Goal: Task Accomplishment & Management: Manage account settings

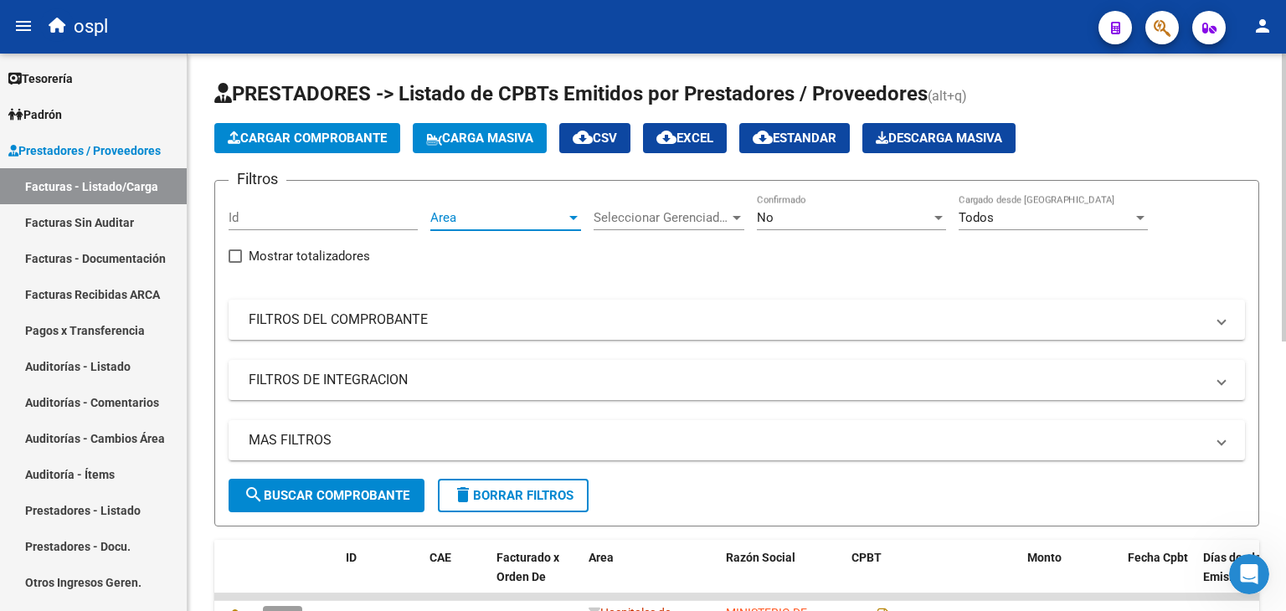
click at [509, 210] on span "Area" at bounding box center [498, 217] width 136 height 15
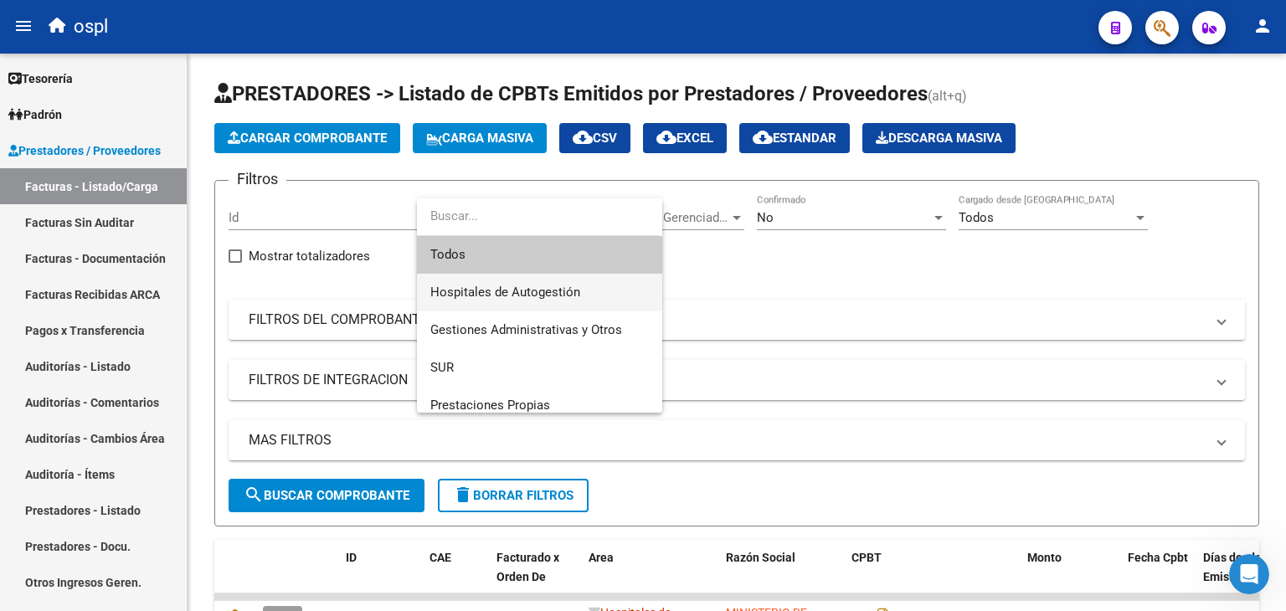
click at [519, 302] on span "Hospitales de Autogestión" at bounding box center [539, 293] width 218 height 38
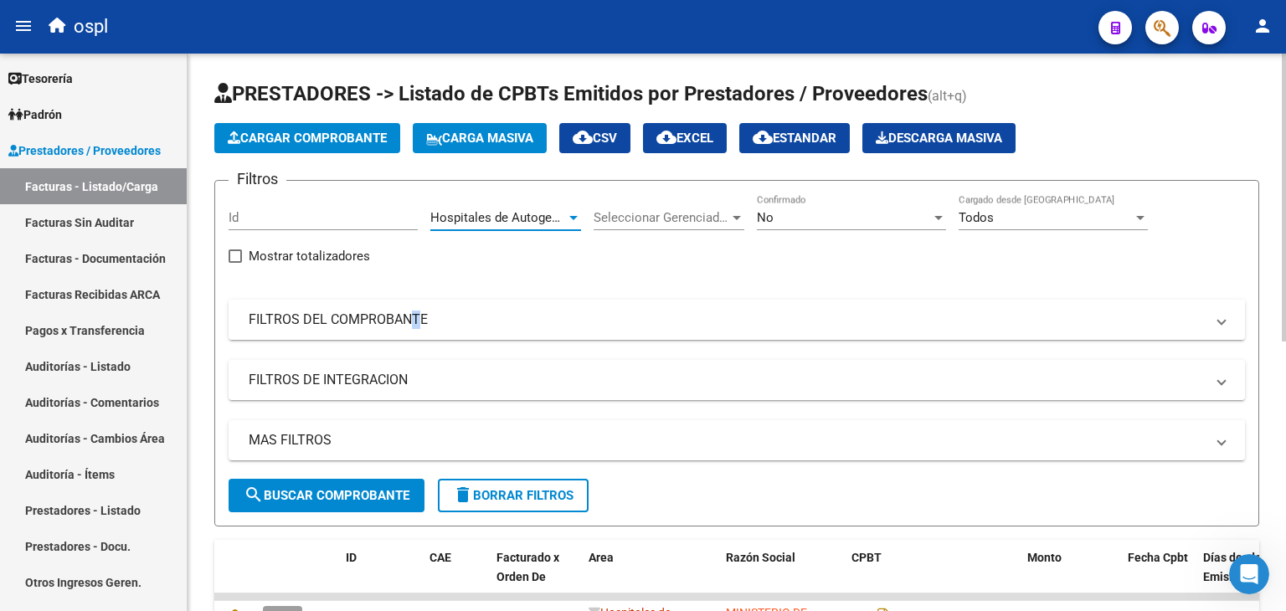
click at [410, 320] on mat-panel-title "FILTROS DEL COMPROBANTE" at bounding box center [727, 320] width 956 height 18
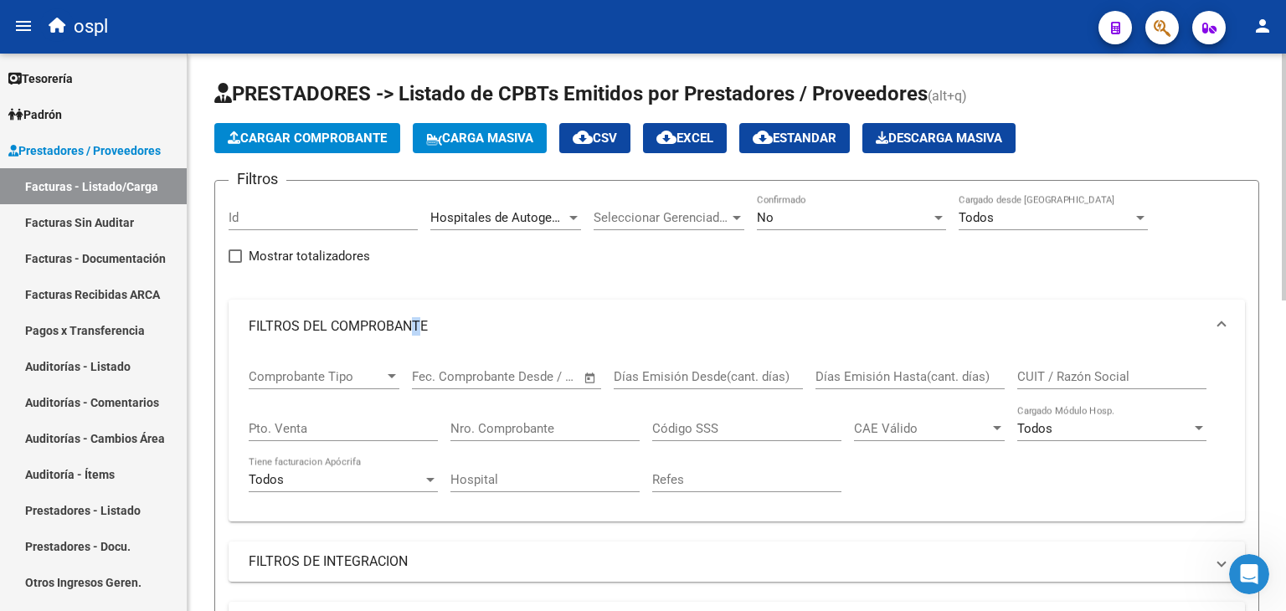
click at [589, 371] on span "Open calendar" at bounding box center [590, 377] width 40 height 40
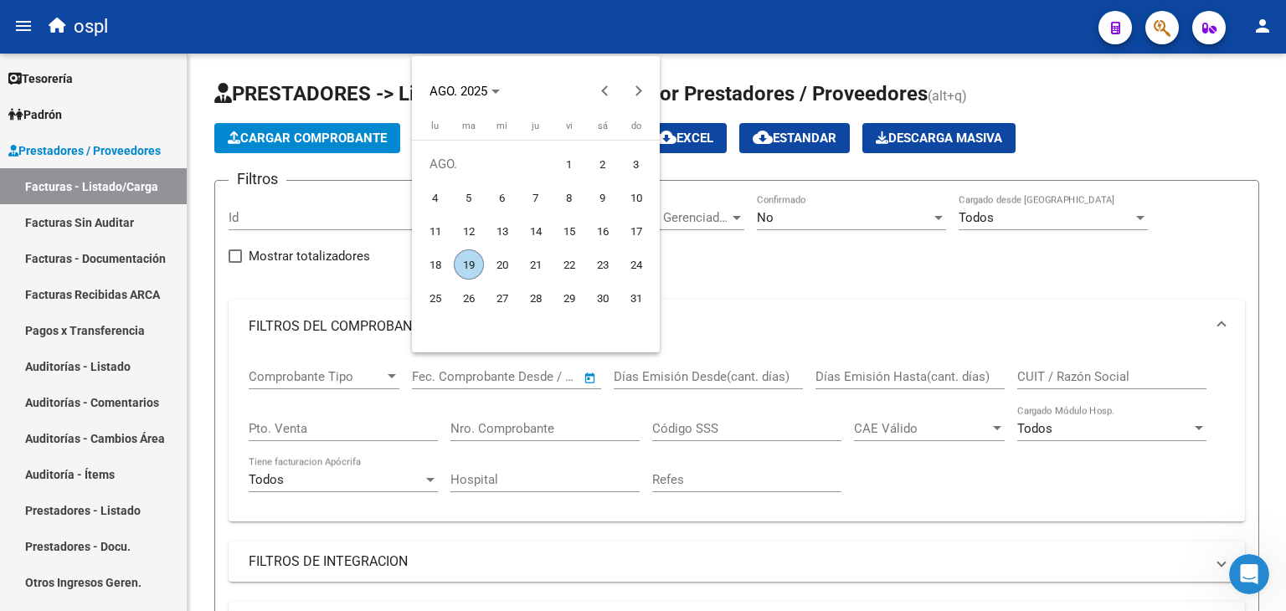
click at [572, 168] on span "1" at bounding box center [569, 164] width 30 height 30
type input "[DATE]"
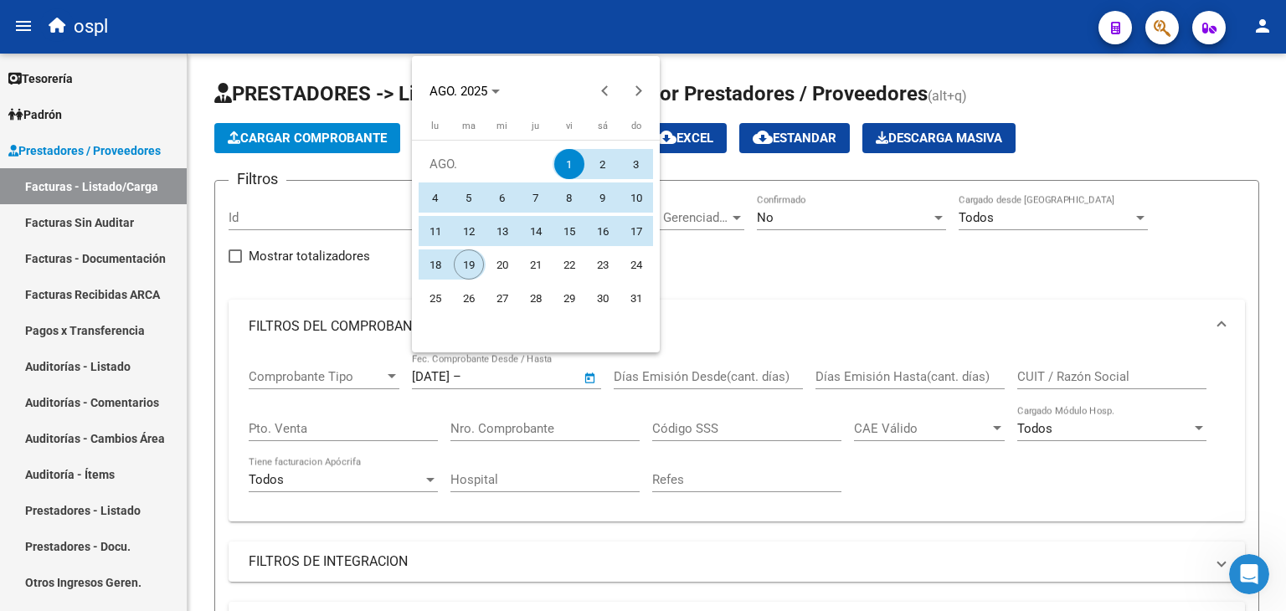
click at [470, 272] on span "19" at bounding box center [469, 264] width 30 height 30
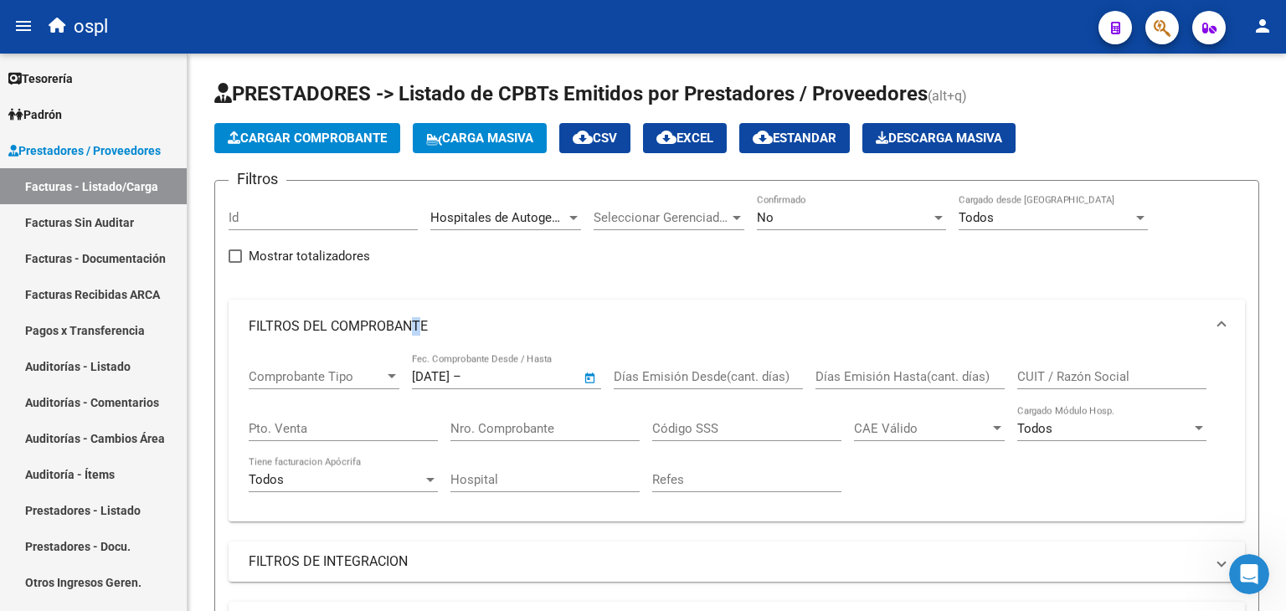
type input "[DATE]"
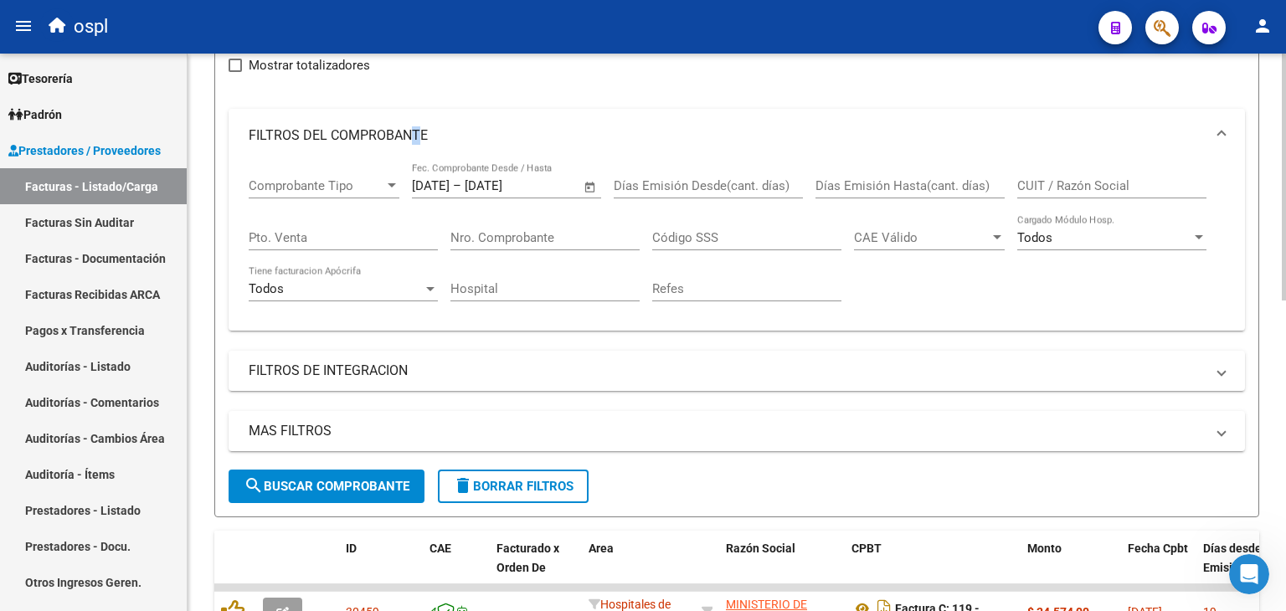
scroll to position [251, 0]
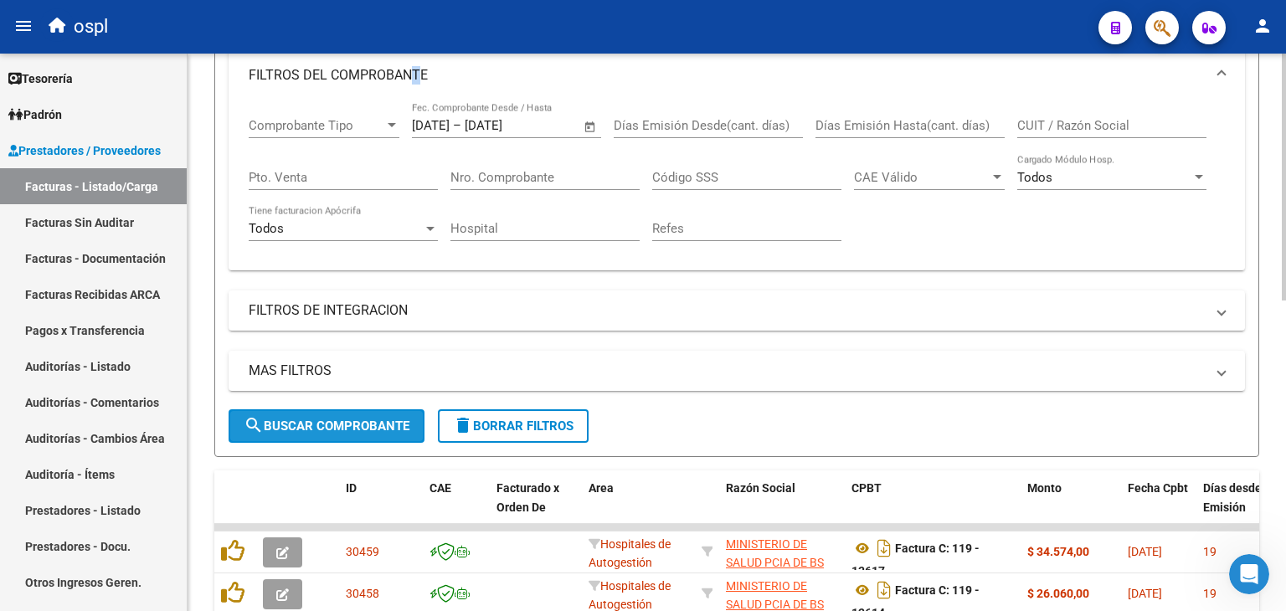
click at [357, 419] on span "search Buscar Comprobante" at bounding box center [327, 426] width 166 height 15
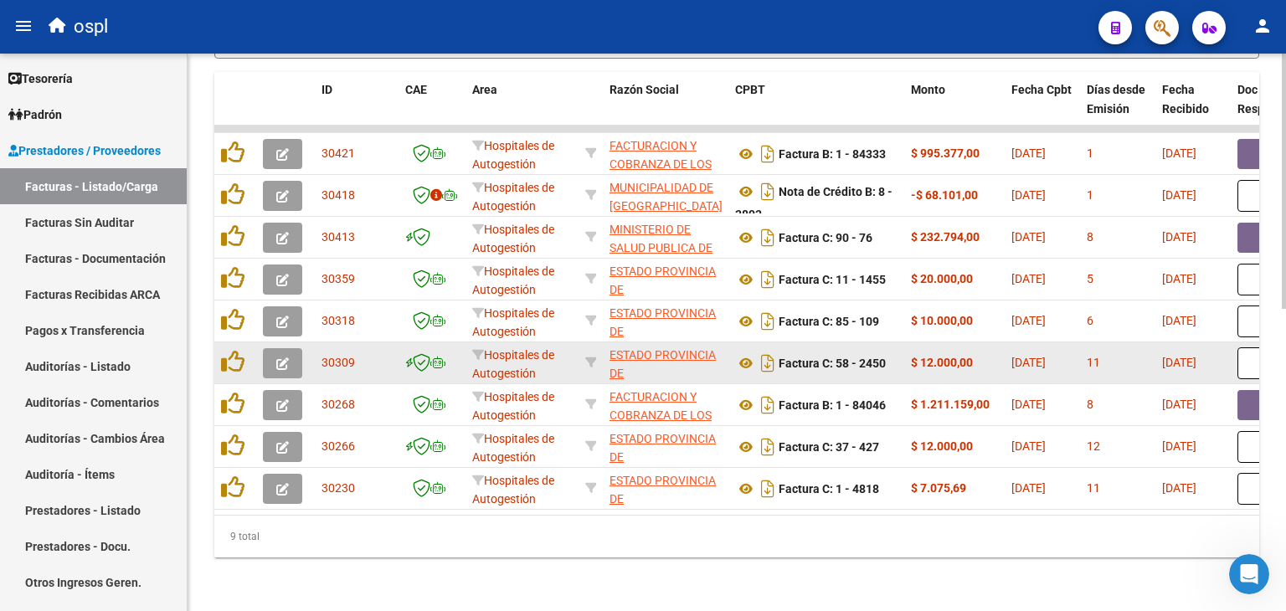
scroll to position [492, 0]
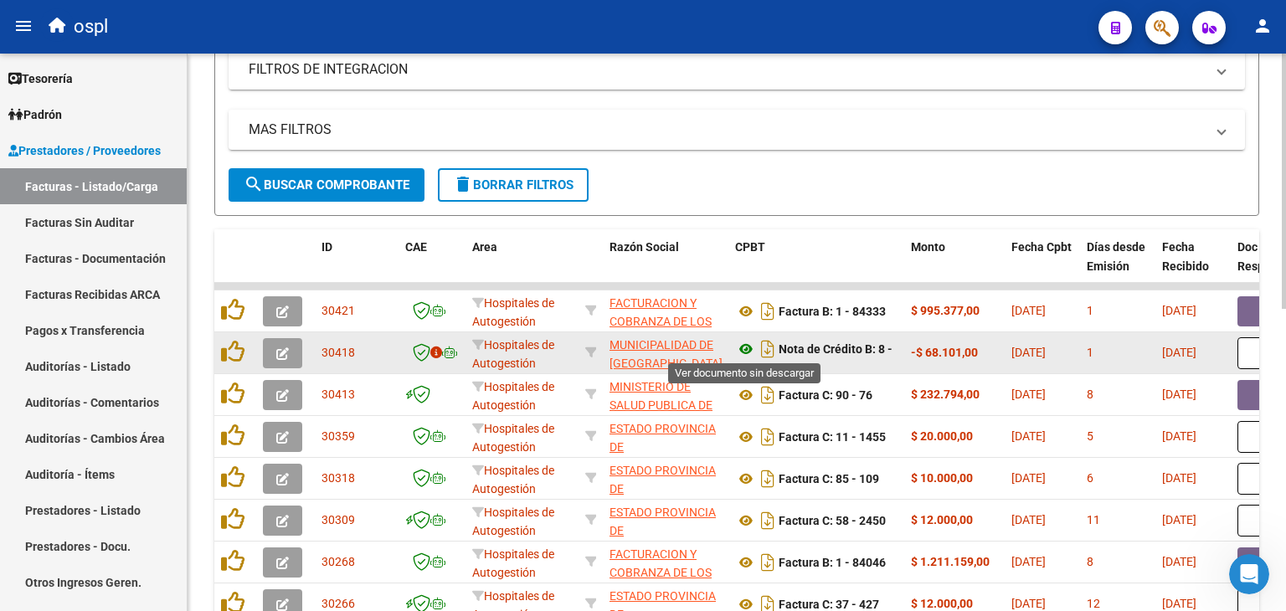
click at [746, 341] on icon at bounding box center [746, 349] width 22 height 20
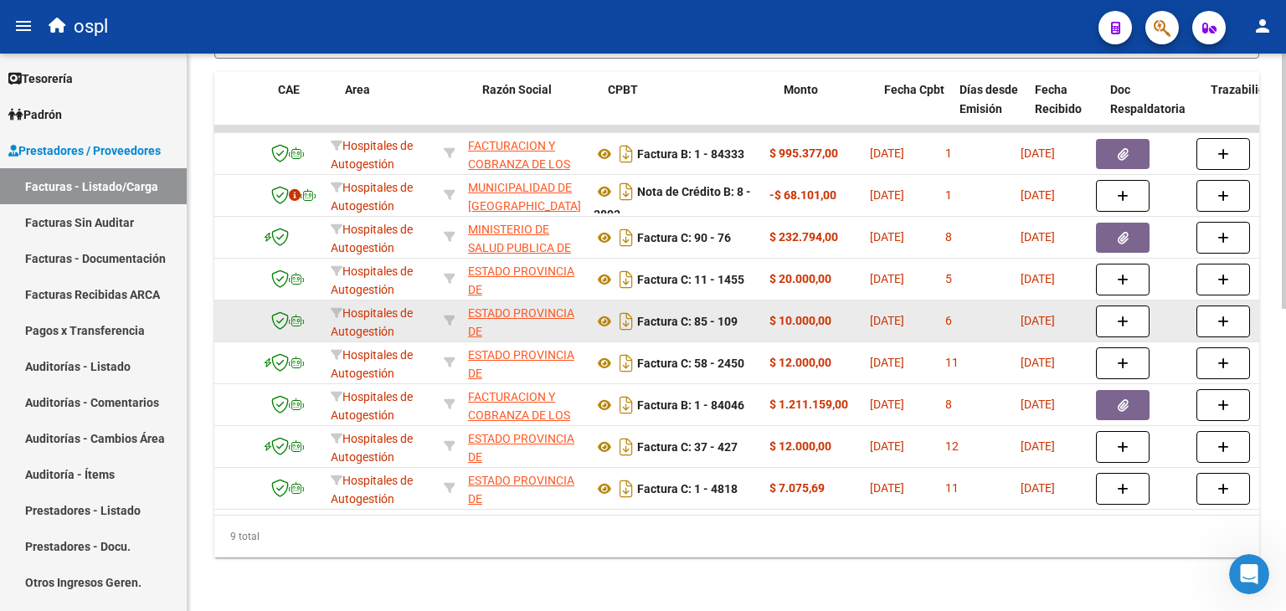
scroll to position [0, 127]
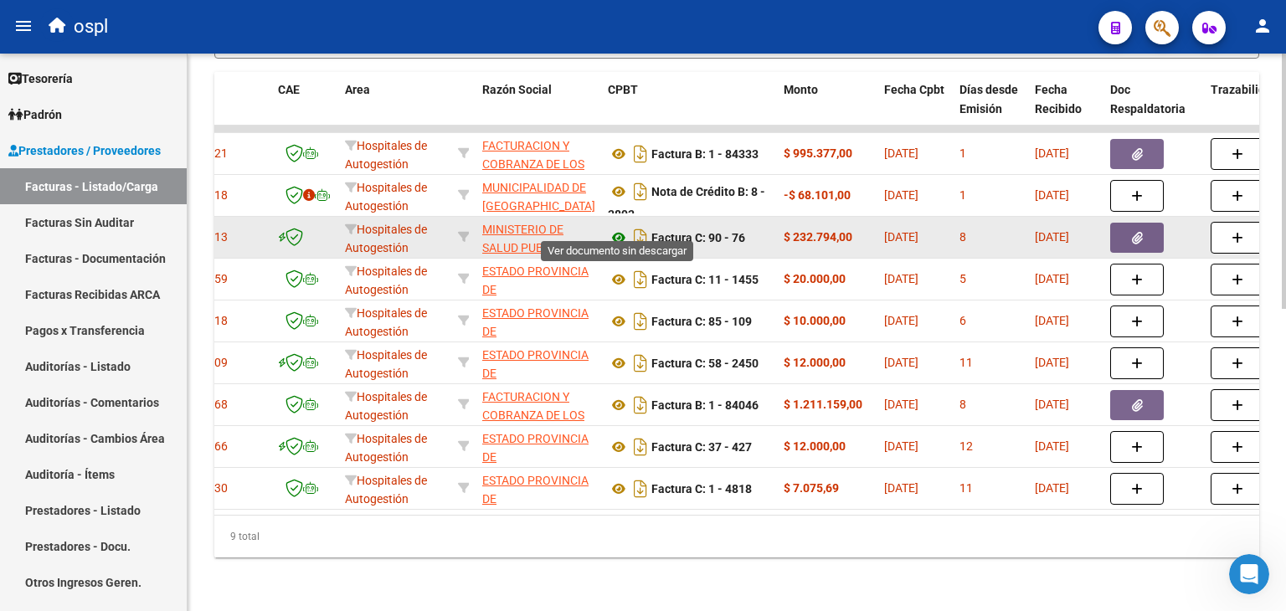
click at [618, 228] on icon at bounding box center [619, 238] width 22 height 20
click at [1132, 232] on icon "button" at bounding box center [1137, 238] width 11 height 13
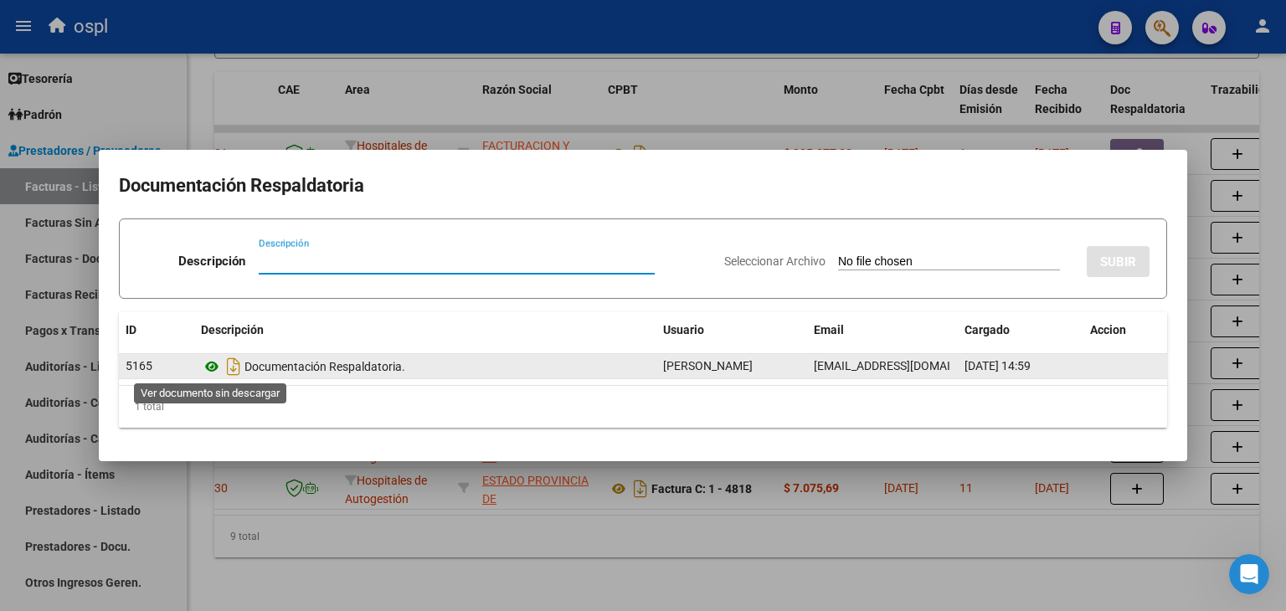
click at [213, 368] on icon at bounding box center [212, 367] width 22 height 20
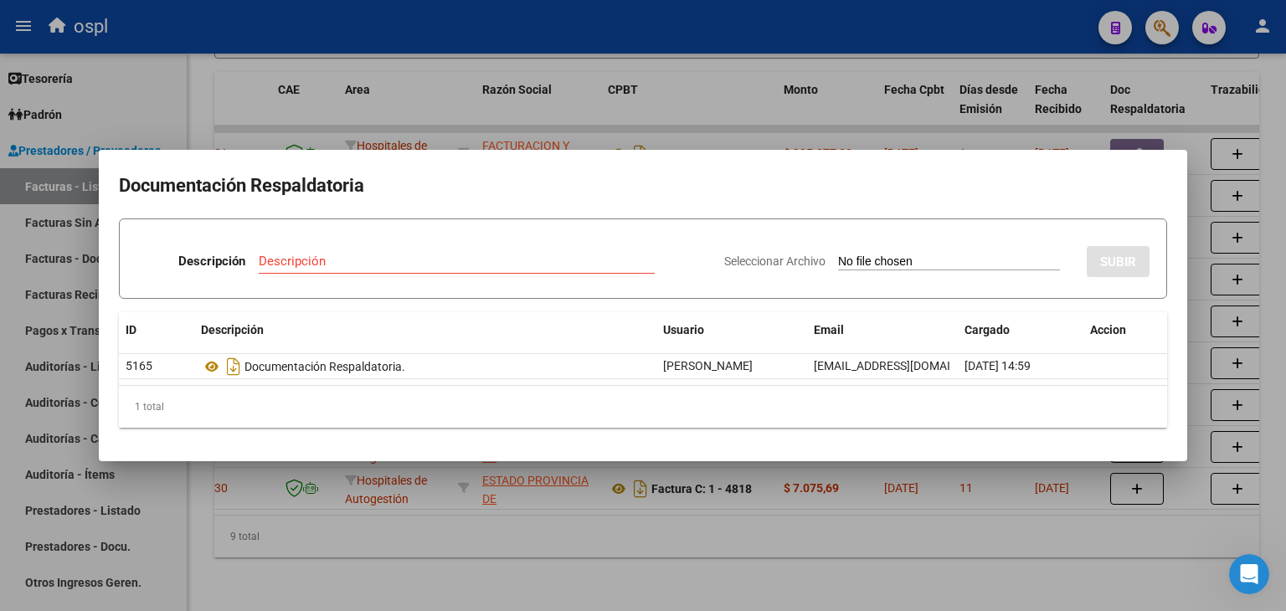
drag, startPoint x: 893, startPoint y: 430, endPoint x: 973, endPoint y: 503, distance: 107.8
click at [890, 428] on mat-dialog-content "Documentación Respaldatoria Descripción Descripción Seleccionar Archivo SUBIR I…" at bounding box center [643, 305] width 1088 height 270
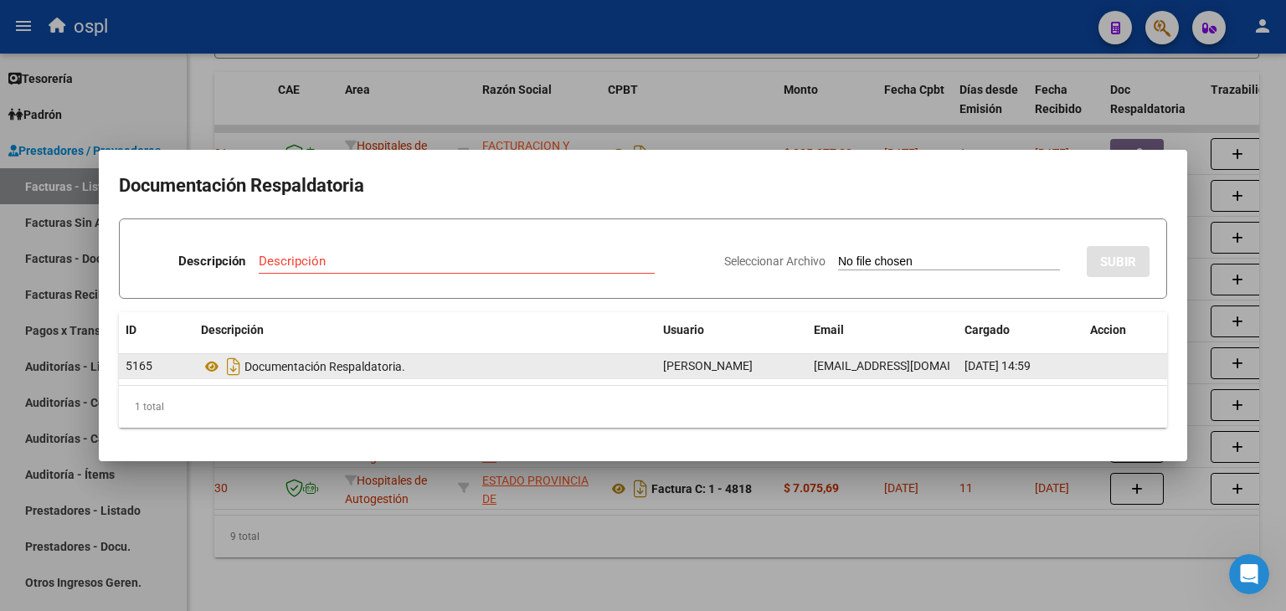
drag, startPoint x: 967, startPoint y: 545, endPoint x: 894, endPoint y: 358, distance: 200.4
click at [959, 537] on div at bounding box center [643, 305] width 1286 height 611
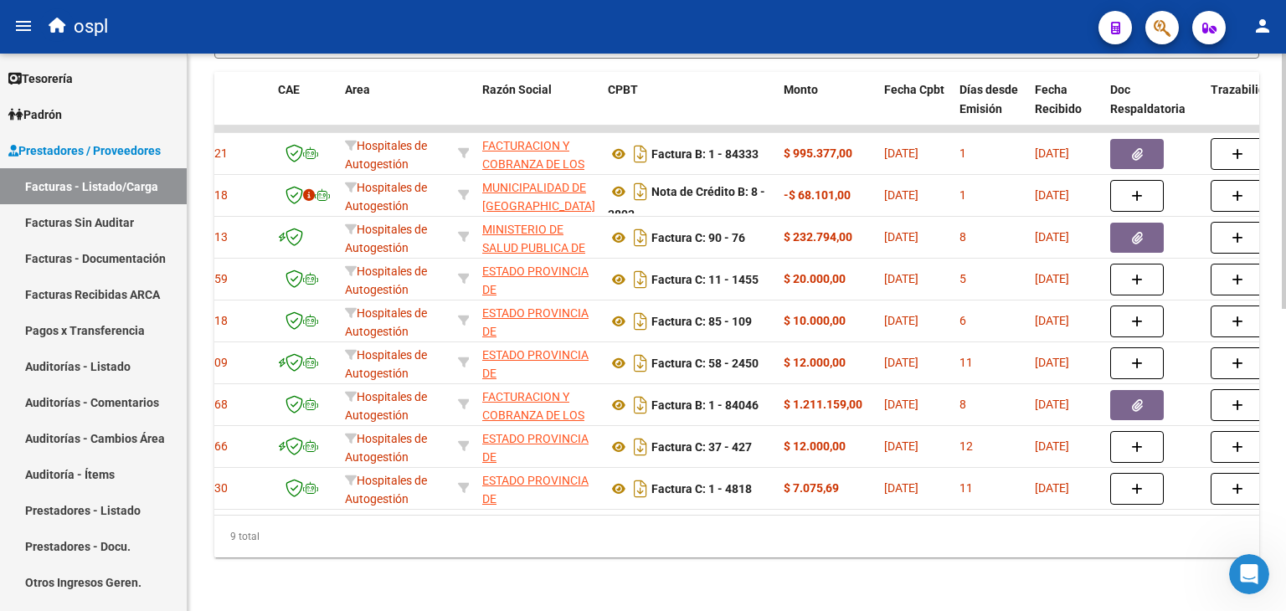
scroll to position [0, 0]
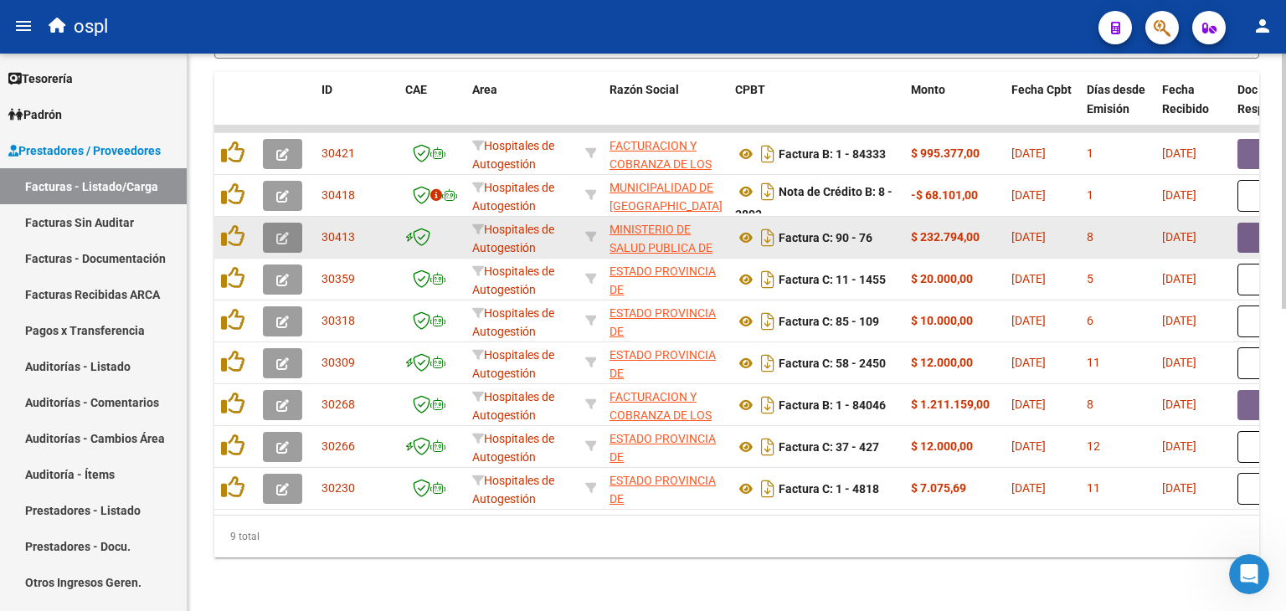
click at [285, 232] on icon "button" at bounding box center [282, 238] width 13 height 13
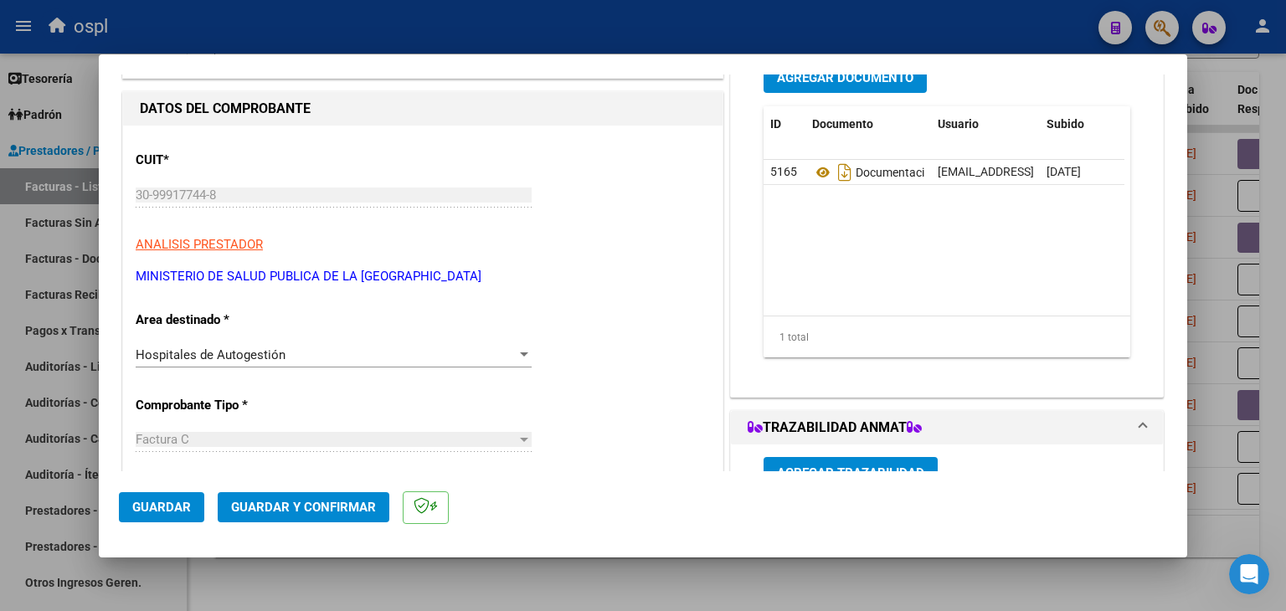
scroll to position [167, 0]
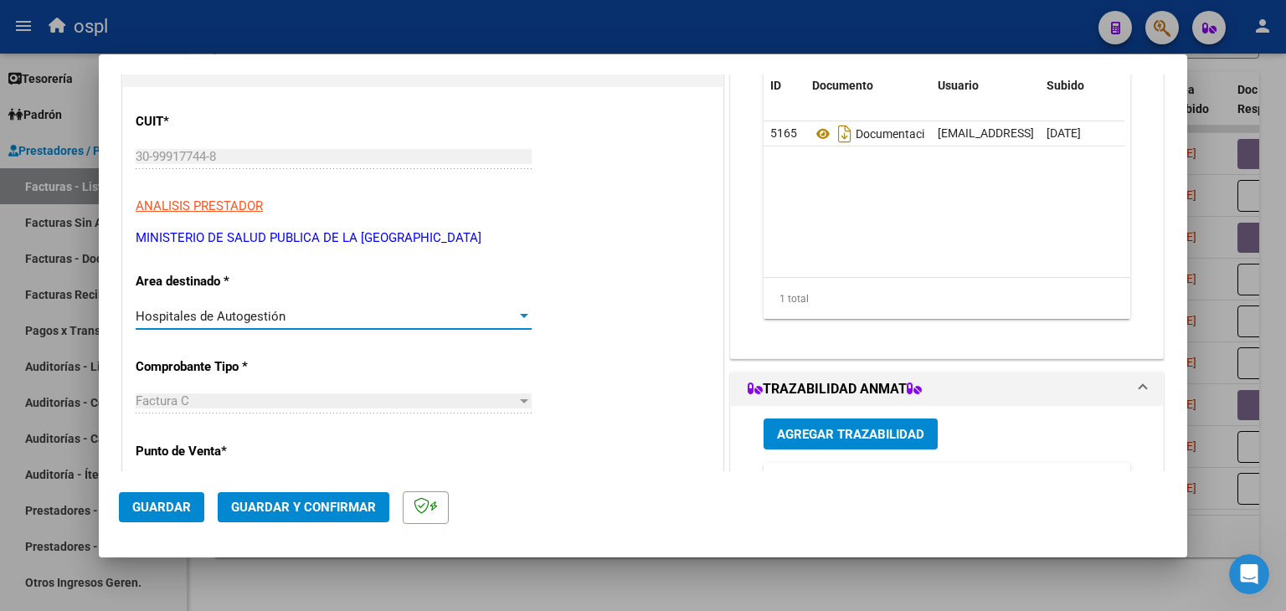
click at [501, 316] on div "Hospitales de Autogestión" at bounding box center [326, 316] width 381 height 15
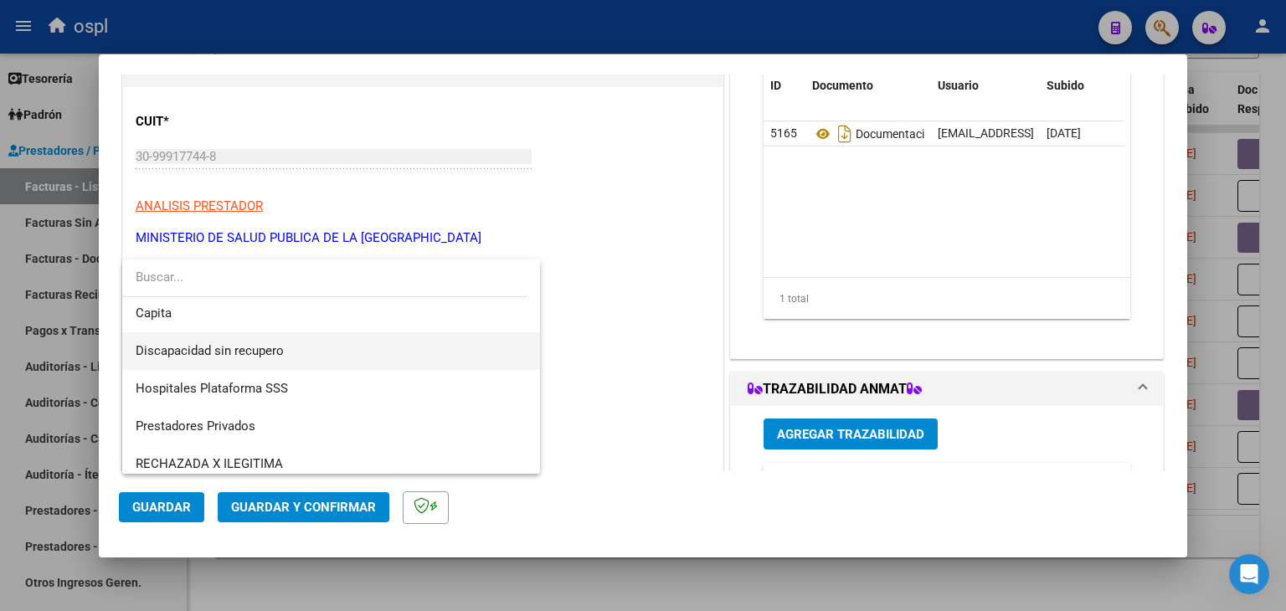
scroll to position [238, 0]
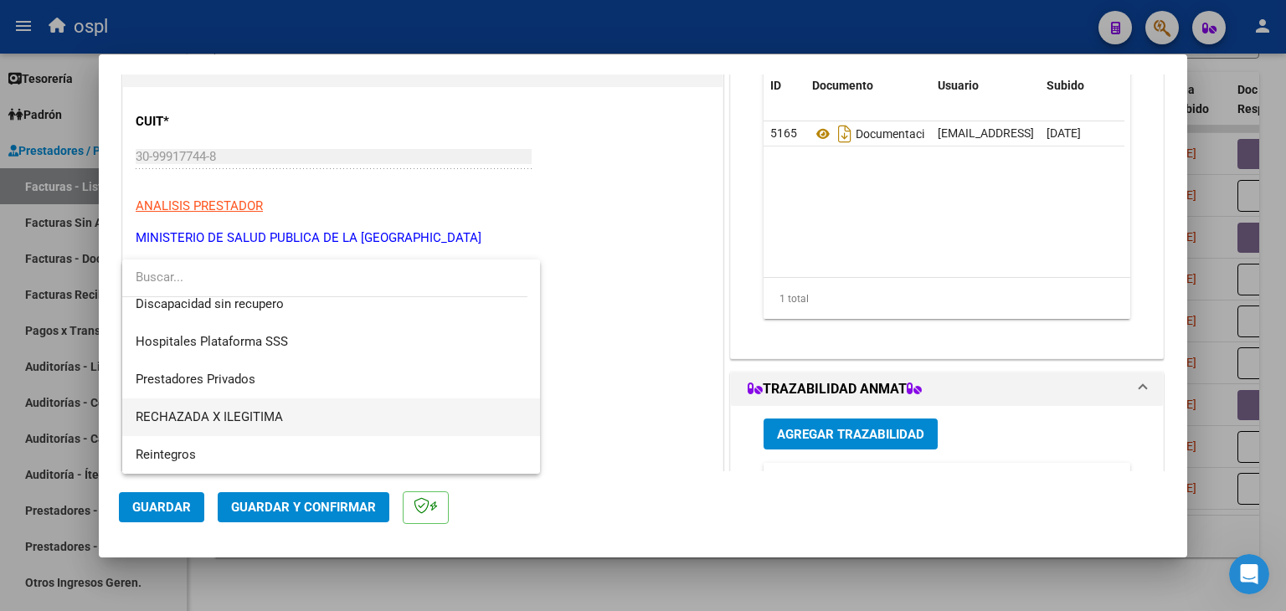
click at [238, 415] on span "RECHAZADA X ILEGITIMA" at bounding box center [209, 416] width 147 height 15
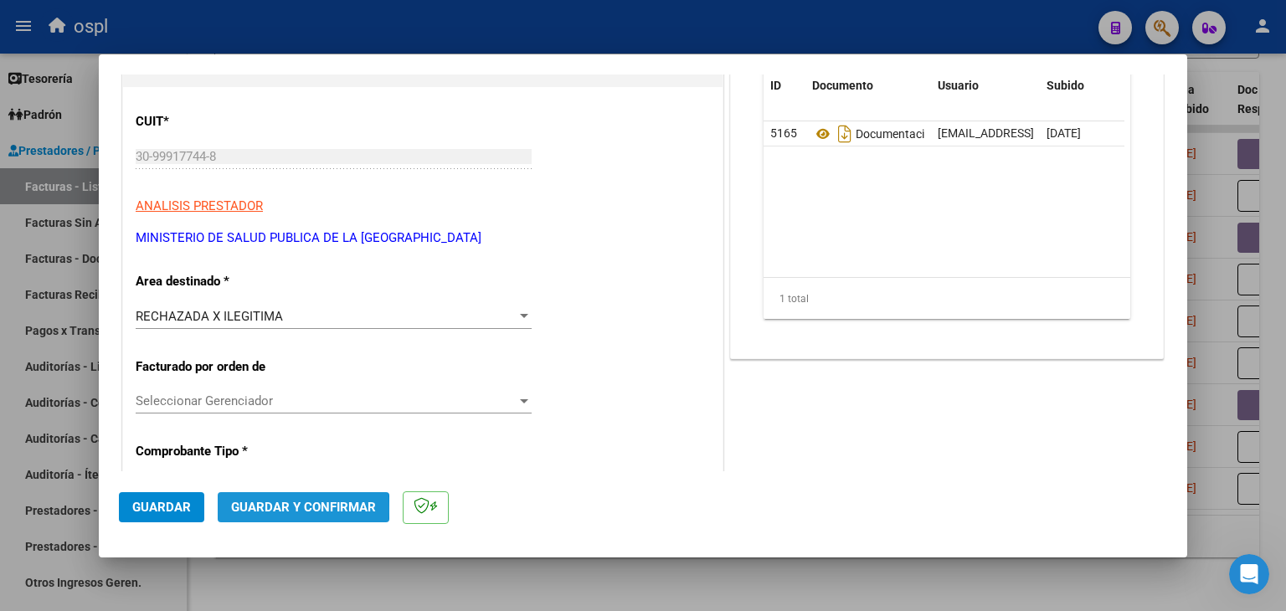
click at [265, 510] on span "Guardar y Confirmar" at bounding box center [303, 507] width 145 height 15
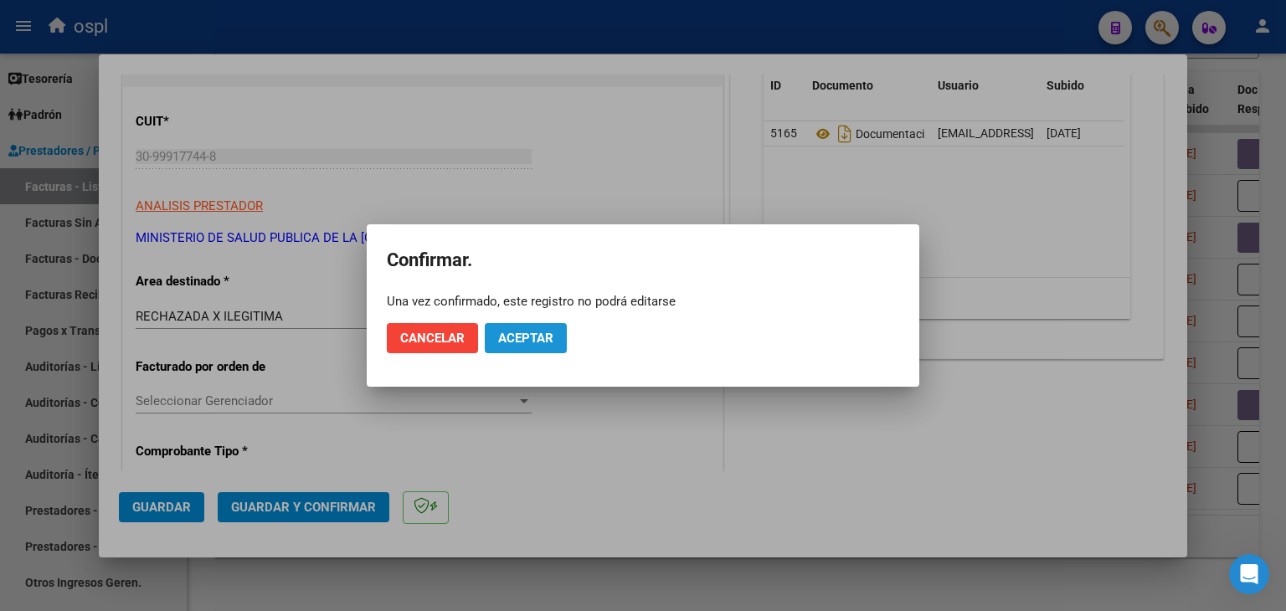
click at [544, 345] on span "Aceptar" at bounding box center [525, 338] width 55 height 15
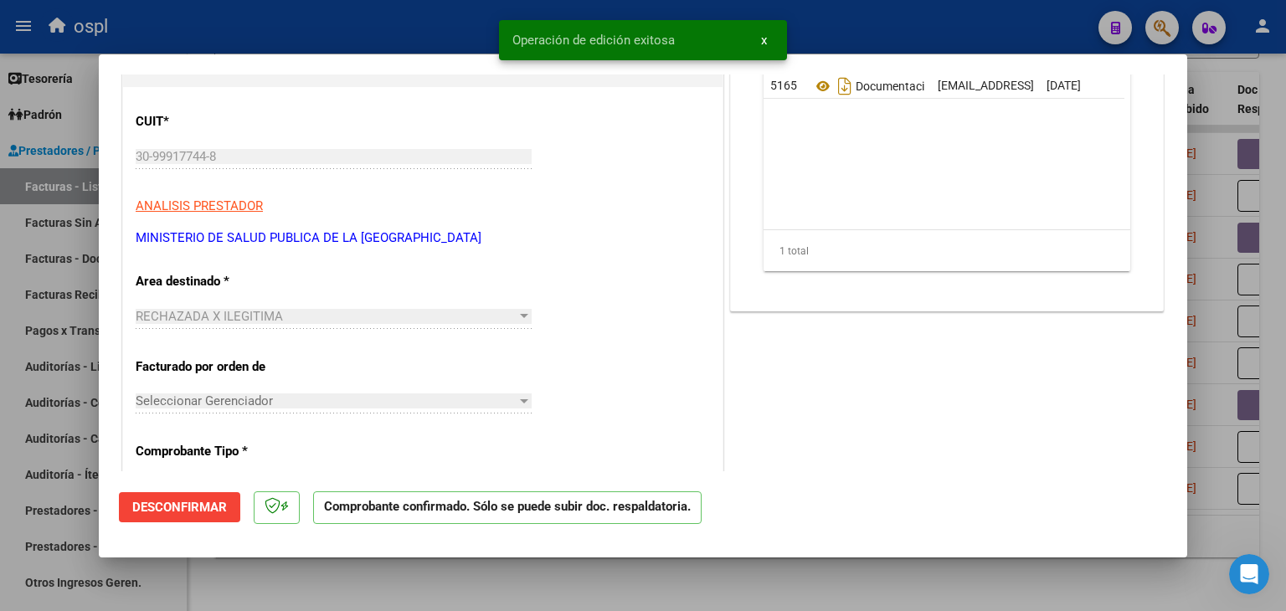
click at [63, 215] on div at bounding box center [643, 305] width 1286 height 611
type input "$ 0,00"
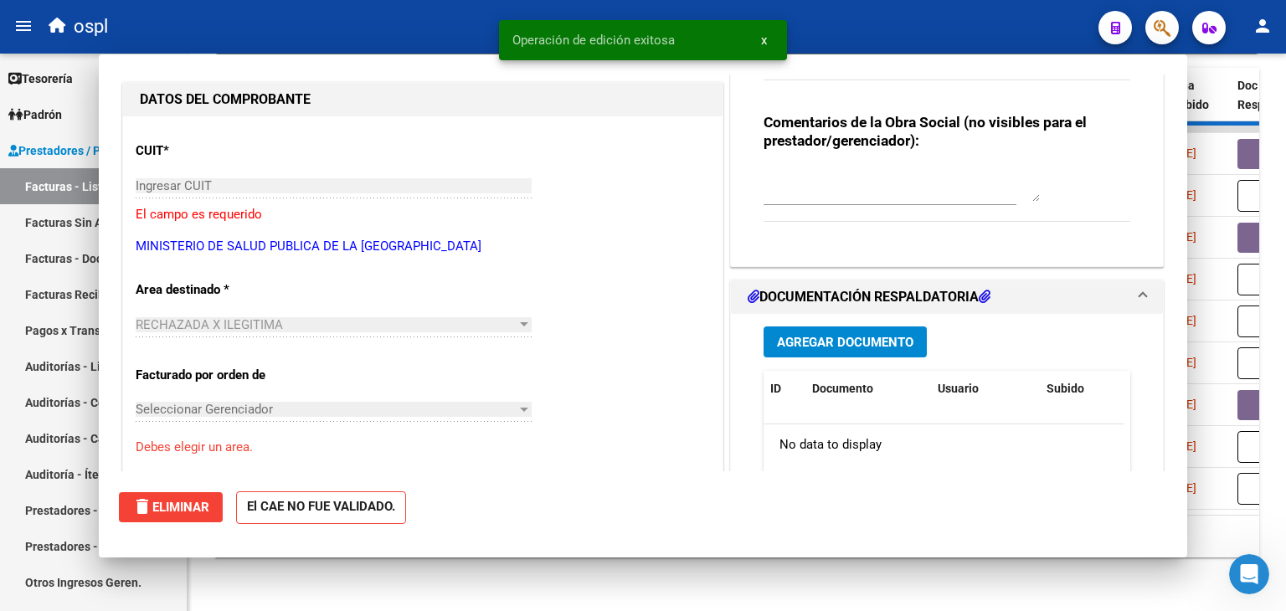
scroll to position [197, 0]
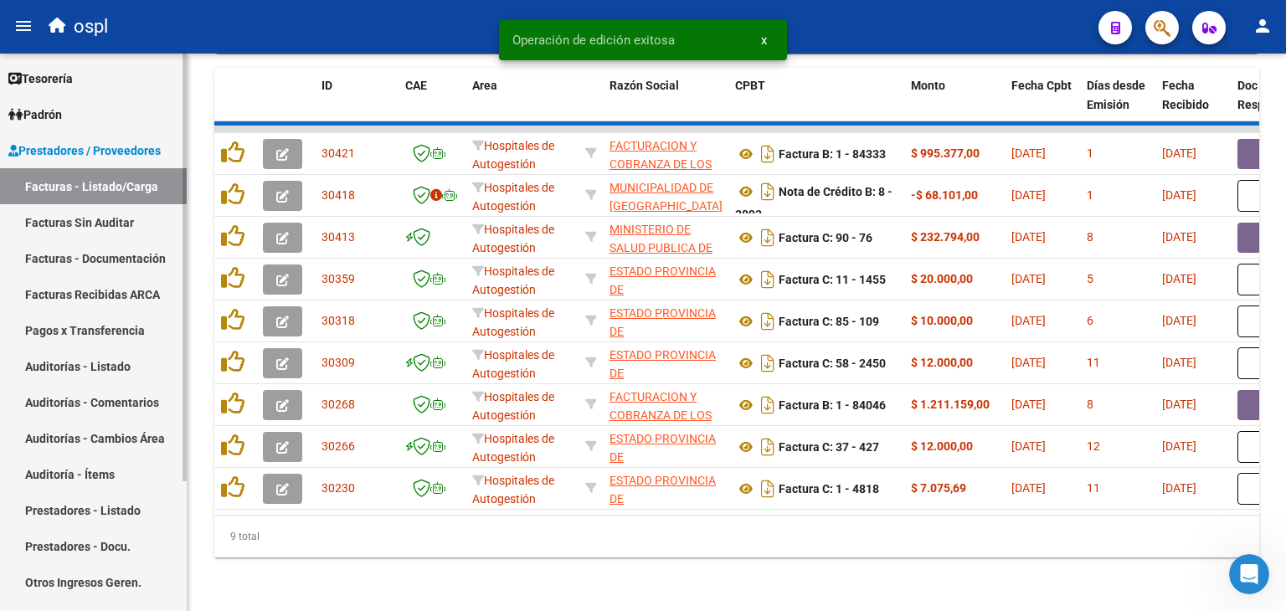
click at [60, 229] on link "Facturas Sin Auditar" at bounding box center [93, 222] width 187 height 36
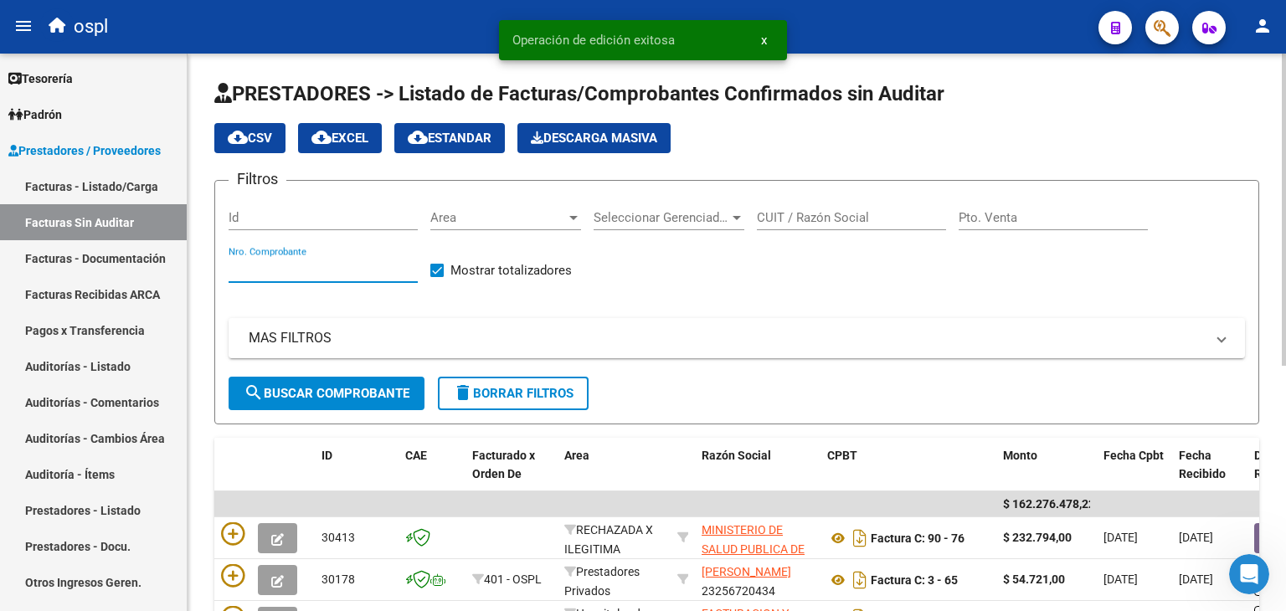
click at [346, 274] on input "Nro. Comprobante" at bounding box center [323, 269] width 189 height 15
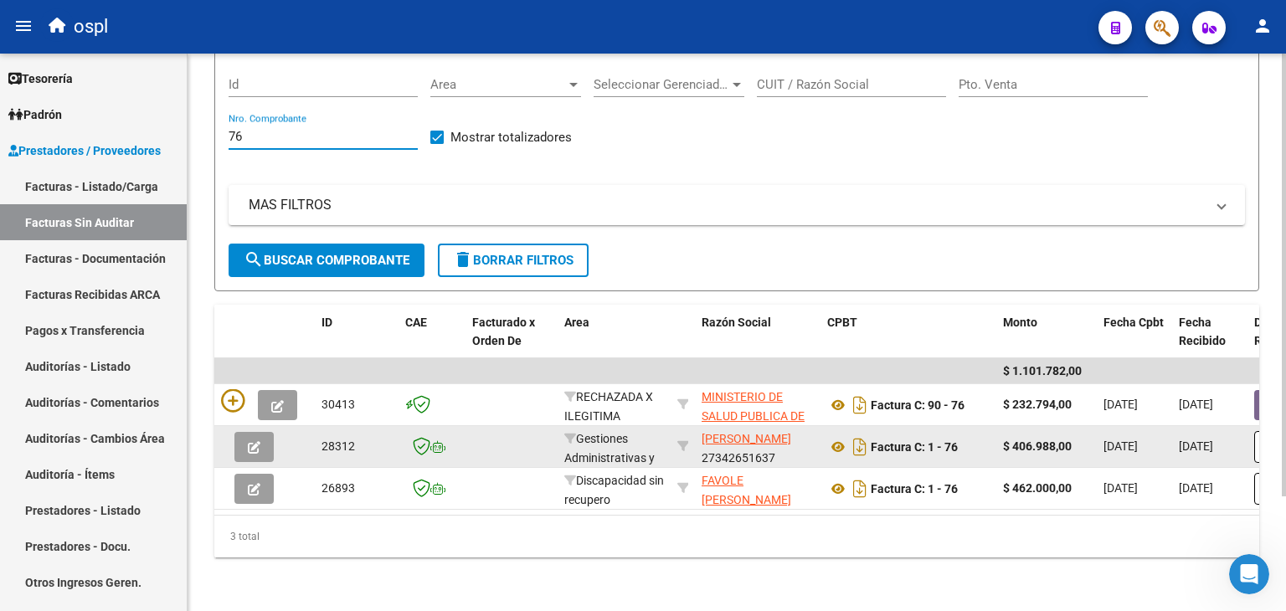
scroll to position [144, 0]
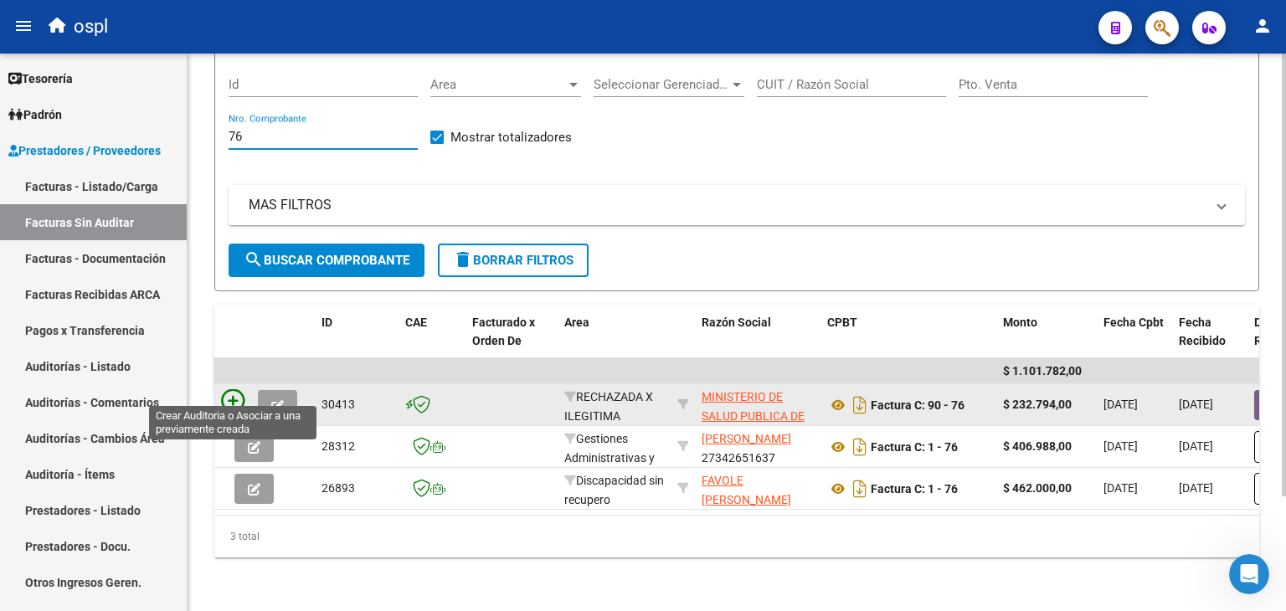
type input "76"
click at [231, 389] on icon at bounding box center [232, 400] width 23 height 23
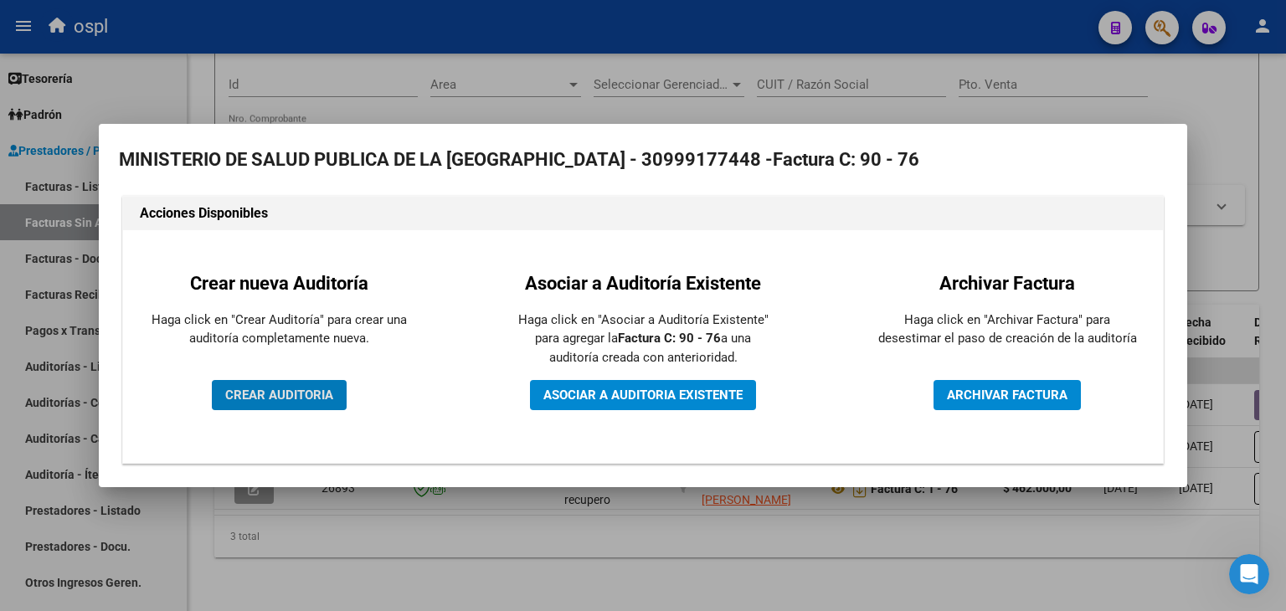
click at [282, 401] on span "CREAR AUDITORIA" at bounding box center [279, 395] width 108 height 15
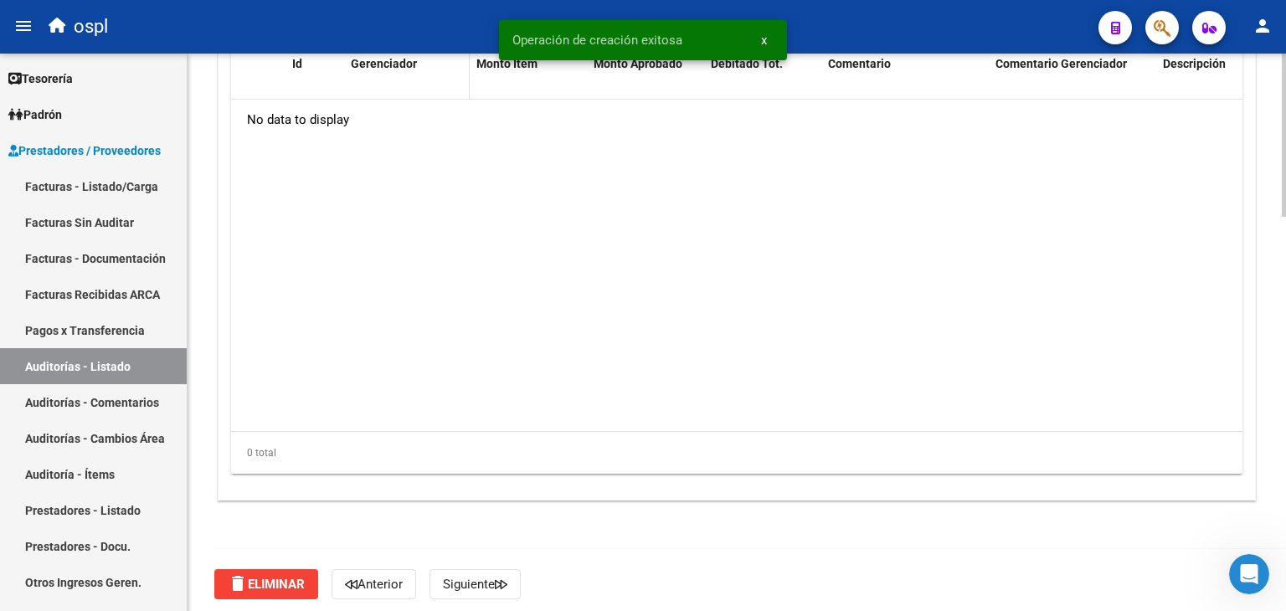
scroll to position [1256, 0]
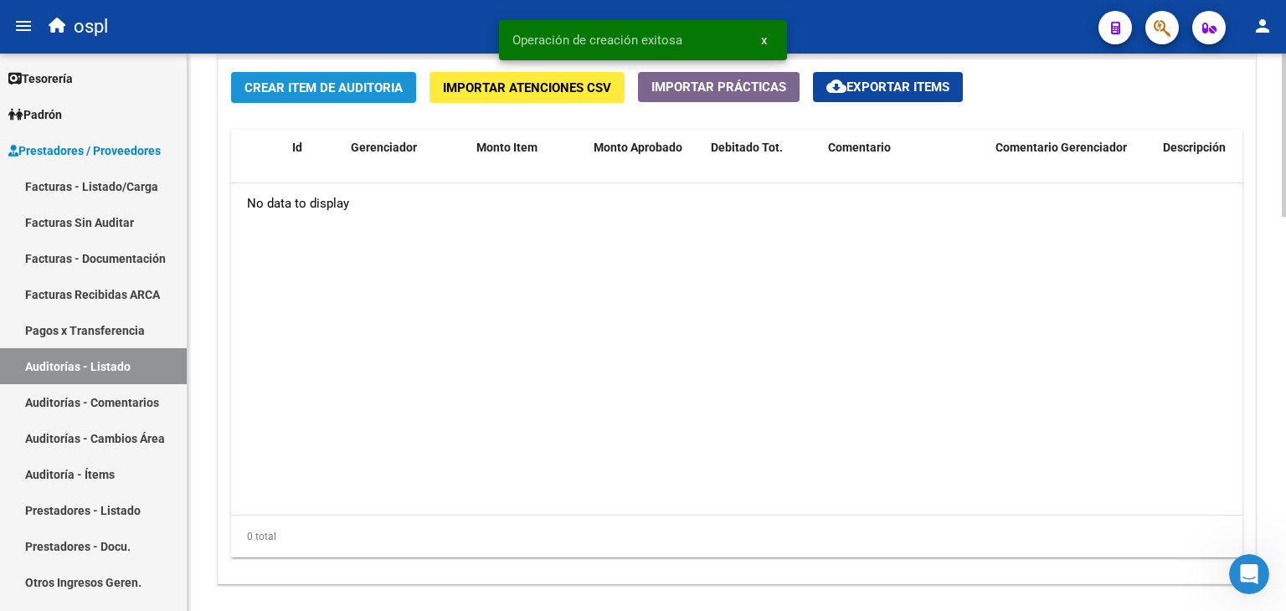
click at [347, 94] on span "Crear Item de Auditoria" at bounding box center [323, 87] width 158 height 15
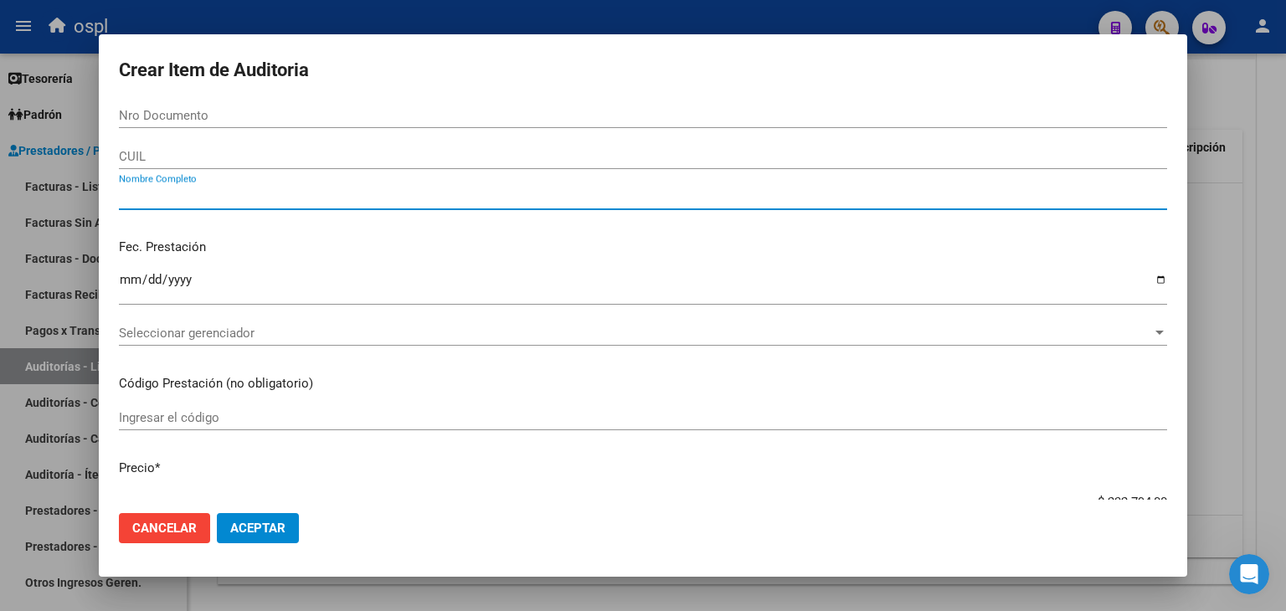
click at [199, 192] on input "Nombre Completo" at bounding box center [643, 196] width 1048 height 15
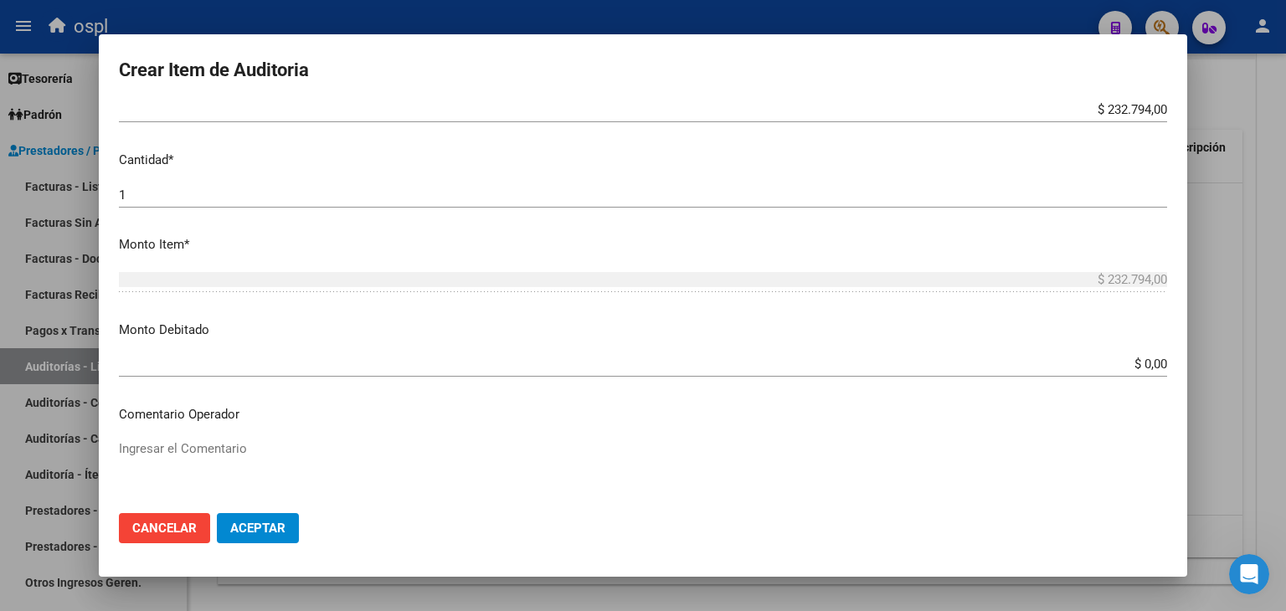
scroll to position [419, 0]
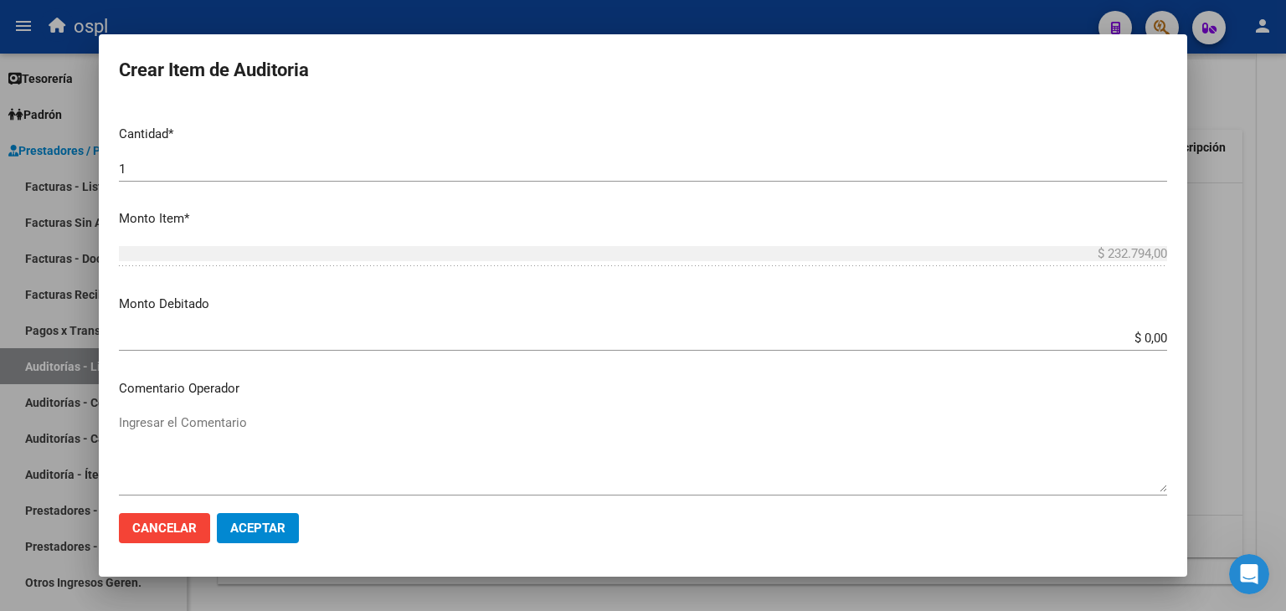
type input "TODOS"
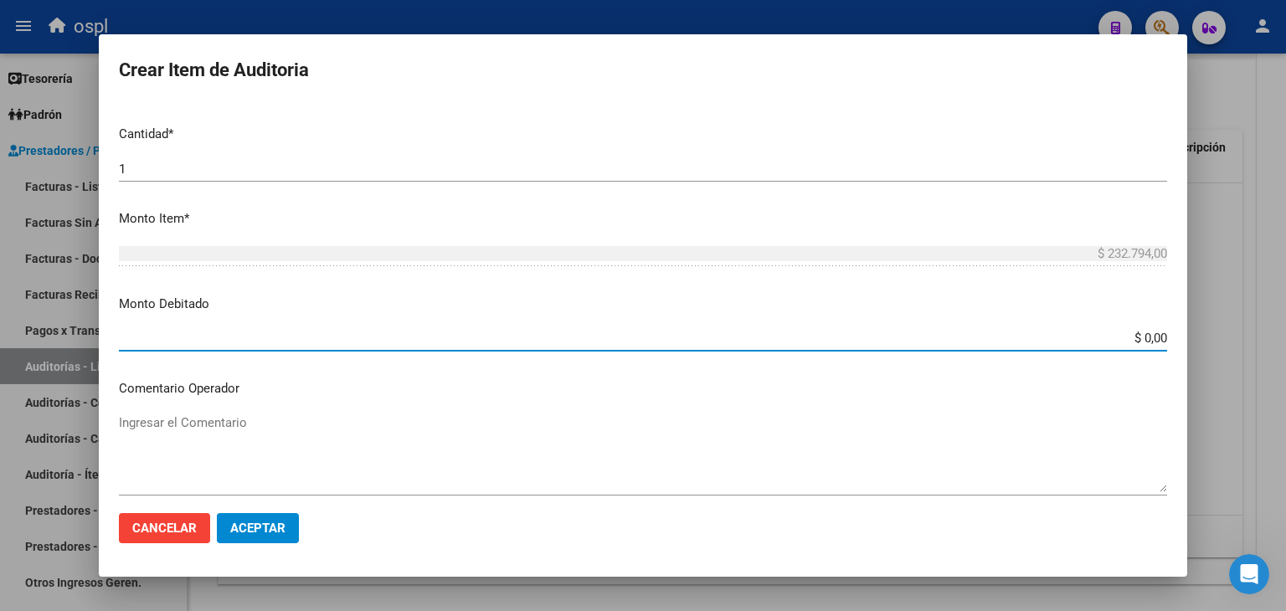
drag, startPoint x: 1112, startPoint y: 333, endPoint x: 1185, endPoint y: 337, distance: 72.9
click at [1185, 337] on mat-dialog-content "Nro Documento CUIL TODOS Nombre Completo Fec. Prestación Ingresar la fecha Sele…" at bounding box center [643, 302] width 1088 height 398
type input "$ 232.794,00"
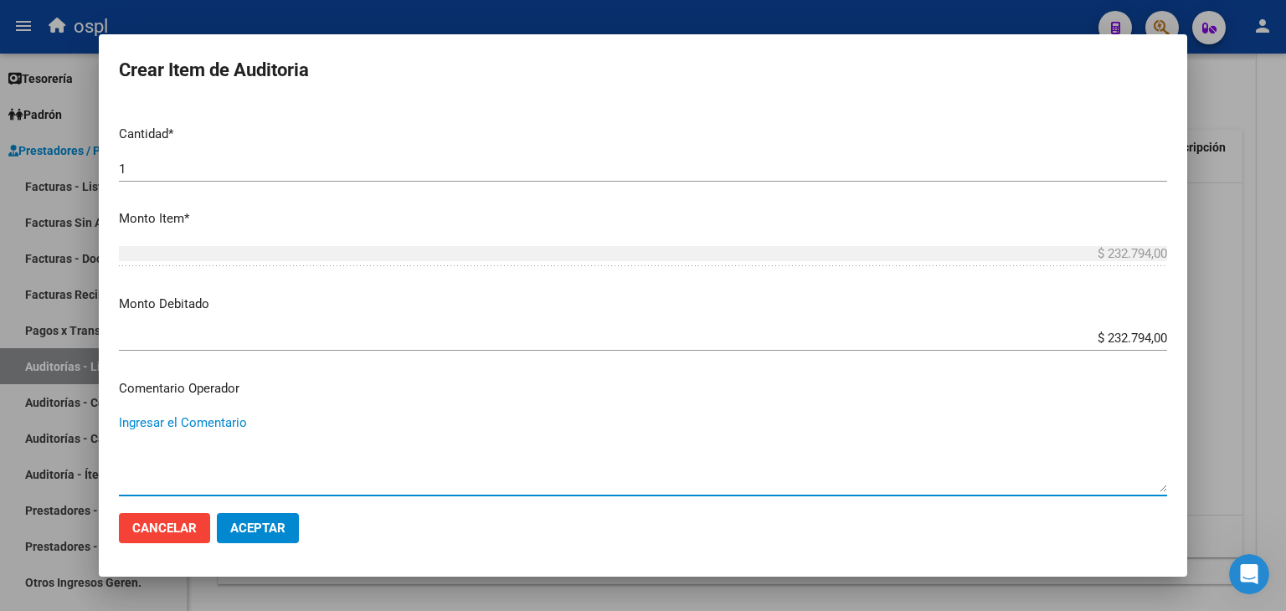
drag, startPoint x: 156, startPoint y: 432, endPoint x: 161, endPoint y: 419, distance: 14.3
click at [157, 429] on textarea "Ingresar el Comentario" at bounding box center [643, 453] width 1048 height 79
type textarea "FC RECHAZADA POR ILEGITIMA - PRESUNTA FIRMA APÓCRIFA"
click at [238, 530] on span "Aceptar" at bounding box center [257, 528] width 55 height 15
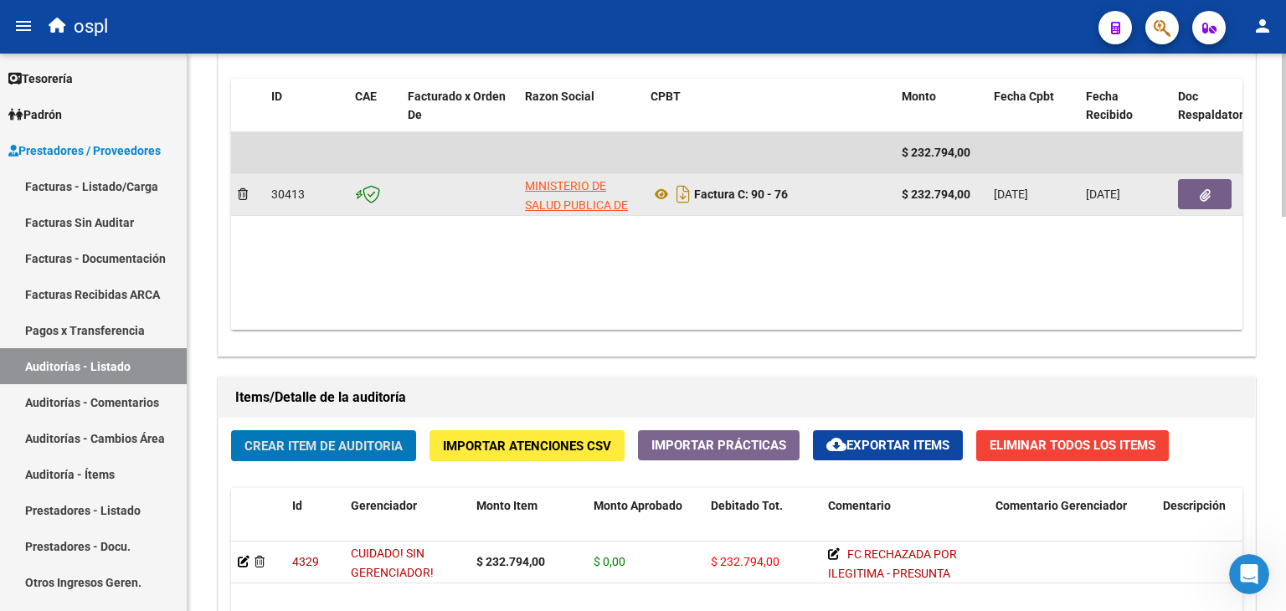
scroll to position [838, 0]
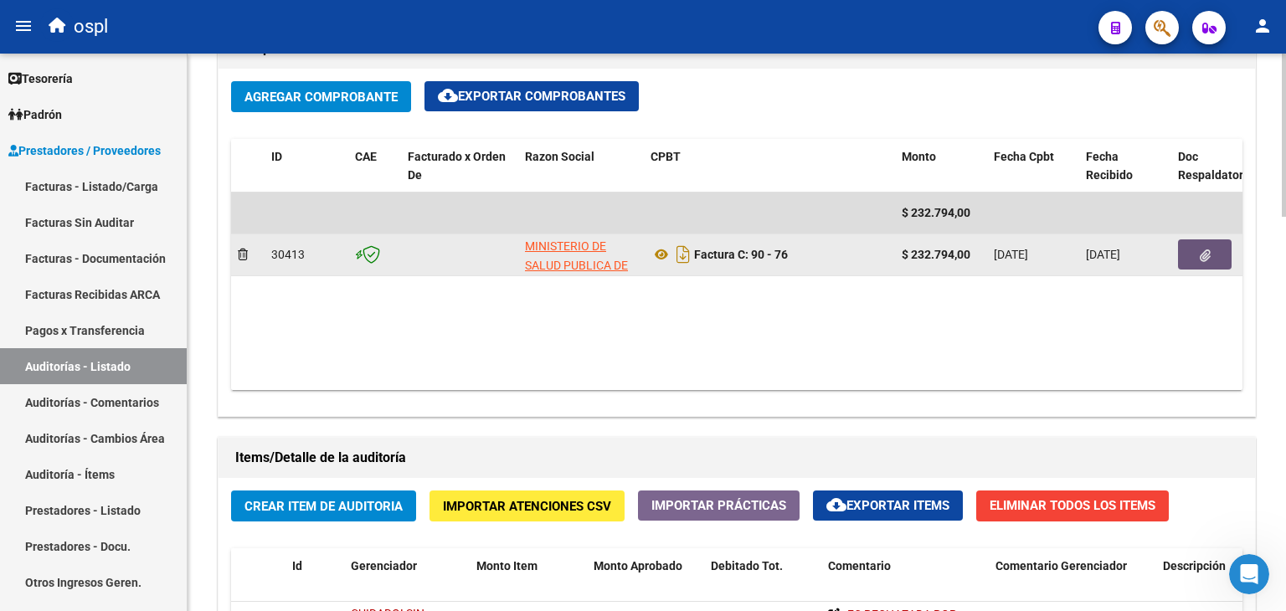
click at [1201, 250] on icon "button" at bounding box center [1205, 255] width 11 height 13
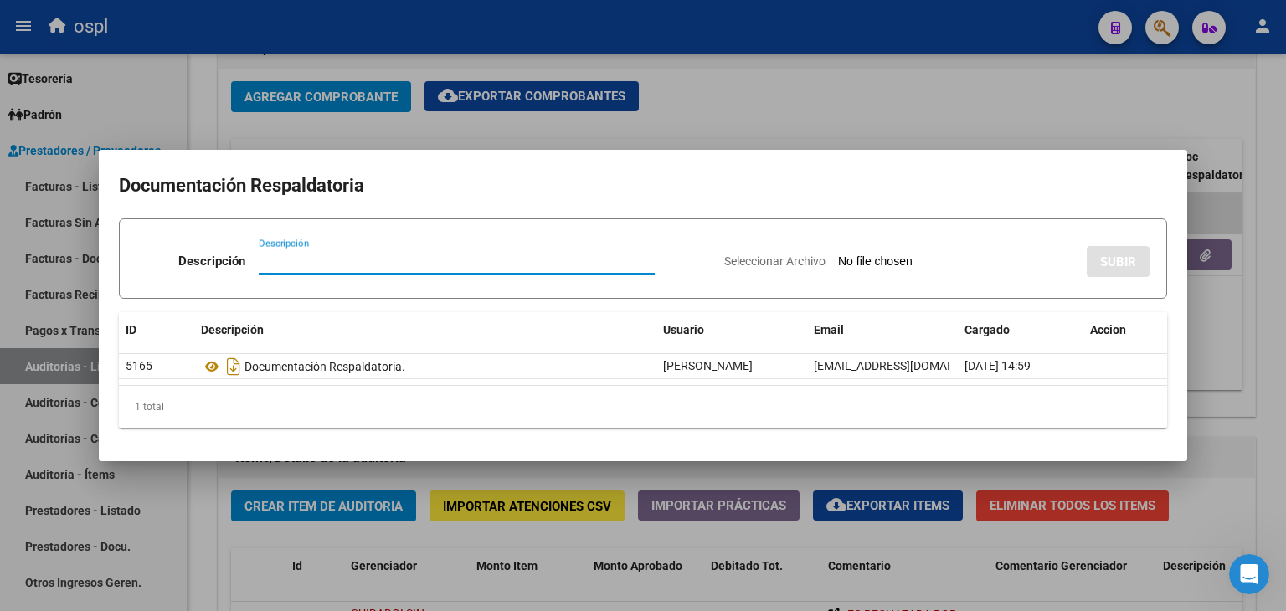
click at [923, 259] on input "Seleccionar Archivo" at bounding box center [949, 262] width 222 height 16
click at [905, 265] on input "Seleccionar Archivo" at bounding box center [949, 262] width 222 height 16
type input "C:\fakepath\RECHAZO X ILEGITIMA - FC 76.pdf"
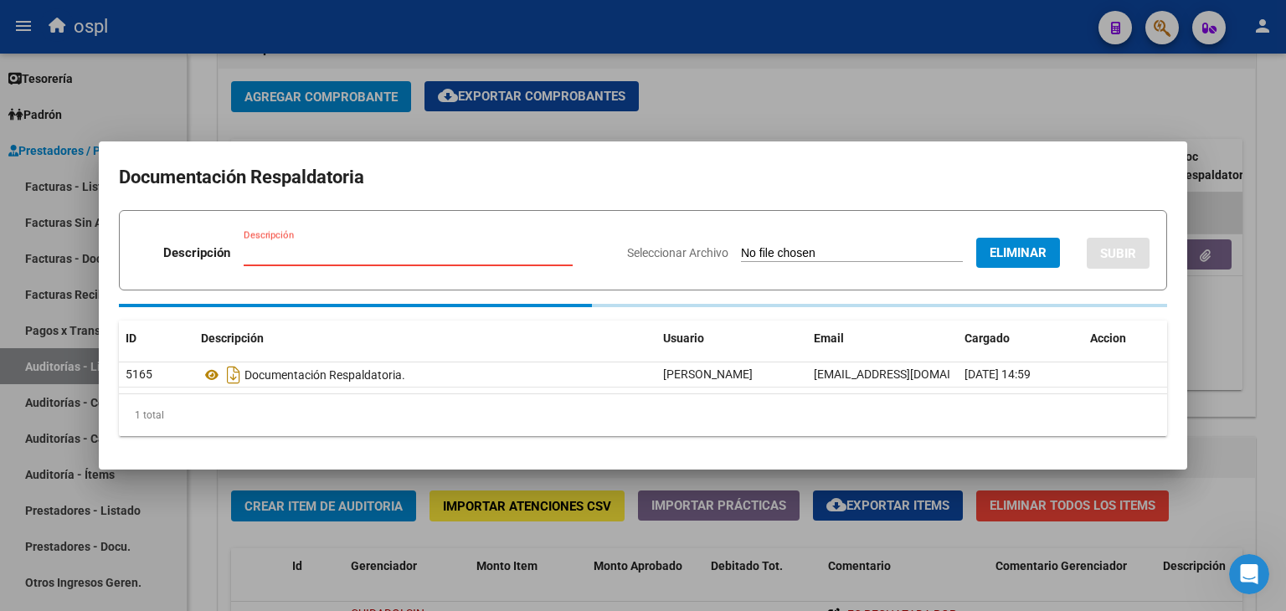
click at [387, 253] on div "Descripción" at bounding box center [408, 252] width 329 height 25
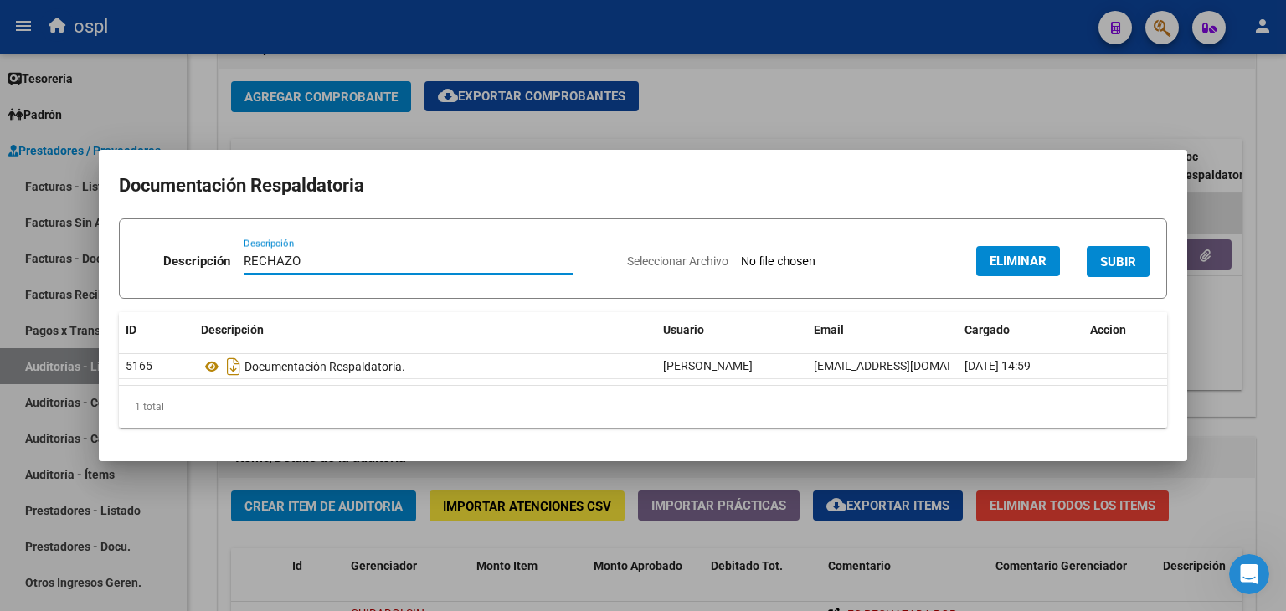
type input "RECHAZO"
click at [1122, 262] on span "SUBIR" at bounding box center [1118, 261] width 36 height 15
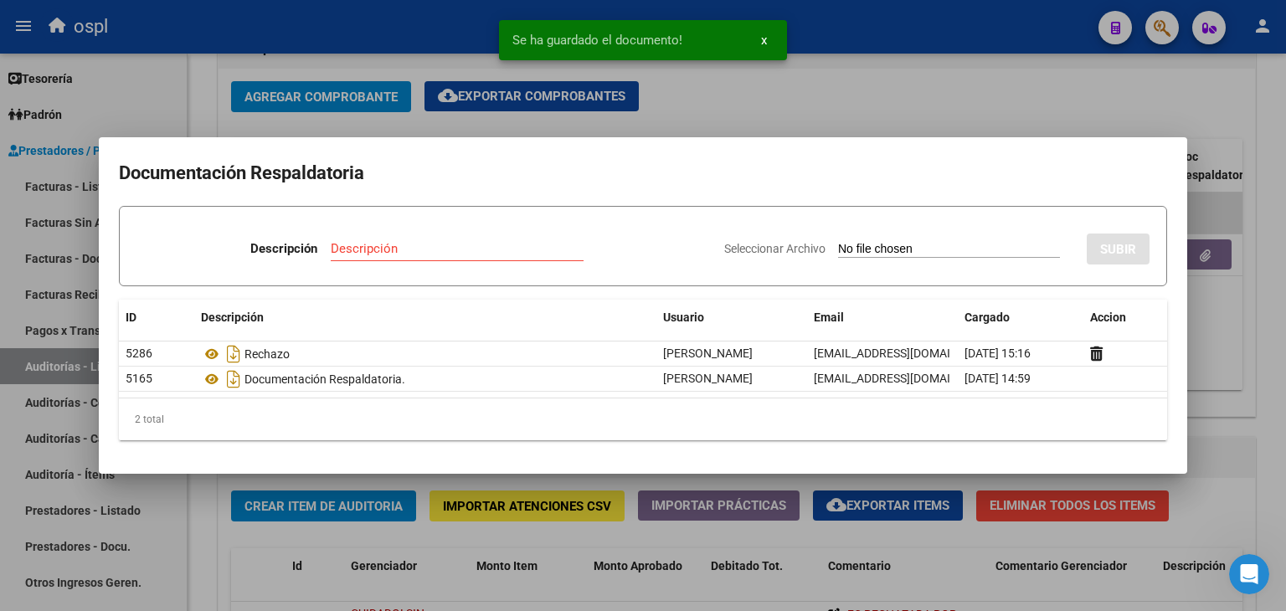
click at [907, 66] on div at bounding box center [643, 305] width 1286 height 611
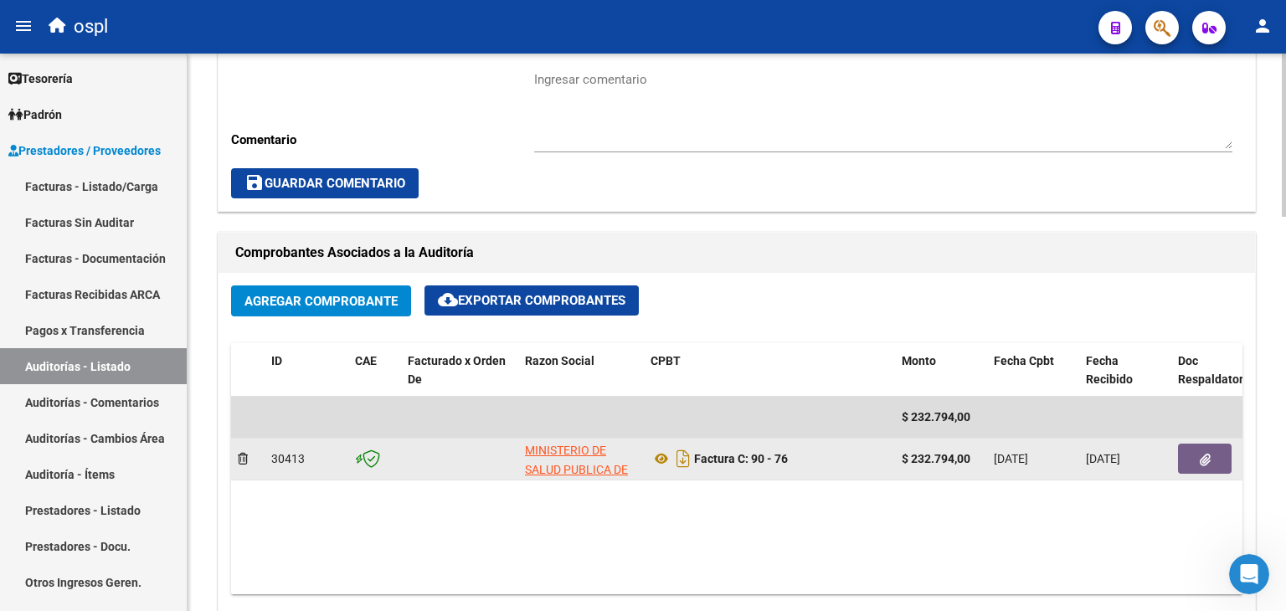
scroll to position [671, 0]
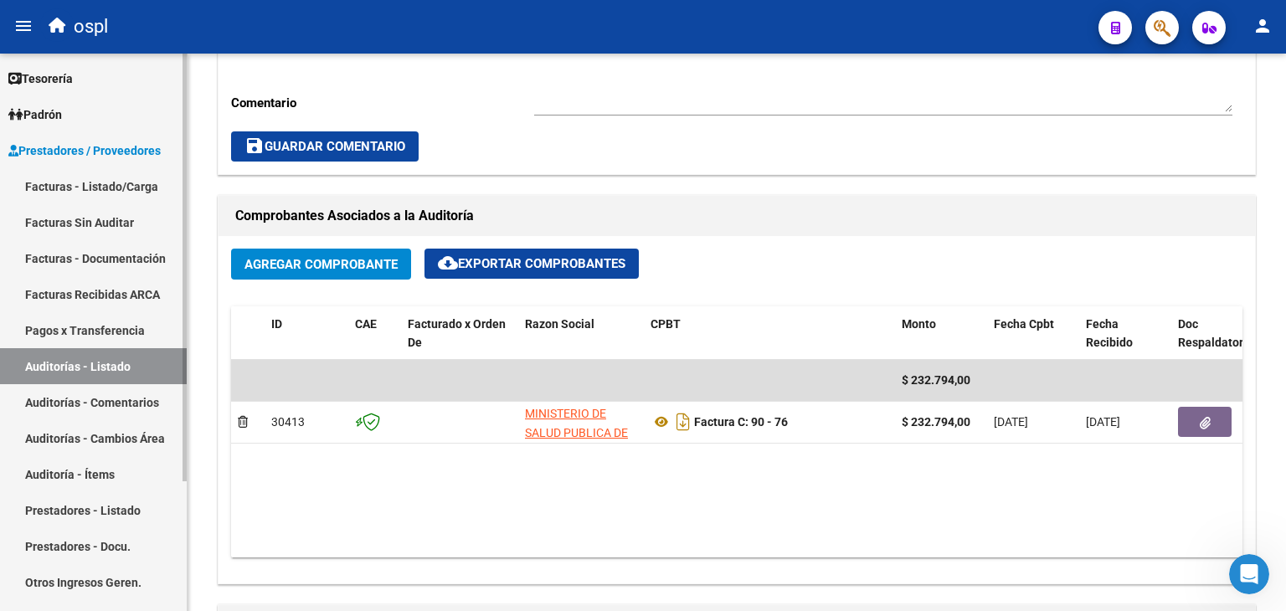
click at [87, 188] on link "Facturas - Listado/Carga" at bounding box center [93, 186] width 187 height 36
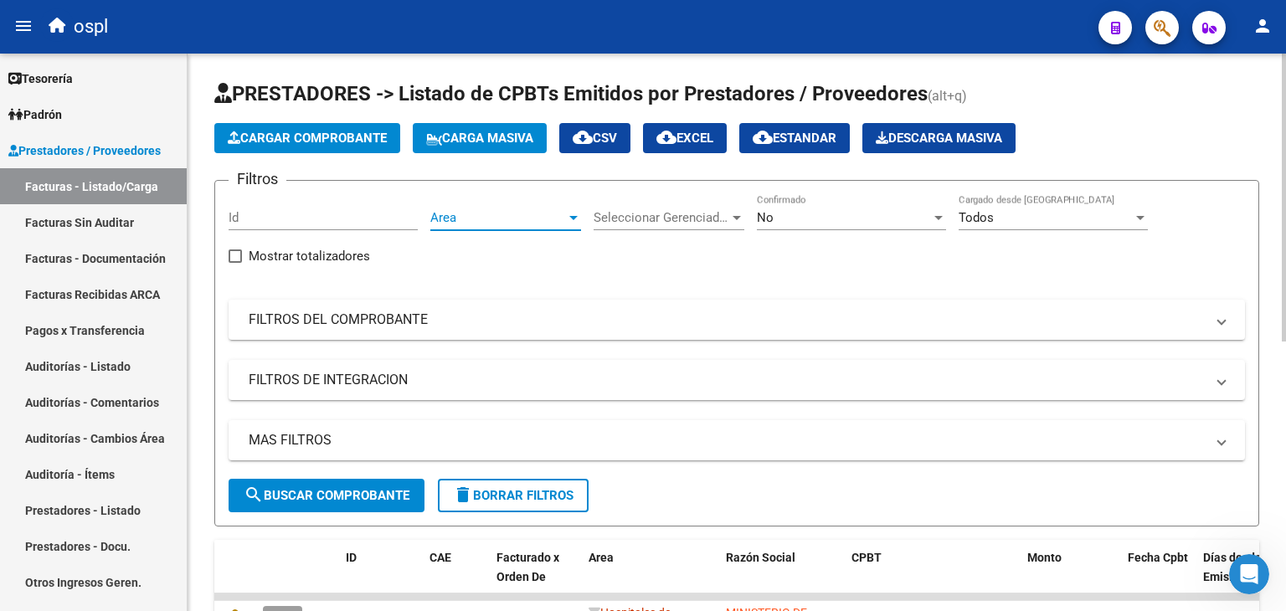
click at [573, 222] on div at bounding box center [573, 217] width 15 height 13
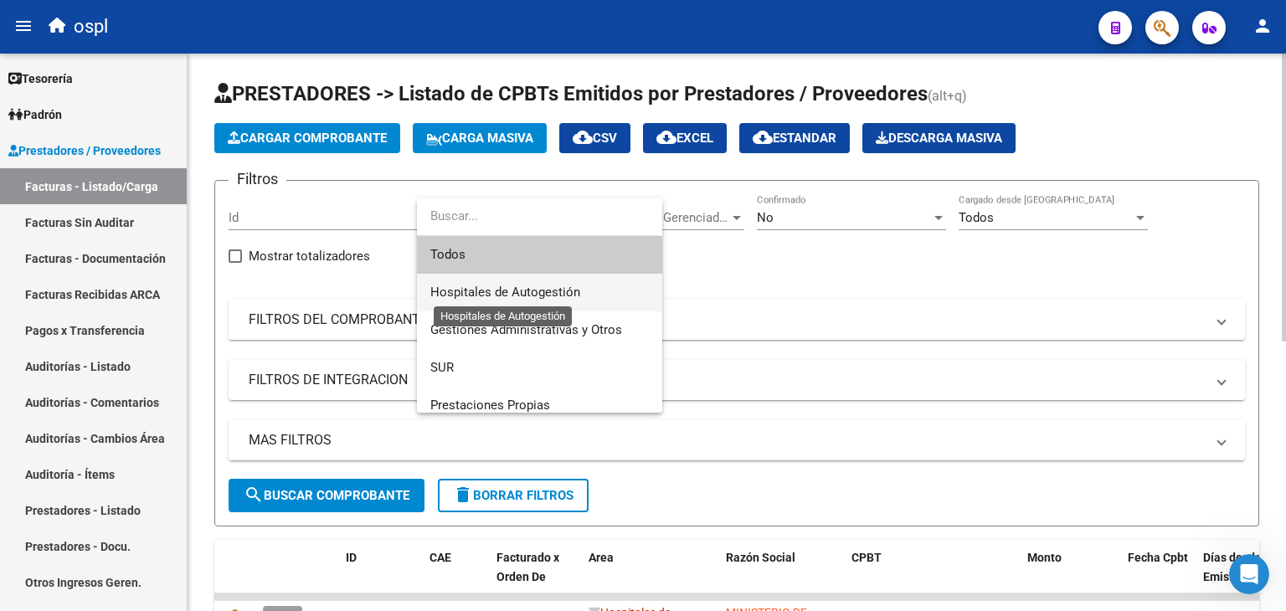
click at [496, 289] on span "Hospitales de Autogestión" at bounding box center [505, 292] width 150 height 15
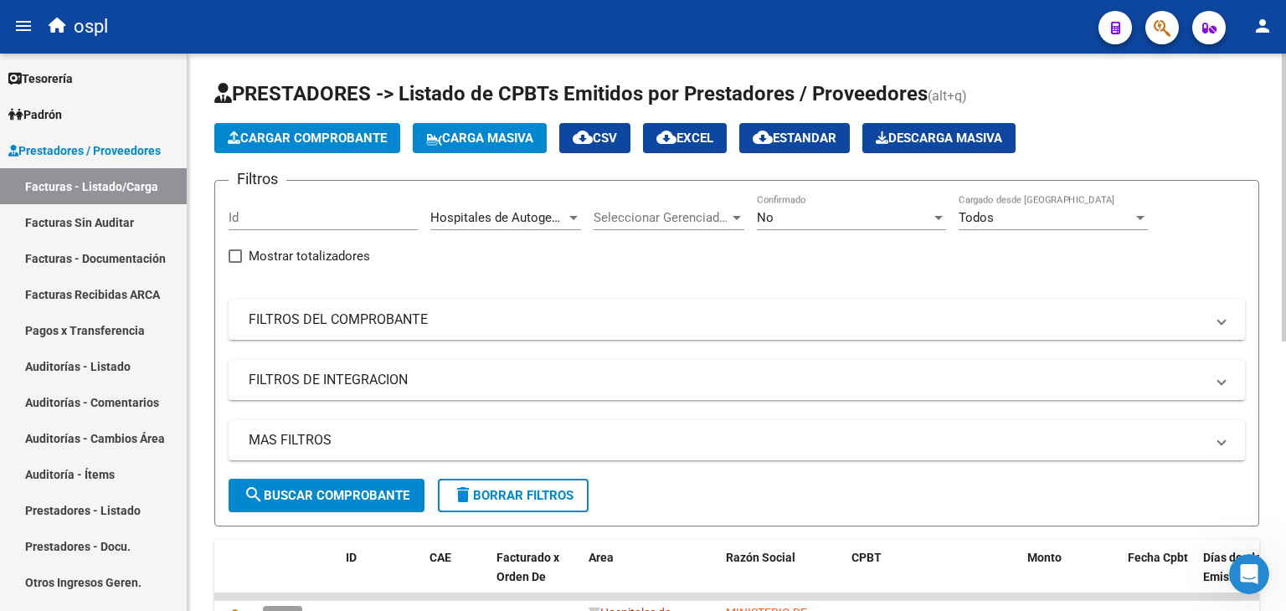
click at [496, 312] on mat-panel-title "FILTROS DEL COMPROBANTE" at bounding box center [727, 320] width 956 height 18
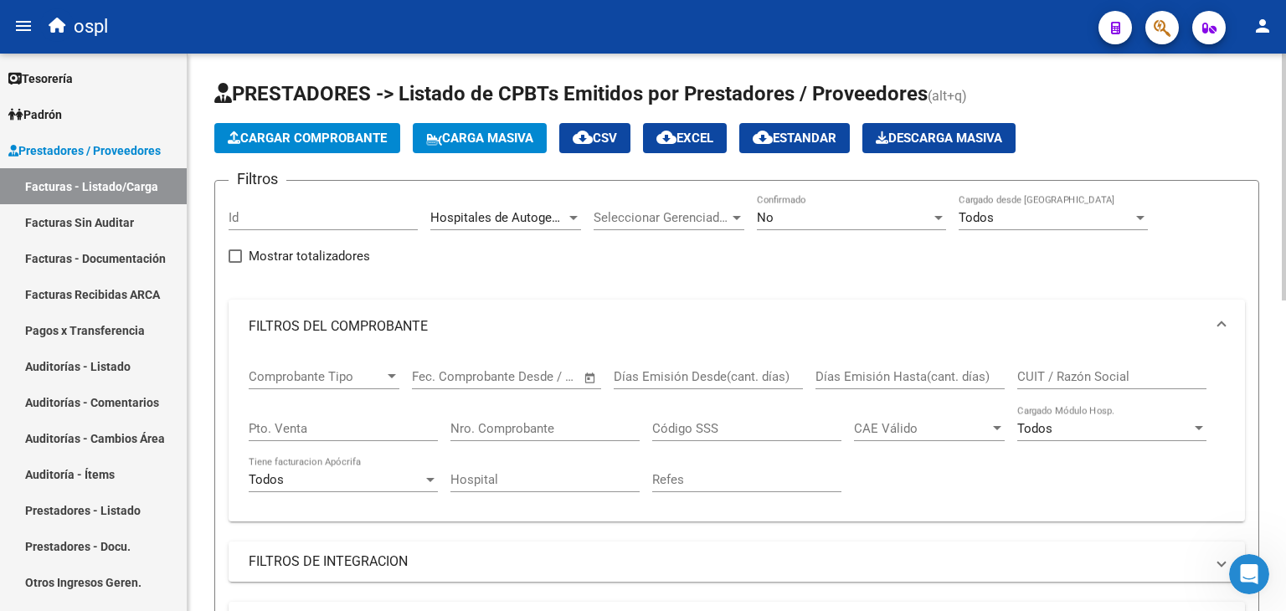
click at [583, 370] on span "Open calendar" at bounding box center [590, 377] width 40 height 40
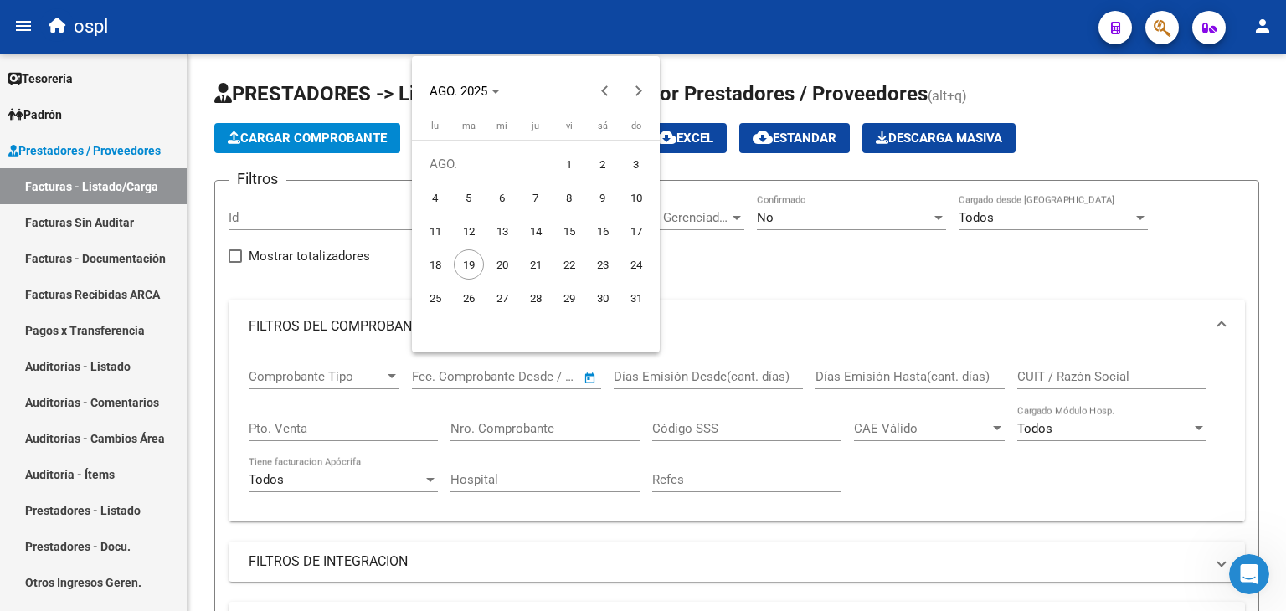
click at [579, 162] on span "1" at bounding box center [569, 164] width 30 height 30
type input "[DATE]"
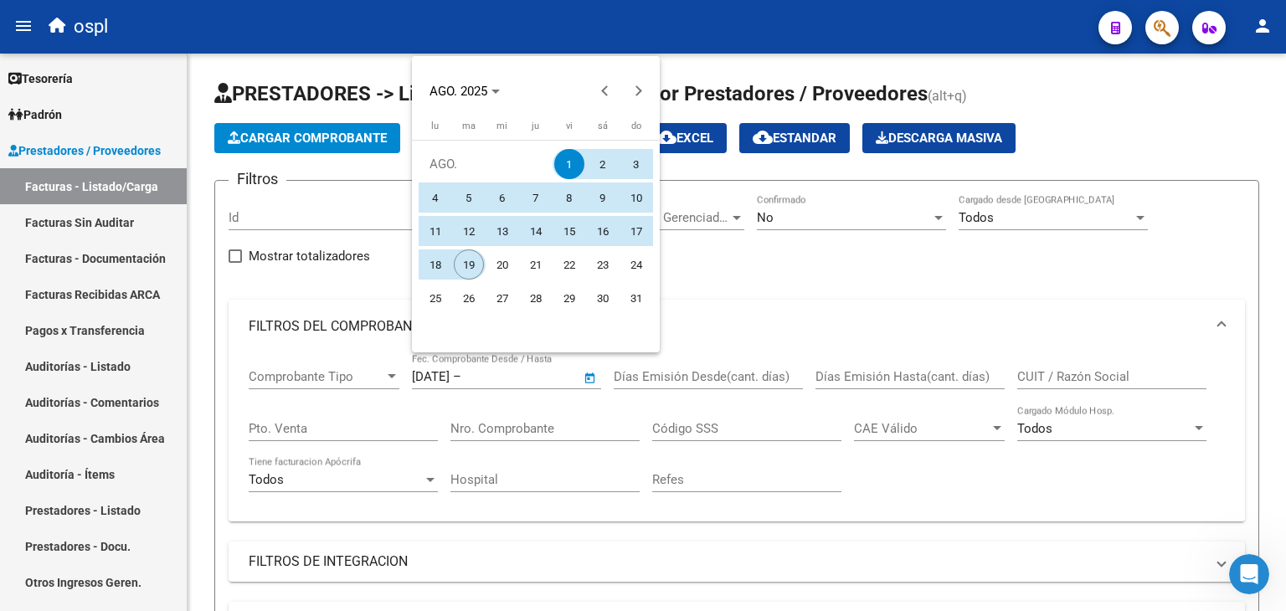
click at [469, 262] on span "19" at bounding box center [469, 264] width 30 height 30
type input "[DATE]"
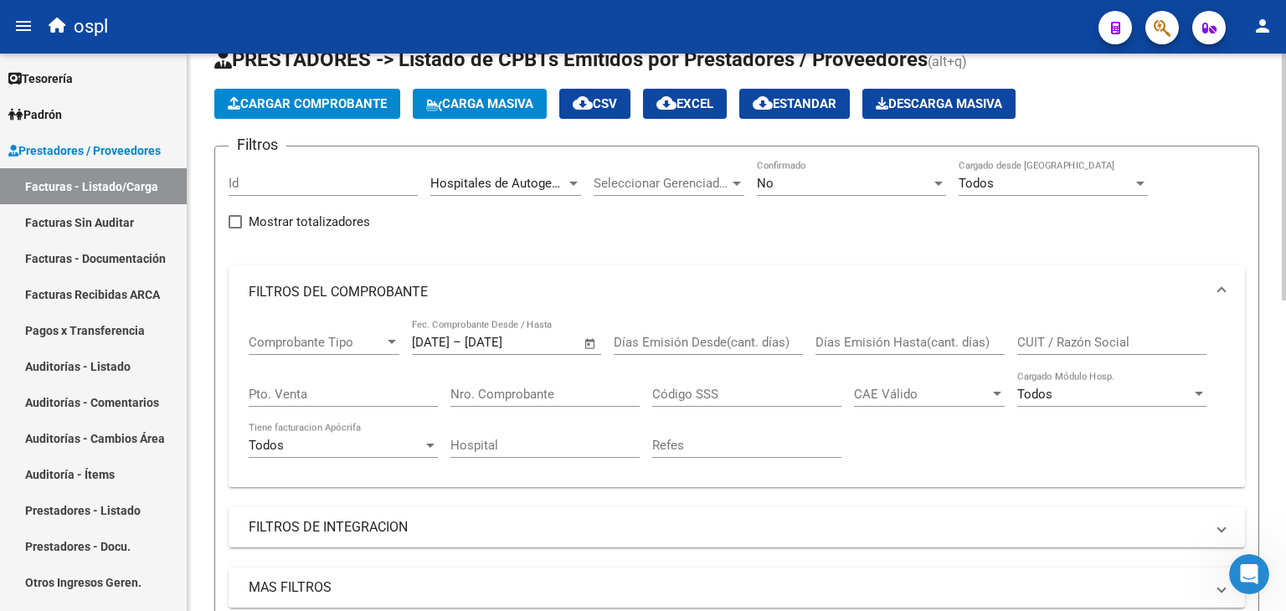
scroll to position [84, 0]
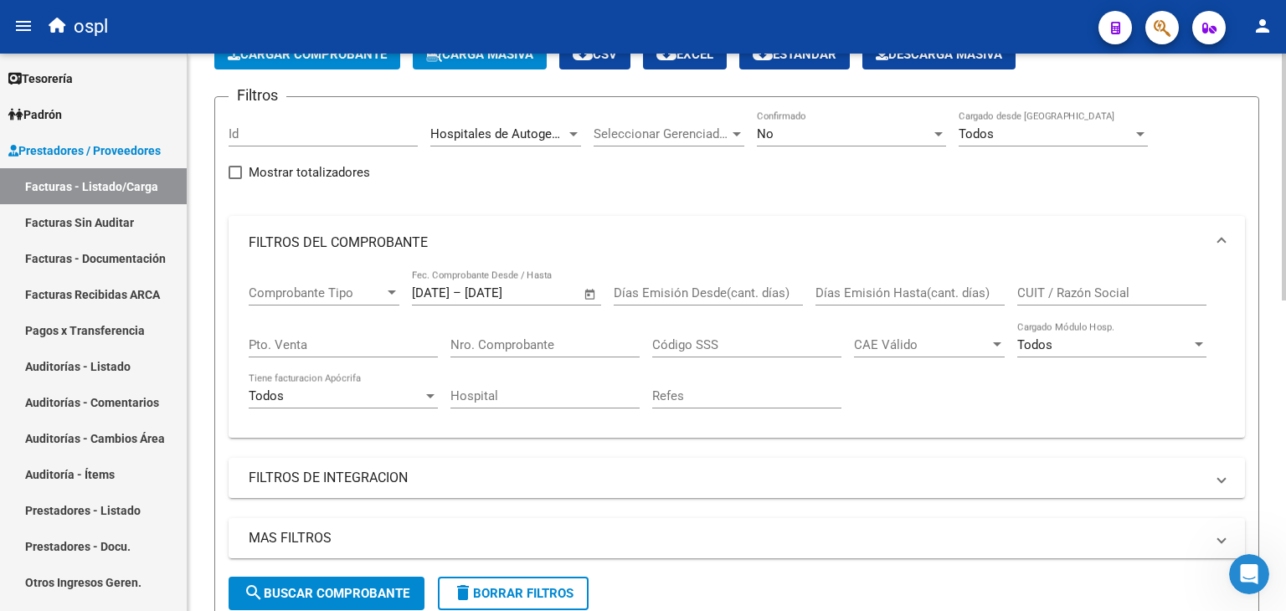
click at [378, 583] on button "search Buscar Comprobante" at bounding box center [327, 593] width 196 height 33
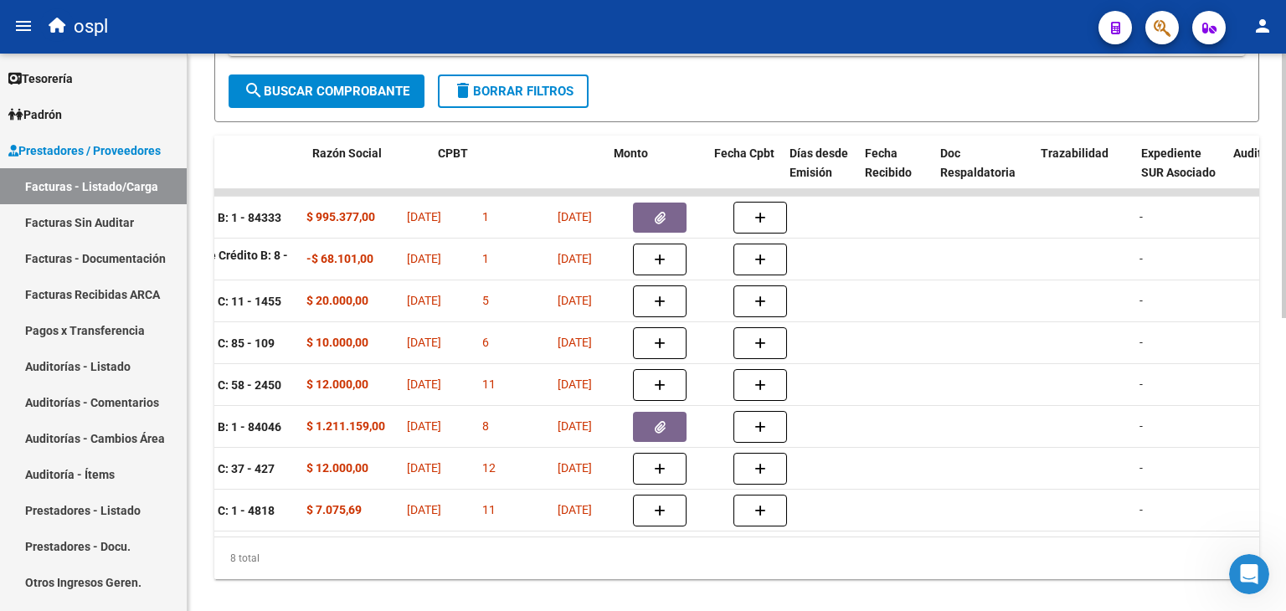
scroll to position [0, 292]
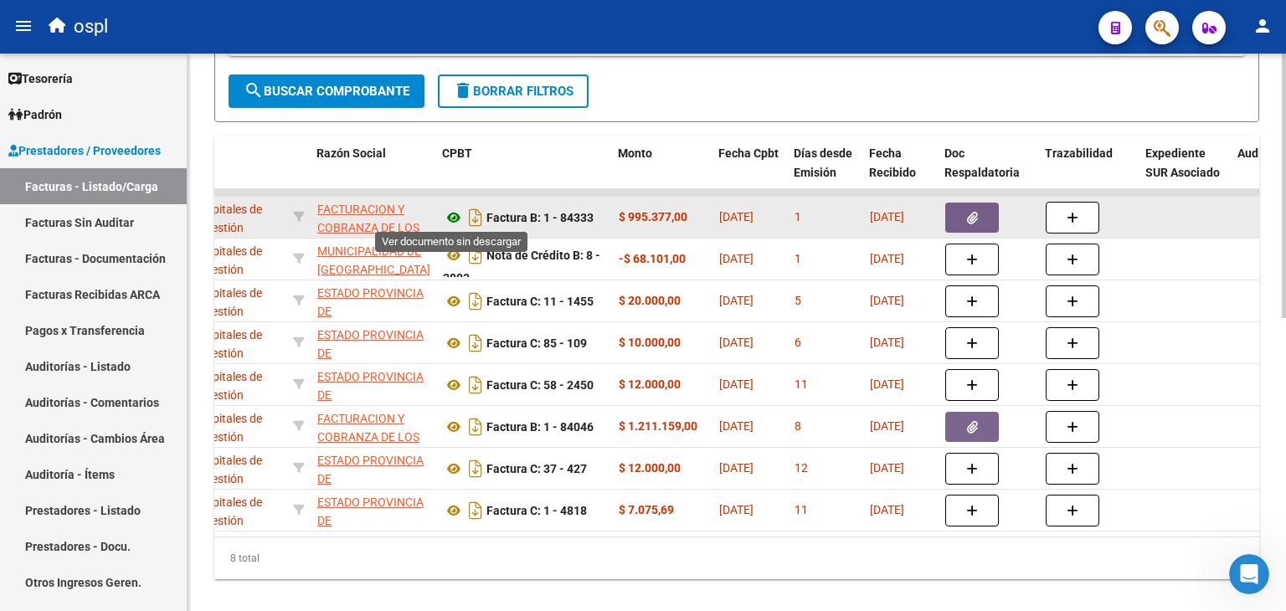
click at [455, 215] on icon at bounding box center [454, 218] width 22 height 20
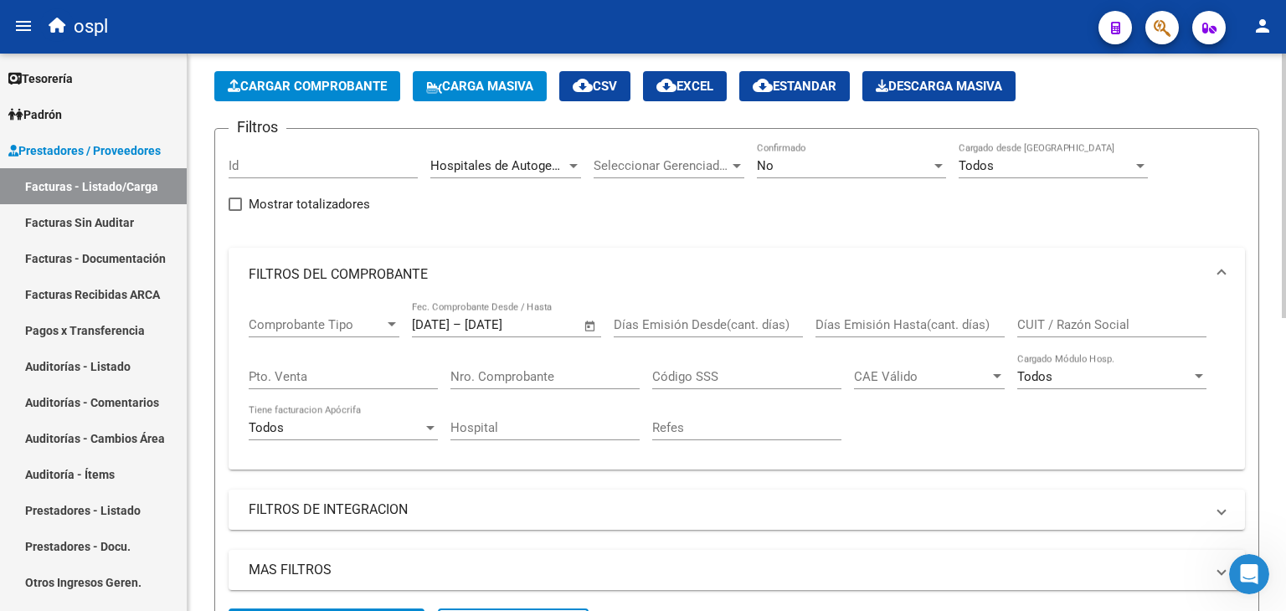
scroll to position [0, 0]
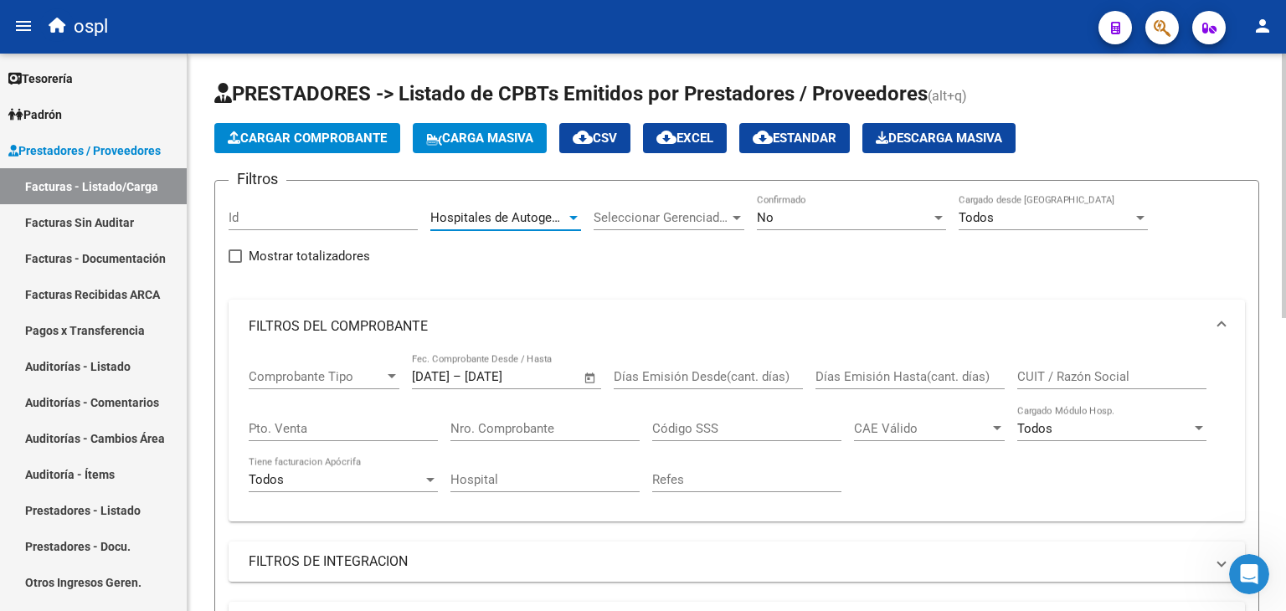
click at [573, 216] on div at bounding box center [573, 218] width 8 height 4
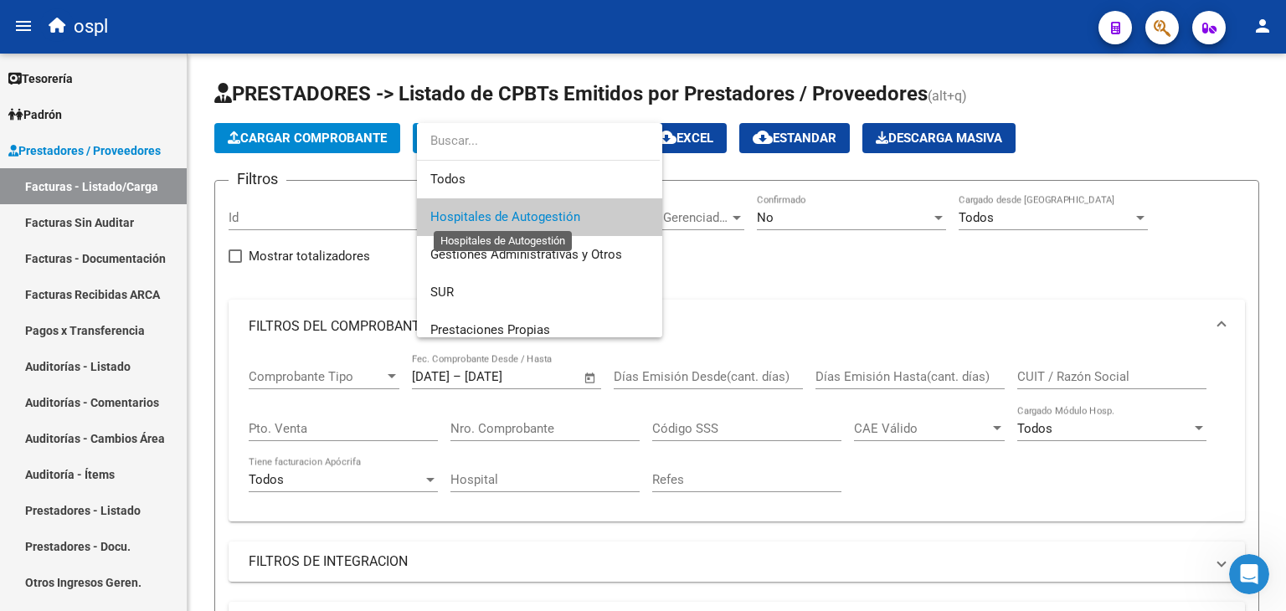
click at [537, 216] on span "Hospitales de Autogestión" at bounding box center [505, 216] width 150 height 15
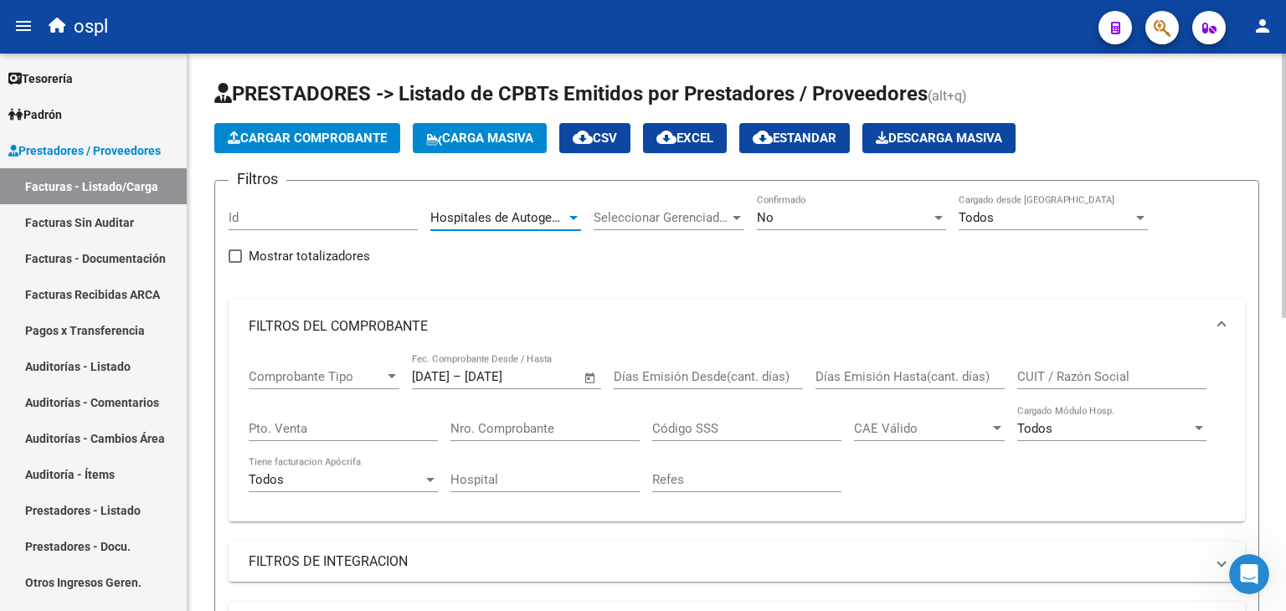
click at [588, 371] on span "Open calendar" at bounding box center [590, 377] width 40 height 40
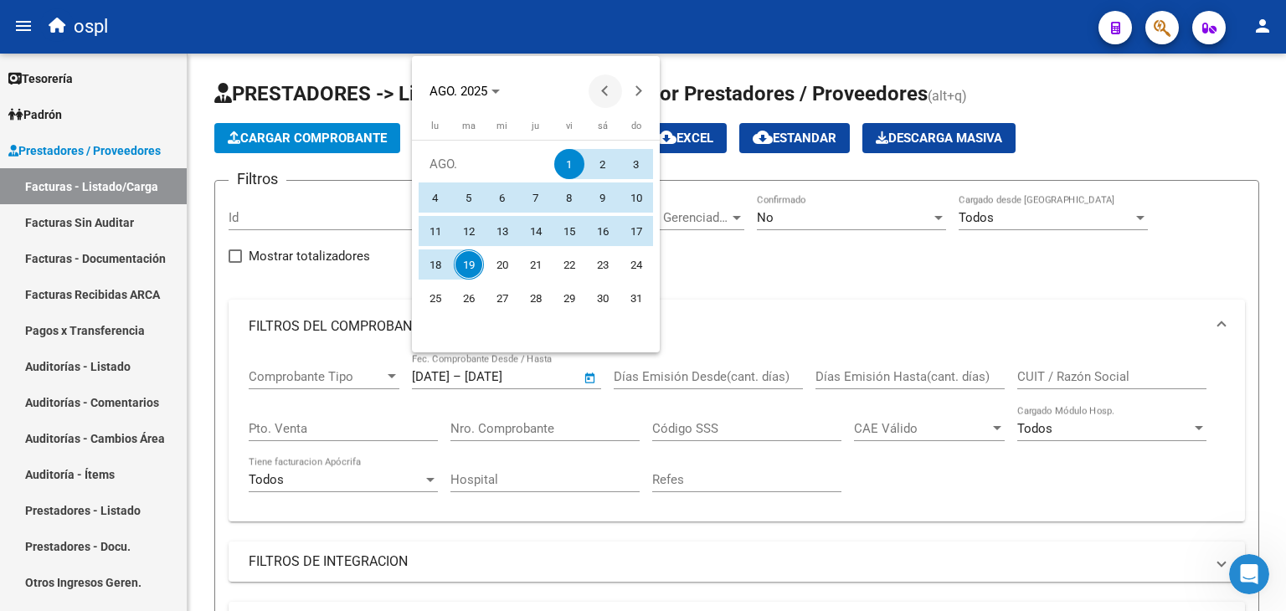
click at [609, 89] on button "Previous month" at bounding box center [604, 91] width 33 height 33
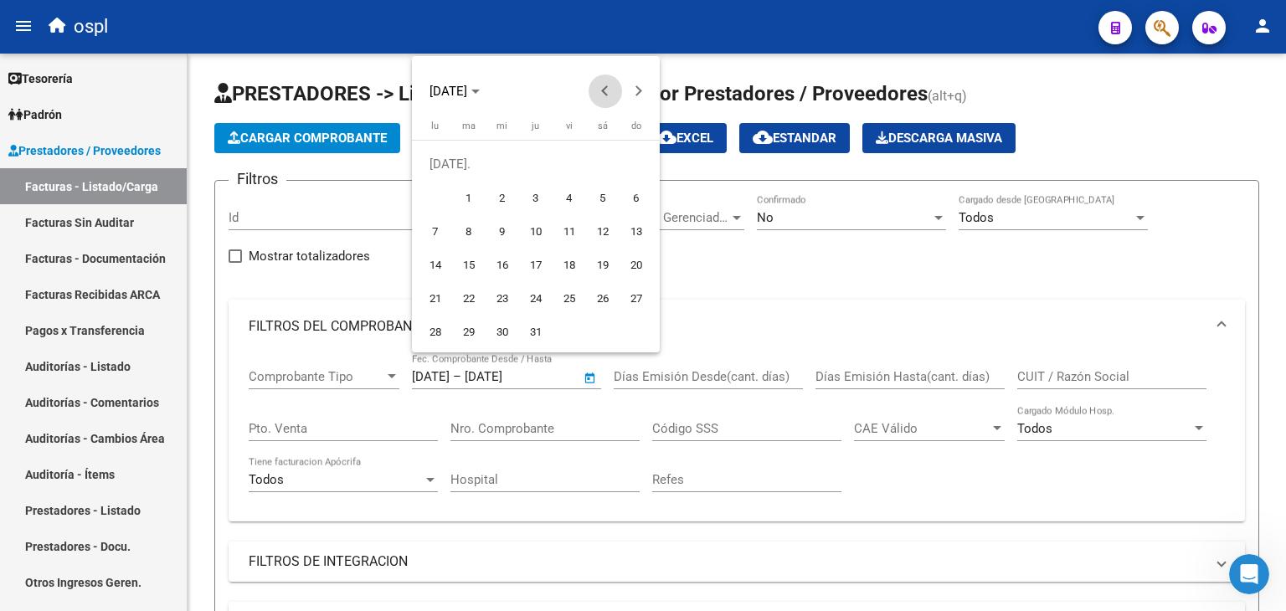
click at [596, 75] on span "Previous month" at bounding box center [604, 91] width 33 height 33
click at [596, 76] on span "Previous month" at bounding box center [604, 91] width 33 height 33
click at [596, 81] on span "Previous month" at bounding box center [604, 91] width 33 height 33
click at [592, 158] on span "1" at bounding box center [603, 164] width 30 height 30
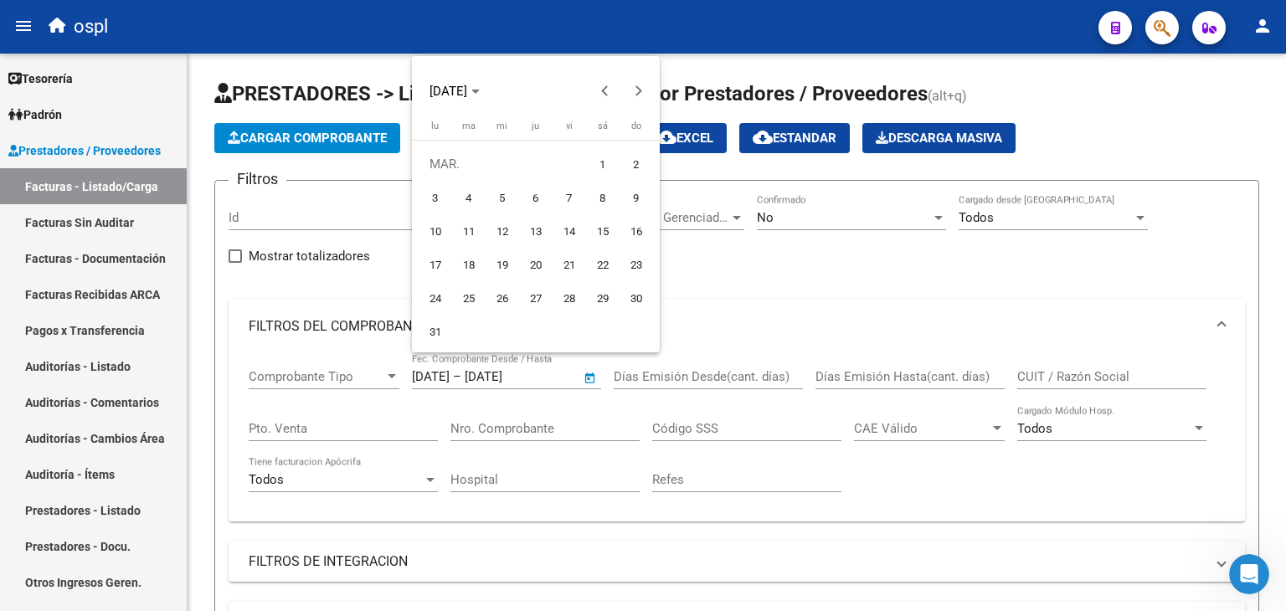
type input "[DATE]"
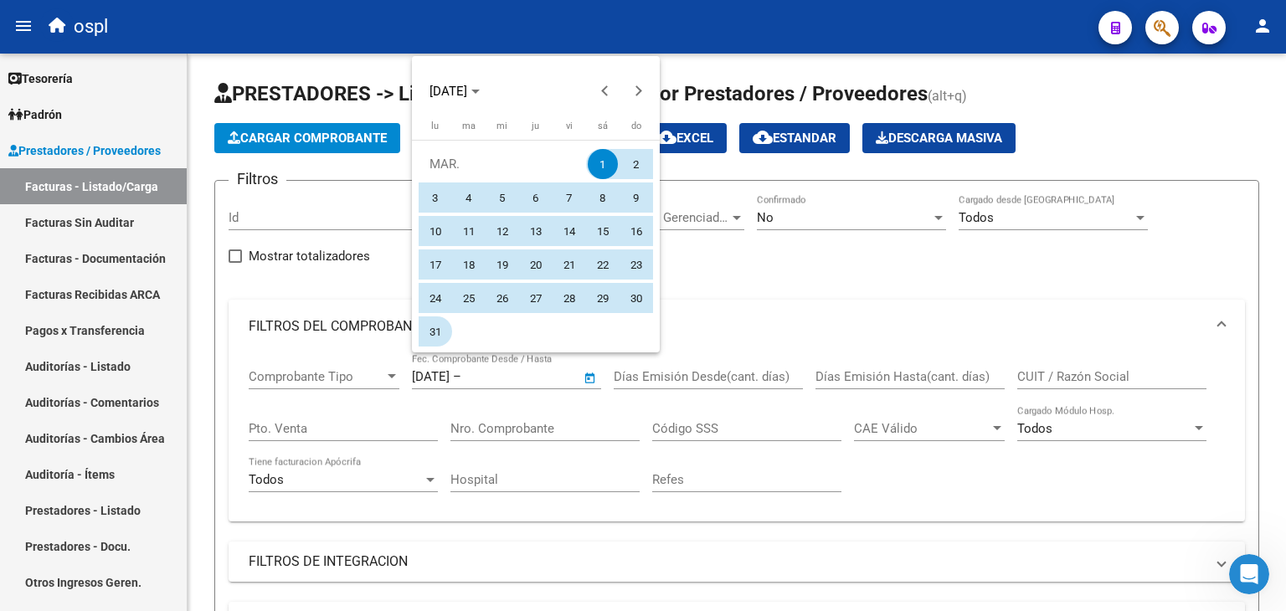
click at [427, 332] on span "31" at bounding box center [435, 331] width 30 height 30
type input "[DATE]"
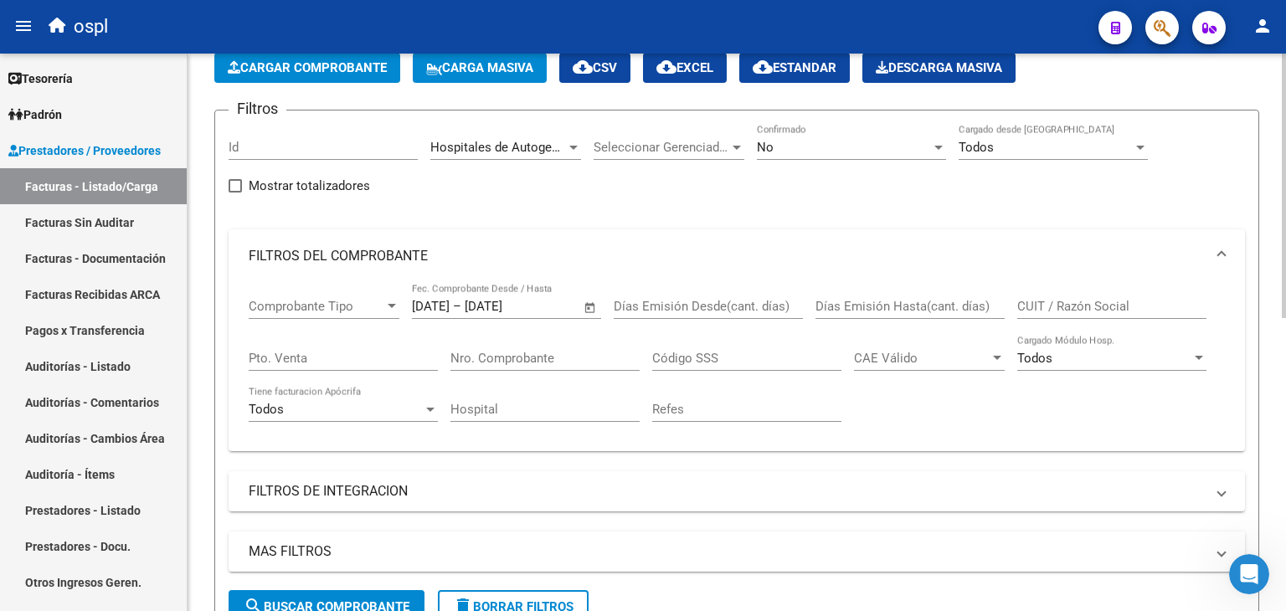
scroll to position [419, 0]
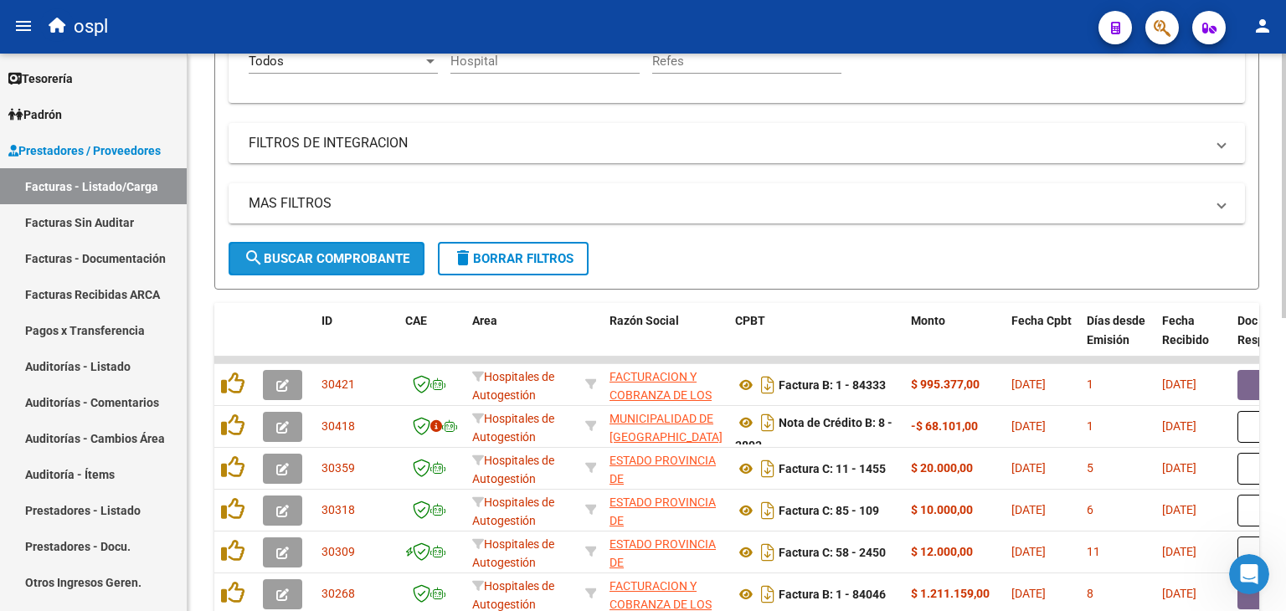
click at [350, 257] on span "search Buscar Comprobante" at bounding box center [327, 258] width 166 height 15
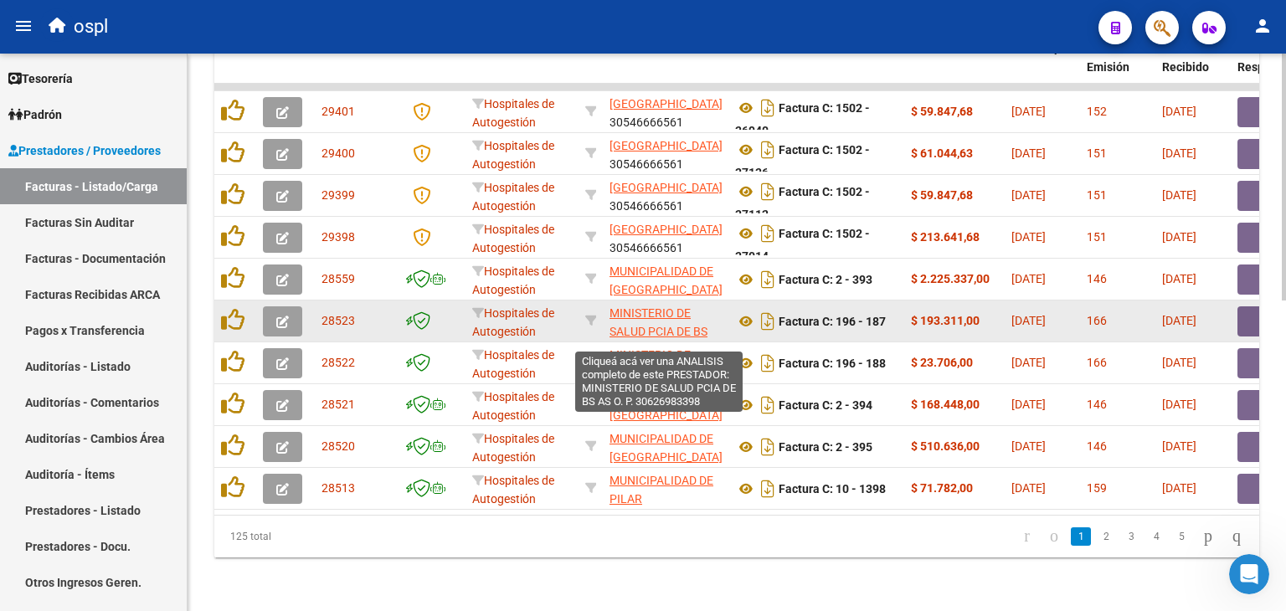
scroll to position [618, 0]
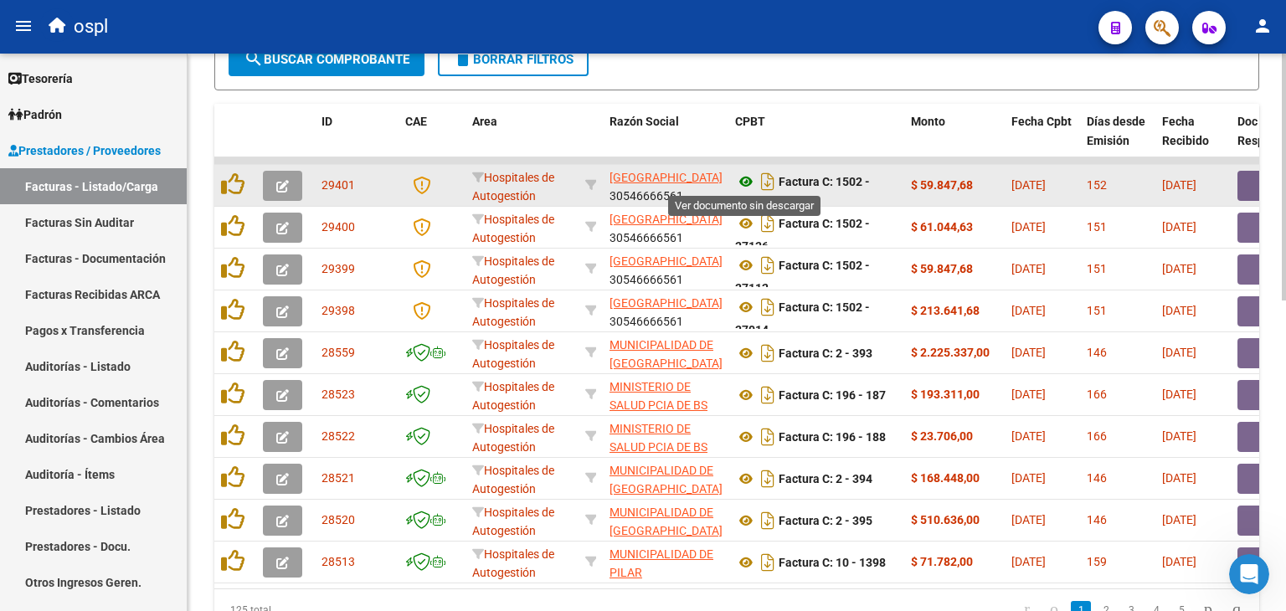
click at [743, 179] on icon at bounding box center [746, 182] width 22 height 20
click at [1246, 178] on button "button" at bounding box center [1264, 186] width 54 height 30
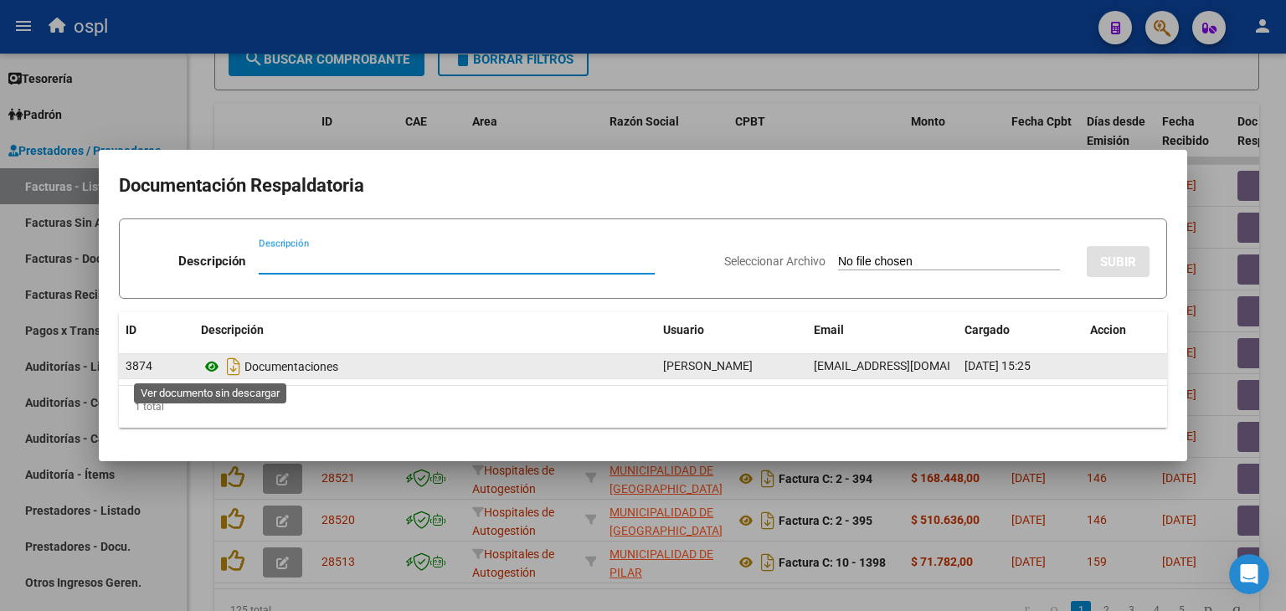
click at [218, 361] on icon at bounding box center [212, 367] width 22 height 20
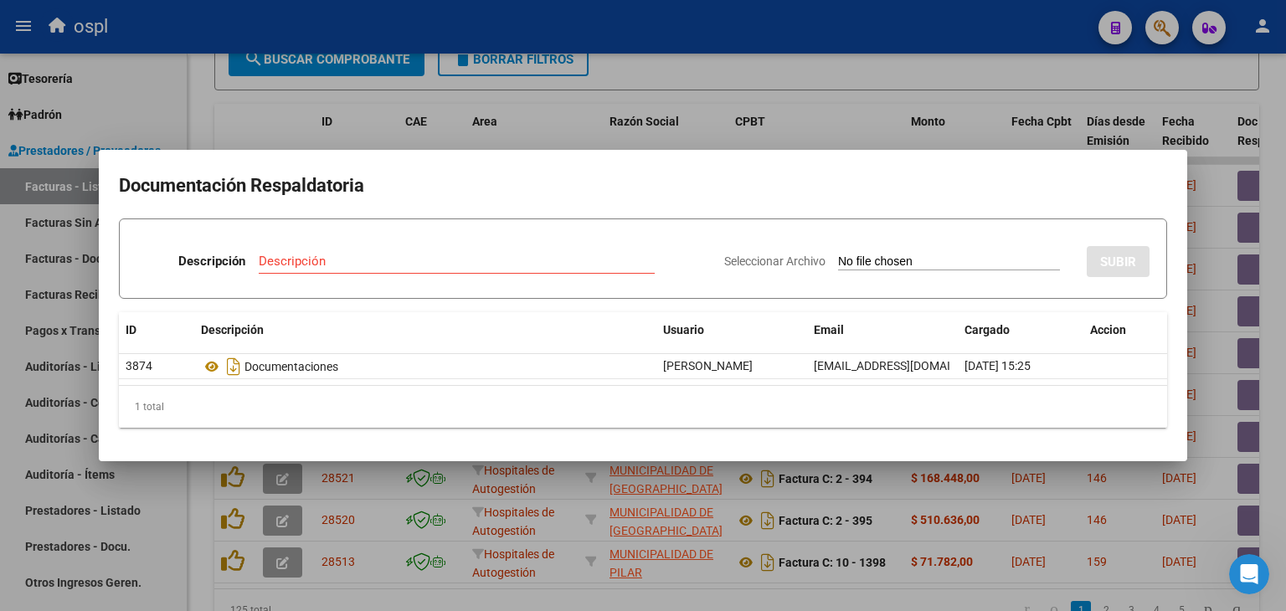
drag, startPoint x: 516, startPoint y: 403, endPoint x: 502, endPoint y: 438, distance: 37.6
click at [512, 404] on div "1 total" at bounding box center [643, 407] width 1048 height 42
click at [509, 450] on mat-dialog-container "Documentación Respaldatoria Descripción Descripción Seleccionar Archivo SUBIR I…" at bounding box center [643, 305] width 1088 height 311
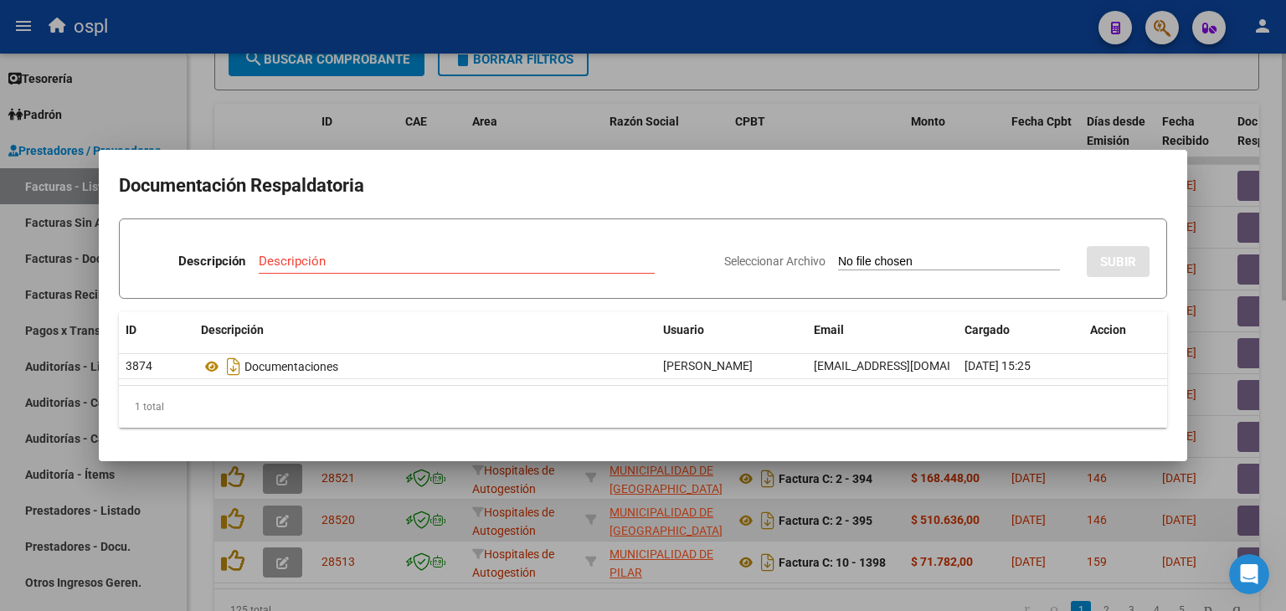
drag, startPoint x: 754, startPoint y: 513, endPoint x: 837, endPoint y: 529, distance: 84.4
click at [758, 516] on div at bounding box center [643, 305] width 1286 height 611
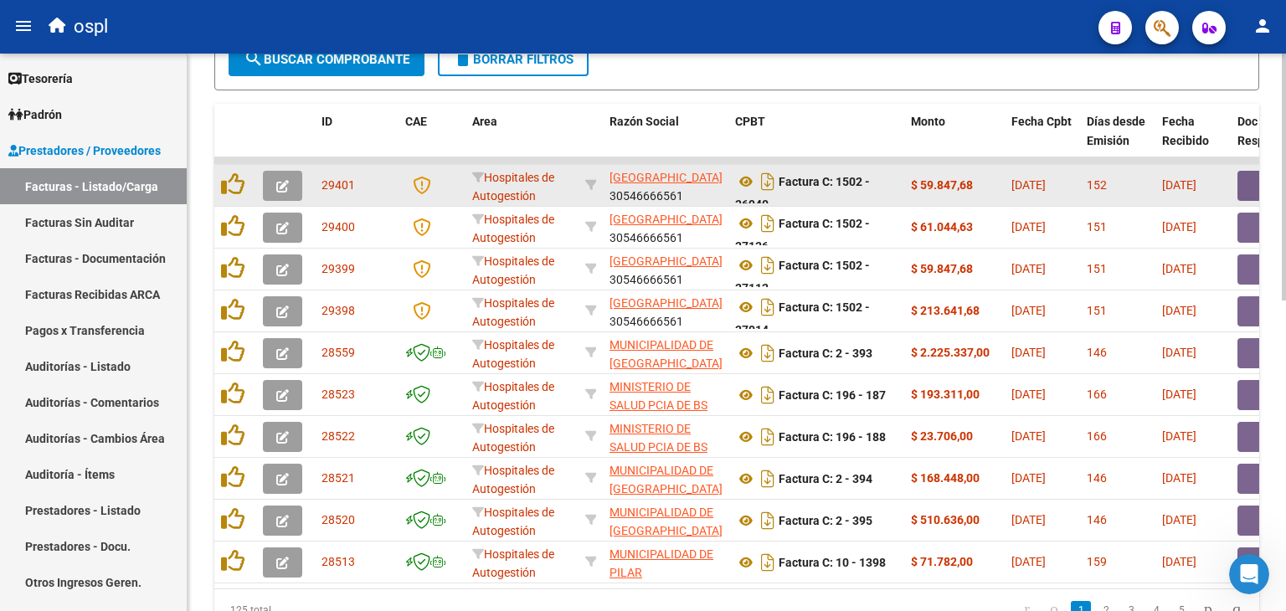
click at [284, 180] on icon "button" at bounding box center [282, 186] width 13 height 13
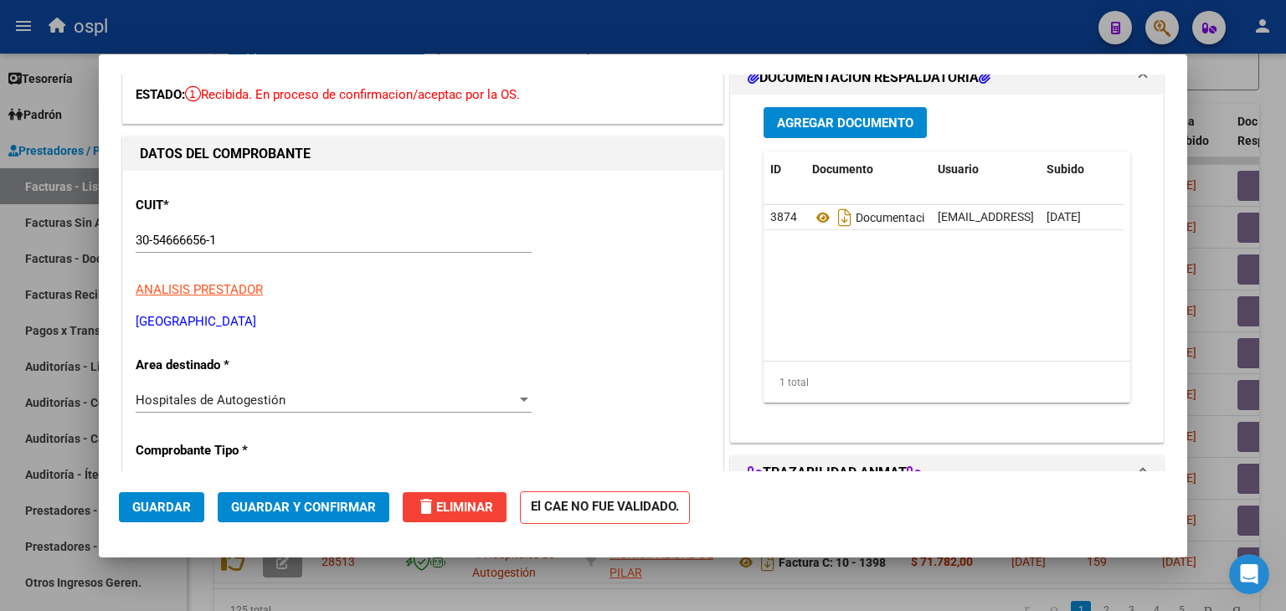
scroll to position [167, 0]
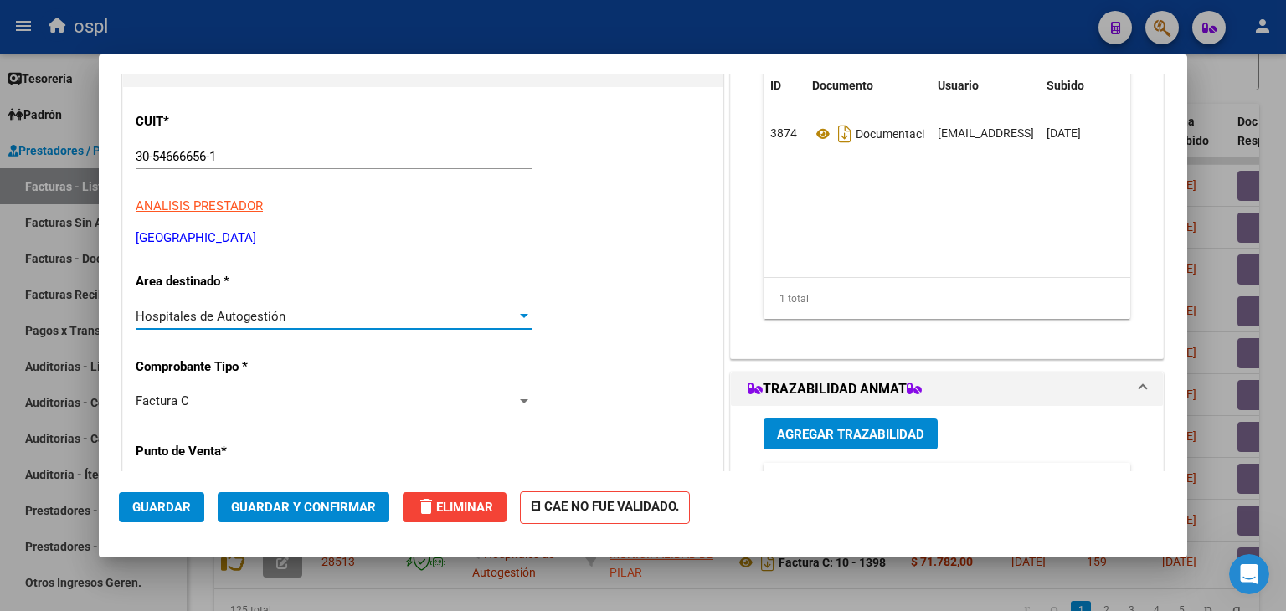
click at [291, 317] on div "Hospitales de Autogestión" at bounding box center [326, 316] width 381 height 15
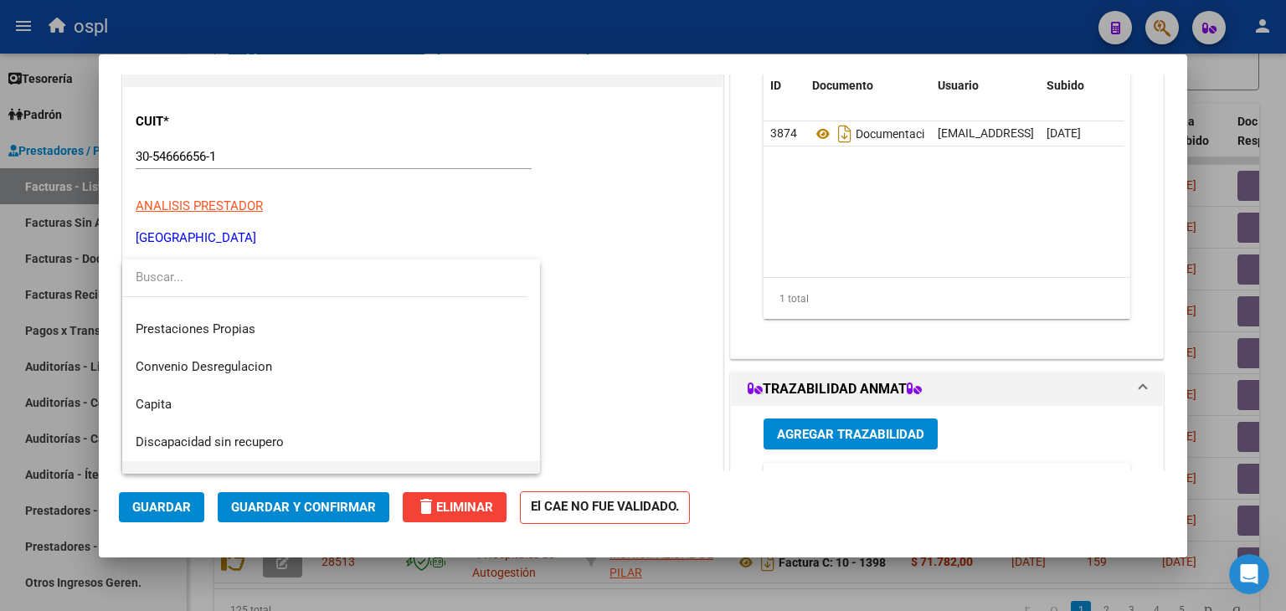
scroll to position [238, 0]
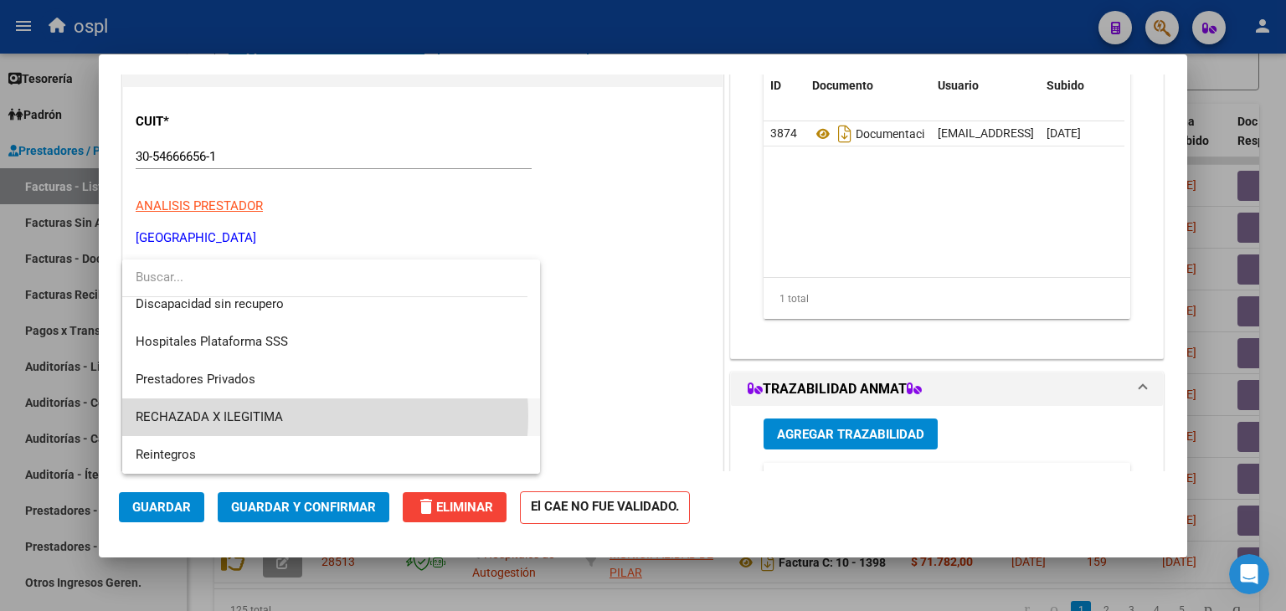
drag, startPoint x: 285, startPoint y: 416, endPoint x: 277, endPoint y: 439, distance: 24.6
click at [282, 413] on span "RECHAZADA X ILEGITIMA" at bounding box center [332, 417] width 392 height 38
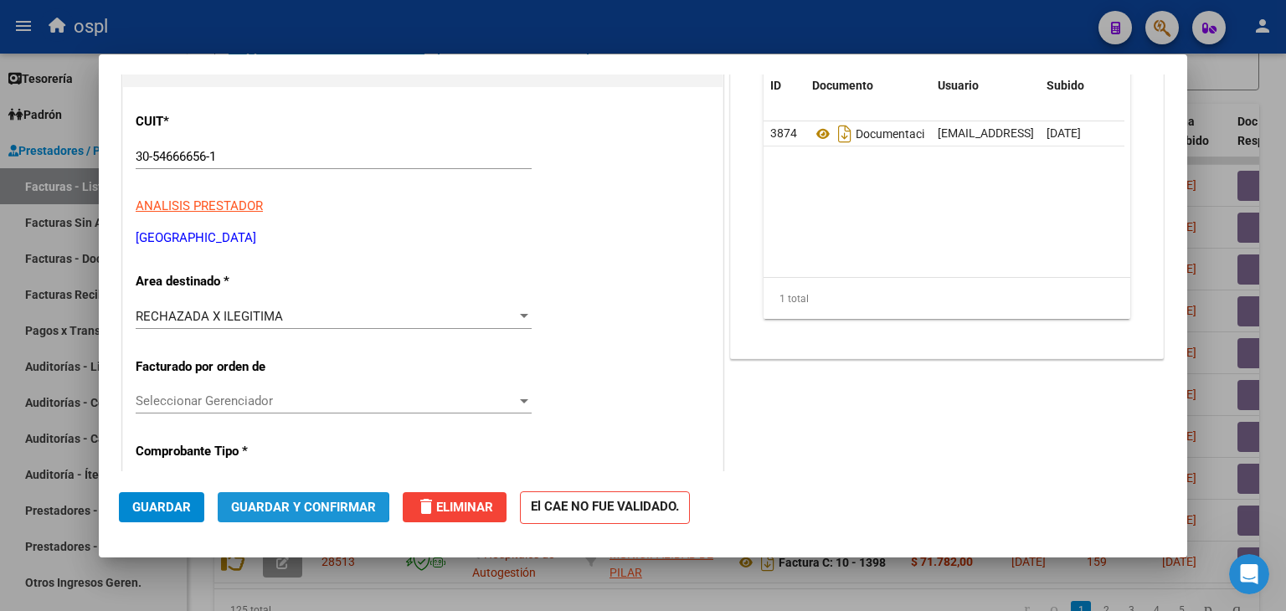
click at [296, 507] on span "Guardar y Confirmar" at bounding box center [303, 507] width 145 height 15
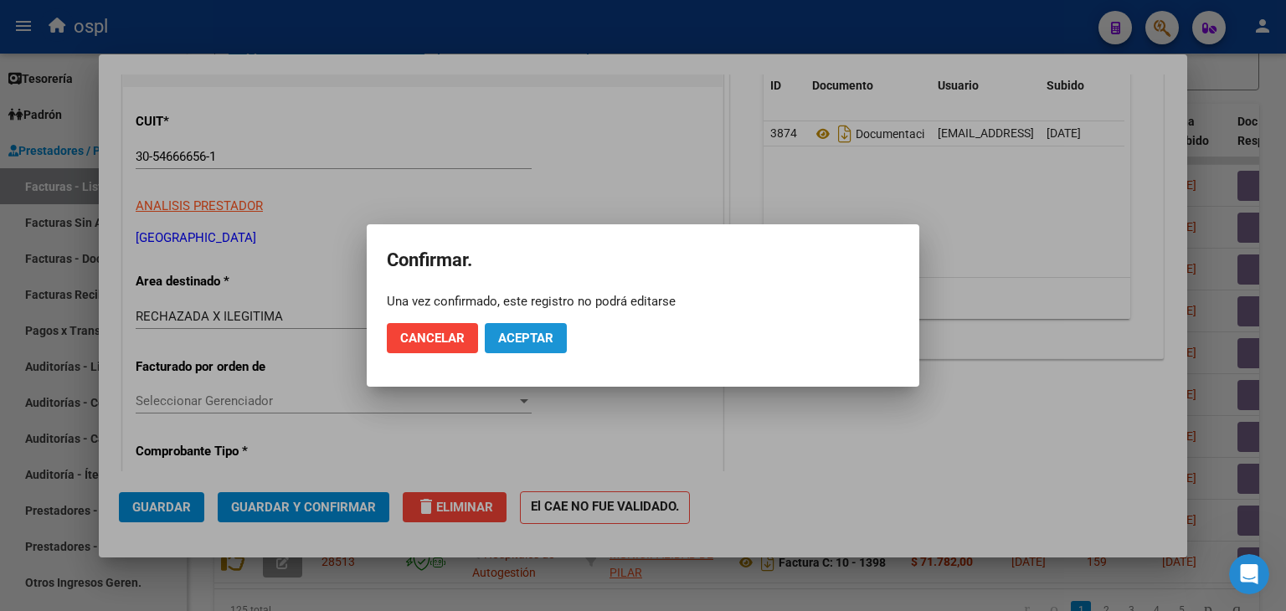
click at [549, 331] on span "Aceptar" at bounding box center [525, 338] width 55 height 15
click at [549, 331] on span "Guardar igualmente." at bounding box center [568, 338] width 141 height 15
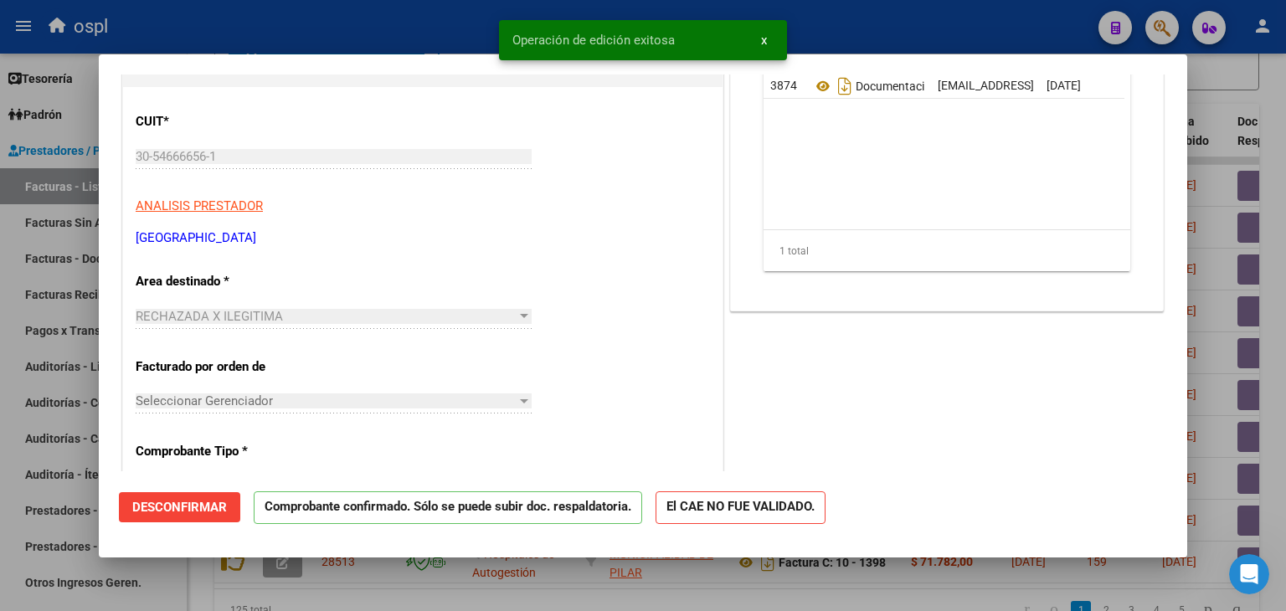
click at [0, 344] on div at bounding box center [643, 305] width 1286 height 611
type input "$ 0,00"
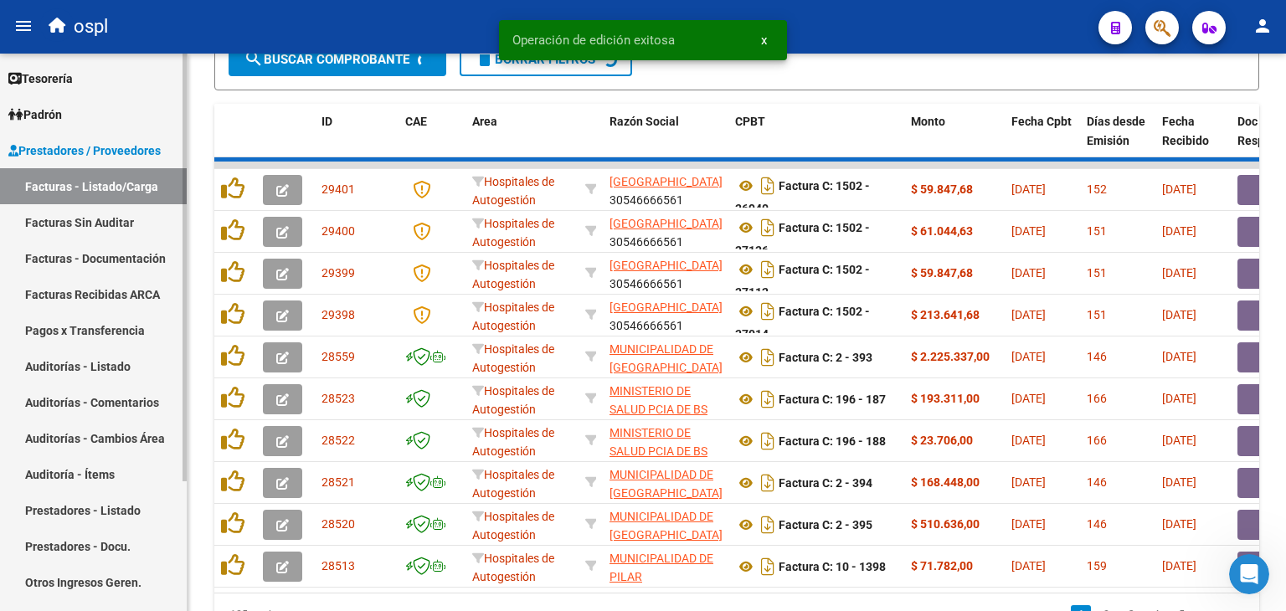
click at [93, 226] on link "Facturas Sin Auditar" at bounding box center [93, 222] width 187 height 36
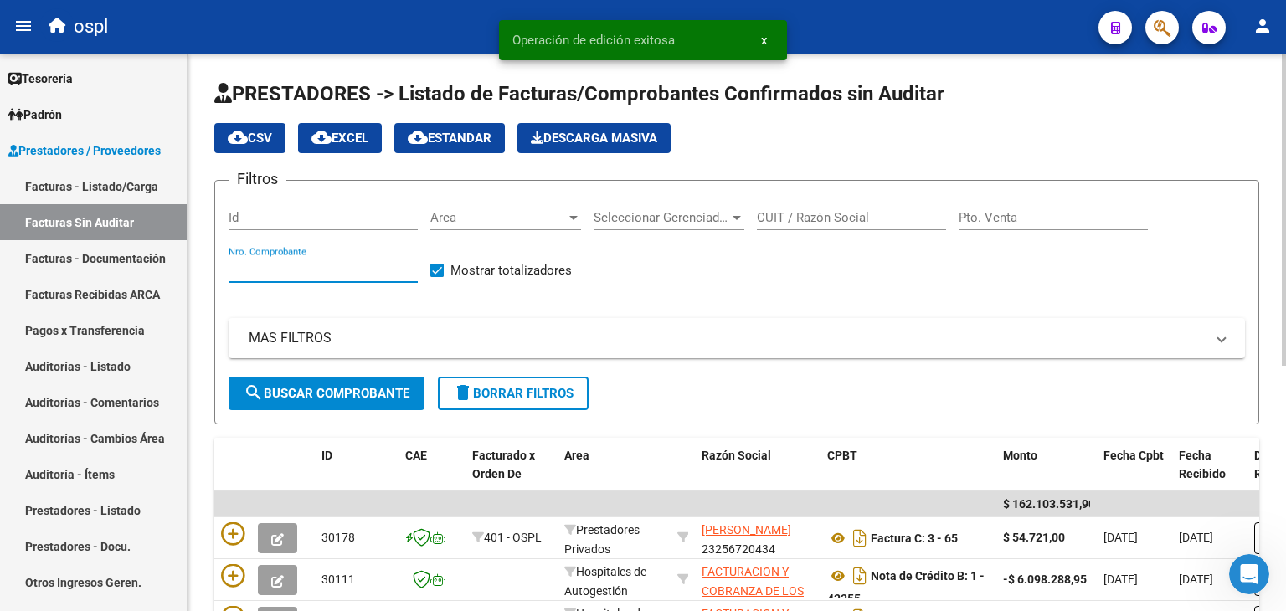
click at [242, 270] on input "Nro. Comprobante" at bounding box center [323, 269] width 189 height 15
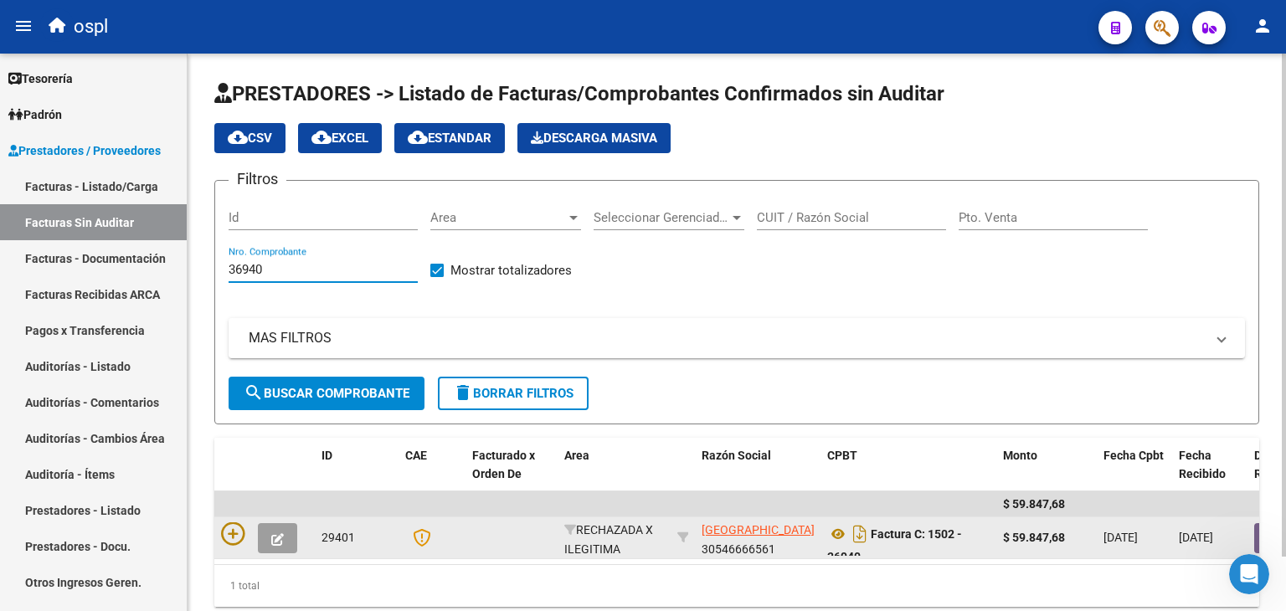
scroll to position [3, 0]
type input "36940"
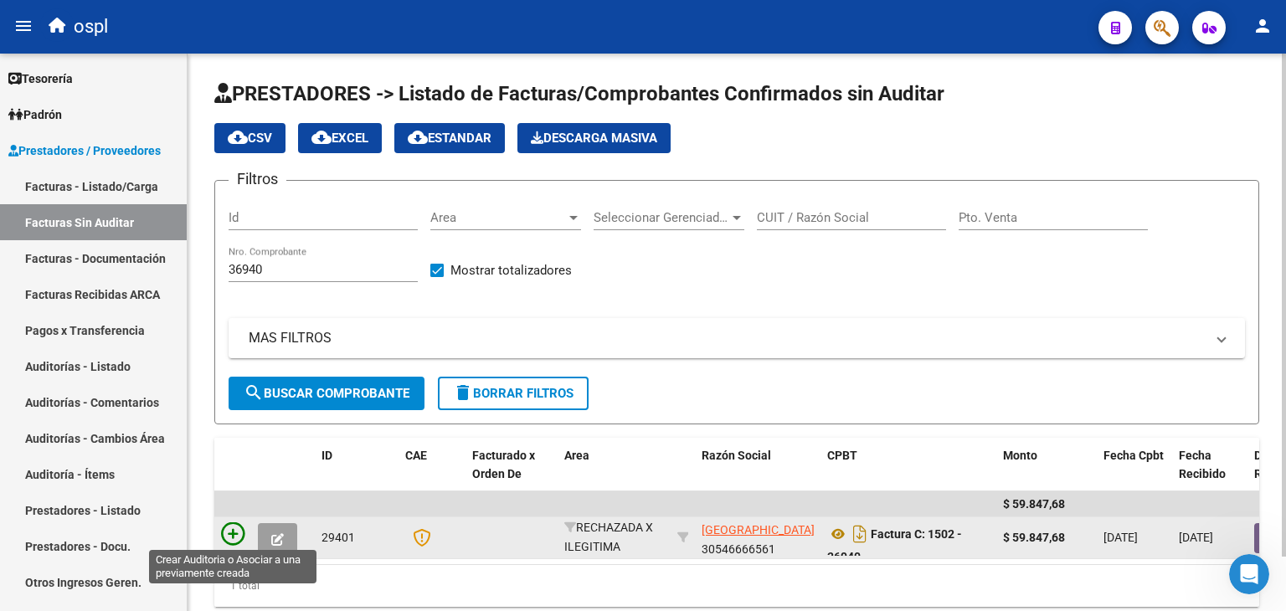
click at [229, 539] on icon at bounding box center [232, 533] width 23 height 23
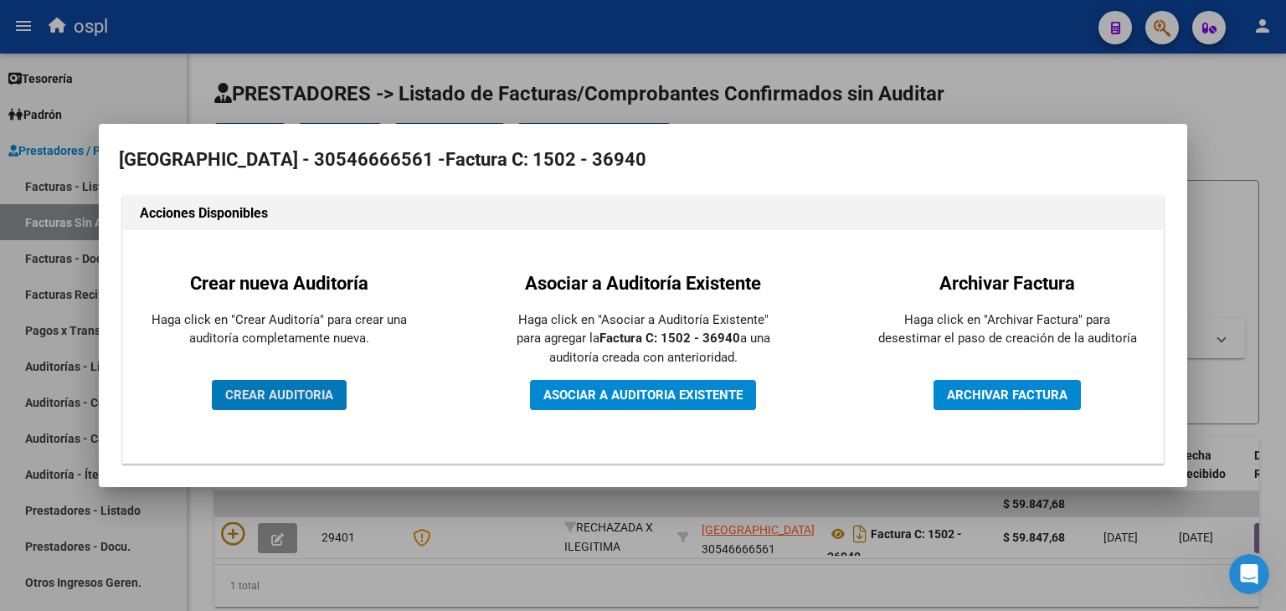
click at [281, 403] on span "CREAR AUDITORIA" at bounding box center [279, 395] width 108 height 15
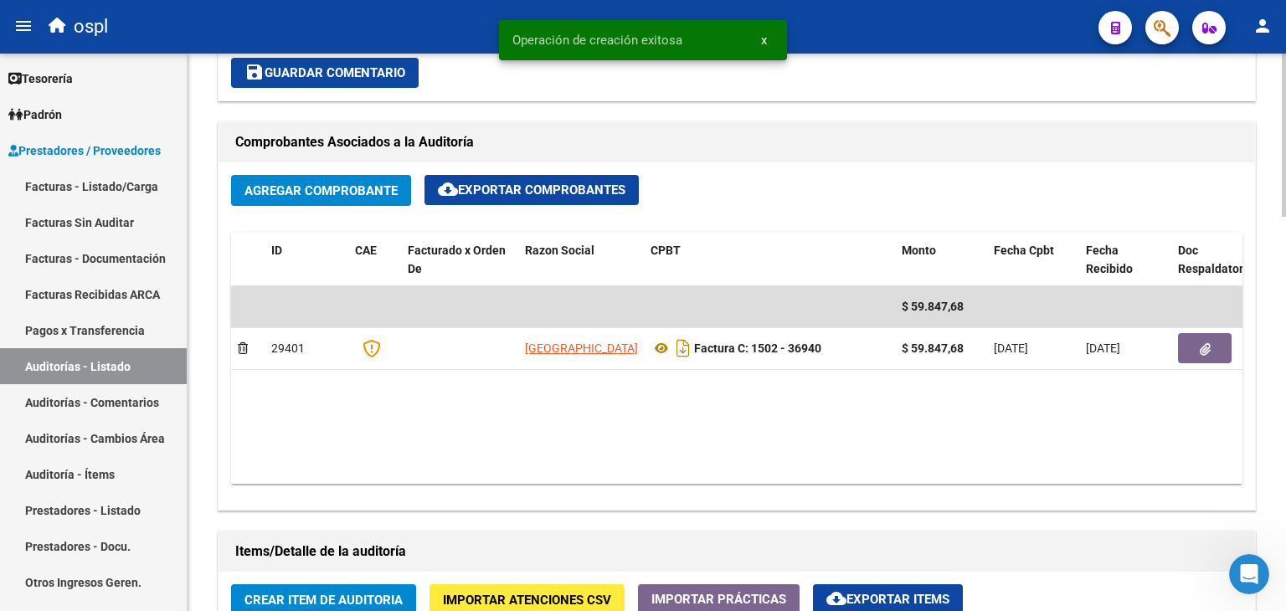
scroll to position [753, 0]
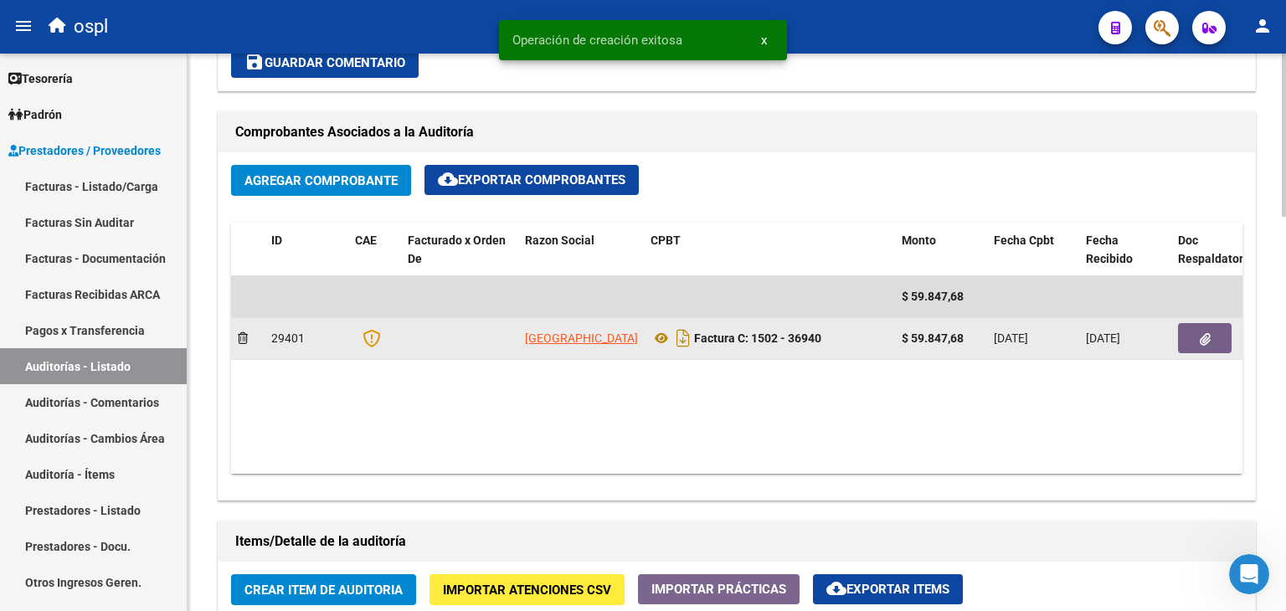
click at [1215, 346] on button "button" at bounding box center [1205, 338] width 54 height 30
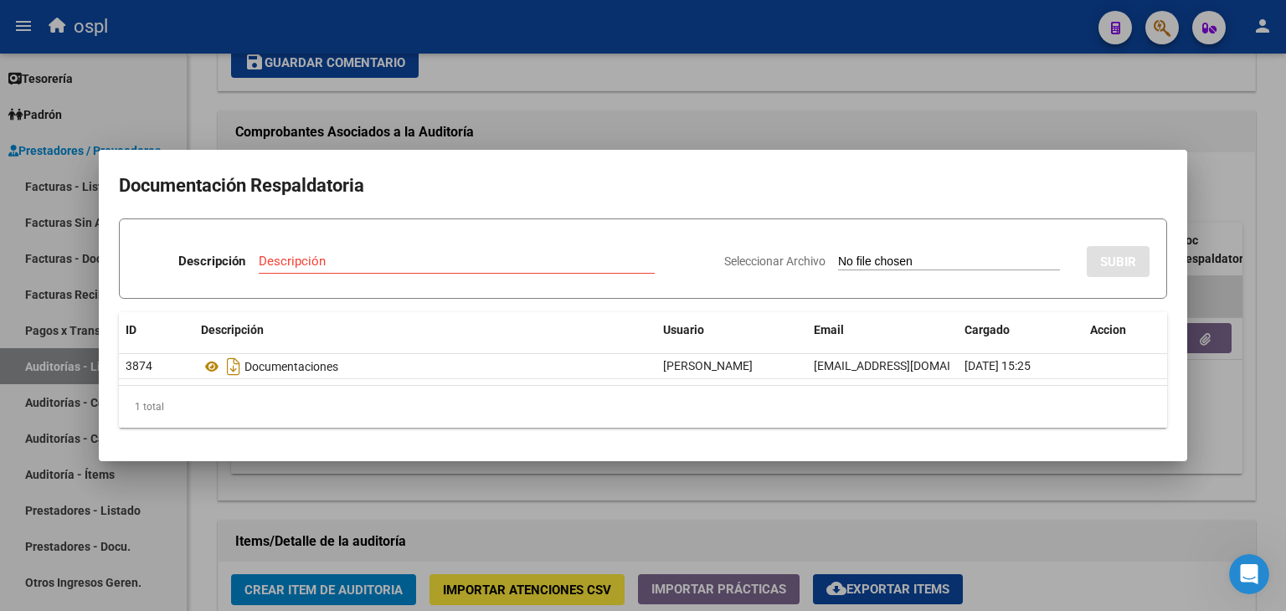
click at [918, 260] on input "Seleccionar Archivo" at bounding box center [949, 262] width 222 height 16
type input "C:\fakepath\RECHAZO X ILEGITIMA - FC 36940.pdf"
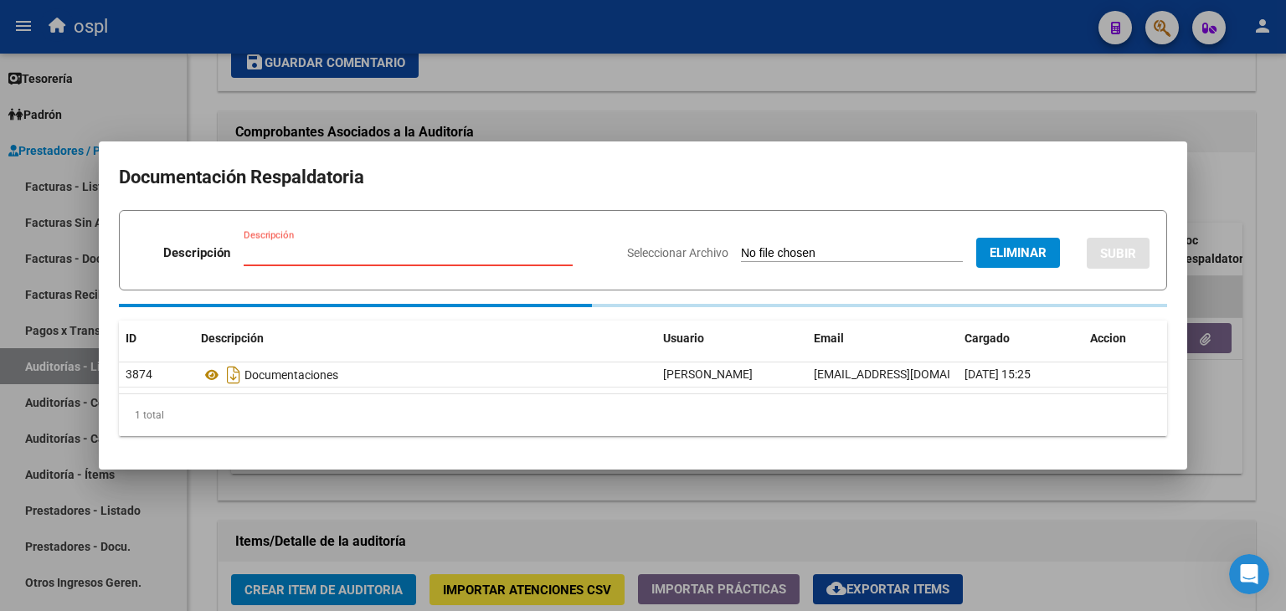
click at [368, 258] on input "Descripción" at bounding box center [408, 252] width 329 height 15
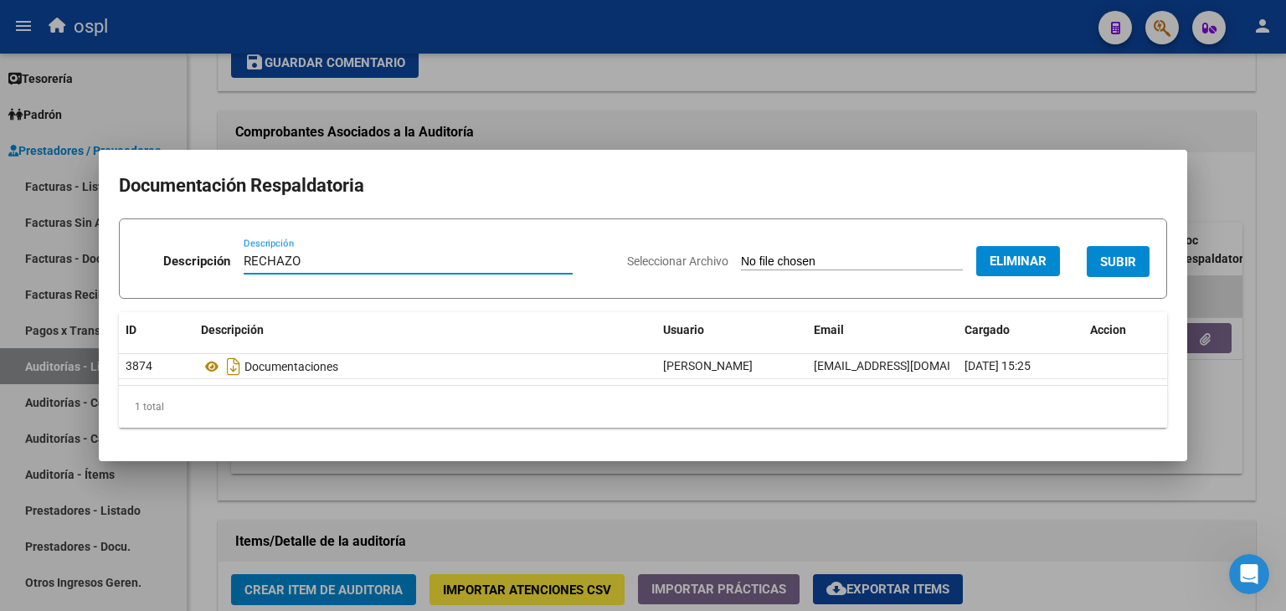
type input "RECHAZO"
click at [1124, 258] on span "SUBIR" at bounding box center [1118, 261] width 36 height 15
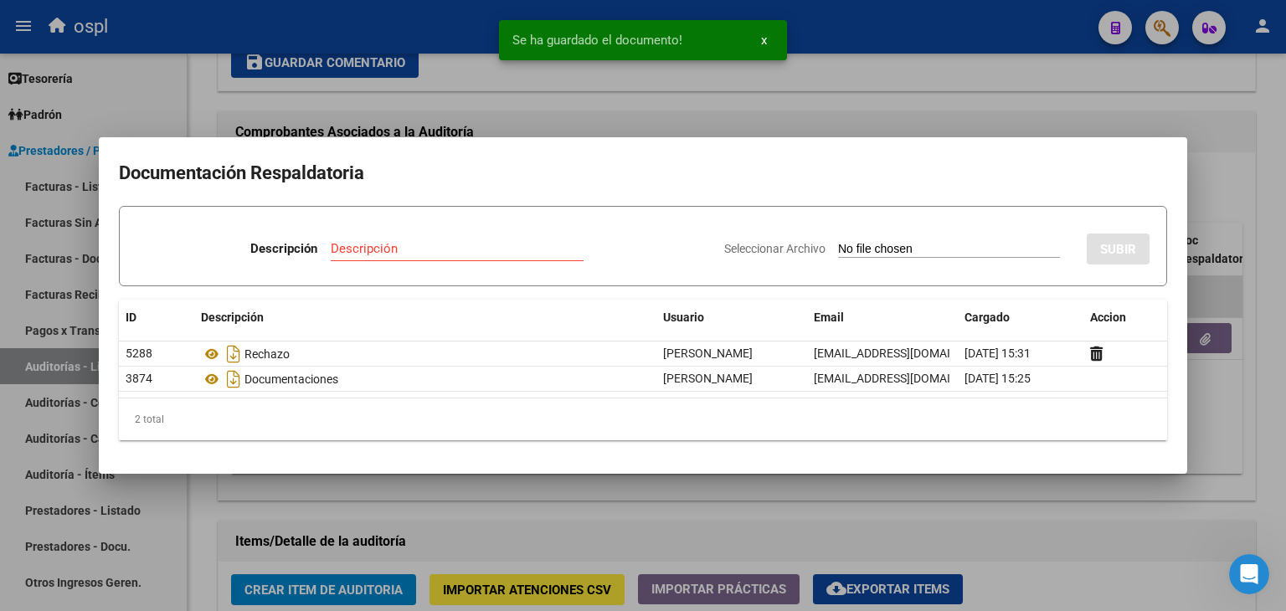
click at [0, 450] on div at bounding box center [643, 305] width 1286 height 611
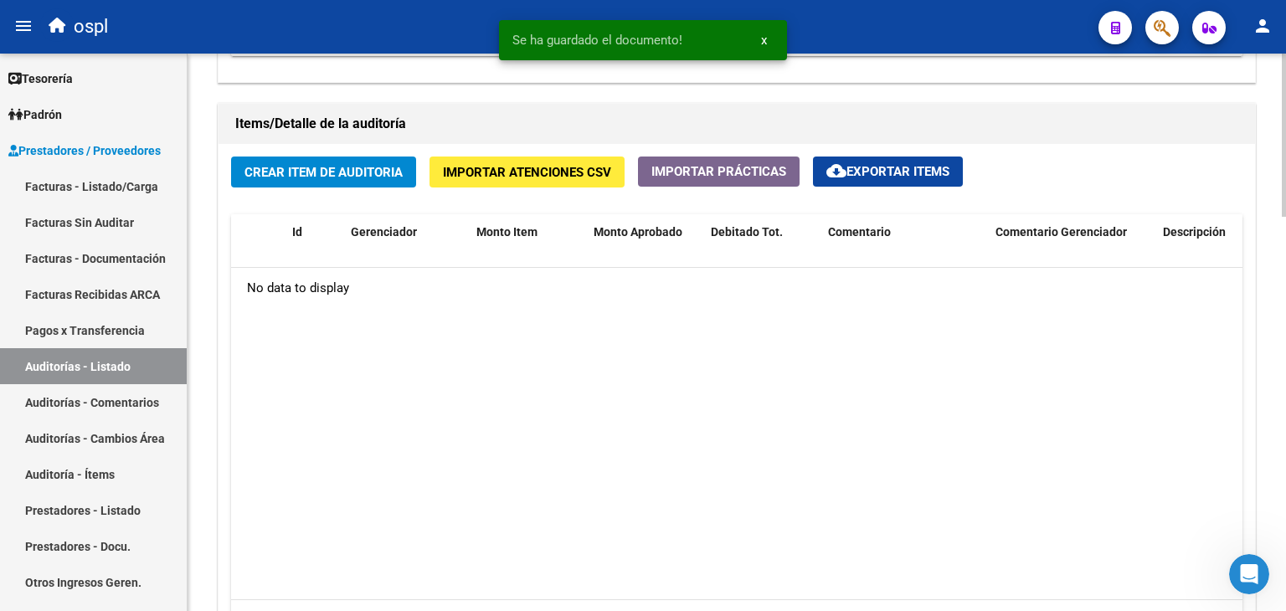
scroll to position [1172, 0]
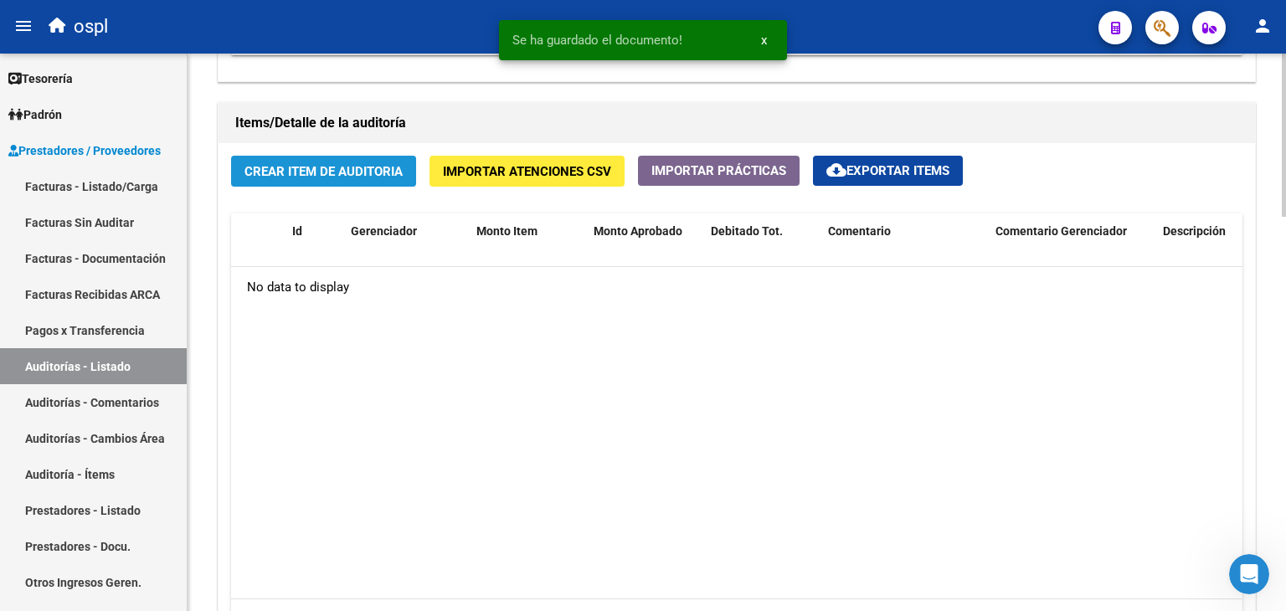
click at [287, 174] on span "Crear Item de Auditoria" at bounding box center [323, 171] width 158 height 15
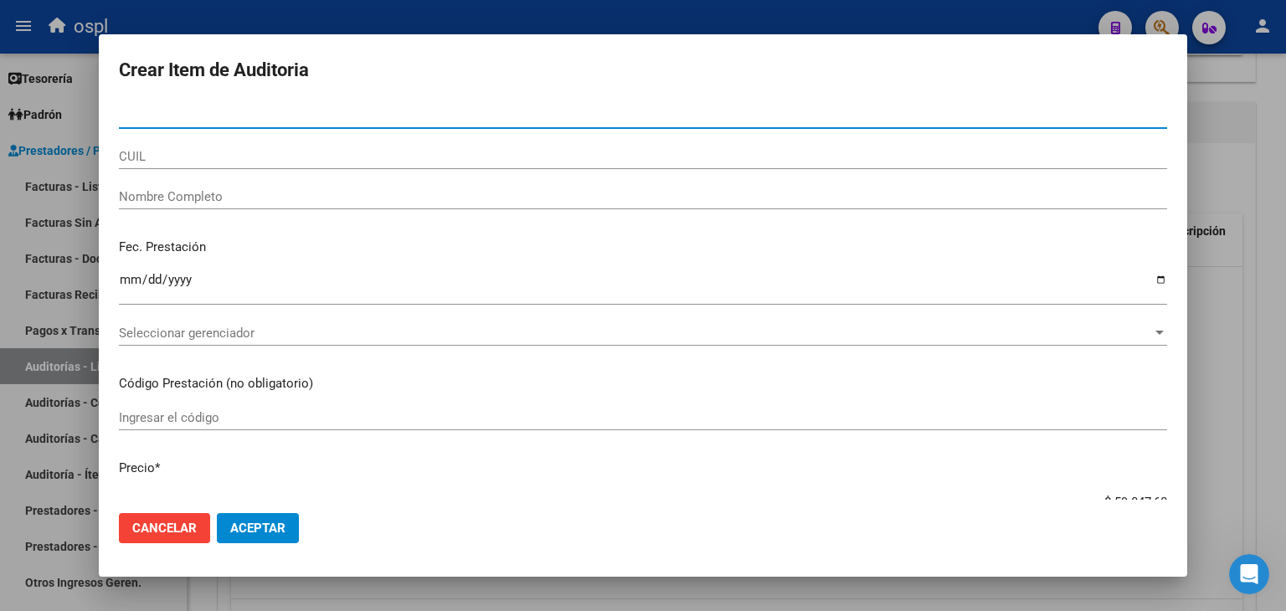
click at [188, 205] on div "Nombre Completo" at bounding box center [643, 196] width 1048 height 25
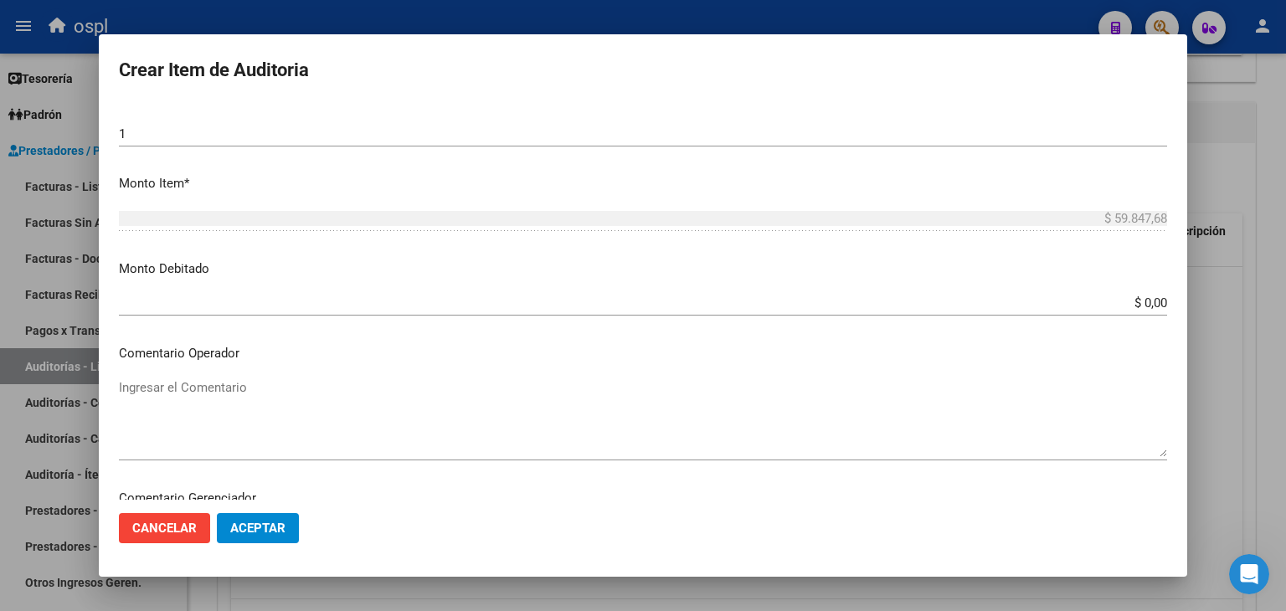
scroll to position [502, 0]
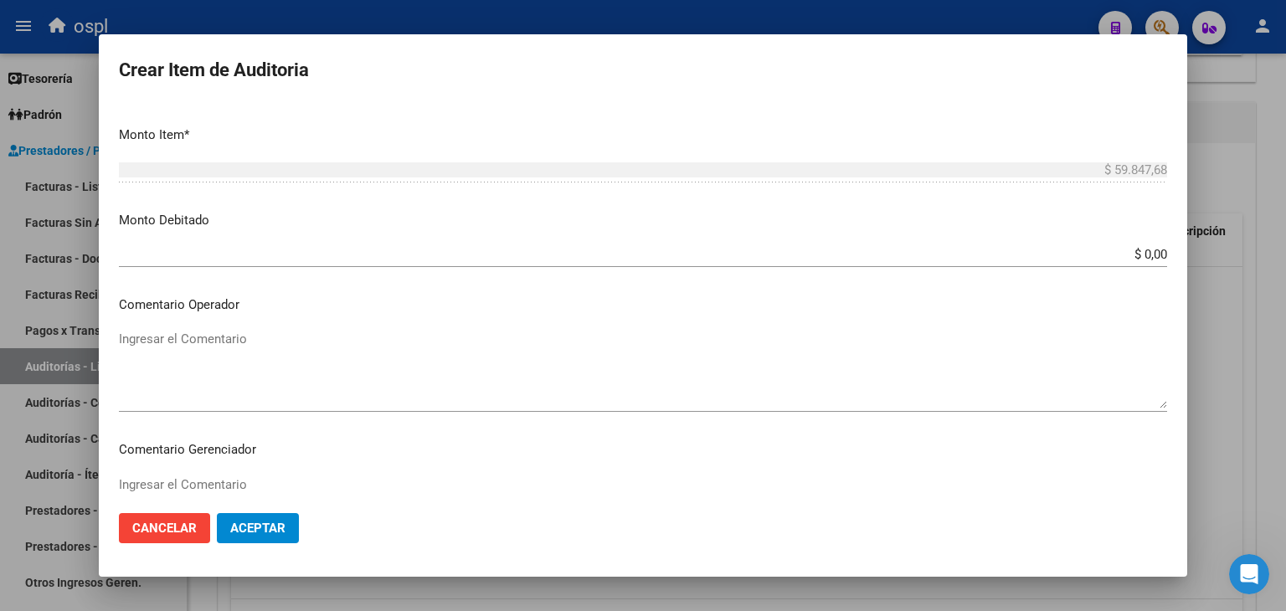
type input "TODOS"
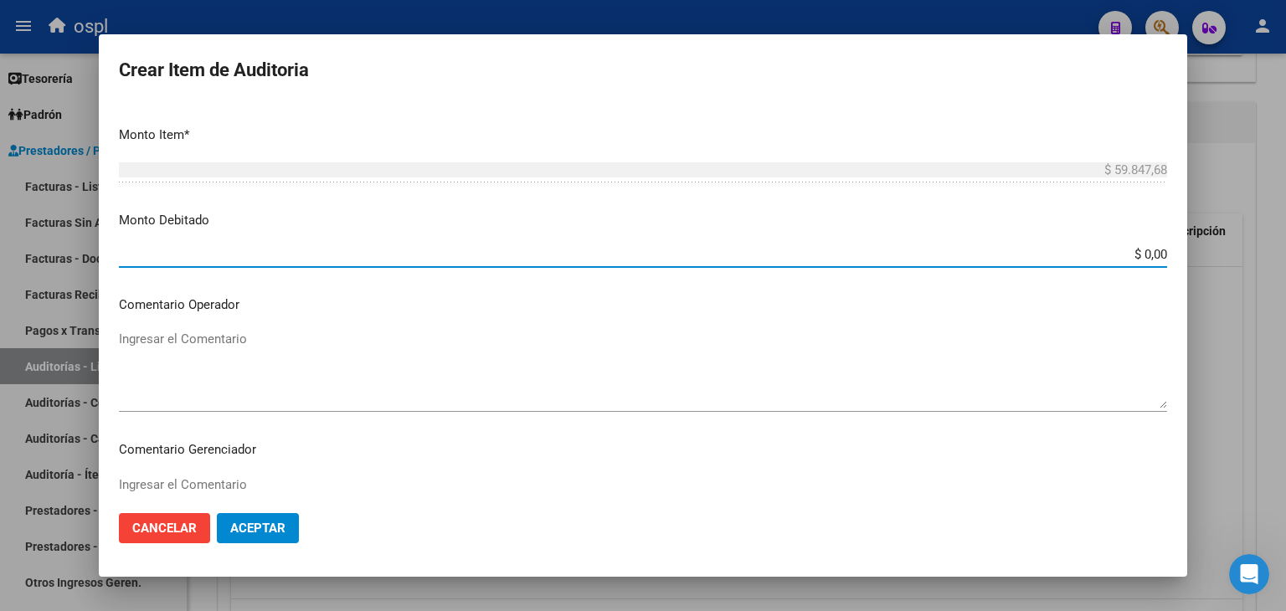
drag, startPoint x: 1095, startPoint y: 247, endPoint x: 1190, endPoint y: 256, distance: 95.9
click at [1190, 256] on div "Crear Item de Auditoria Nro Documento CUIL TODOS Nombre Completo Fec. Prestació…" at bounding box center [643, 305] width 1286 height 611
type input "$ 59.847,68"
click at [422, 362] on textarea "Ingresar el Comentario" at bounding box center [643, 369] width 1048 height 79
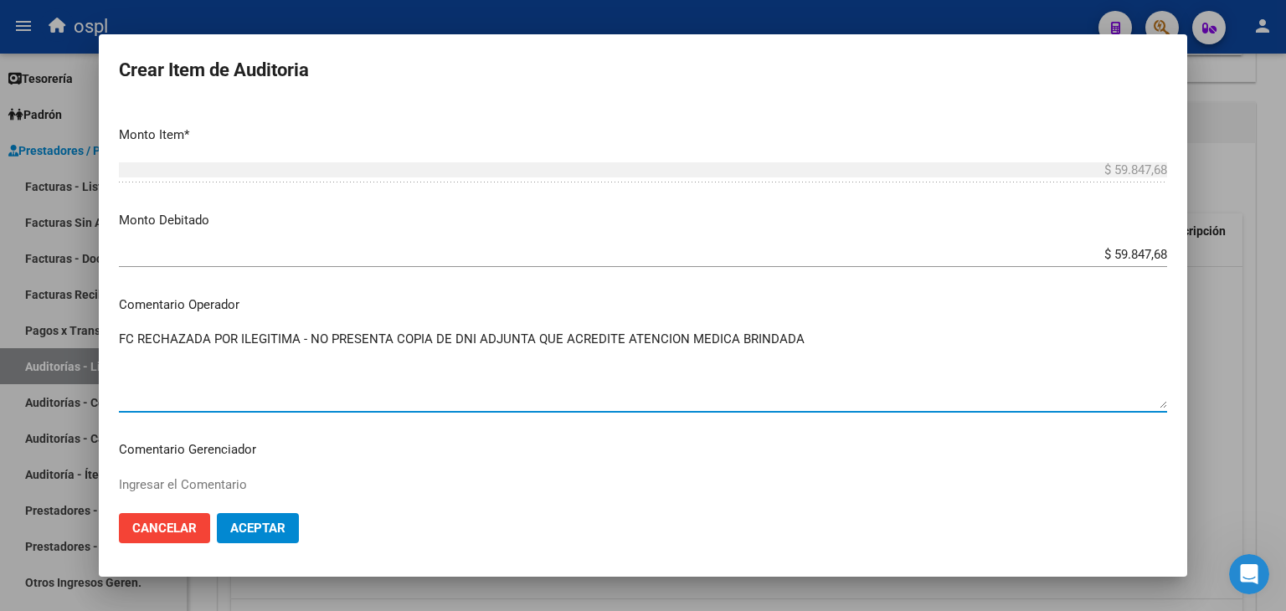
type textarea "FC RECHAZADA POR ILEGITIMA - NO PRESENTA COPIA DE DNI ADJUNTA QUE ACREDITE ATEN…"
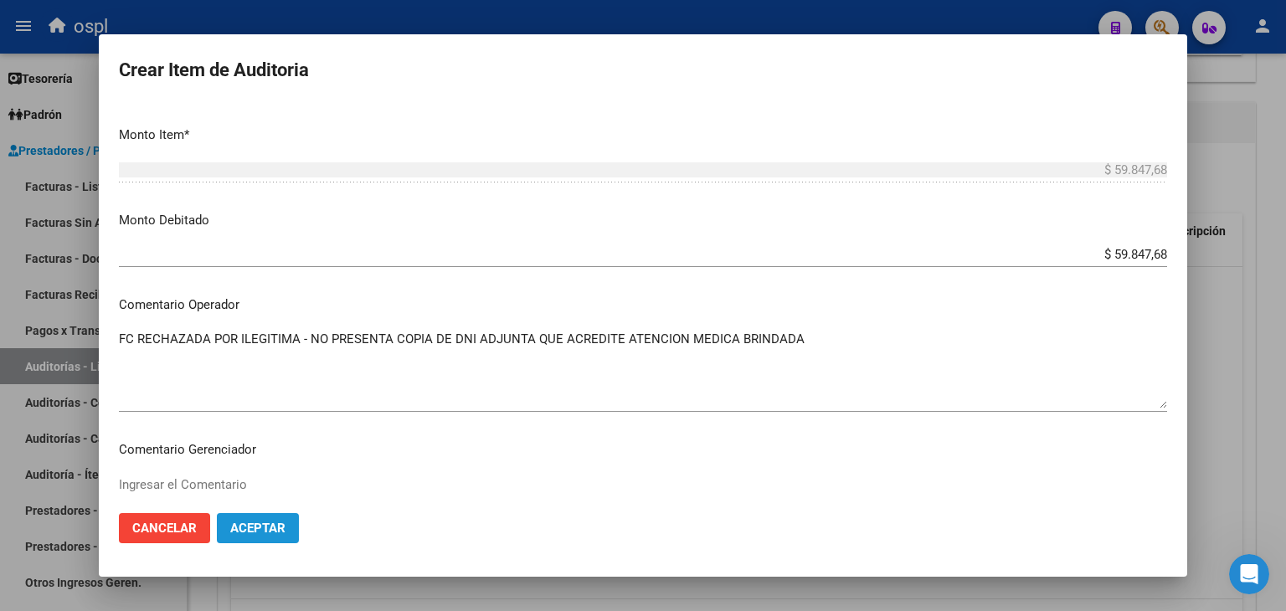
click at [248, 529] on span "Aceptar" at bounding box center [257, 528] width 55 height 15
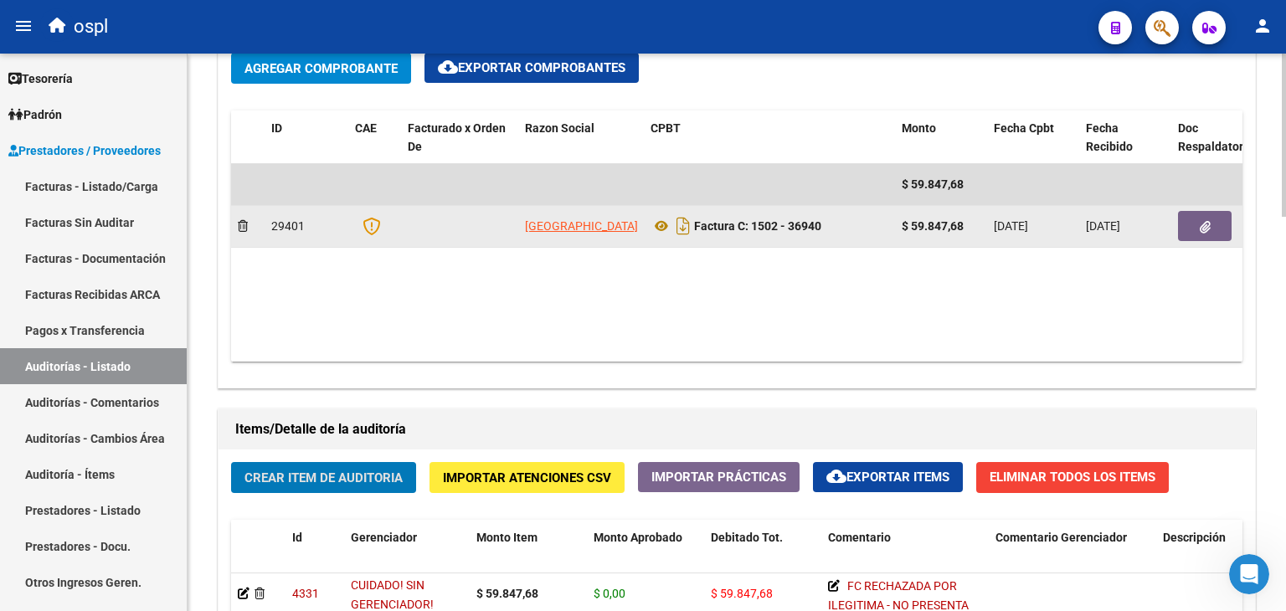
scroll to position [838, 0]
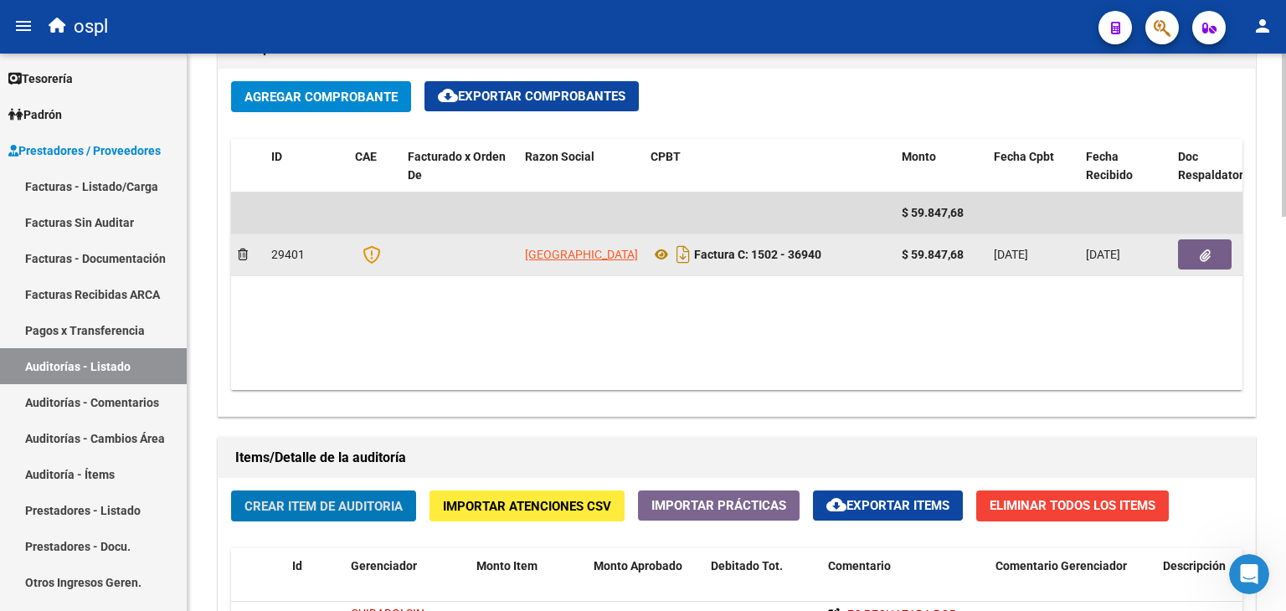
click at [1205, 254] on icon "button" at bounding box center [1205, 255] width 11 height 13
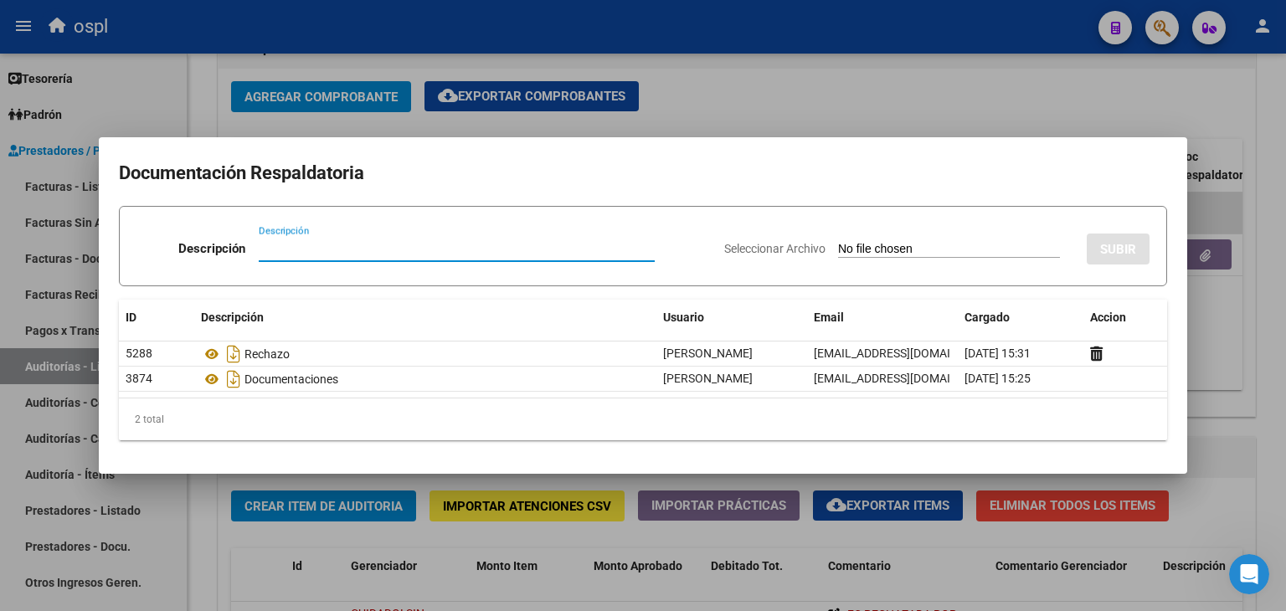
click at [739, 92] on div at bounding box center [643, 305] width 1286 height 611
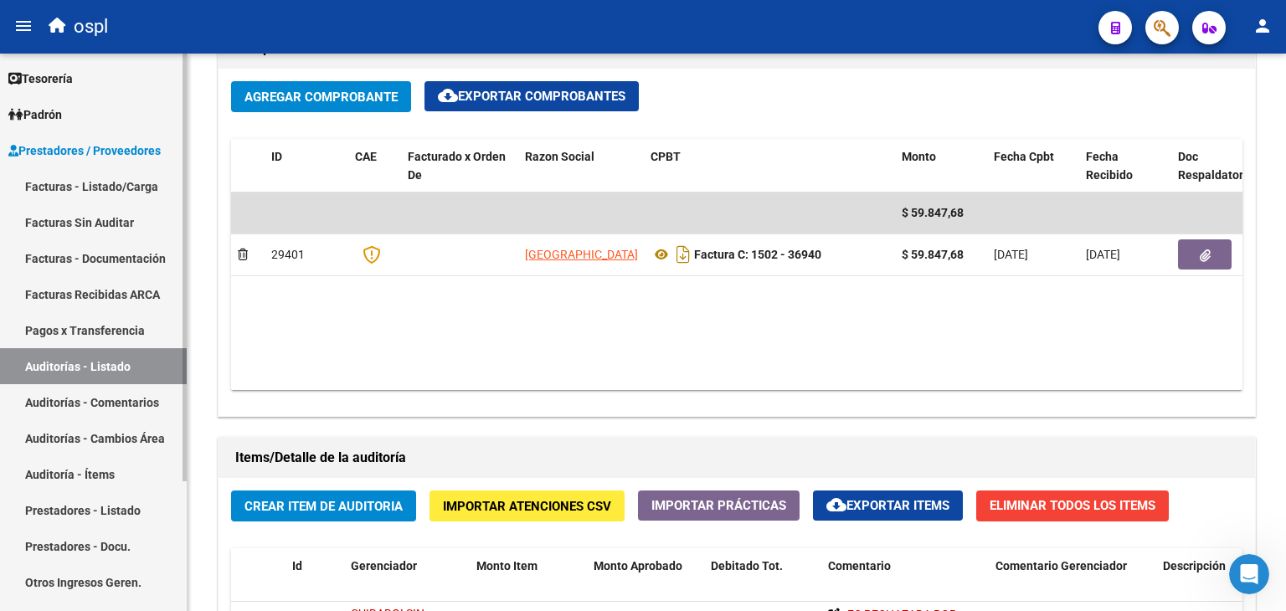
click at [83, 178] on link "Facturas - Listado/Carga" at bounding box center [93, 186] width 187 height 36
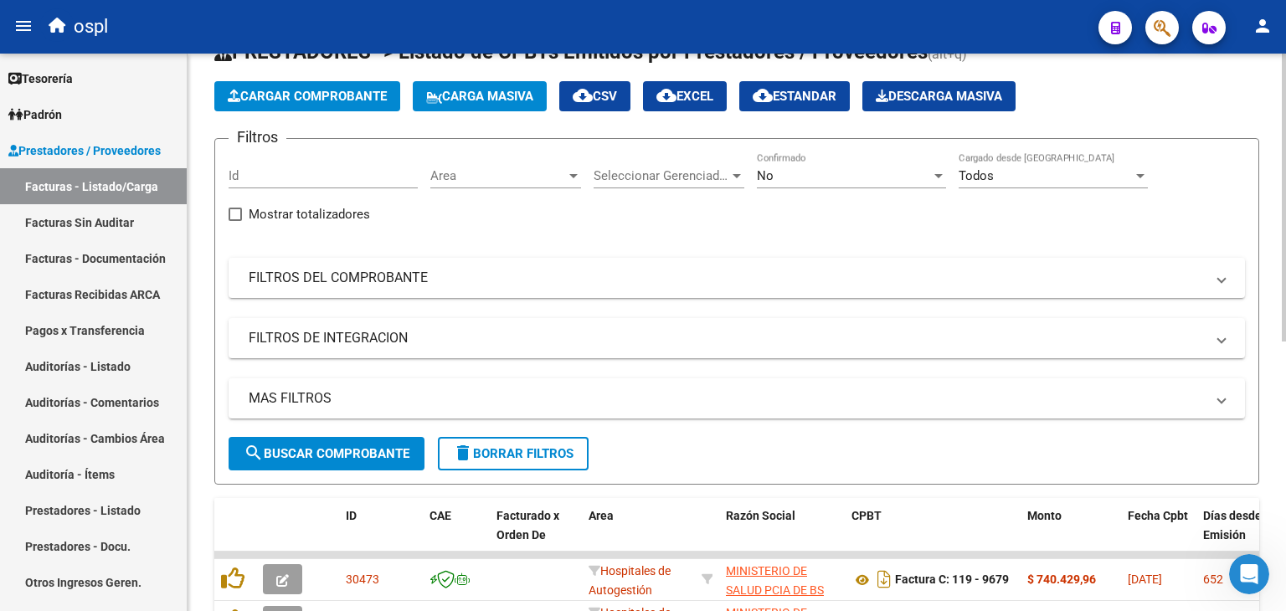
scroll to position [18, 0]
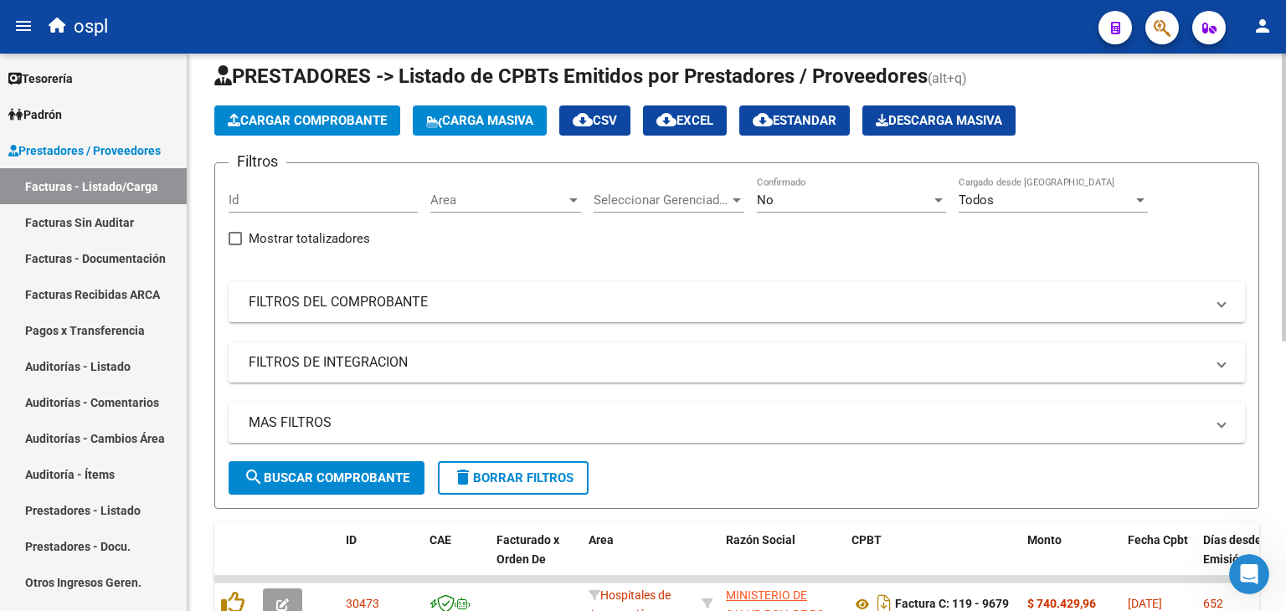
click at [496, 206] on div "Area Area" at bounding box center [505, 195] width 151 height 36
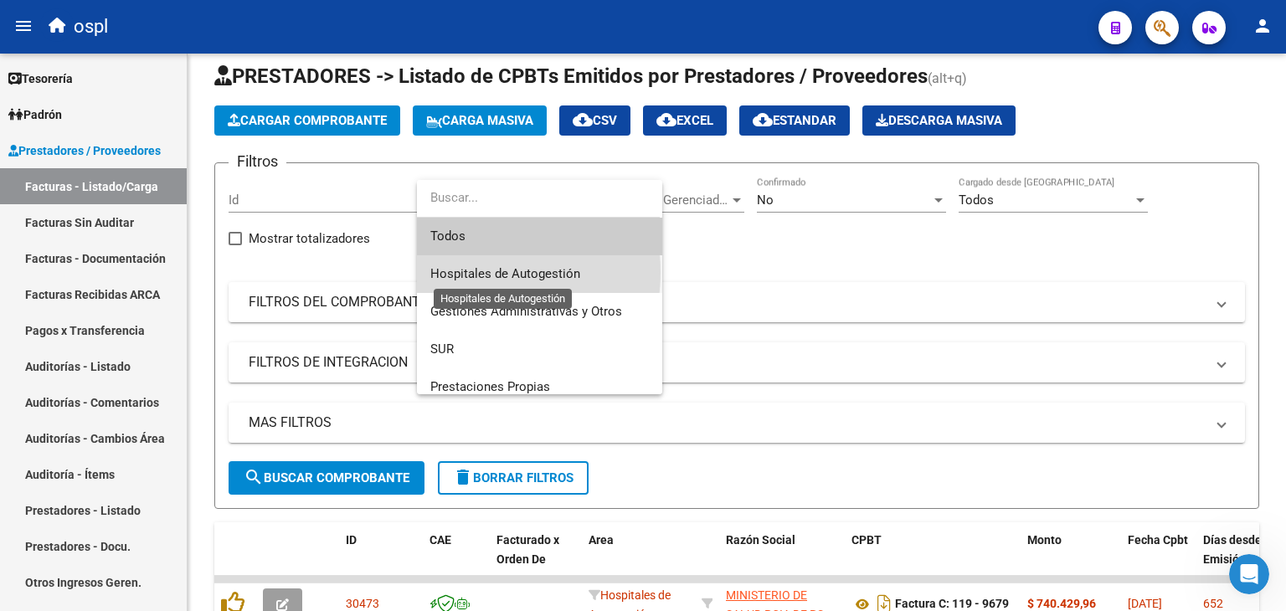
click at [465, 272] on span "Hospitales de Autogestión" at bounding box center [505, 273] width 150 height 15
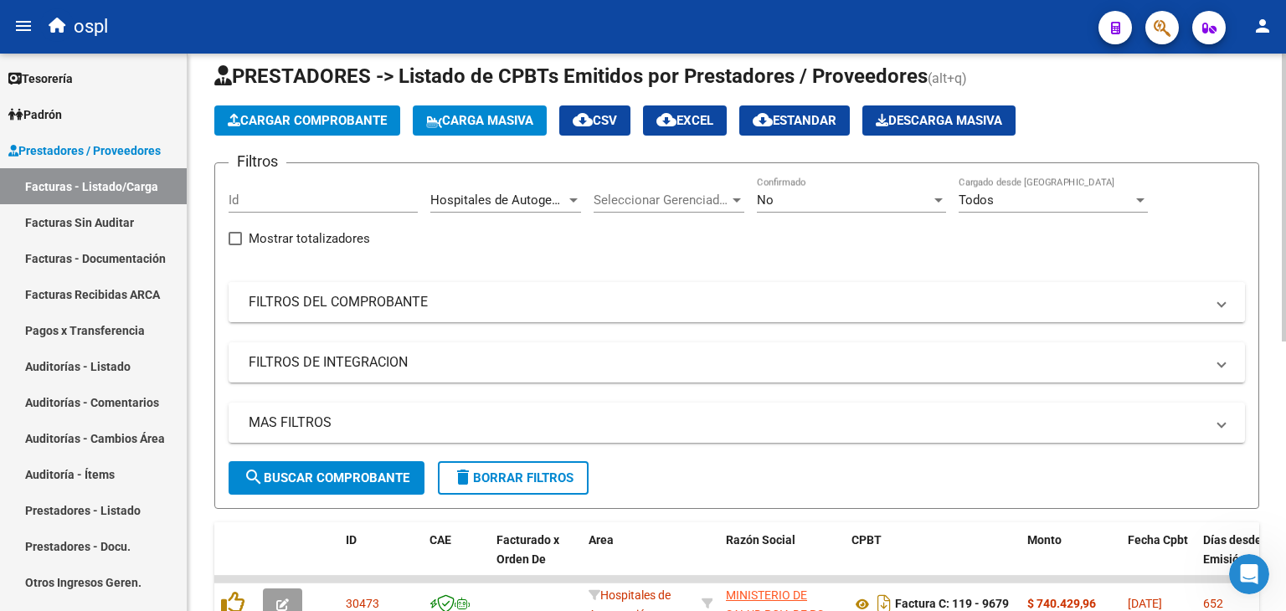
click at [398, 315] on mat-expansion-panel-header "FILTROS DEL COMPROBANTE" at bounding box center [737, 302] width 1016 height 40
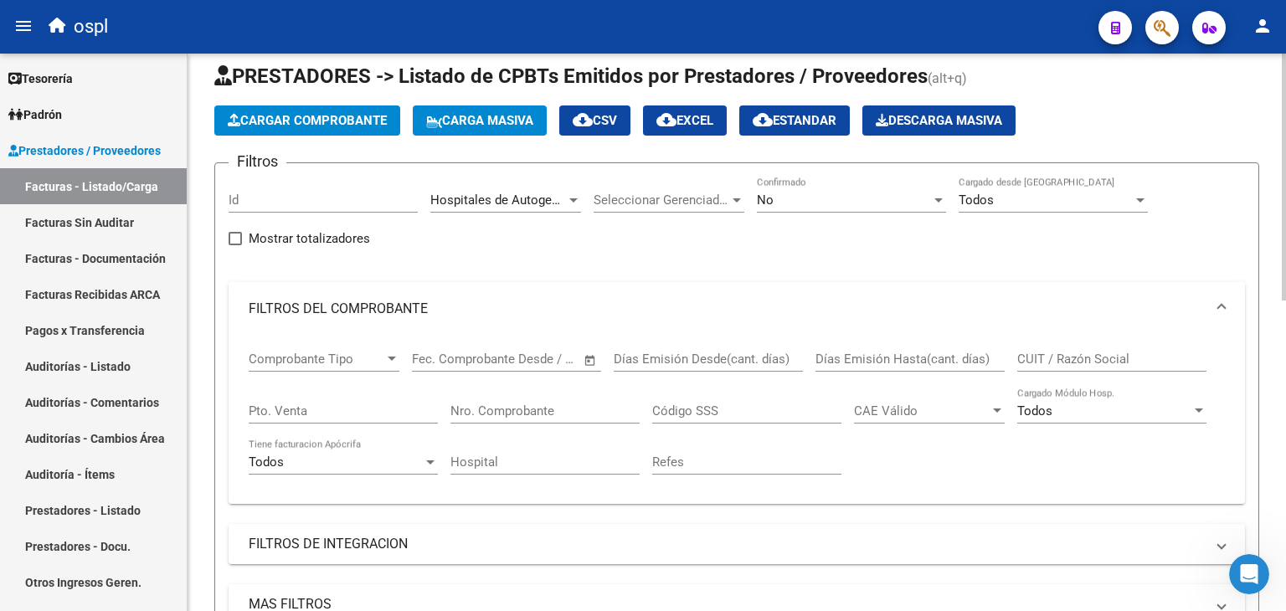
click at [587, 351] on span "Open calendar" at bounding box center [590, 360] width 40 height 40
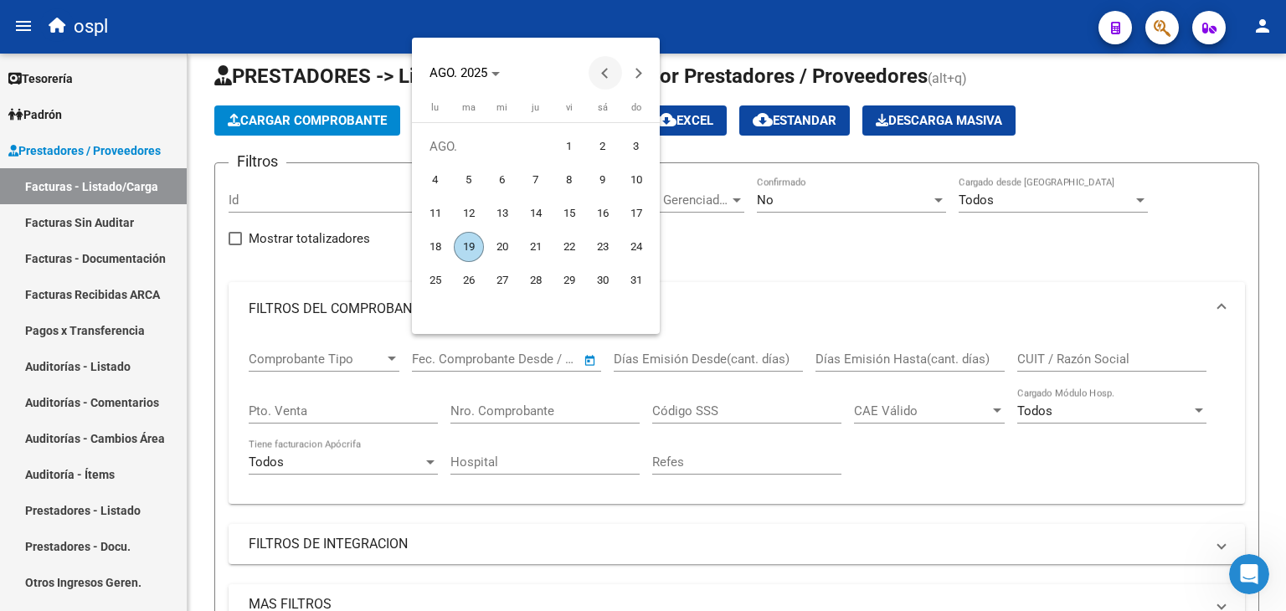
click at [594, 71] on span "Previous month" at bounding box center [604, 72] width 33 height 33
click at [594, 67] on span "Previous month" at bounding box center [604, 72] width 33 height 33
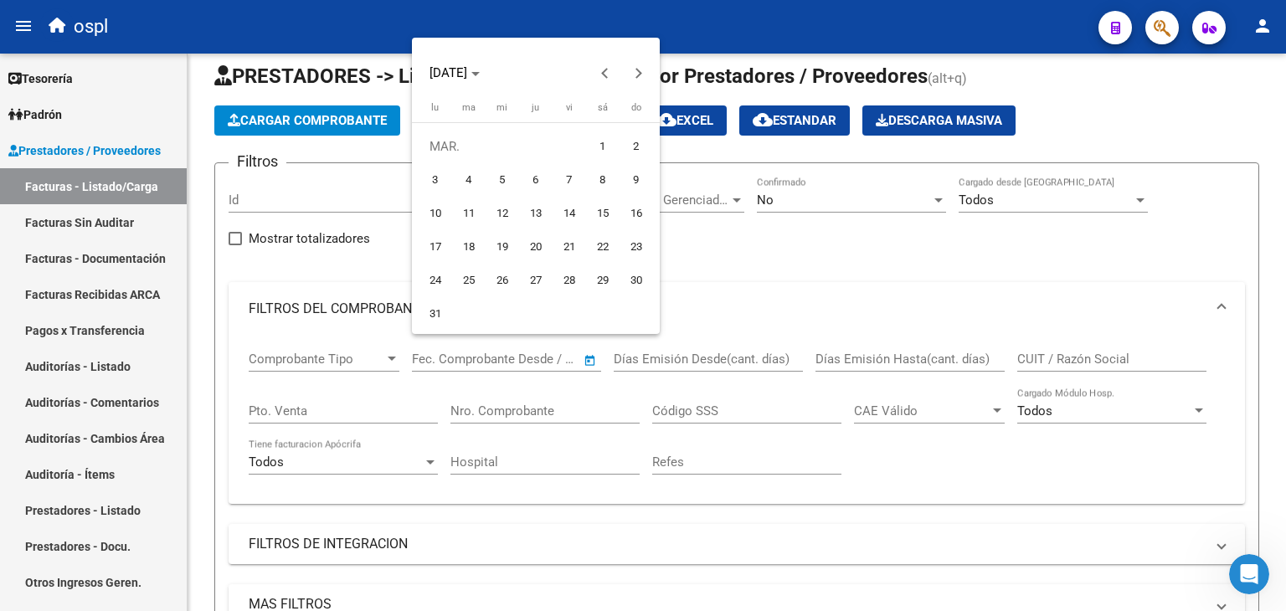
click at [606, 142] on span "1" at bounding box center [603, 146] width 30 height 30
type input "[DATE]"
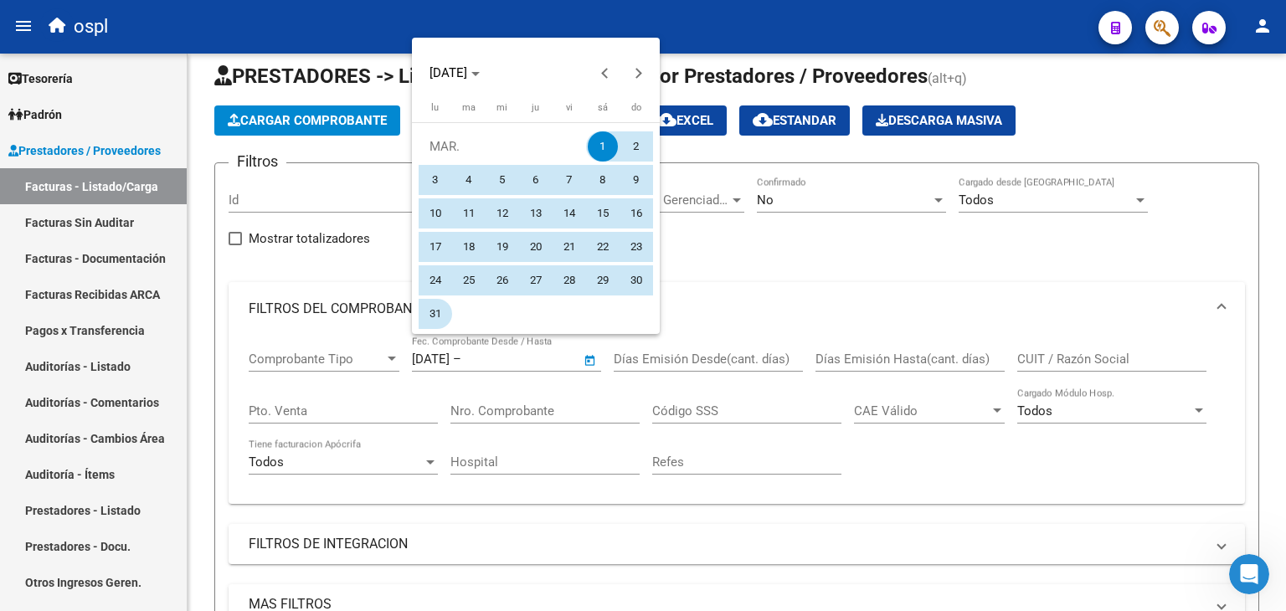
click at [434, 316] on span "31" at bounding box center [435, 314] width 30 height 30
type input "[DATE]"
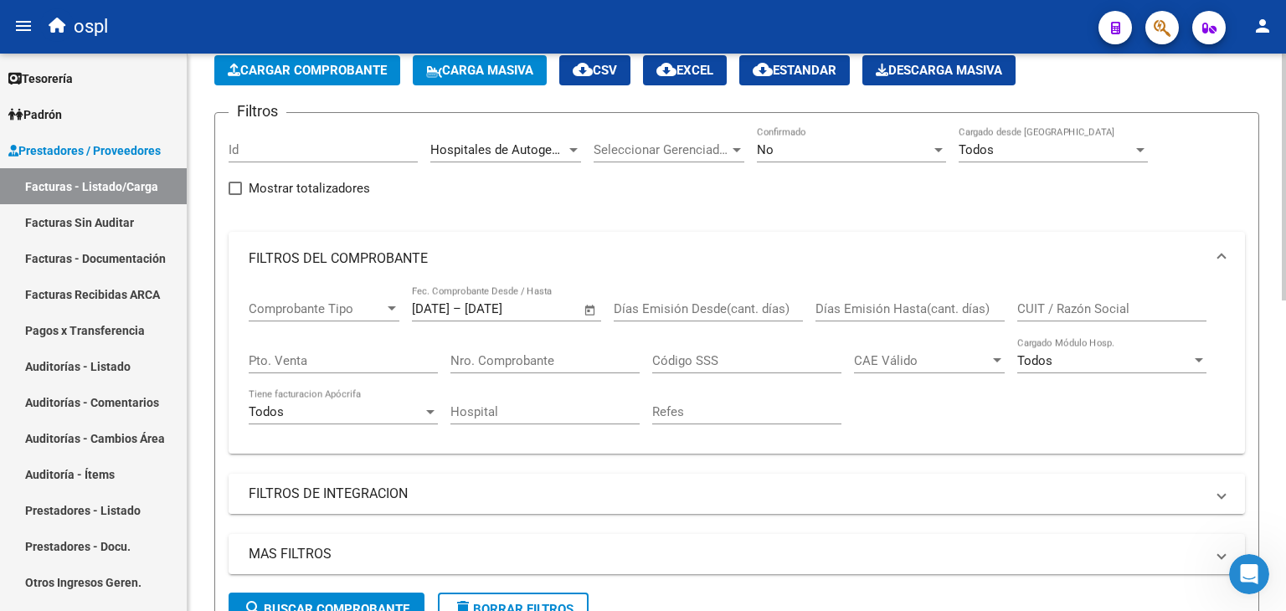
scroll to position [185, 0]
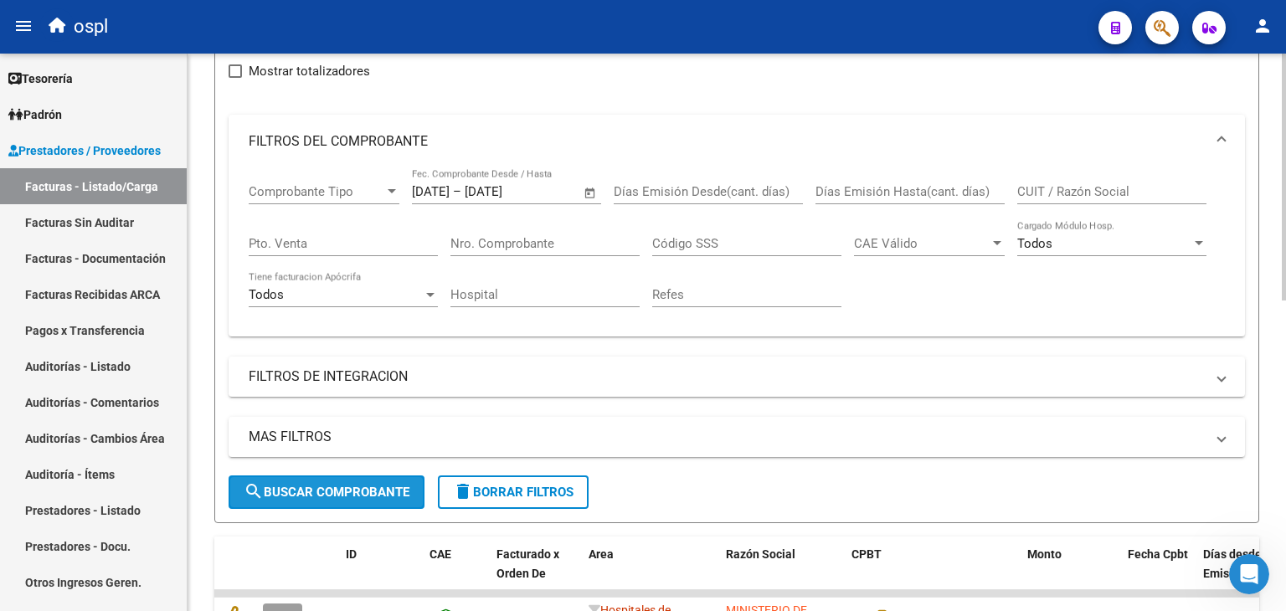
click at [332, 493] on span "search Buscar Comprobante" at bounding box center [327, 492] width 166 height 15
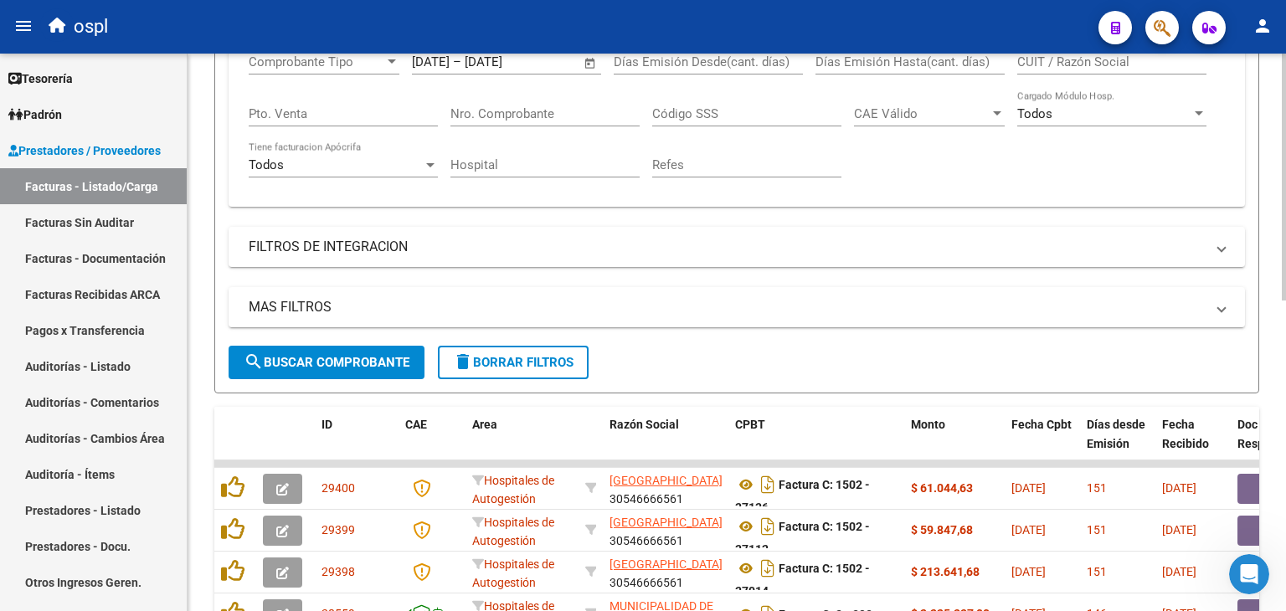
scroll to position [352, 0]
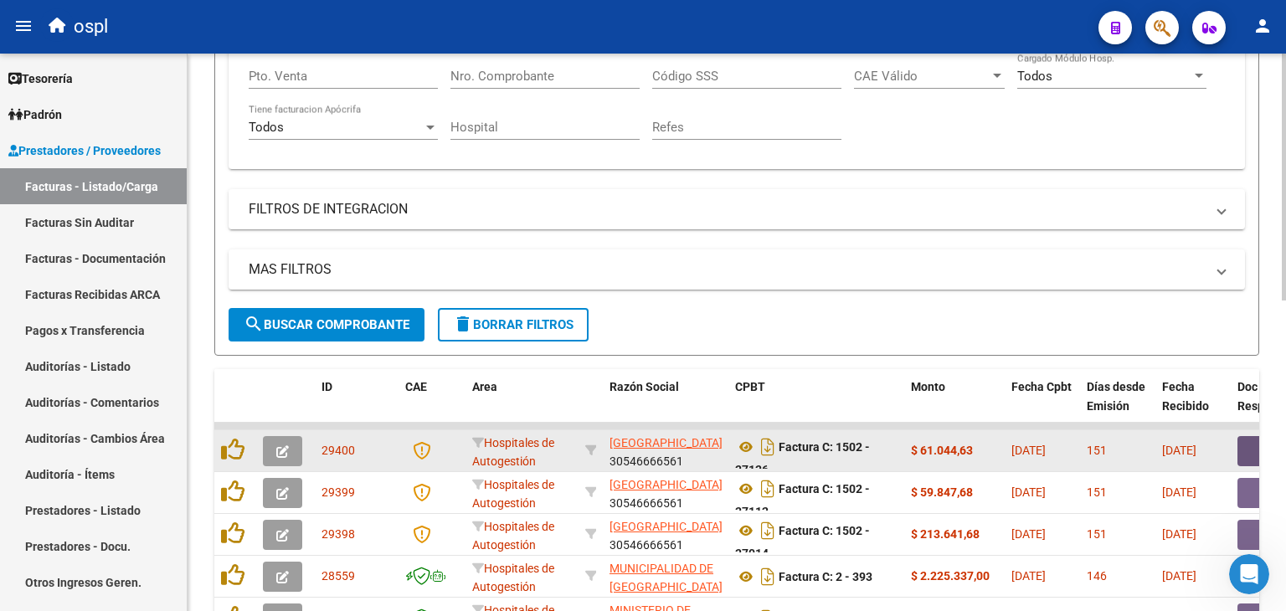
click at [1242, 442] on button "button" at bounding box center [1264, 451] width 54 height 30
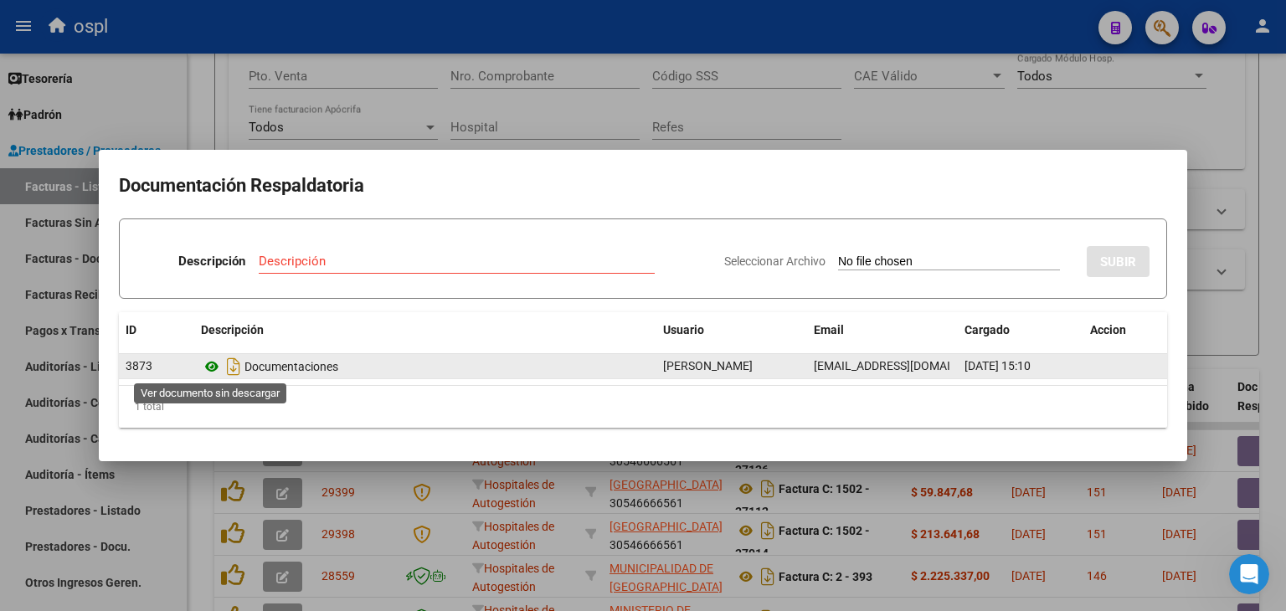
click at [211, 366] on icon at bounding box center [212, 367] width 22 height 20
click at [542, 378] on div "Documentaciones" at bounding box center [425, 366] width 449 height 27
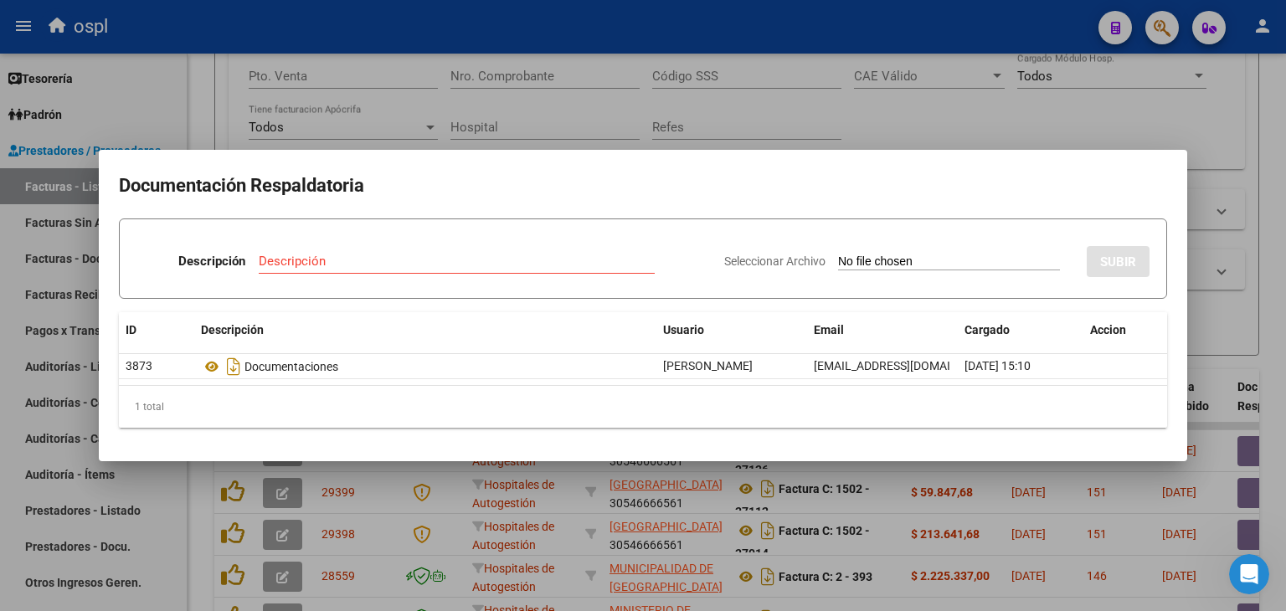
drag, startPoint x: 499, startPoint y: 475, endPoint x: 530, endPoint y: 443, distance: 44.4
click at [498, 475] on div at bounding box center [643, 305] width 1286 height 611
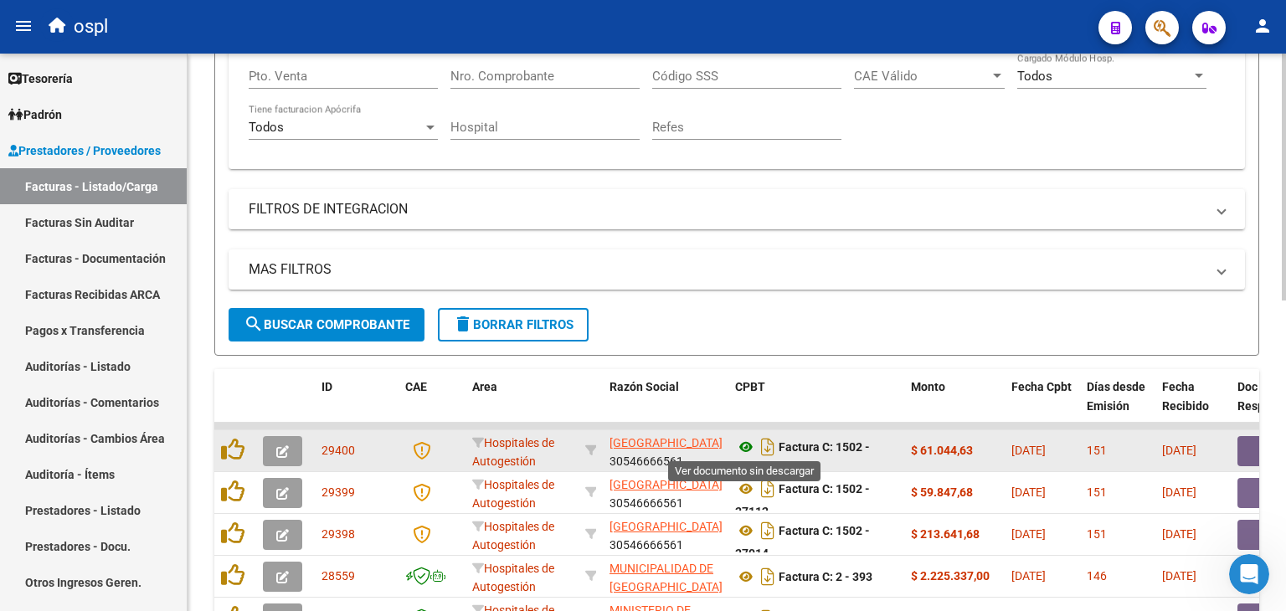
click at [752, 439] on icon at bounding box center [746, 447] width 22 height 20
click at [291, 440] on button "button" at bounding box center [282, 451] width 39 height 30
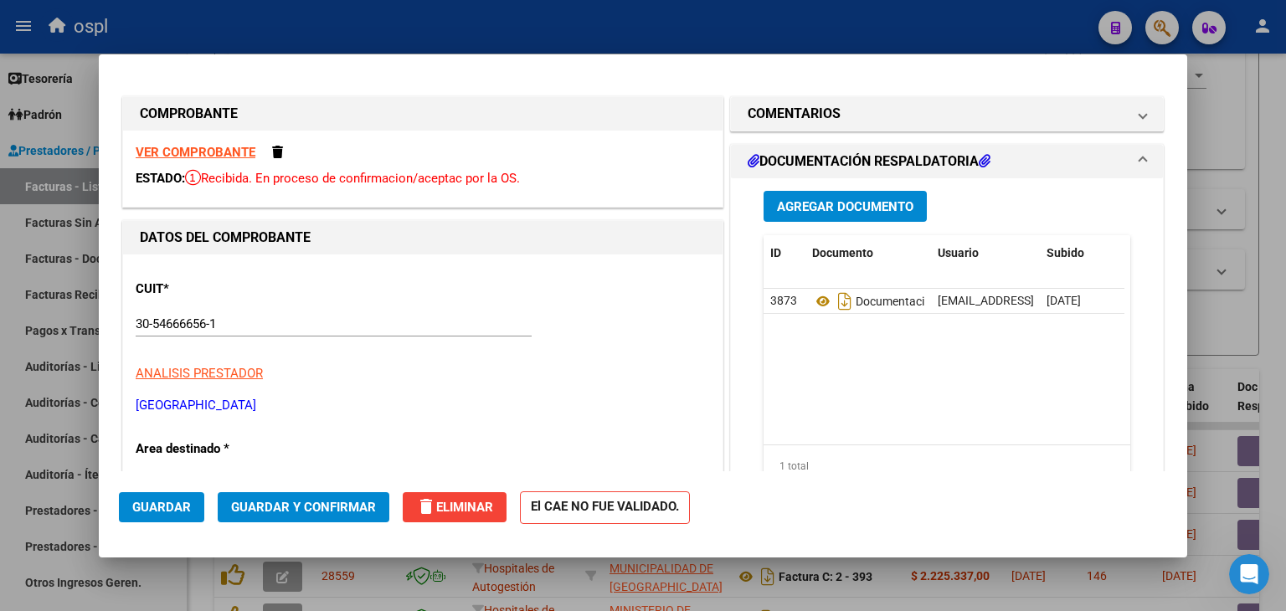
scroll to position [84, 0]
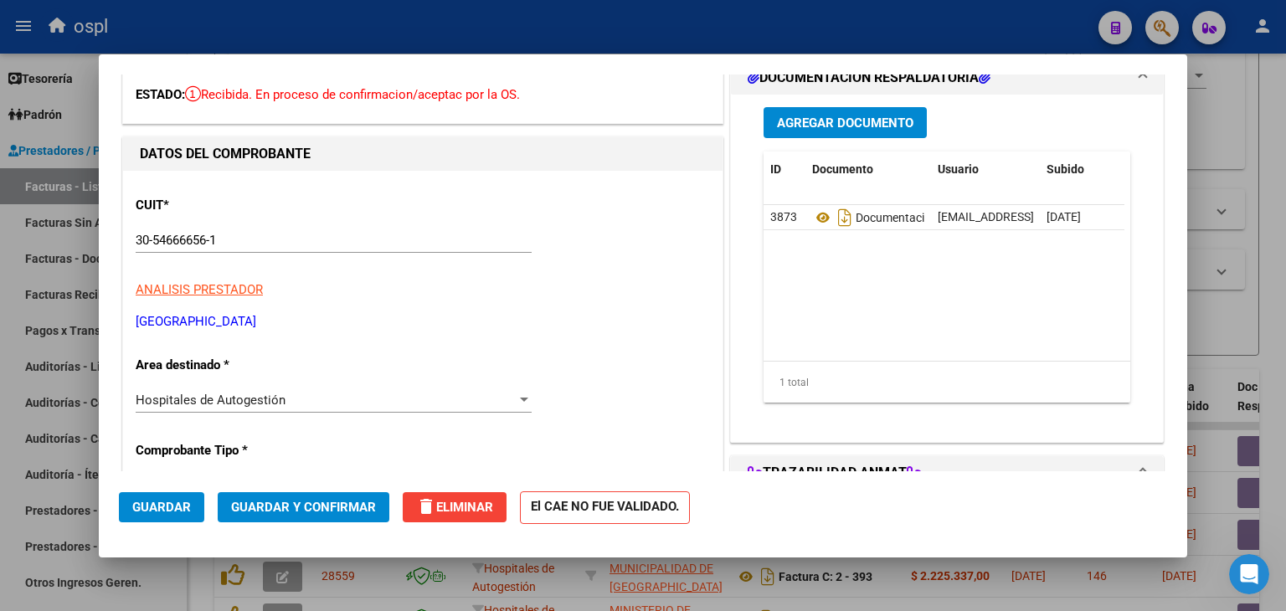
click at [321, 403] on div "Hospitales de Autogestión" at bounding box center [326, 400] width 381 height 15
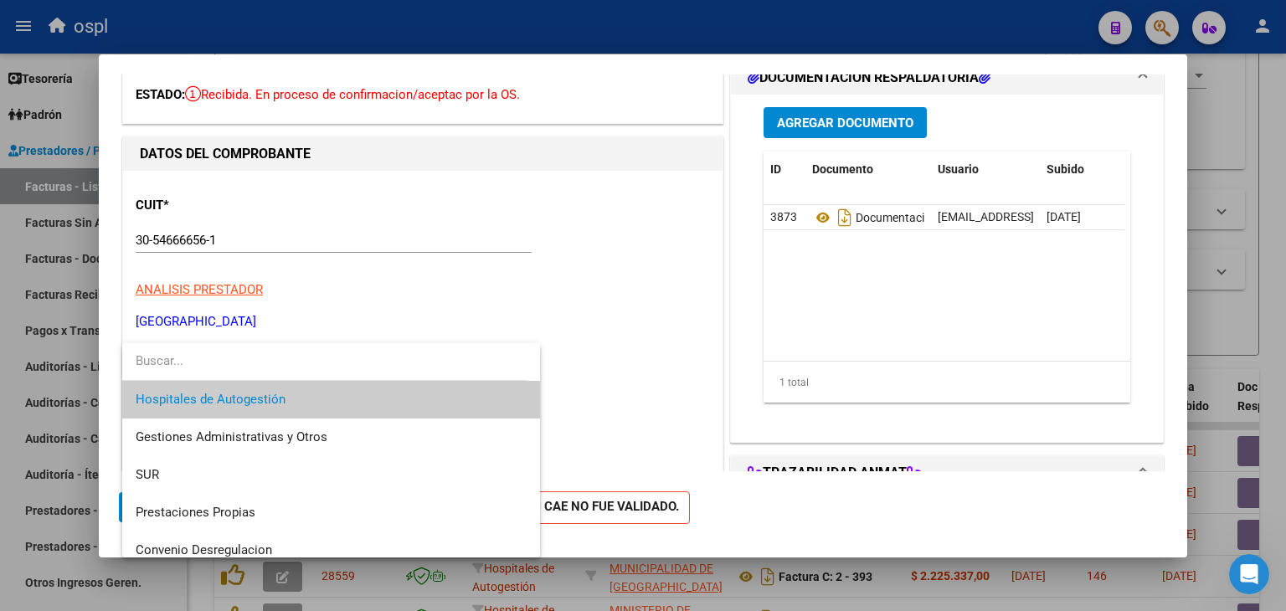
scroll to position [238, 0]
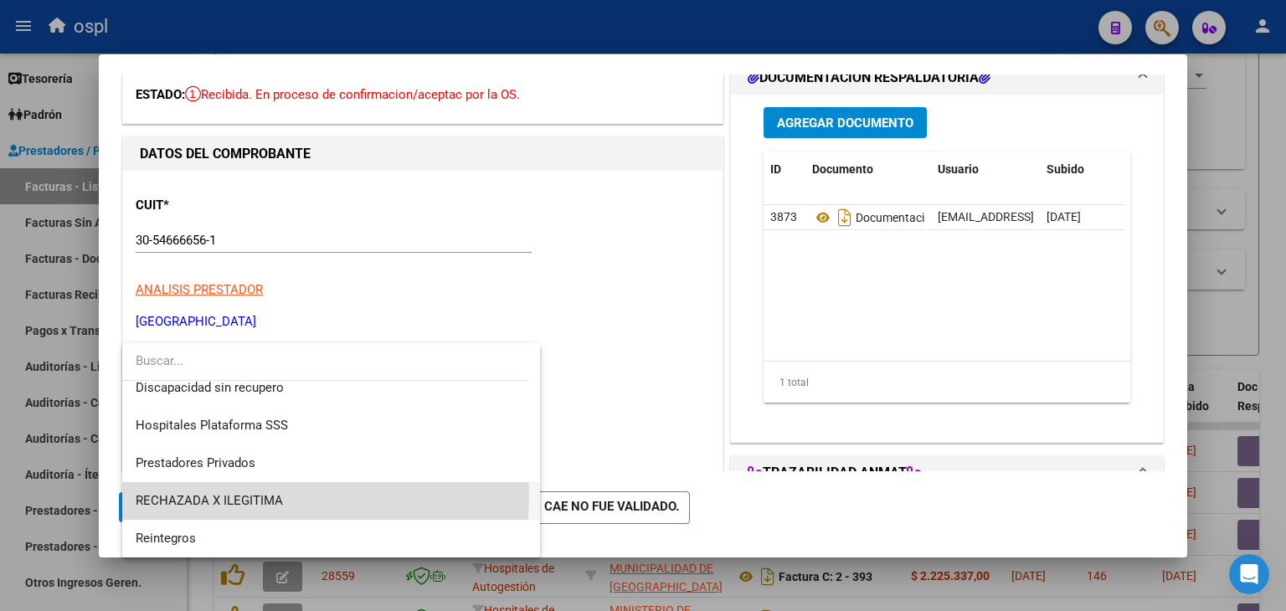
click at [286, 496] on span "RECHAZADA X ILEGITIMA" at bounding box center [332, 501] width 392 height 38
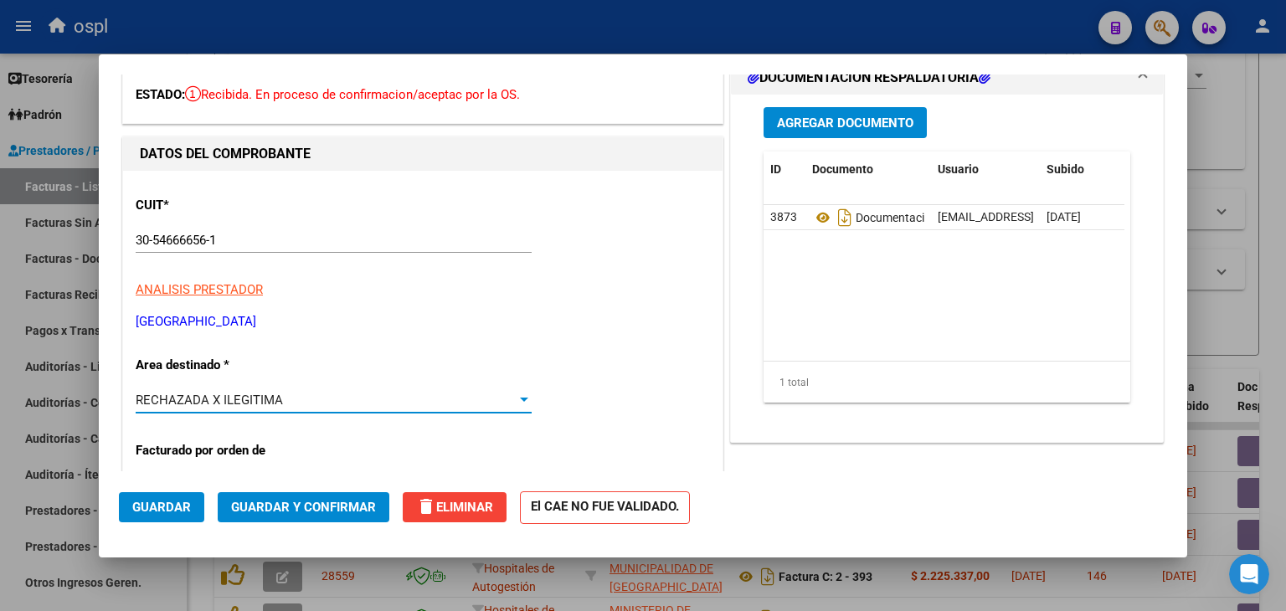
click at [295, 503] on span "Guardar y Confirmar" at bounding box center [303, 507] width 145 height 15
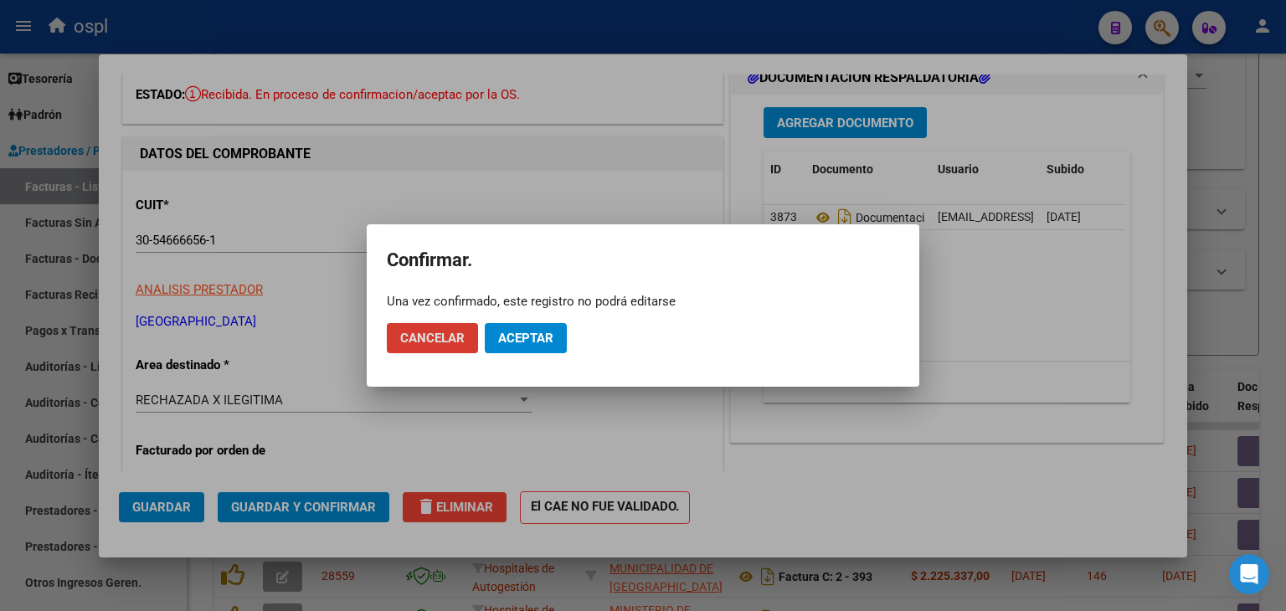
click at [522, 341] on span "Aceptar" at bounding box center [525, 338] width 55 height 15
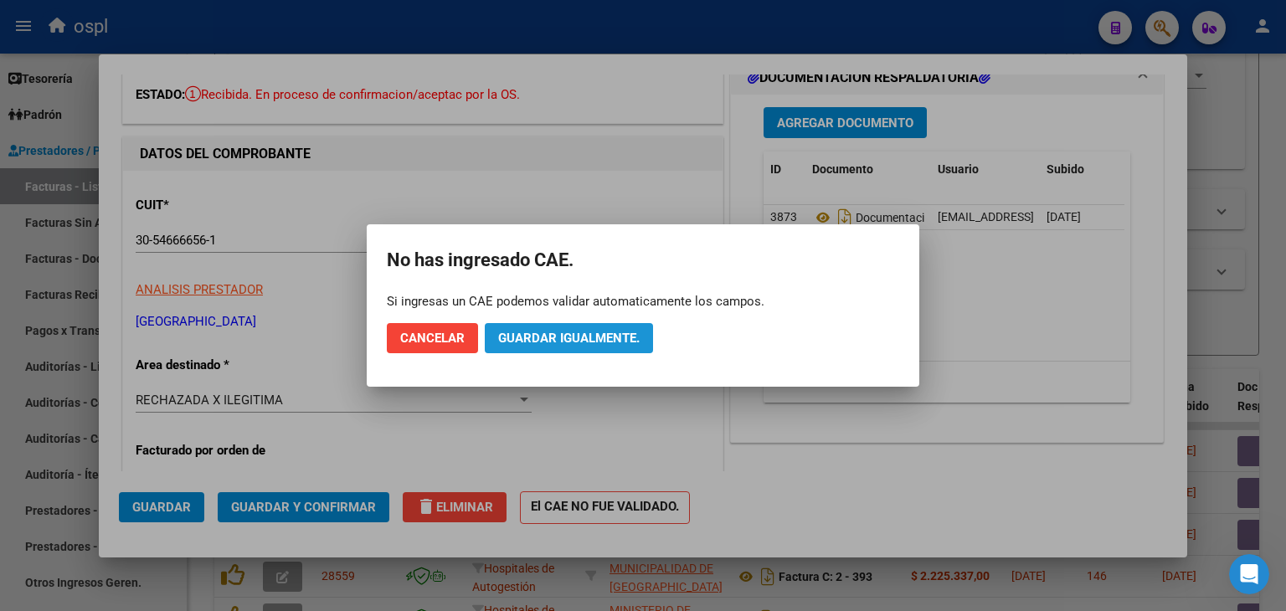
click at [522, 341] on span "Guardar igualmente." at bounding box center [568, 338] width 141 height 15
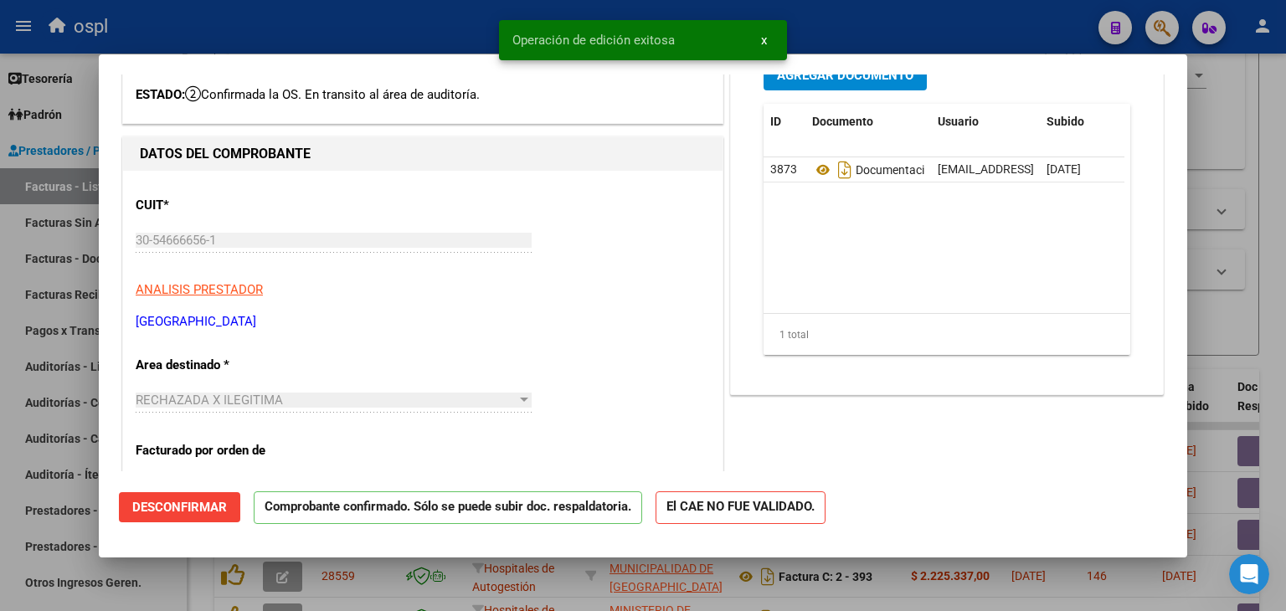
drag, startPoint x: 49, startPoint y: 279, endPoint x: 62, endPoint y: 249, distance: 33.0
click at [49, 279] on div at bounding box center [643, 305] width 1286 height 611
type input "$ 0,00"
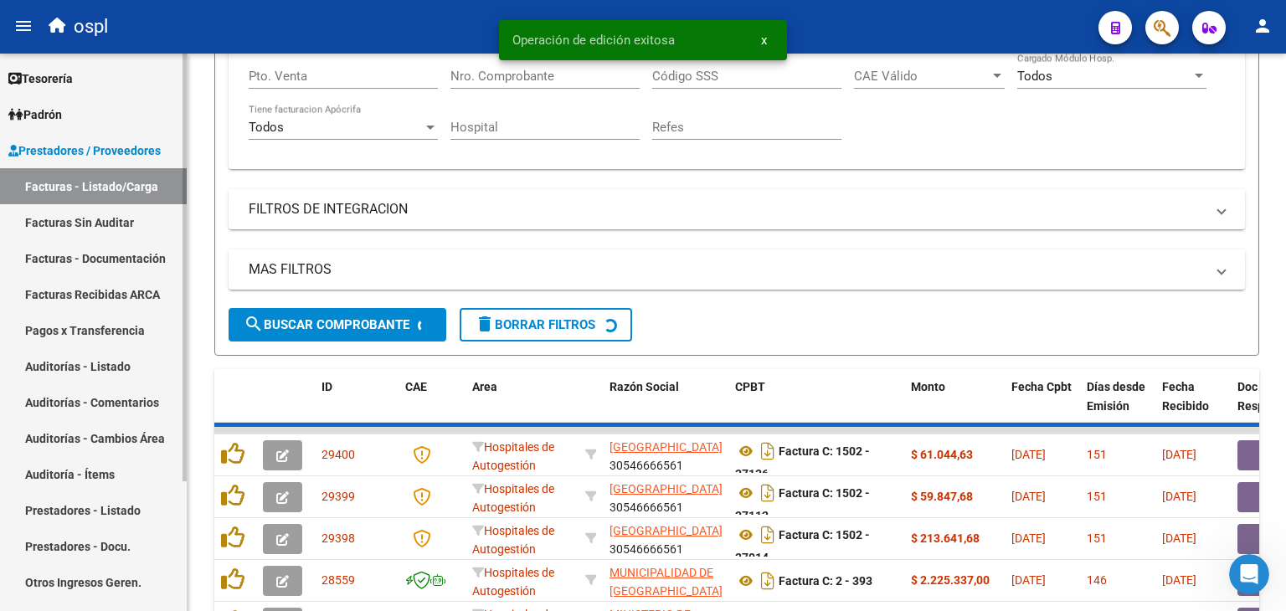
click at [76, 217] on link "Facturas Sin Auditar" at bounding box center [93, 222] width 187 height 36
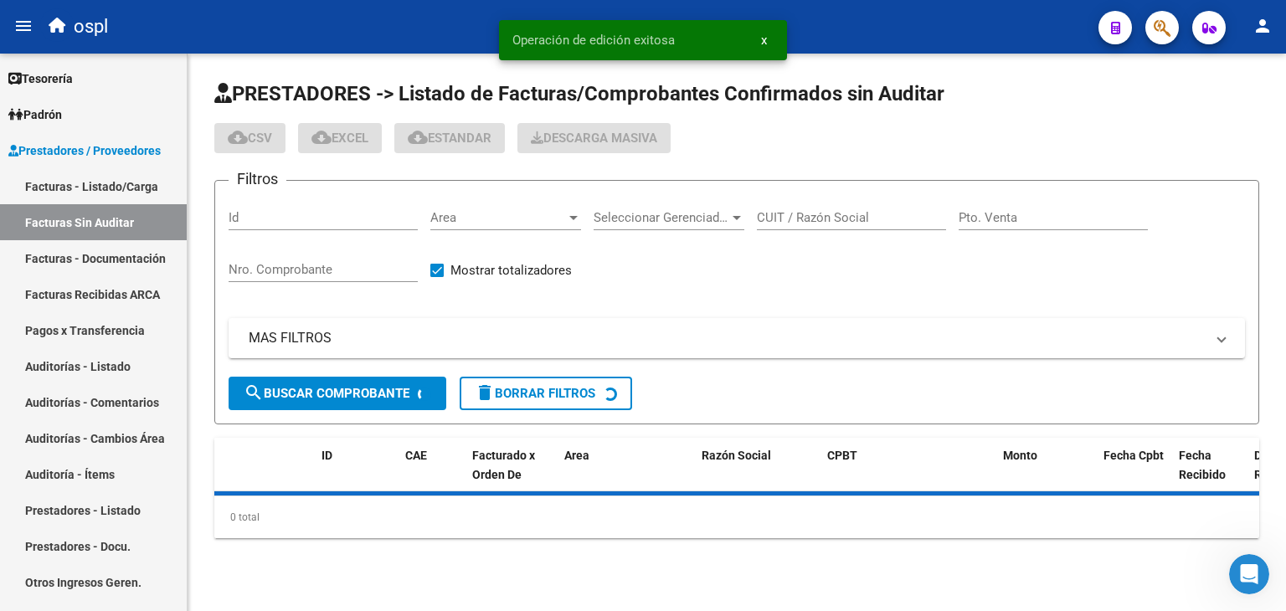
click at [281, 266] on input "Nro. Comprobante" at bounding box center [323, 269] width 189 height 15
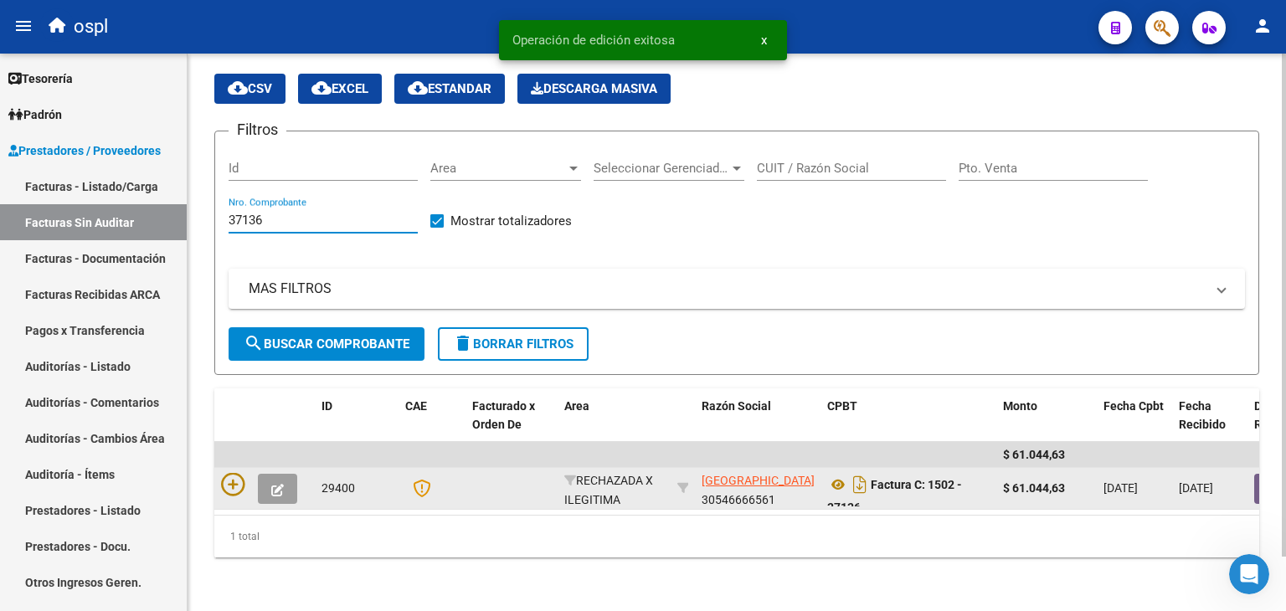
scroll to position [60, 0]
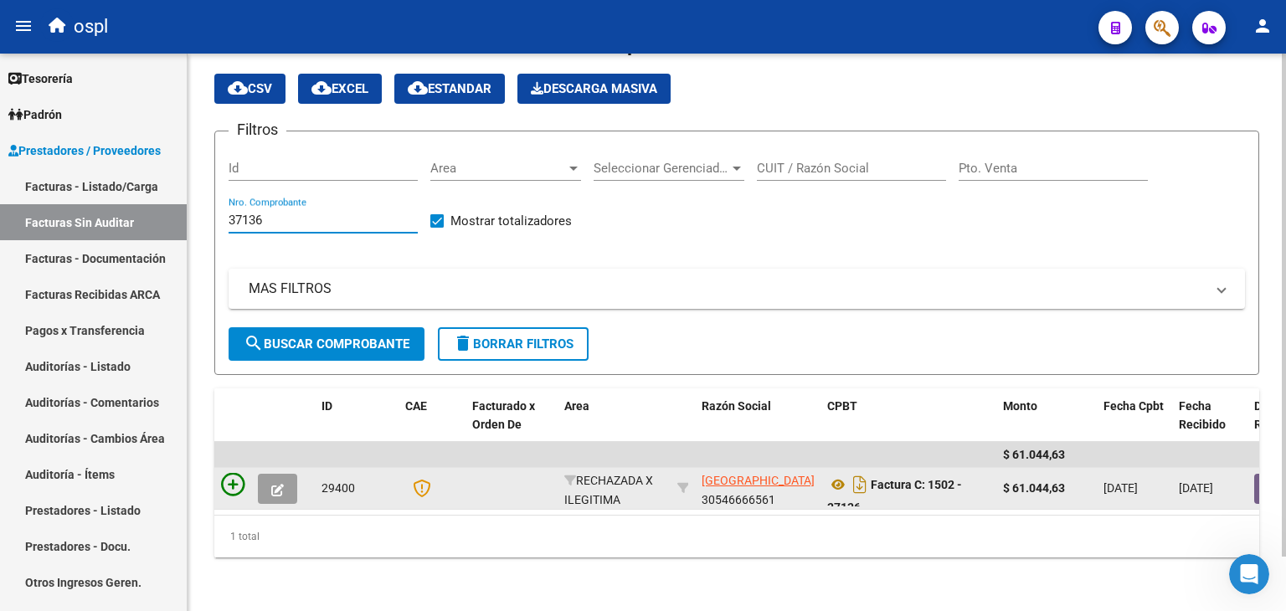
type input "37136"
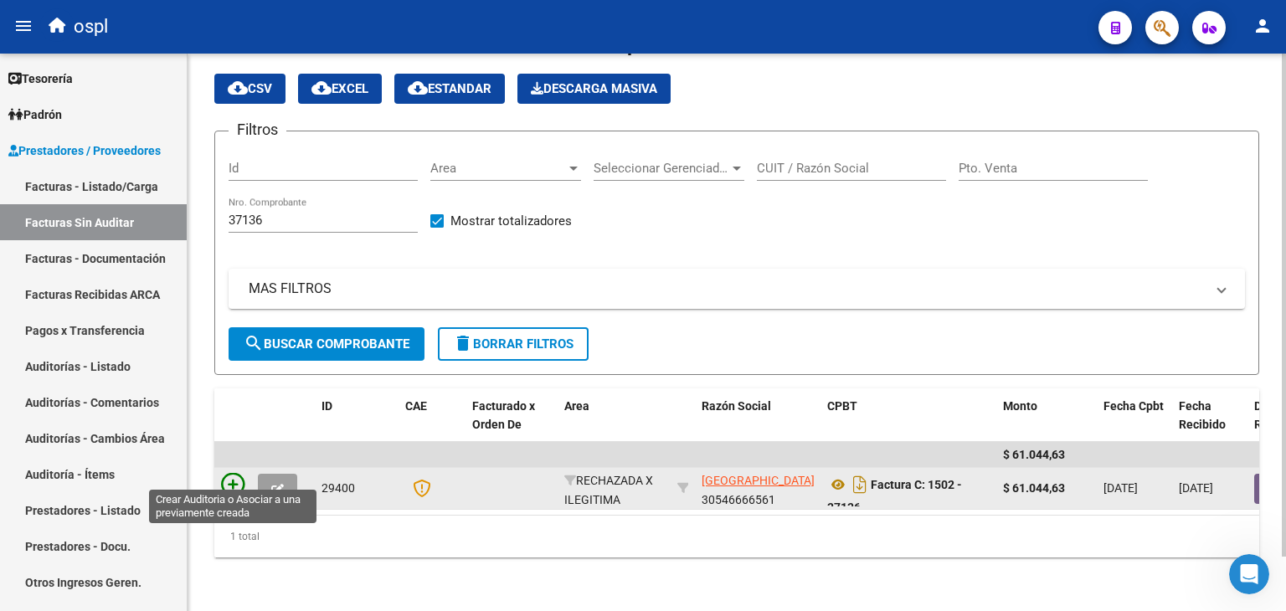
click at [227, 473] on icon at bounding box center [232, 484] width 23 height 23
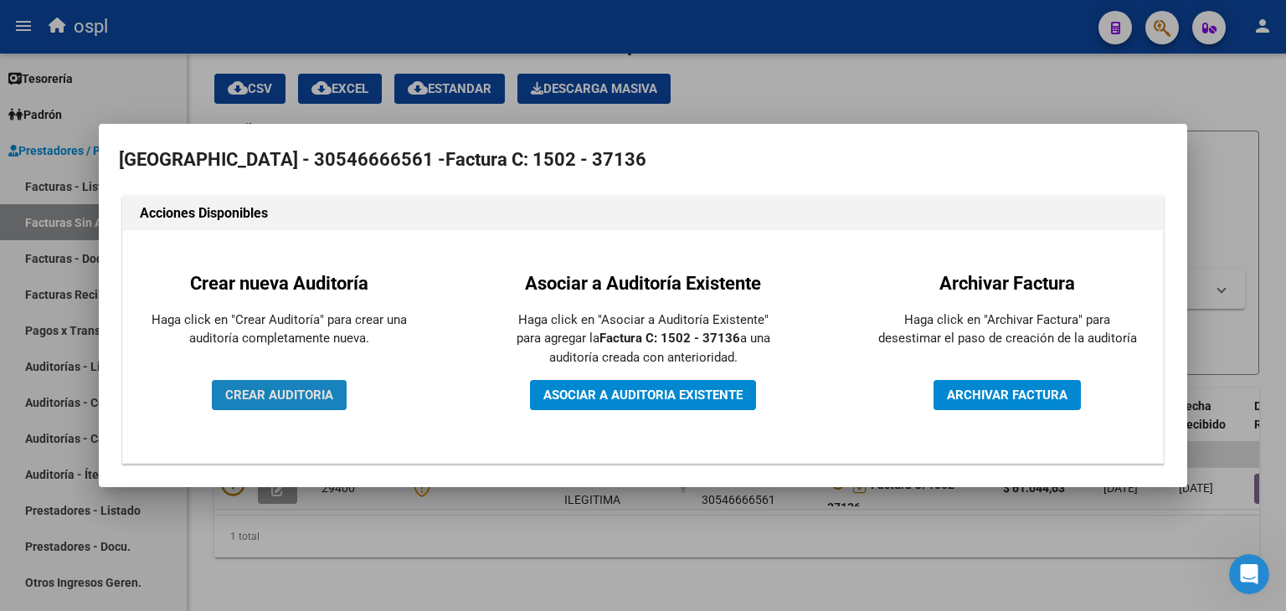
click at [248, 400] on span "CREAR AUDITORIA" at bounding box center [279, 395] width 108 height 15
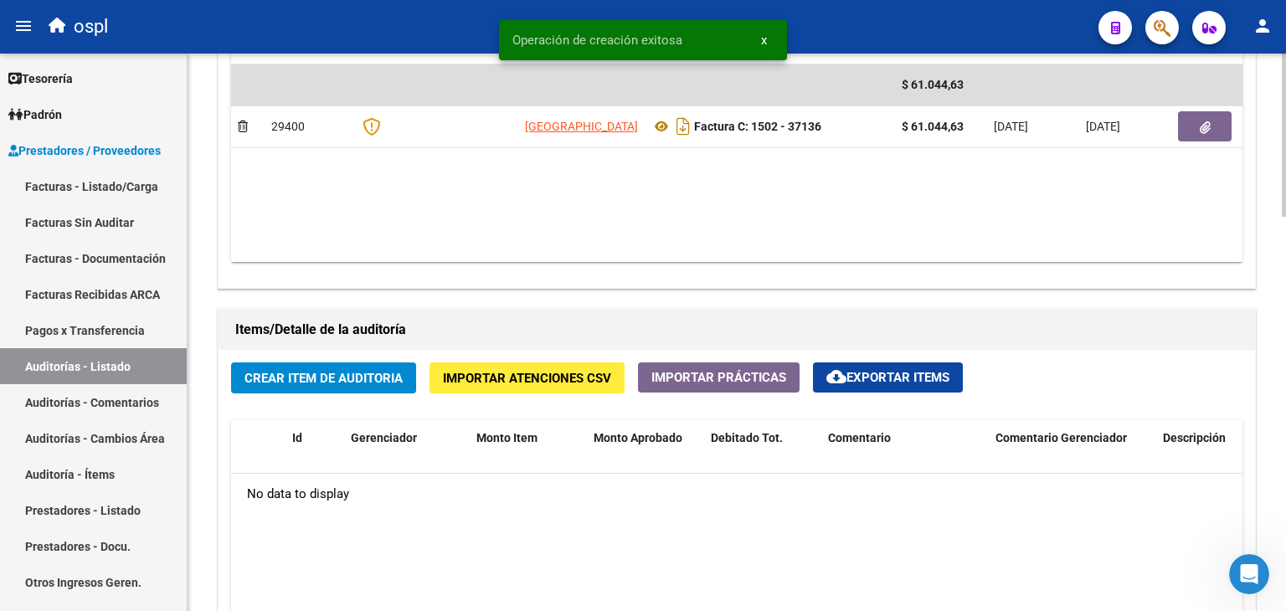
scroll to position [1005, 0]
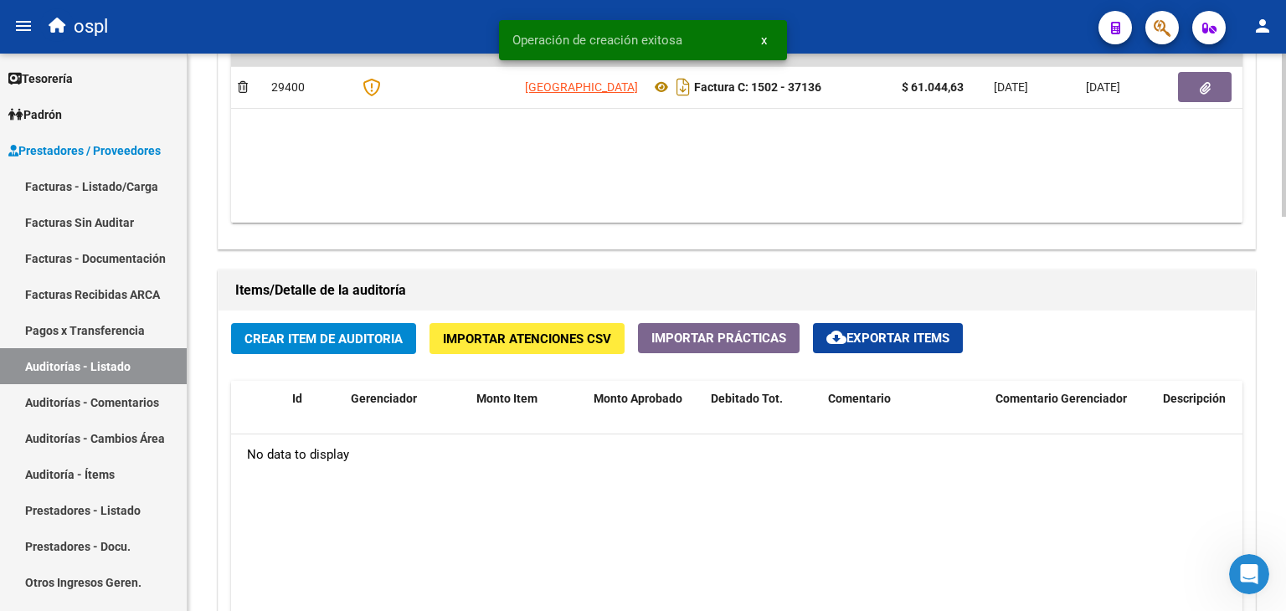
click at [314, 346] on button "Crear Item de Auditoria" at bounding box center [323, 338] width 185 height 31
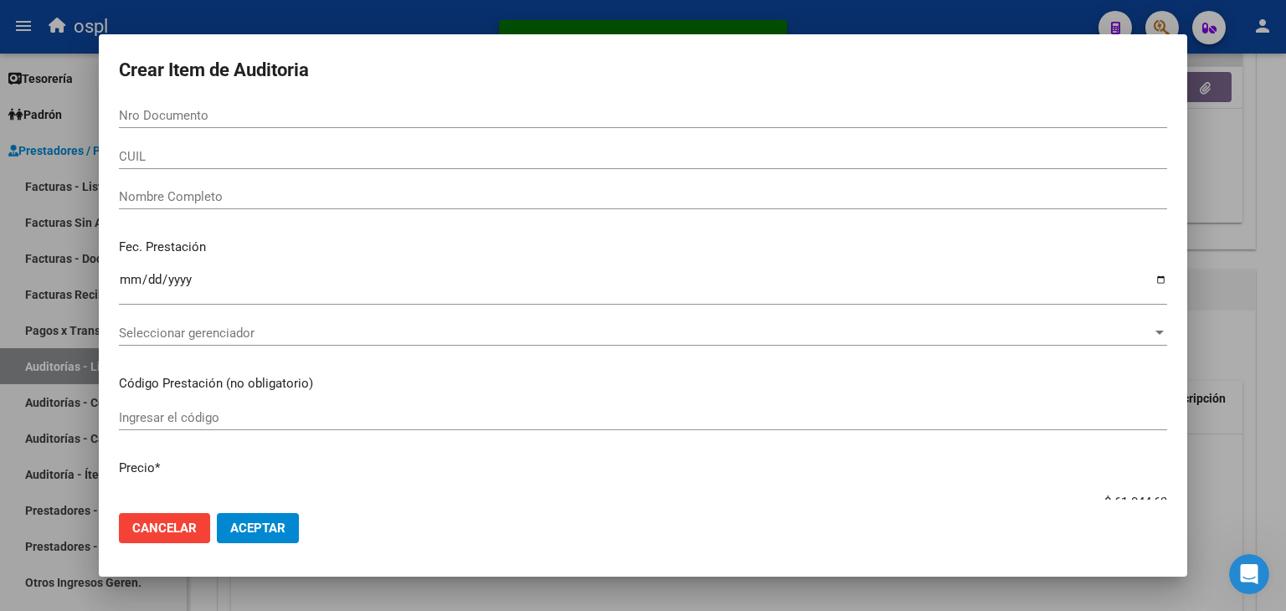
click at [226, 206] on div "Nombre Completo" at bounding box center [643, 196] width 1048 height 25
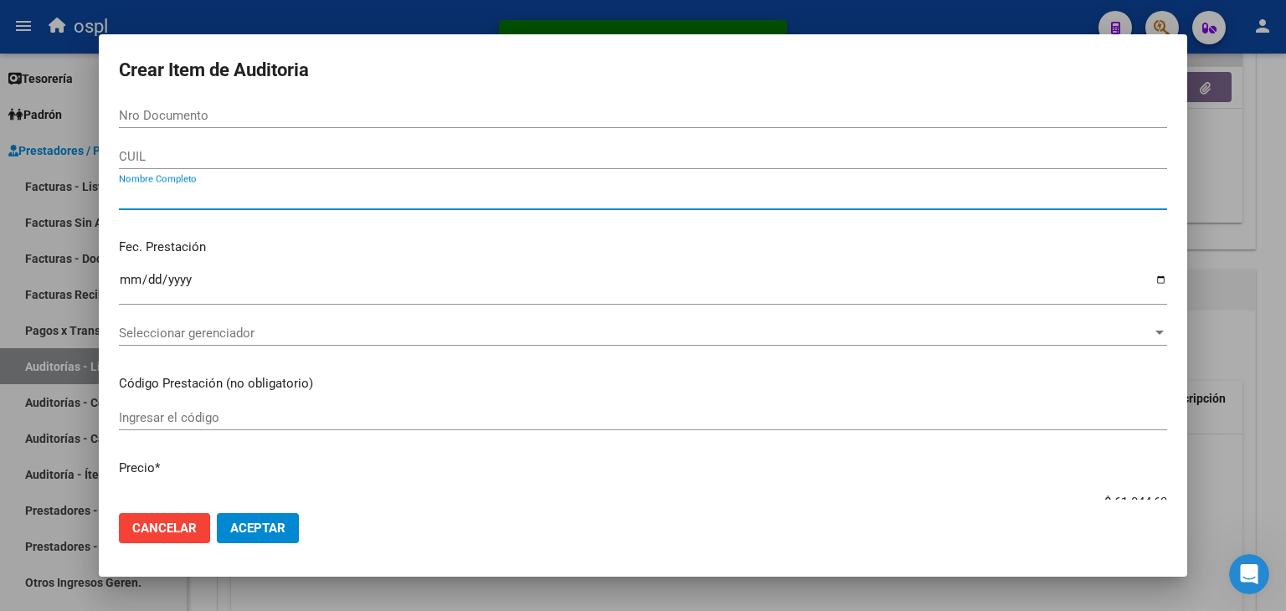
click at [224, 198] on input "Nombre Completo" at bounding box center [643, 196] width 1048 height 15
type input "TODOS"
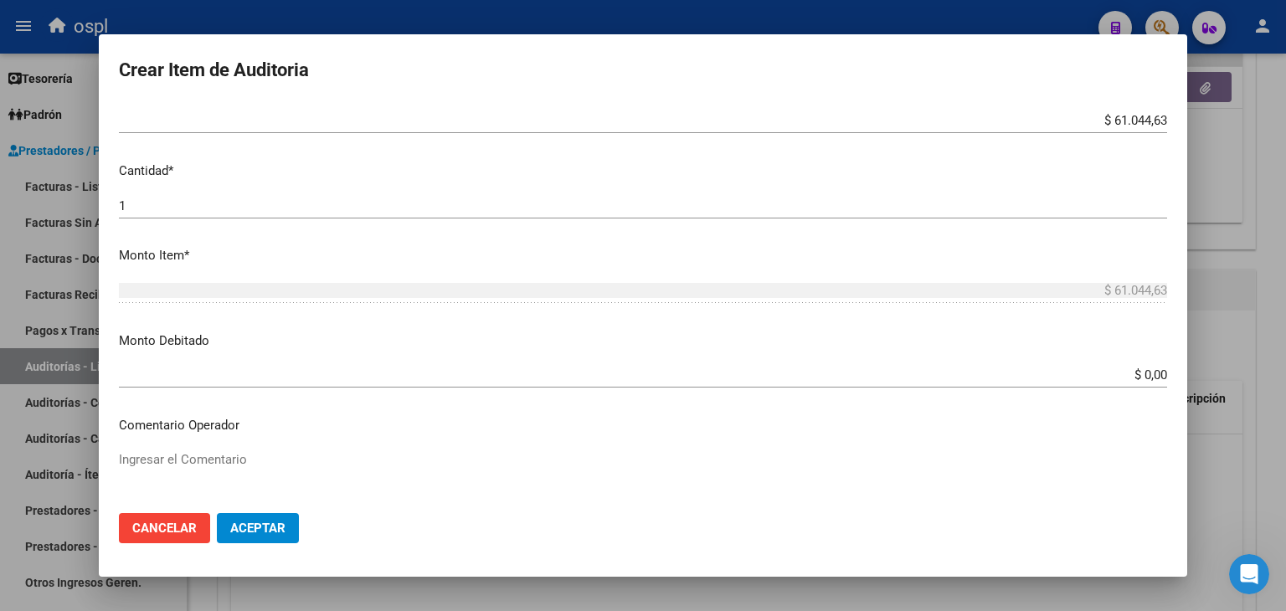
scroll to position [419, 0]
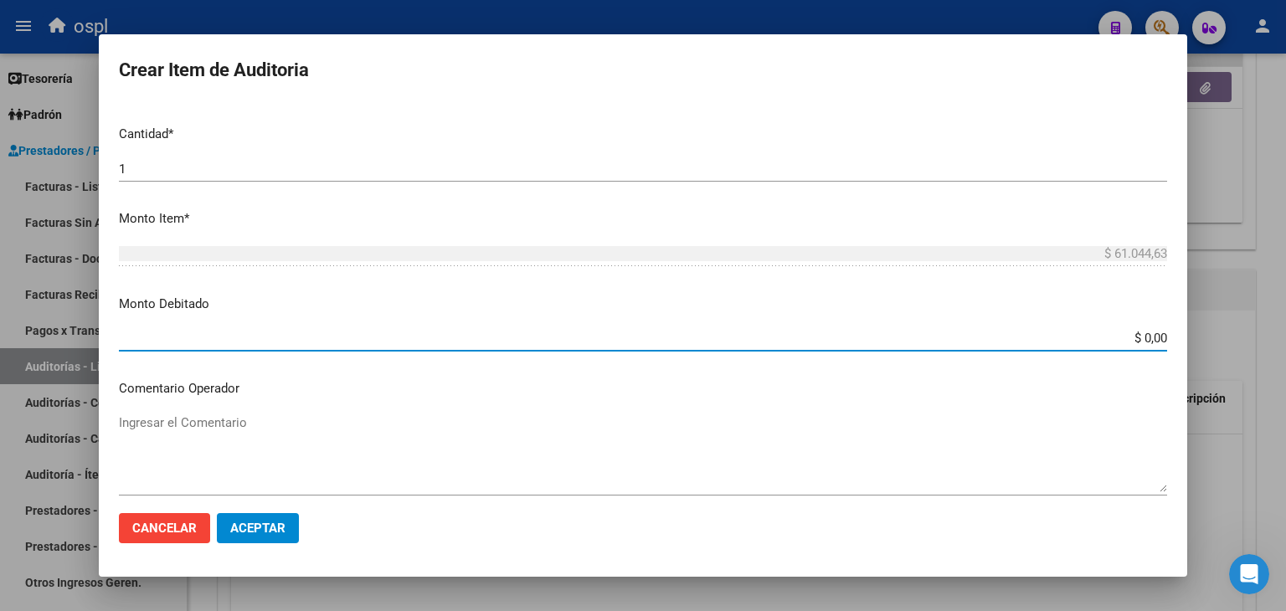
drag, startPoint x: 1133, startPoint y: 347, endPoint x: 1162, endPoint y: 347, distance: 29.3
click at [1162, 347] on mat-dialog-content "Nro Documento CUIL TODOS Nombre Completo Fec. Prestación Ingresar la fecha Sele…" at bounding box center [643, 302] width 1088 height 398
type input "$ 61.044,63"
click at [647, 445] on textarea "Ingresar el Comentario" at bounding box center [643, 453] width 1048 height 79
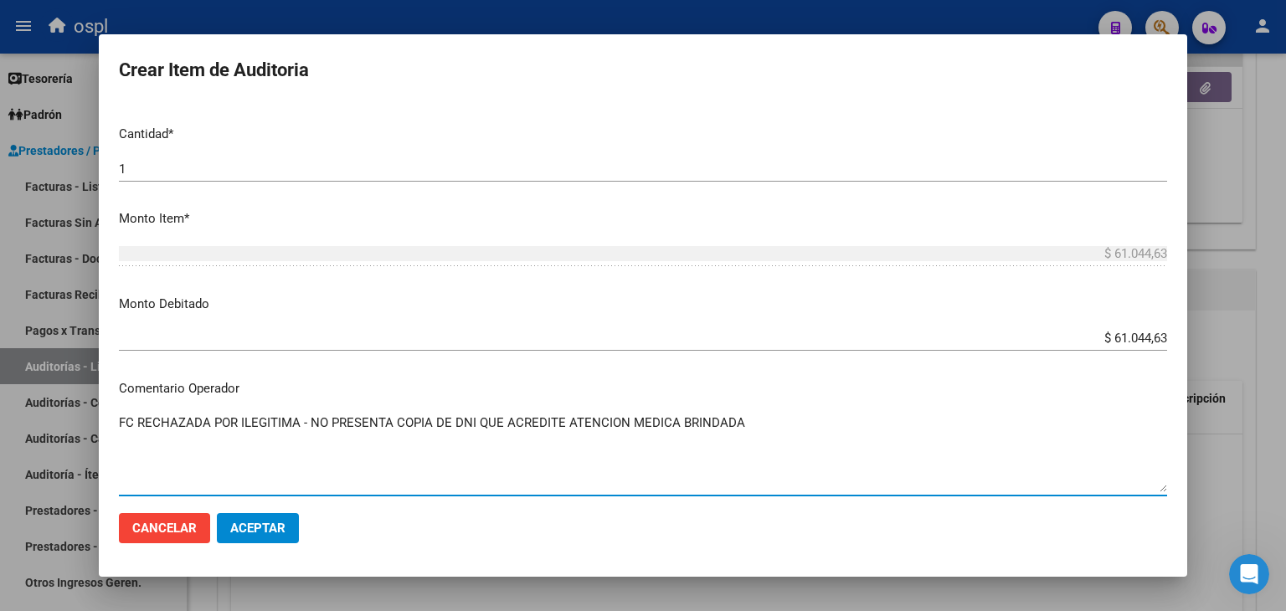
type textarea "FC RECHAZADA POR ILEGITIMA - NO PRESENTA COPIA DE DNI QUE ACREDITE ATENCION MED…"
click at [280, 528] on span "Aceptar" at bounding box center [257, 528] width 55 height 15
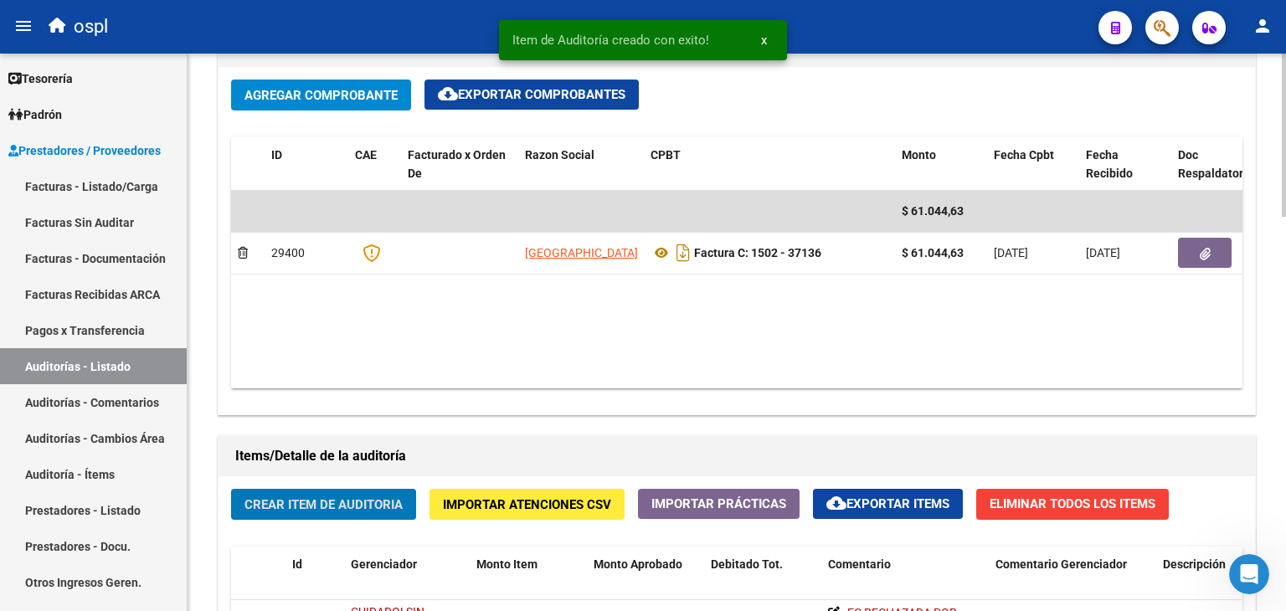
scroll to position [838, 0]
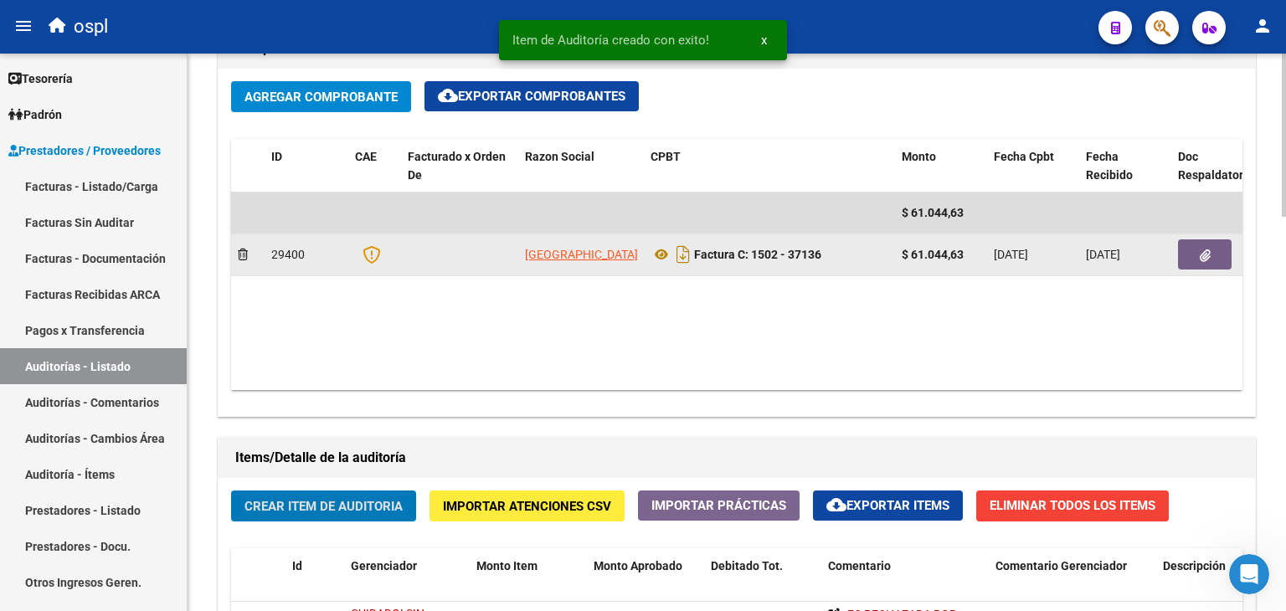
click at [1209, 249] on icon "button" at bounding box center [1205, 255] width 11 height 13
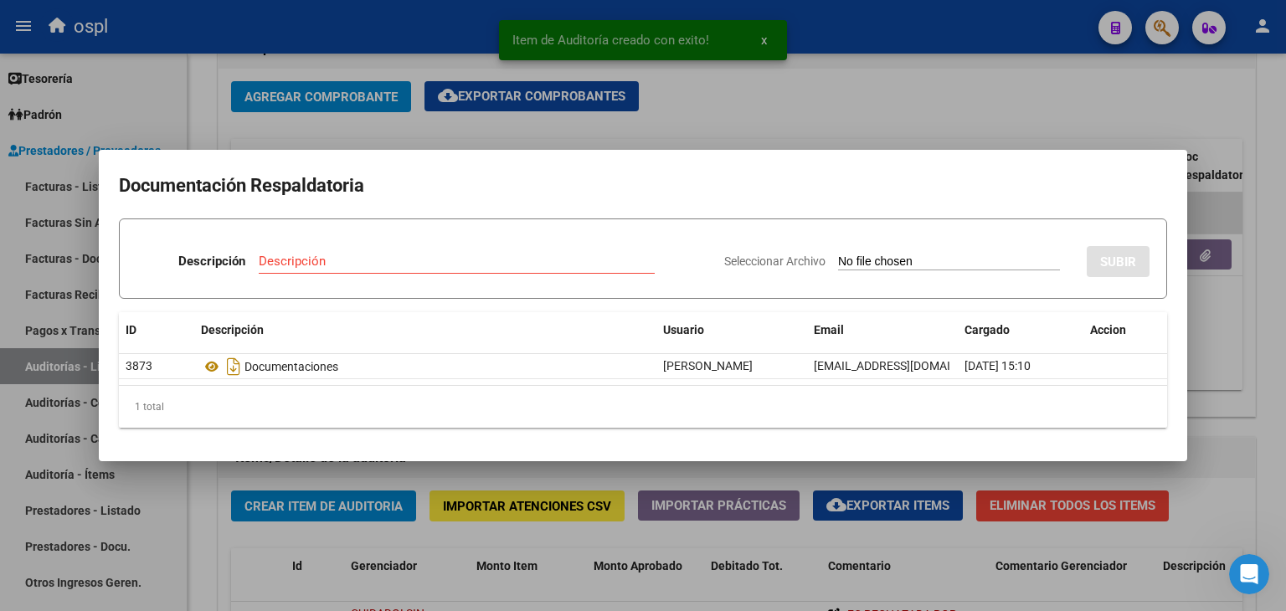
click at [928, 255] on input "Seleccionar Archivo" at bounding box center [949, 262] width 222 height 16
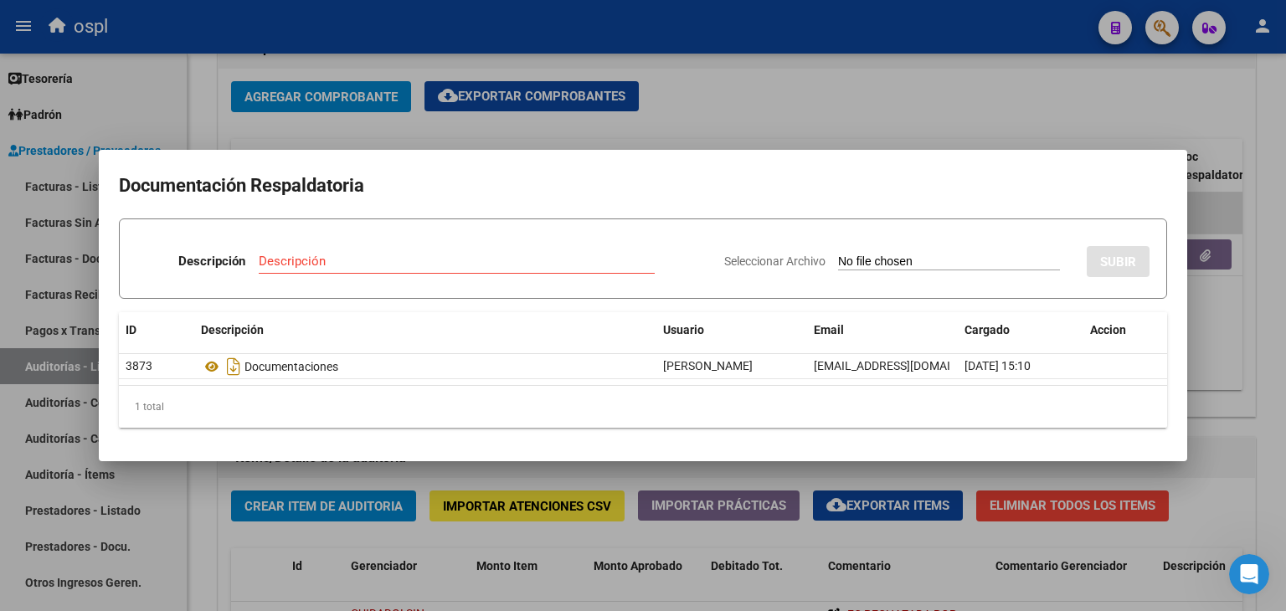
click at [931, 259] on input "Seleccionar Archivo" at bounding box center [949, 262] width 222 height 16
type input "C:\fakepath\RECHAZO X ILEGITIMA - FC 37136.pdf"
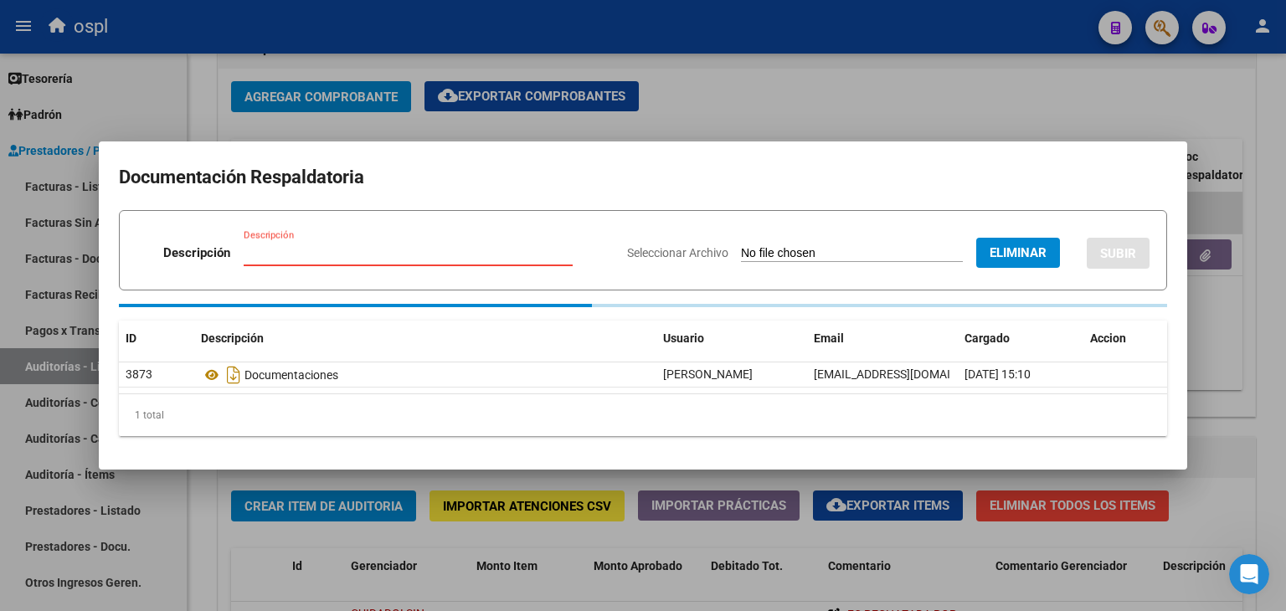
click at [475, 258] on input "Descripción" at bounding box center [408, 252] width 329 height 15
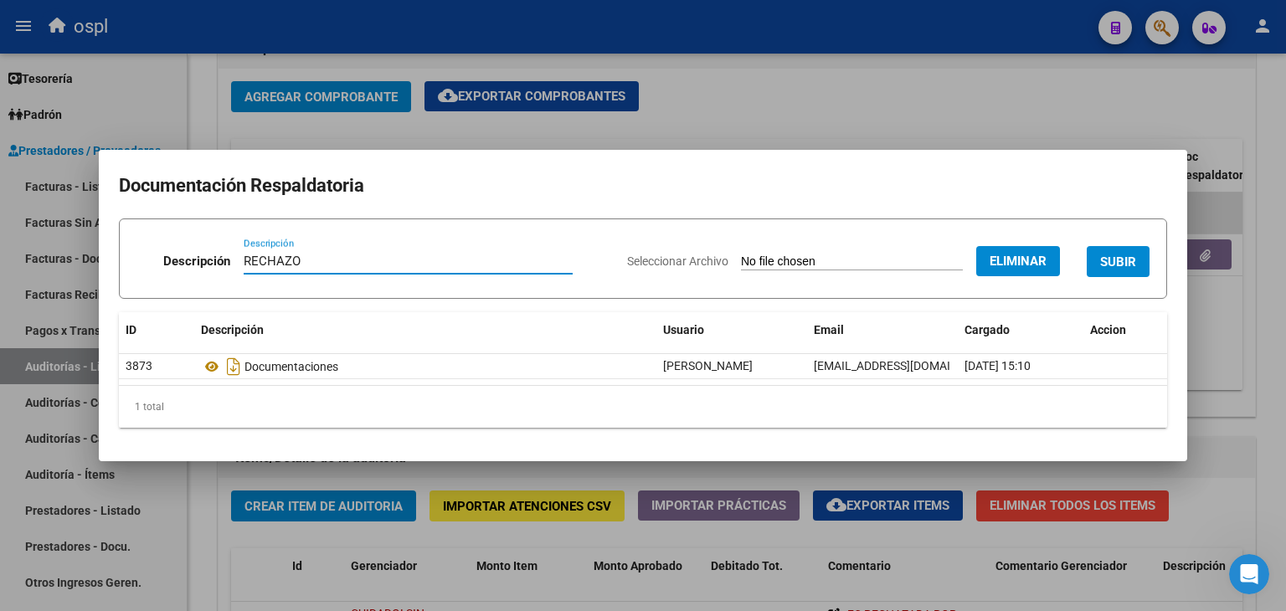
type input "RECHAZO"
click at [1112, 267] on span "SUBIR" at bounding box center [1118, 261] width 36 height 15
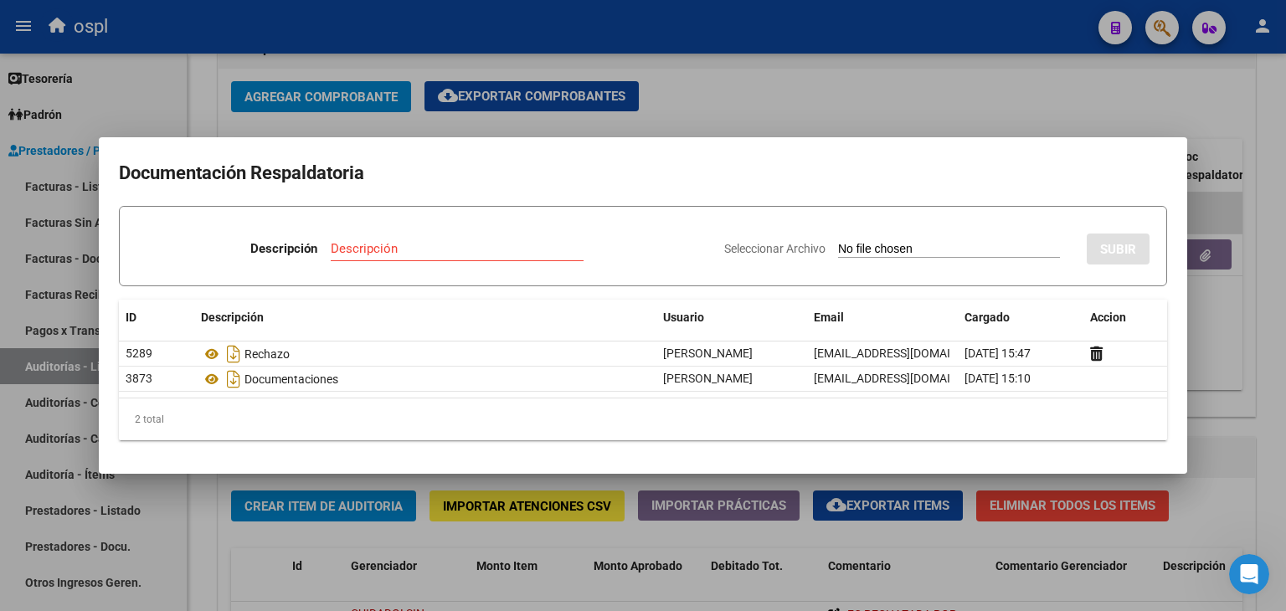
drag, startPoint x: 969, startPoint y: 64, endPoint x: 944, endPoint y: 189, distance: 127.2
click at [969, 64] on div at bounding box center [643, 305] width 1286 height 611
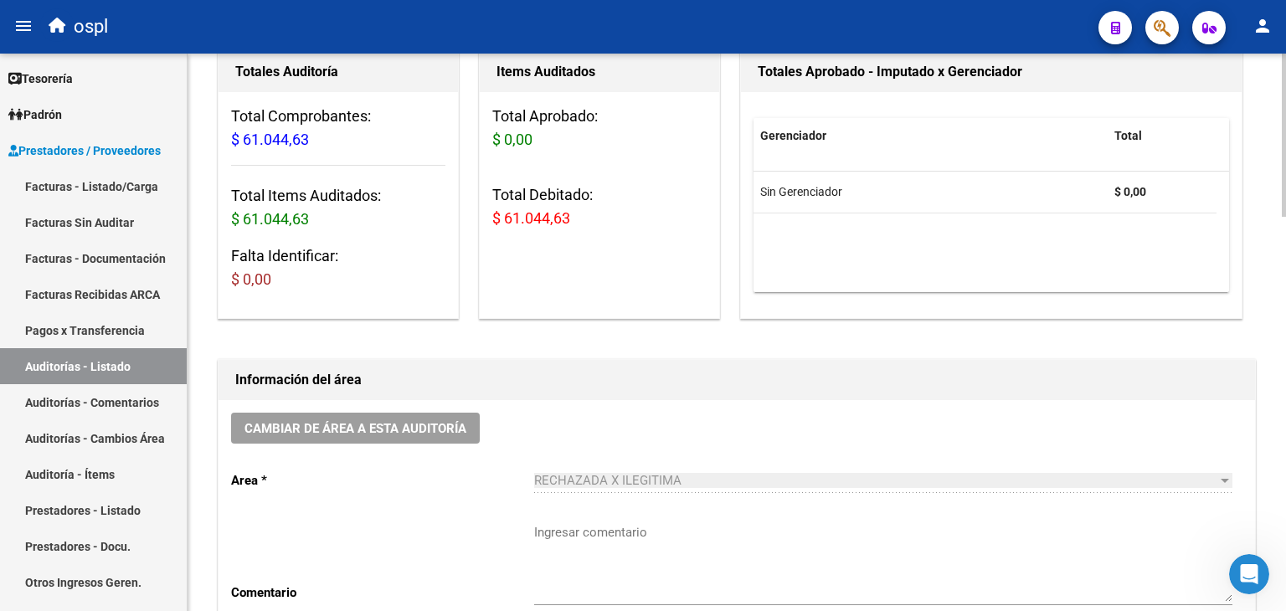
scroll to position [0, 0]
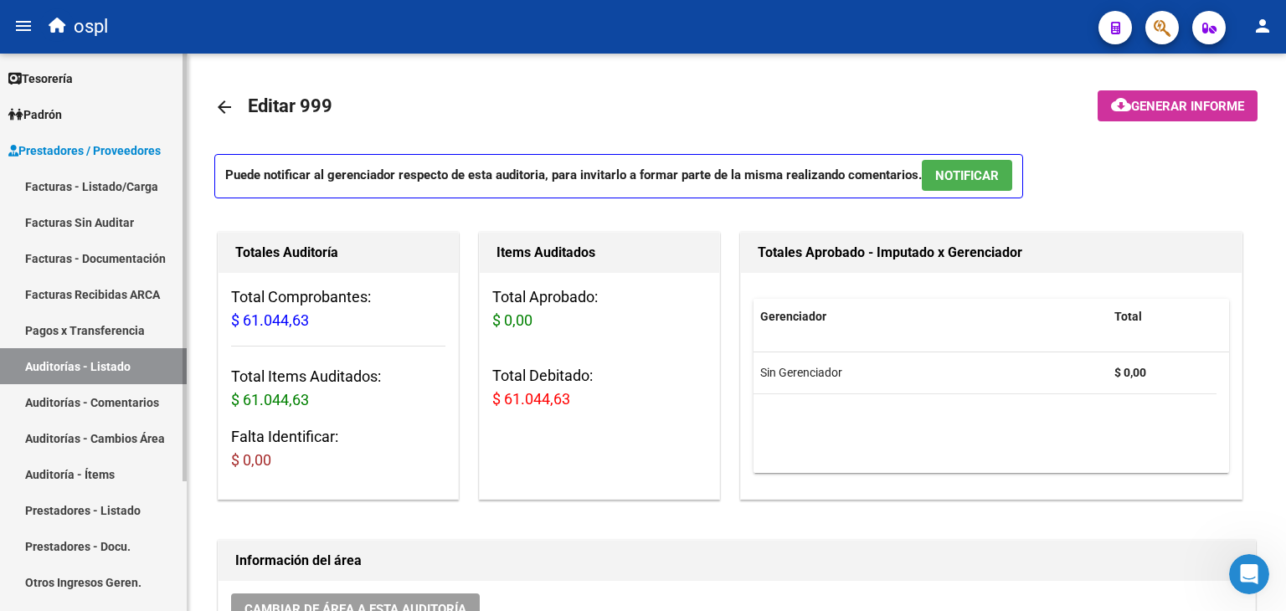
click at [123, 203] on link "Facturas - Listado/Carga" at bounding box center [93, 186] width 187 height 36
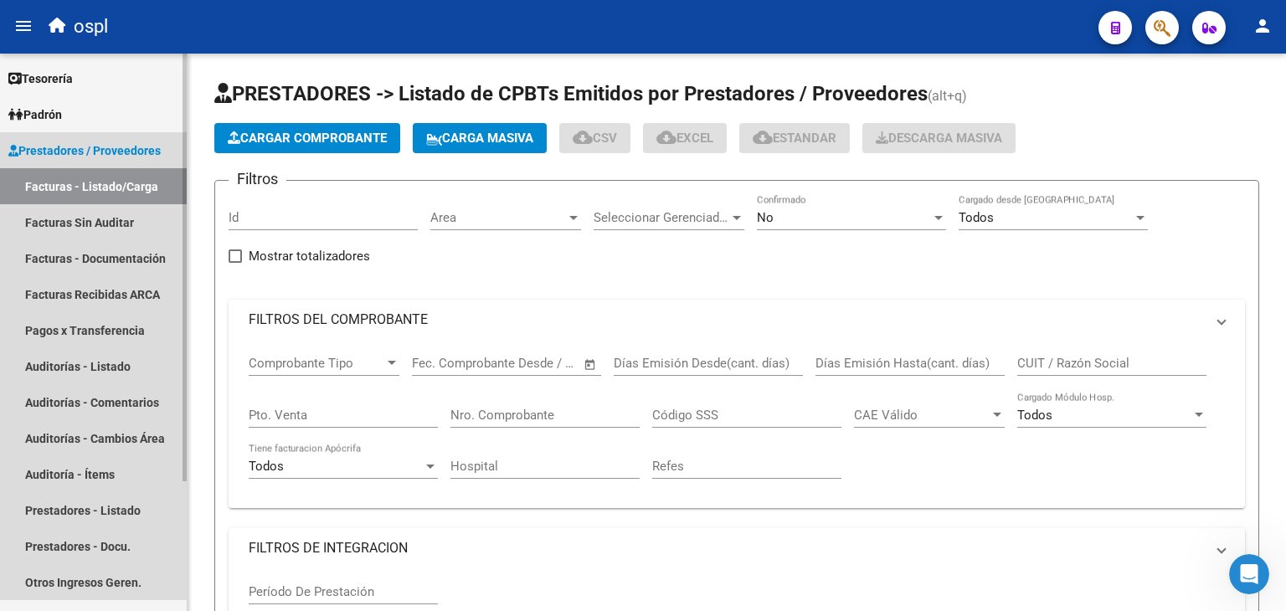
click at [131, 183] on link "Facturas - Listado/Carga" at bounding box center [93, 186] width 187 height 36
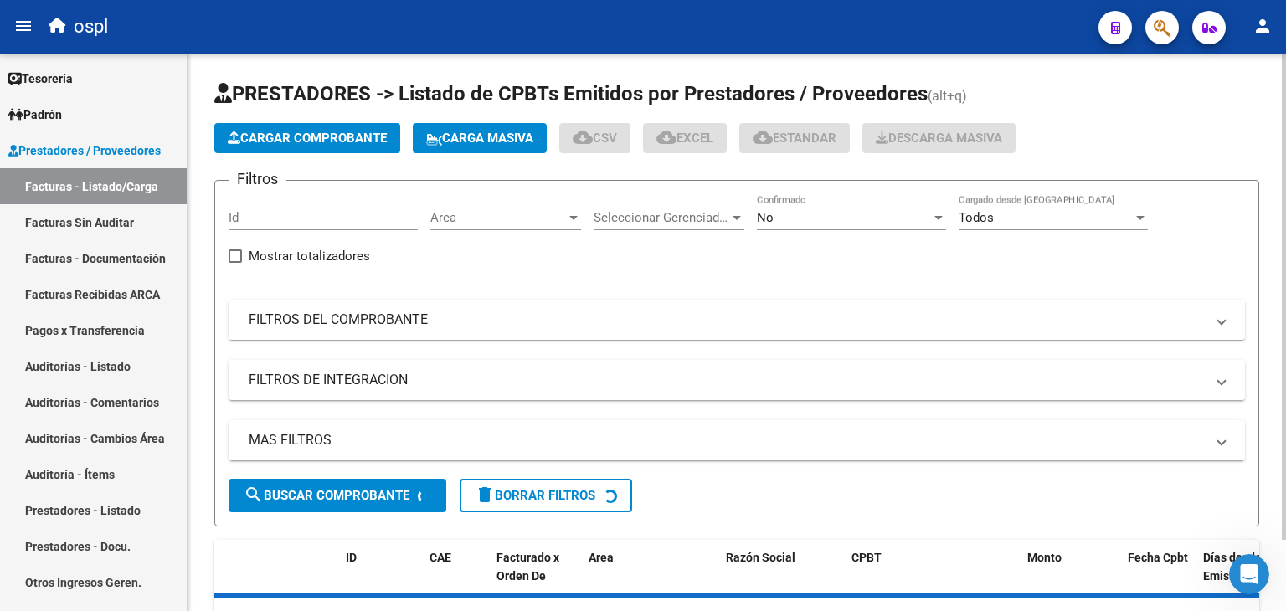
click at [626, 206] on div "Seleccionar Gerenciador Seleccionar Gerenciador" at bounding box center [669, 212] width 151 height 36
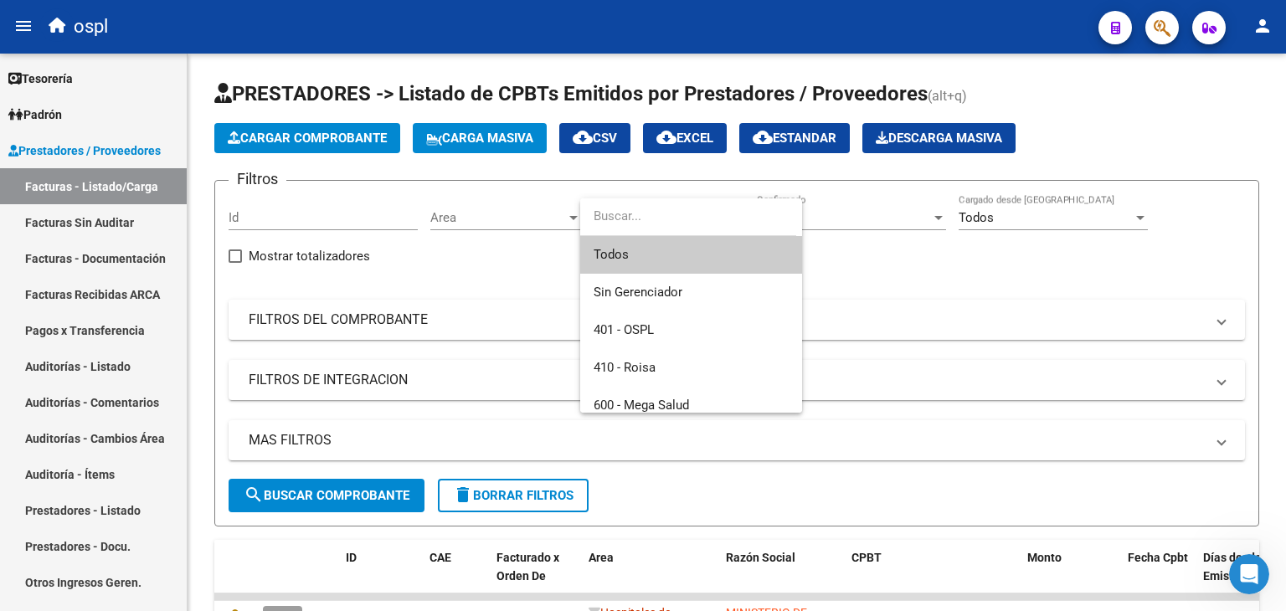
click at [458, 205] on div at bounding box center [643, 305] width 1286 height 611
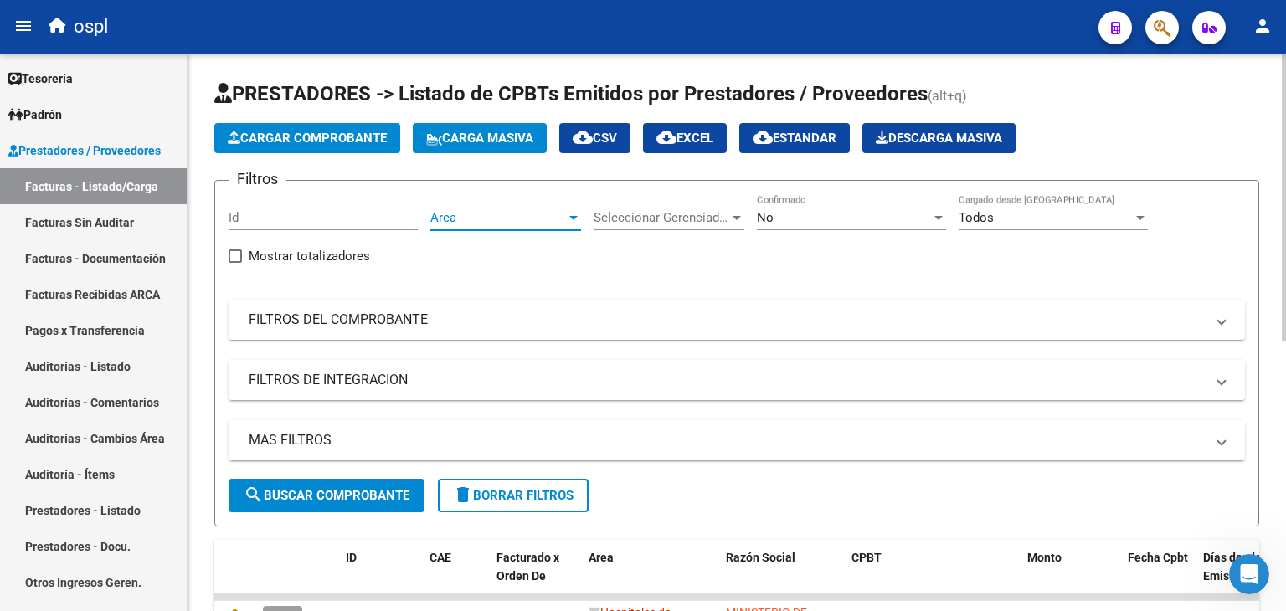
click at [457, 218] on span "Area" at bounding box center [498, 217] width 136 height 15
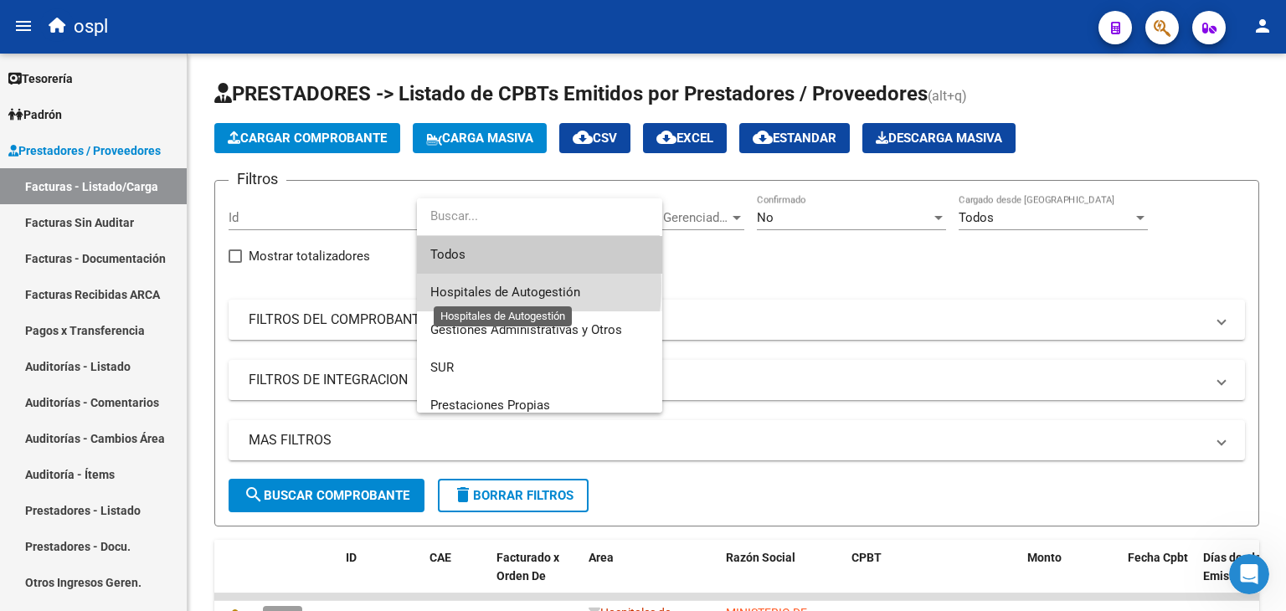
click at [450, 285] on span "Hospitales de Autogestión" at bounding box center [505, 292] width 150 height 15
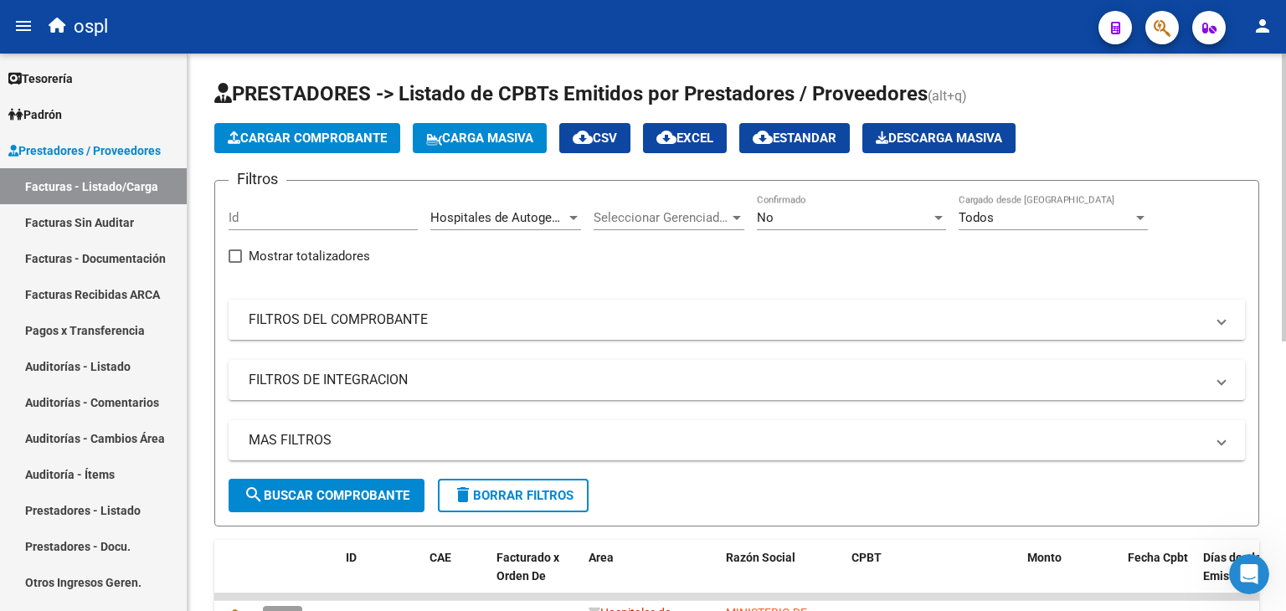
click at [358, 324] on mat-panel-title "FILTROS DEL COMPROBANTE" at bounding box center [727, 320] width 956 height 18
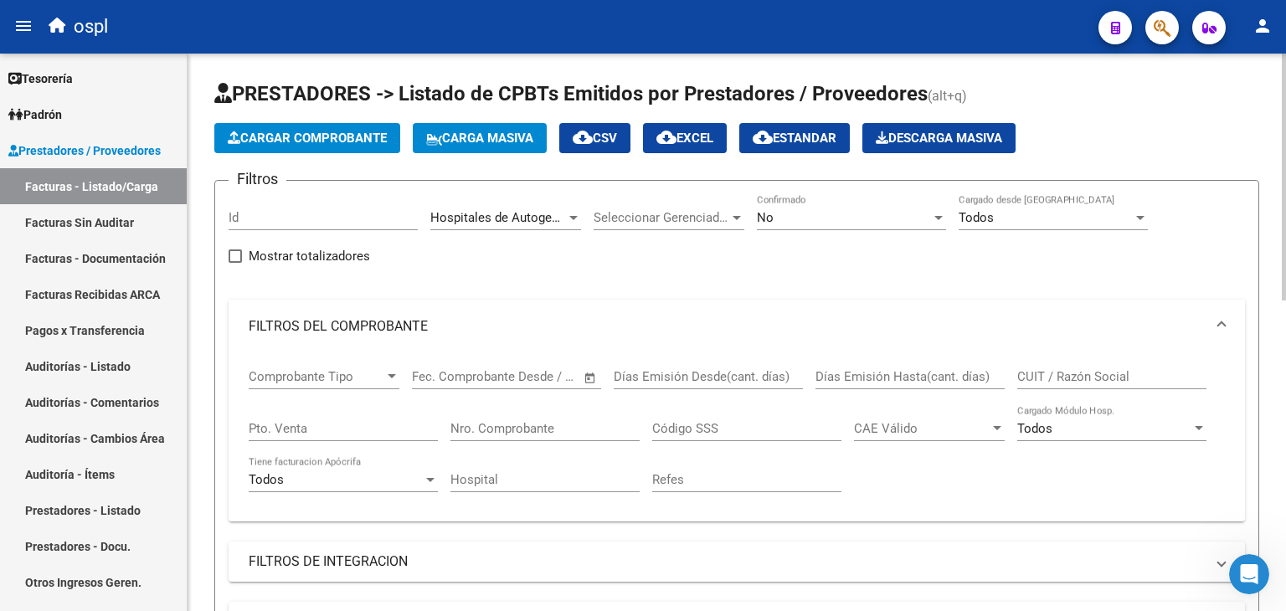
click at [588, 364] on span "Open calendar" at bounding box center [590, 377] width 40 height 40
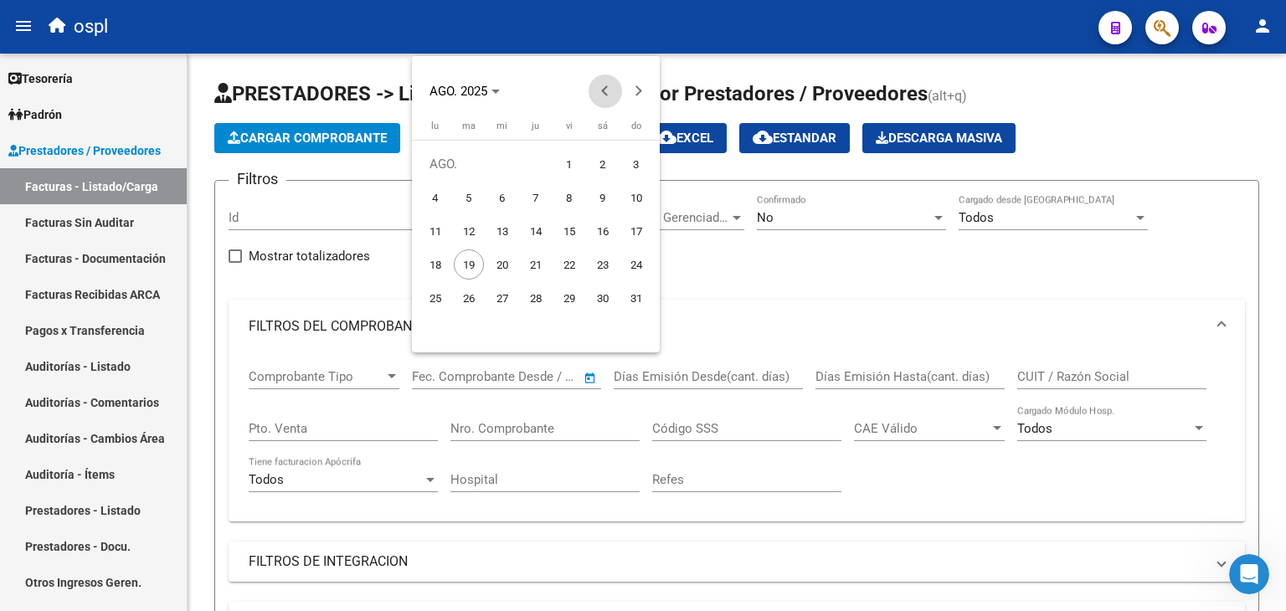
click at [603, 90] on button "Previous month" at bounding box center [604, 91] width 33 height 33
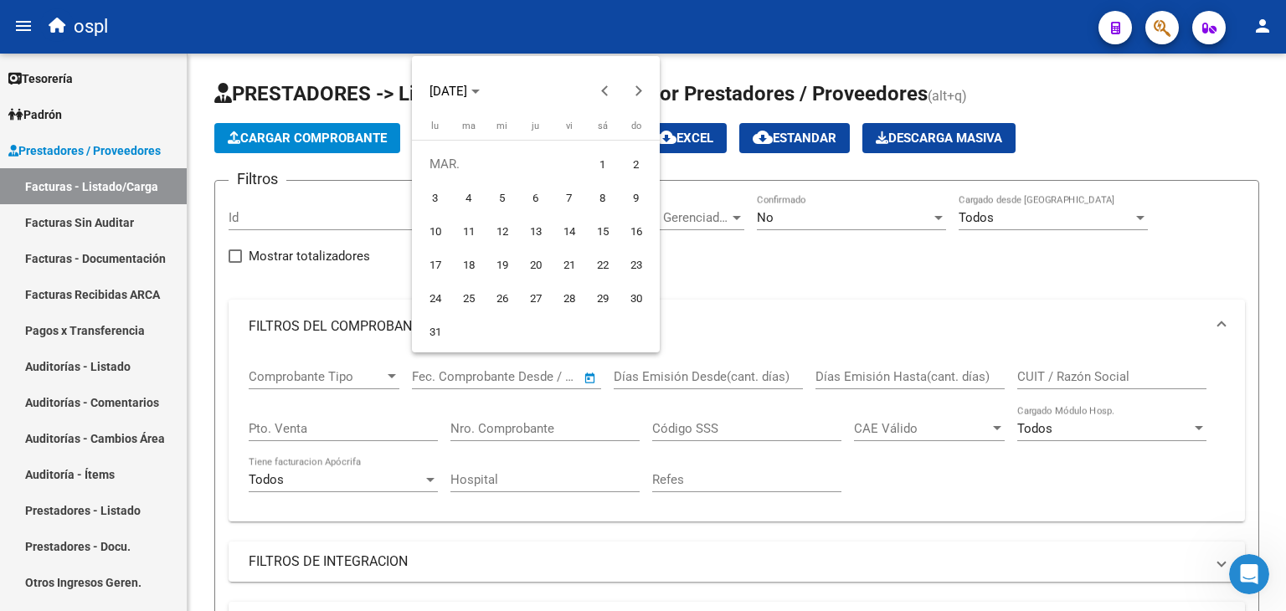
click at [598, 166] on span "1" at bounding box center [603, 164] width 30 height 30
type input "[DATE]"
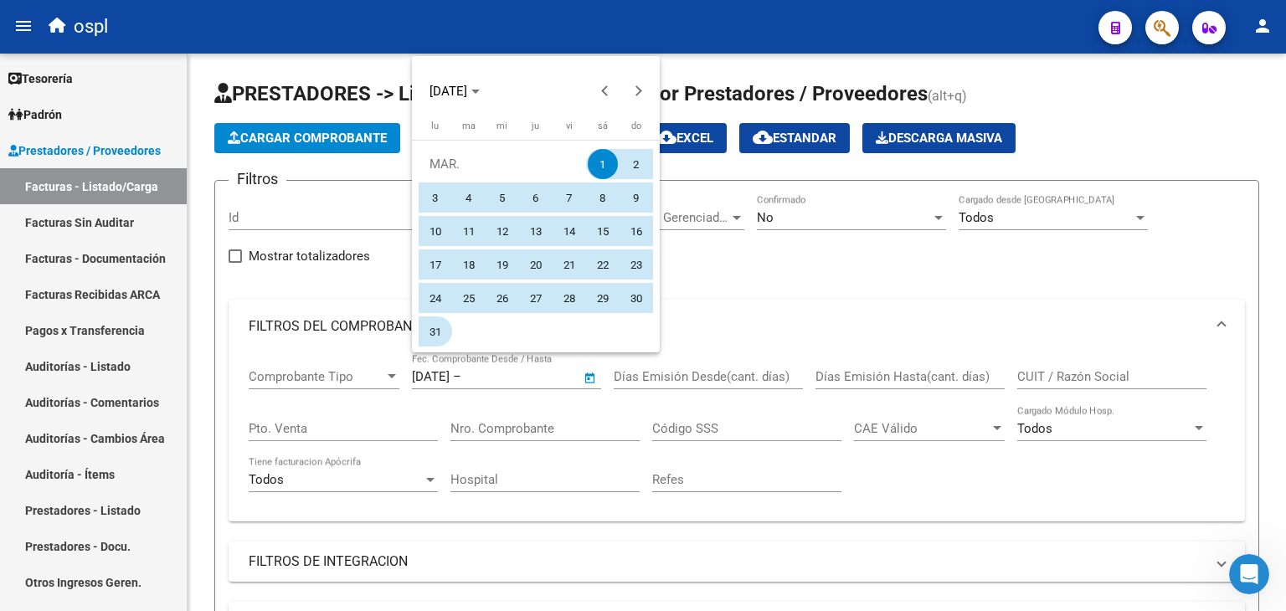
click at [432, 331] on span "31" at bounding box center [435, 331] width 30 height 30
type input "[DATE]"
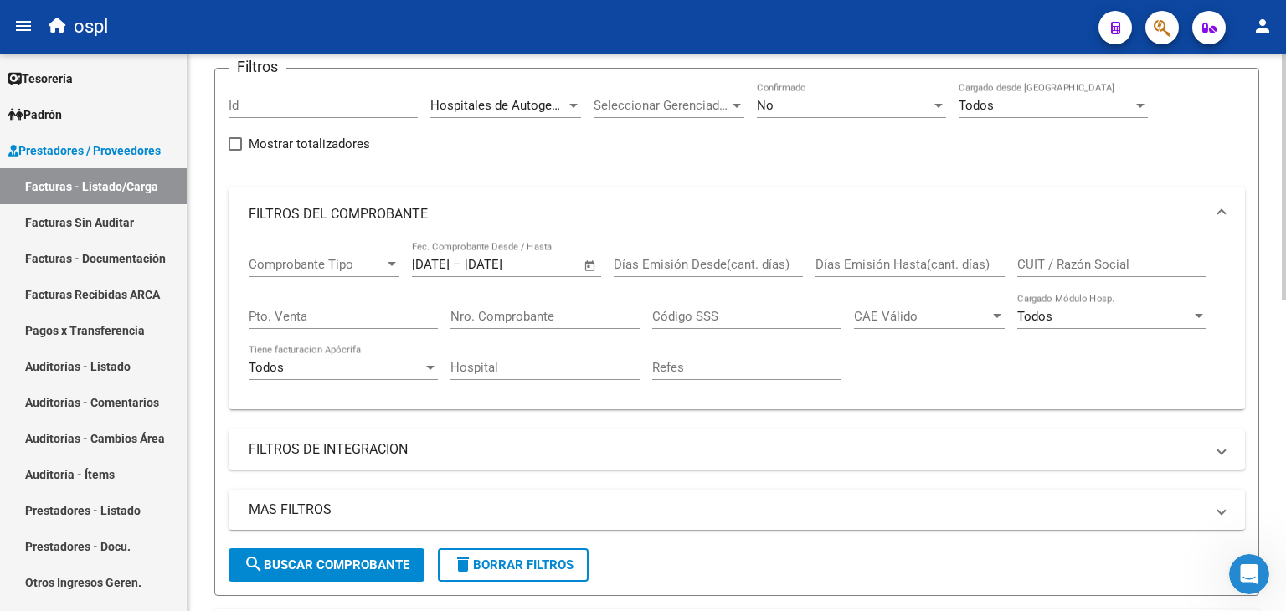
scroll to position [167, 0]
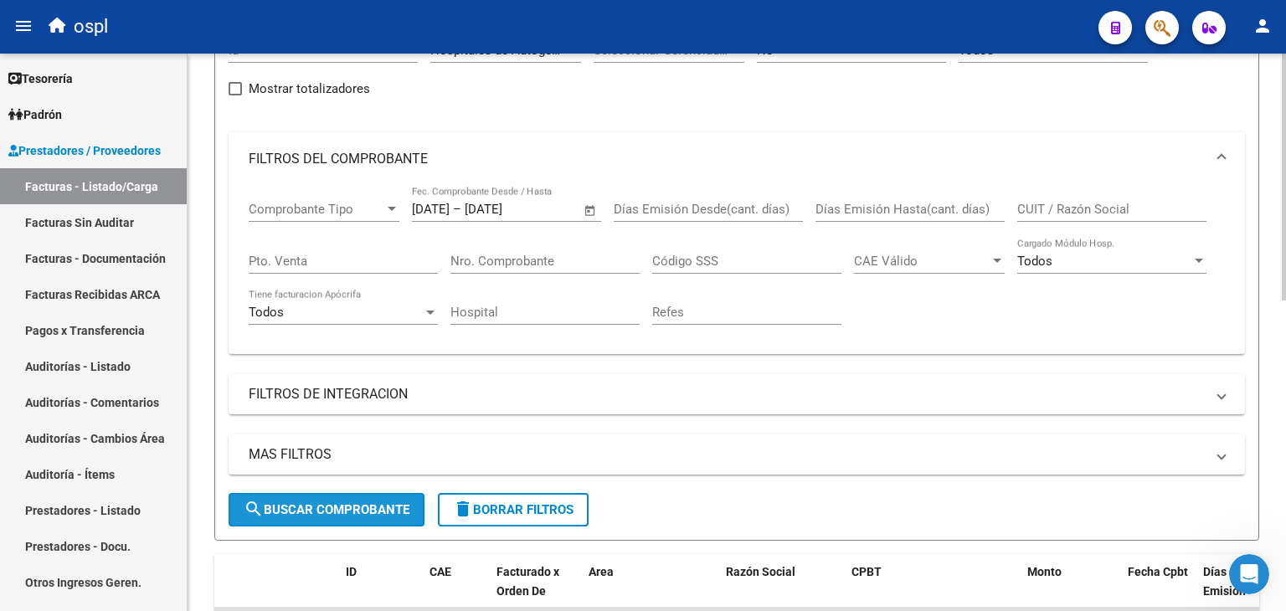
click at [373, 503] on span "search Buscar Comprobante" at bounding box center [327, 509] width 166 height 15
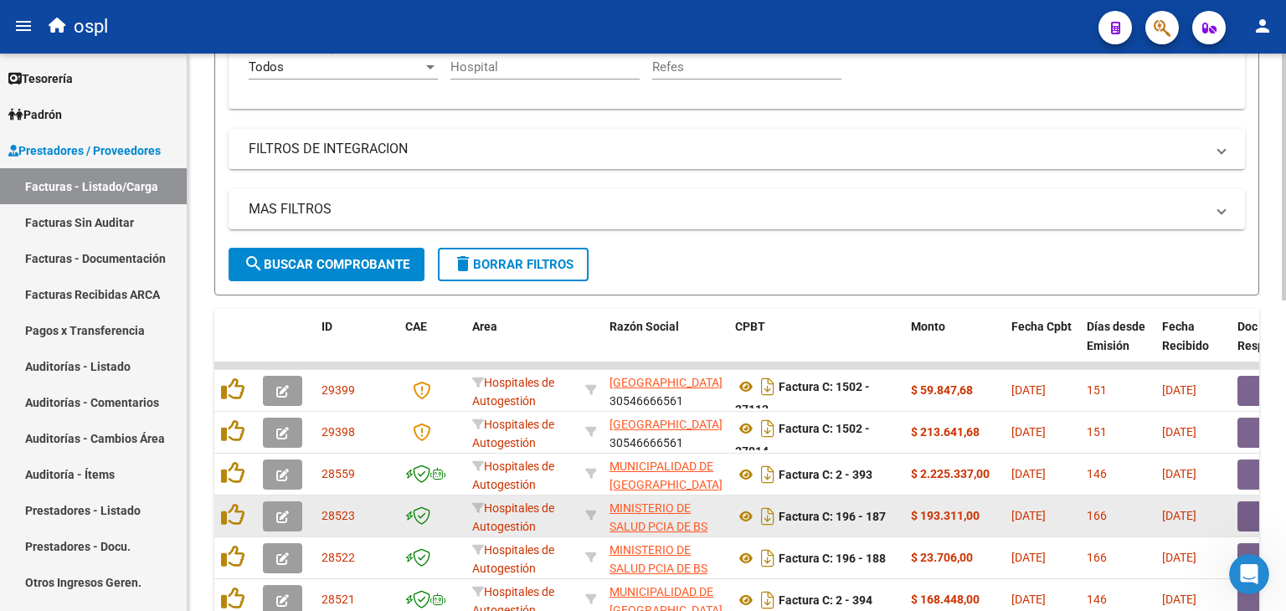
scroll to position [586, 0]
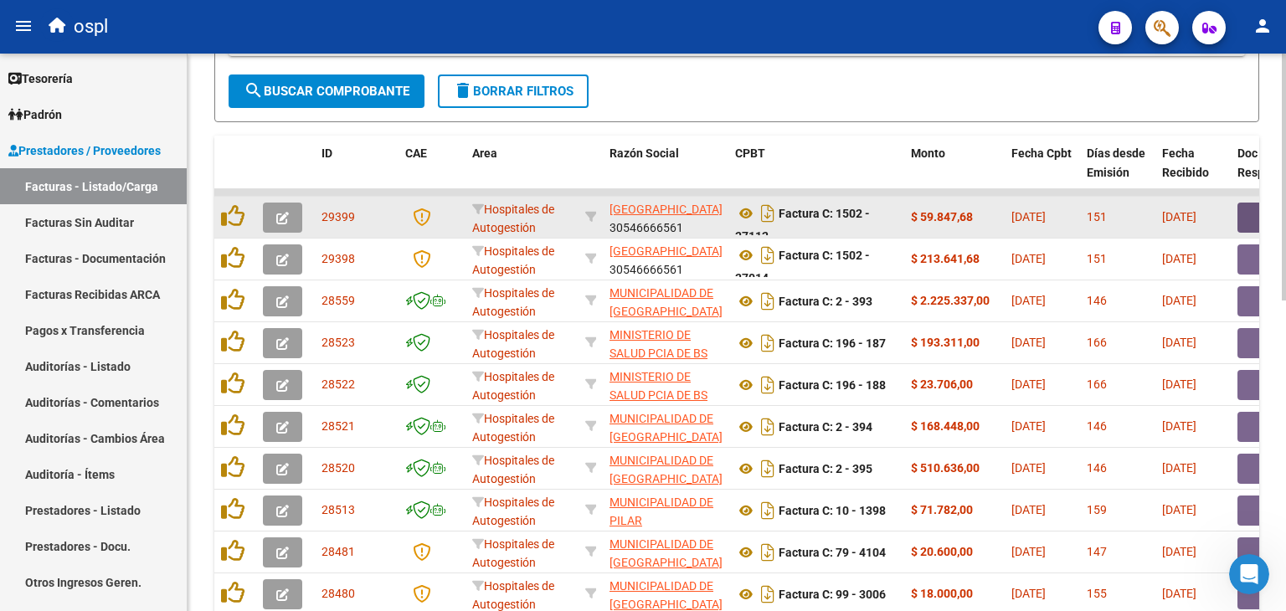
click at [1239, 216] on button "button" at bounding box center [1264, 218] width 54 height 30
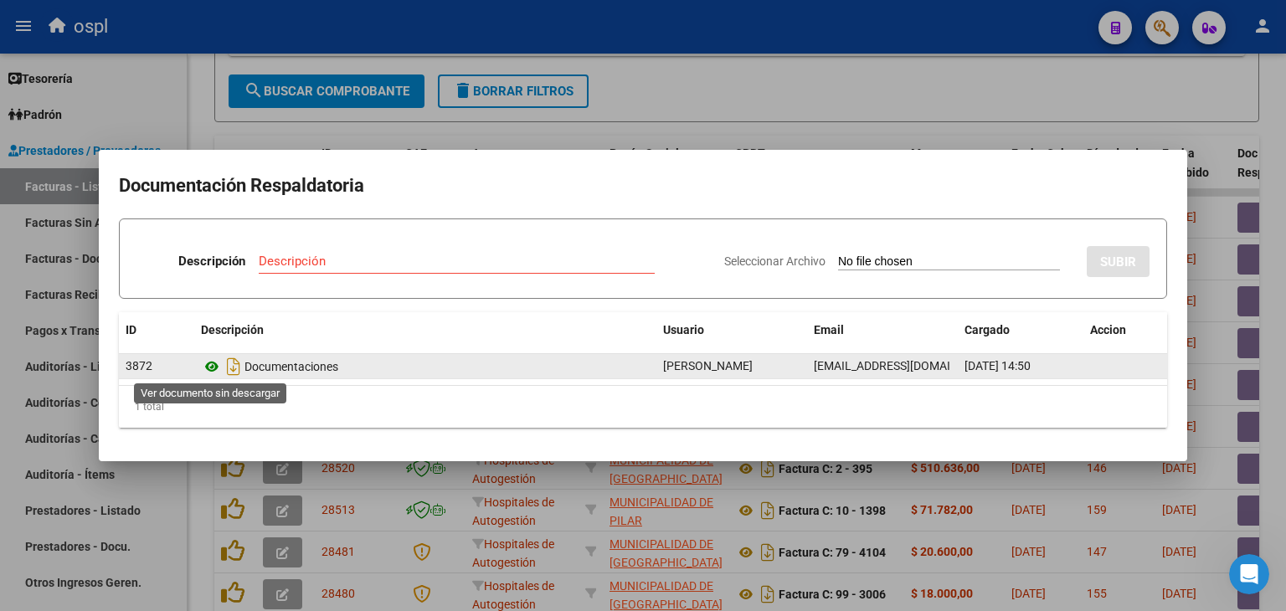
click at [214, 367] on icon at bounding box center [212, 367] width 22 height 20
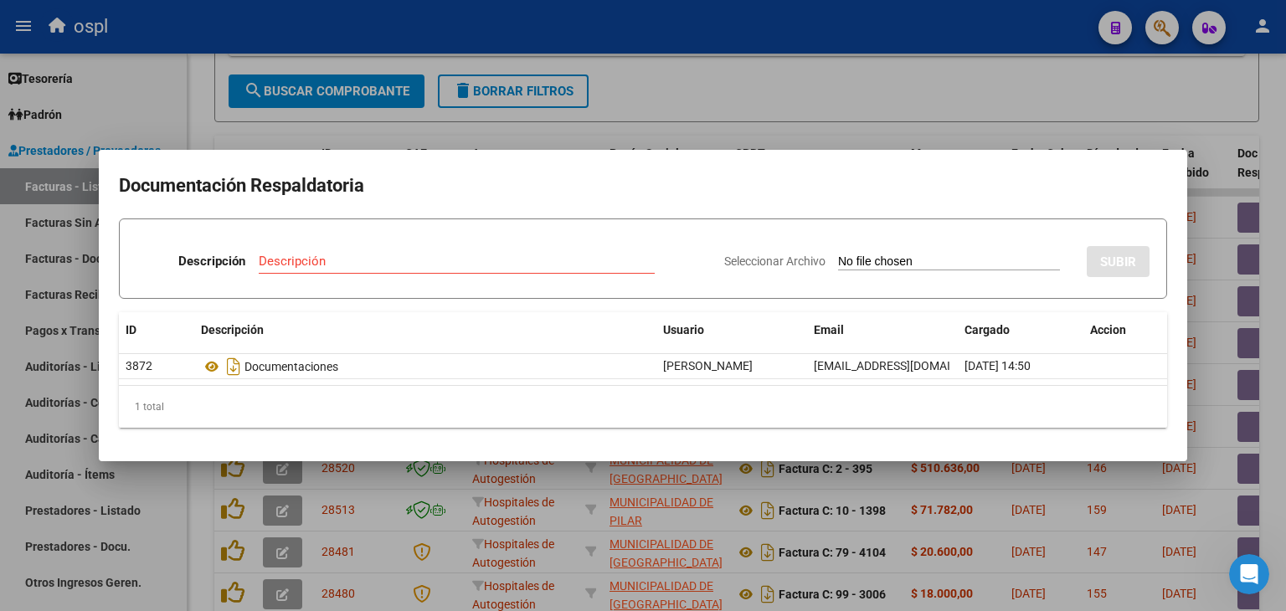
drag, startPoint x: 686, startPoint y: 108, endPoint x: 650, endPoint y: 113, distance: 36.3
click at [686, 110] on div at bounding box center [643, 305] width 1286 height 611
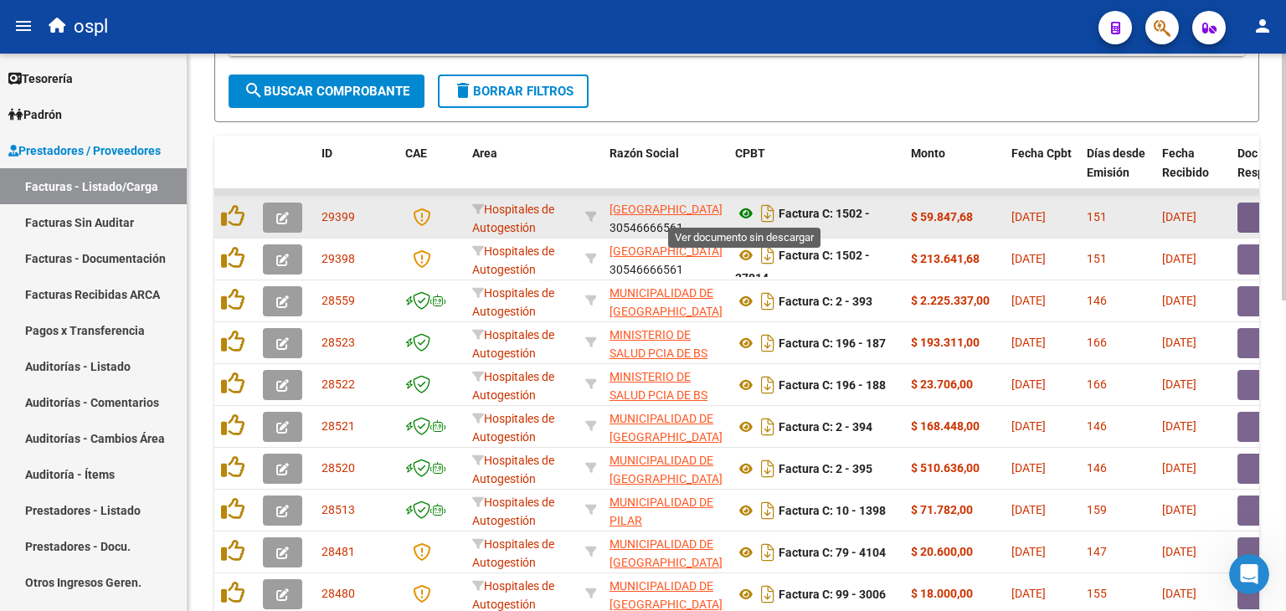
click at [753, 205] on icon at bounding box center [746, 213] width 22 height 20
click at [276, 212] on icon "button" at bounding box center [282, 218] width 13 height 13
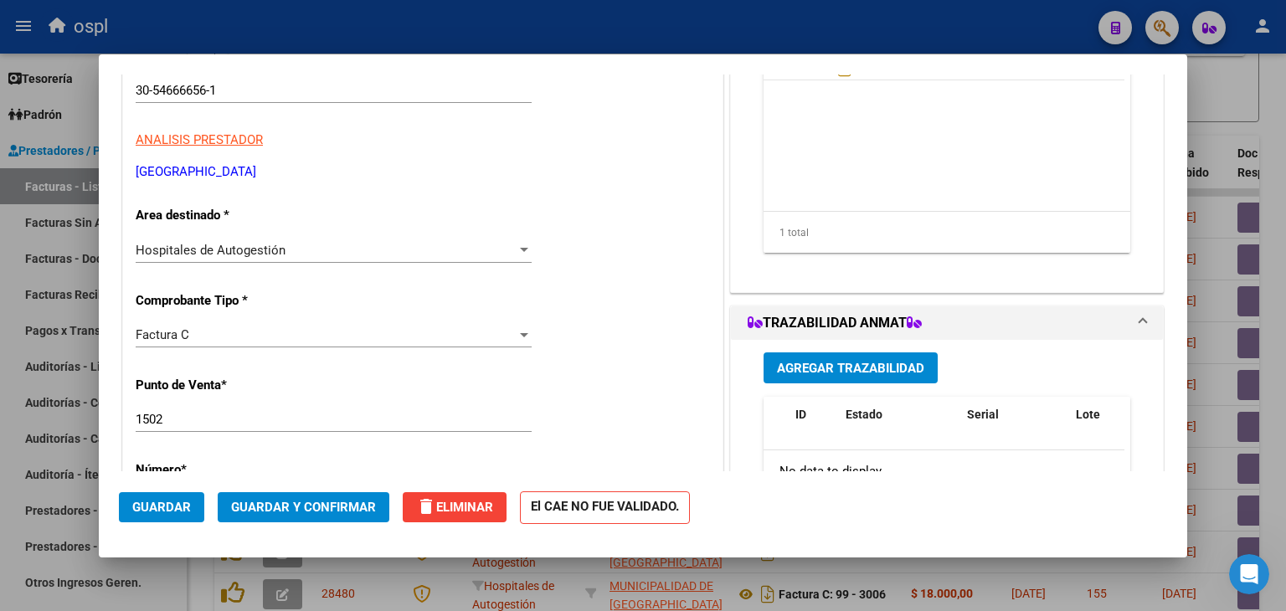
scroll to position [251, 0]
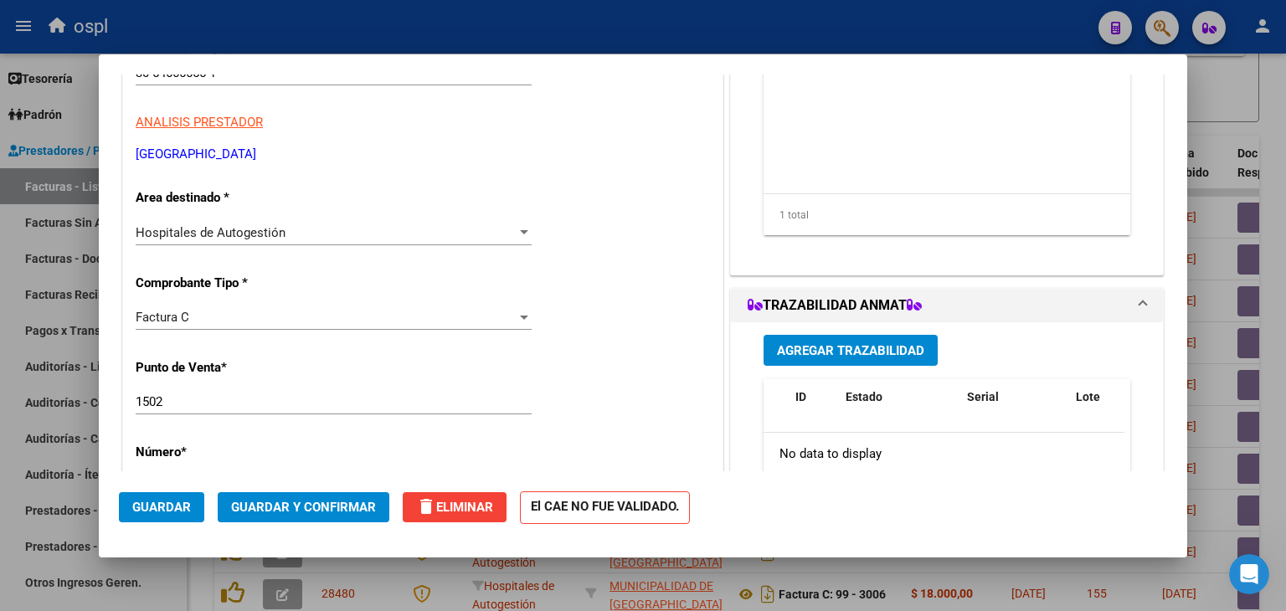
click at [410, 224] on div "Hospitales de Autogestión Seleccionar Area" at bounding box center [334, 232] width 396 height 25
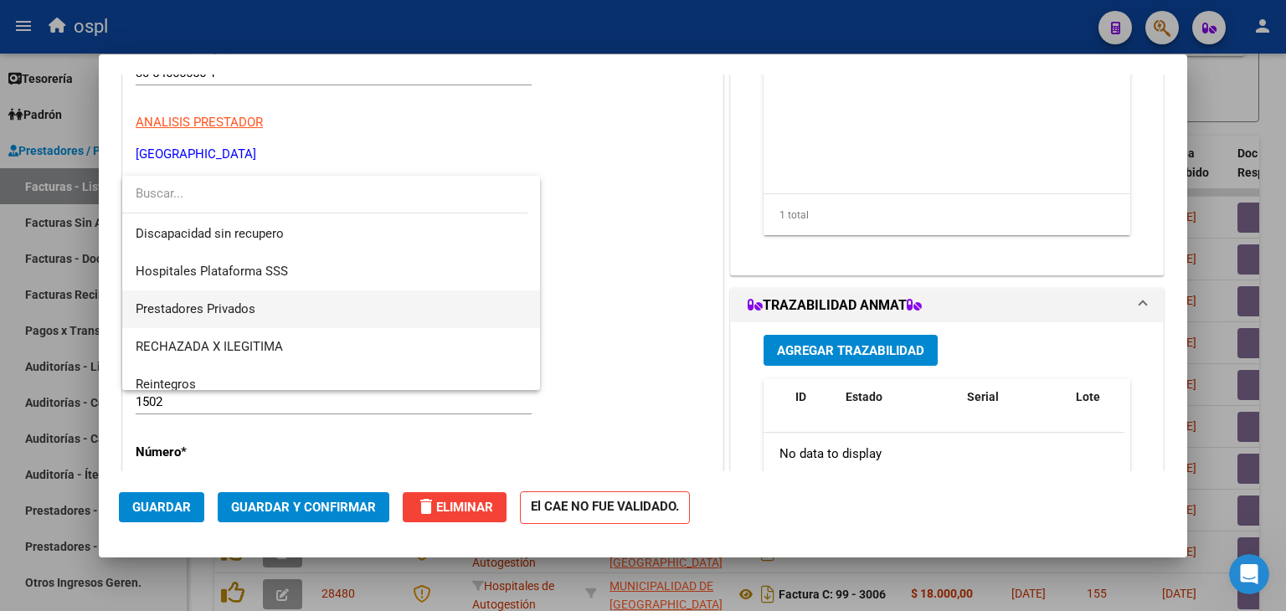
scroll to position [238, 0]
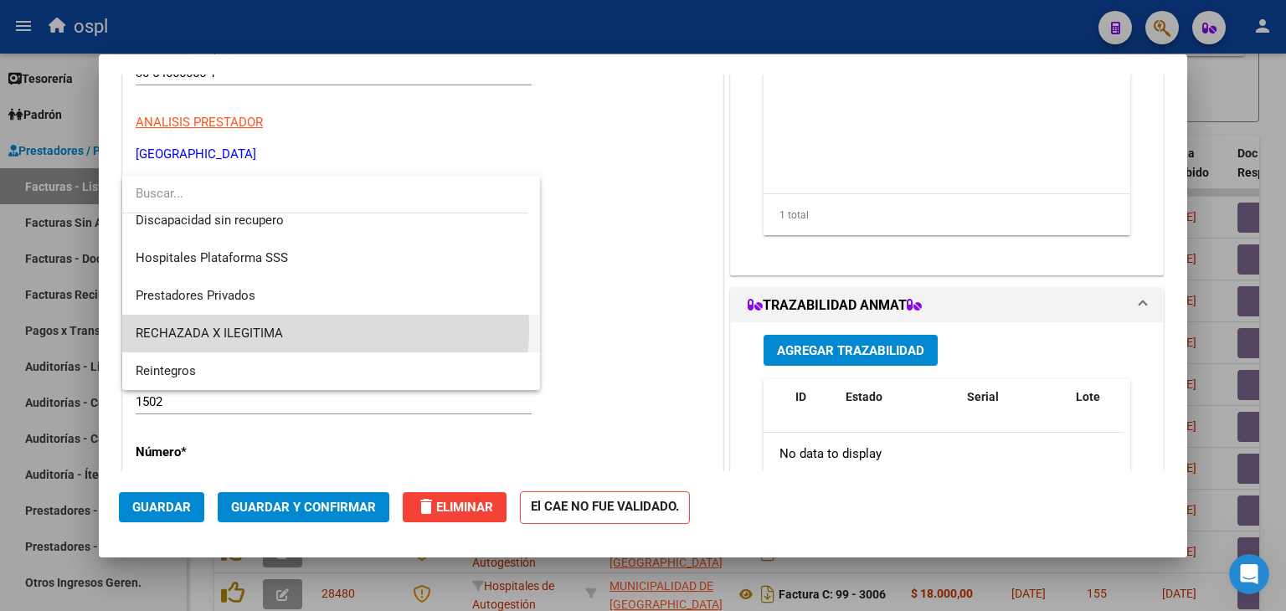
click at [303, 329] on span "RECHAZADA X ILEGITIMA" at bounding box center [332, 334] width 392 height 38
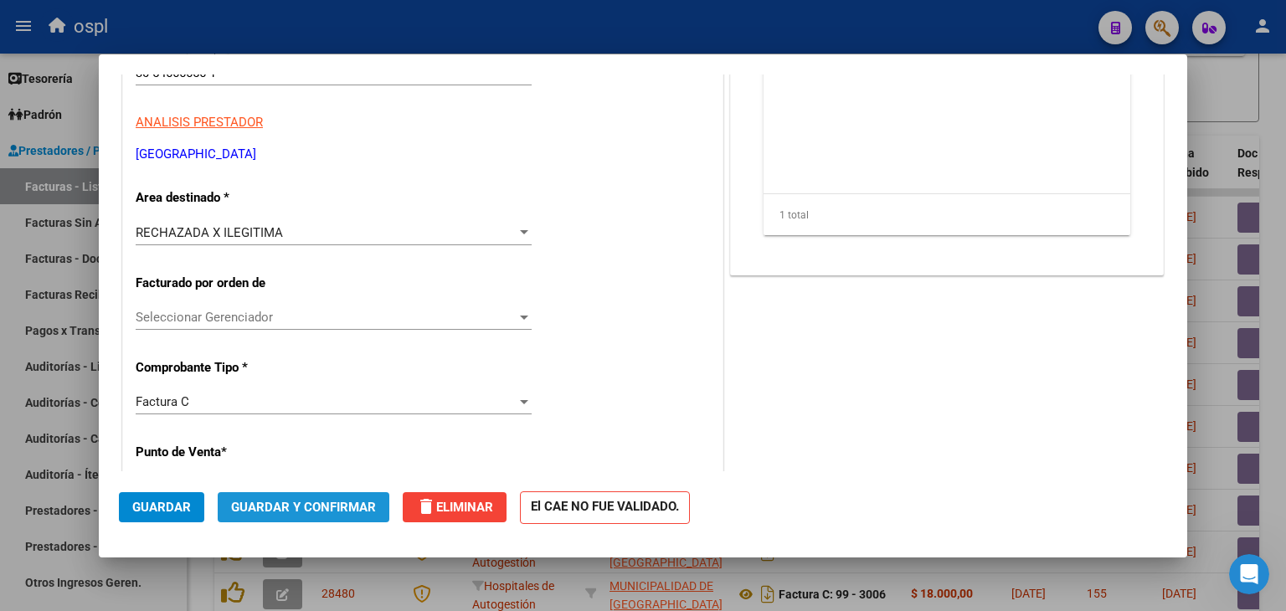
click at [314, 498] on button "Guardar y Confirmar" at bounding box center [304, 507] width 172 height 30
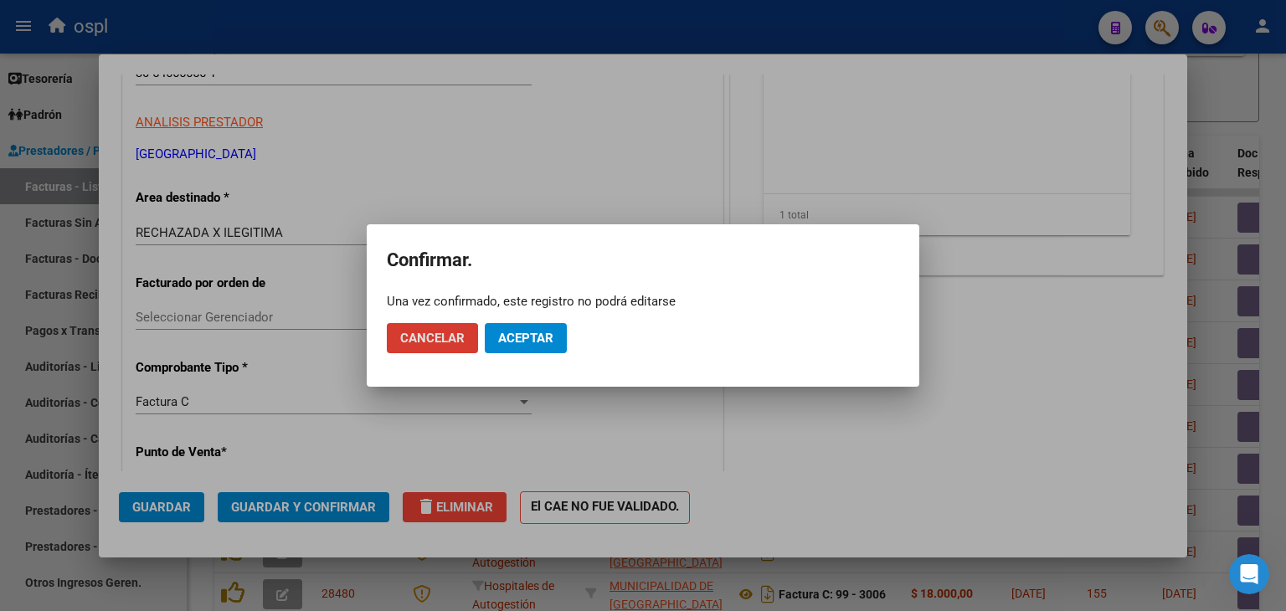
click at [529, 335] on span "Aceptar" at bounding box center [525, 338] width 55 height 15
click at [537, 331] on span "Guardar igualmente." at bounding box center [568, 338] width 141 height 15
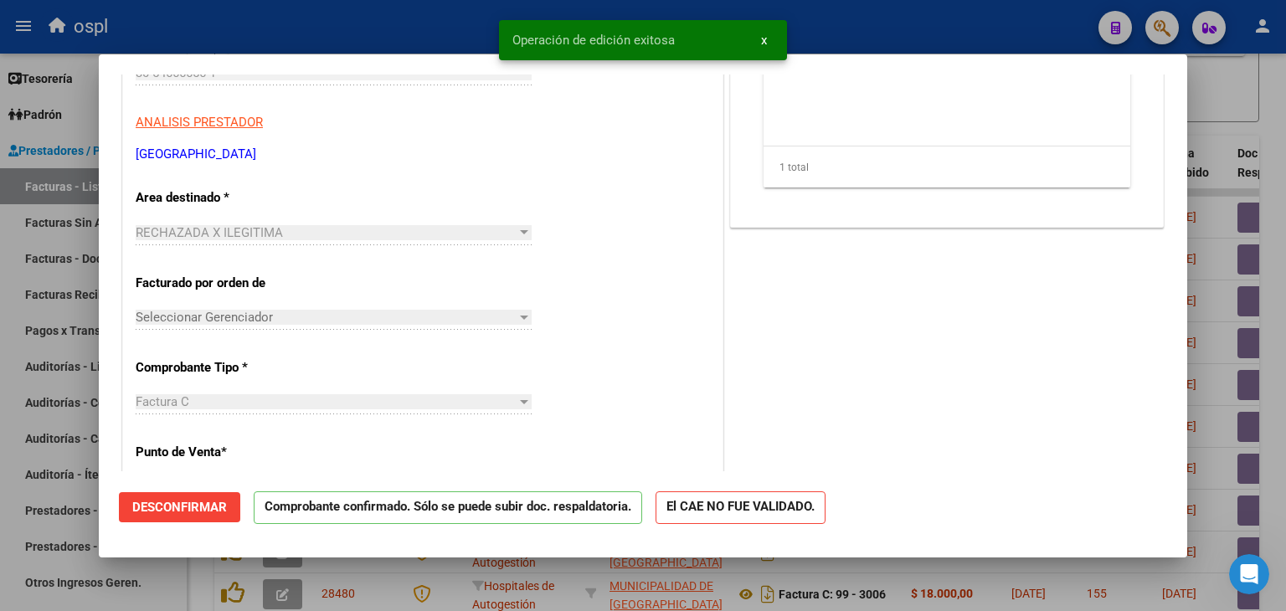
click at [0, 324] on div at bounding box center [643, 305] width 1286 height 611
type input "$ 0,00"
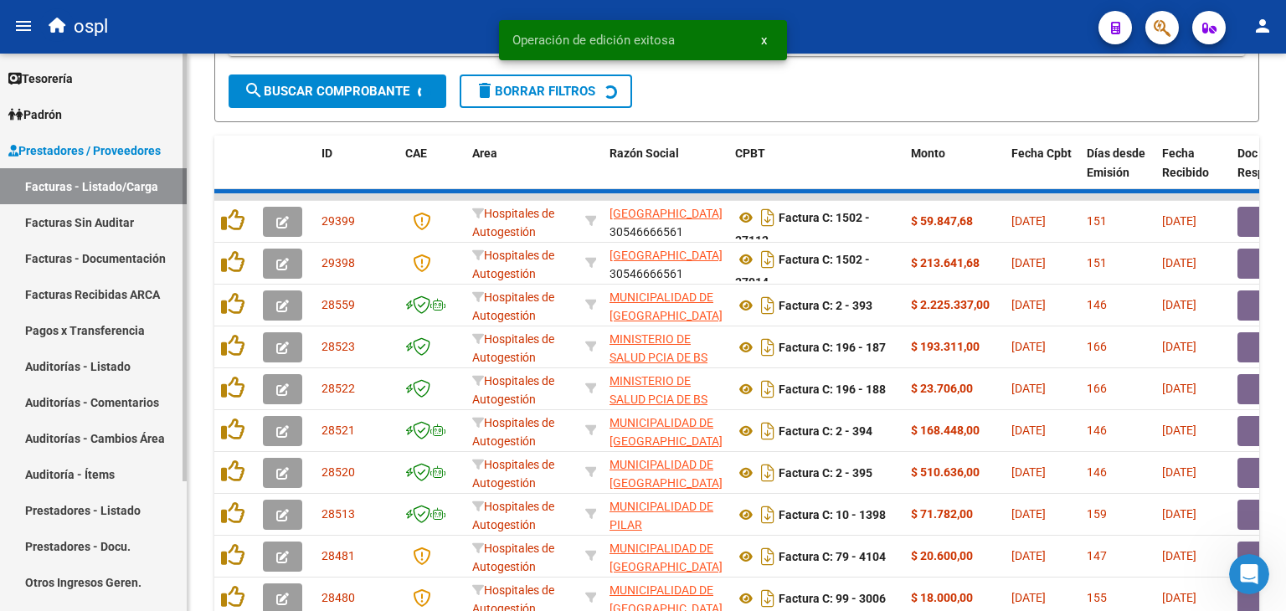
click at [61, 222] on link "Facturas Sin Auditar" at bounding box center [93, 222] width 187 height 36
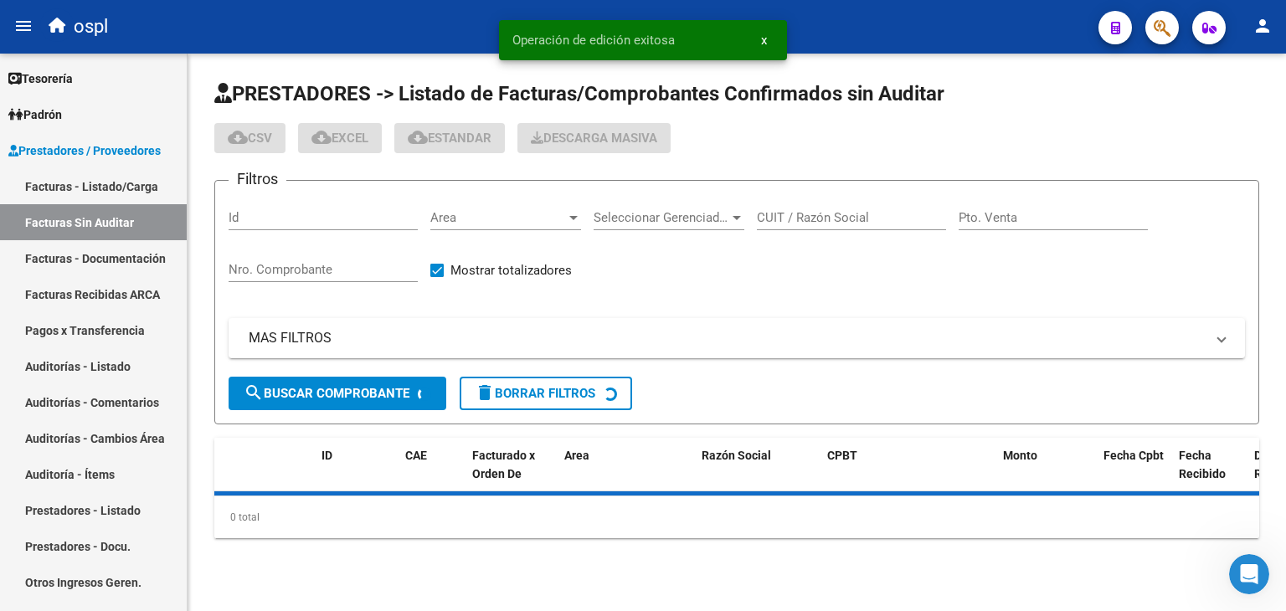
click at [338, 278] on div "Nro. Comprobante" at bounding box center [323, 264] width 189 height 36
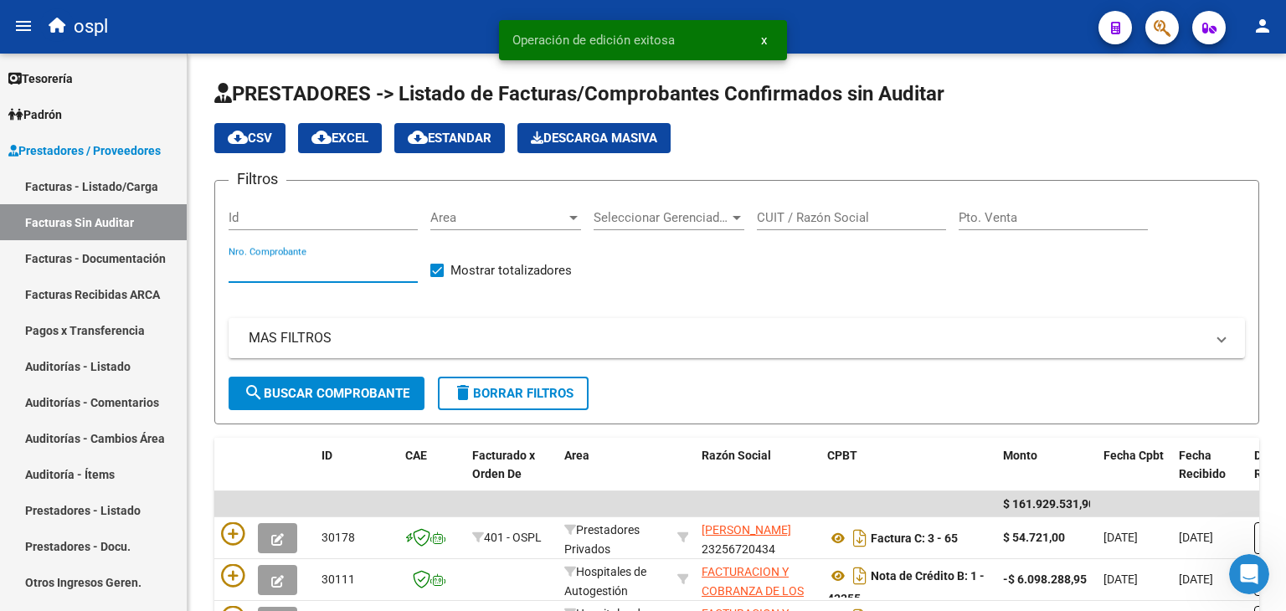
click at [338, 269] on input "Nro. Comprobante" at bounding box center [323, 269] width 189 height 15
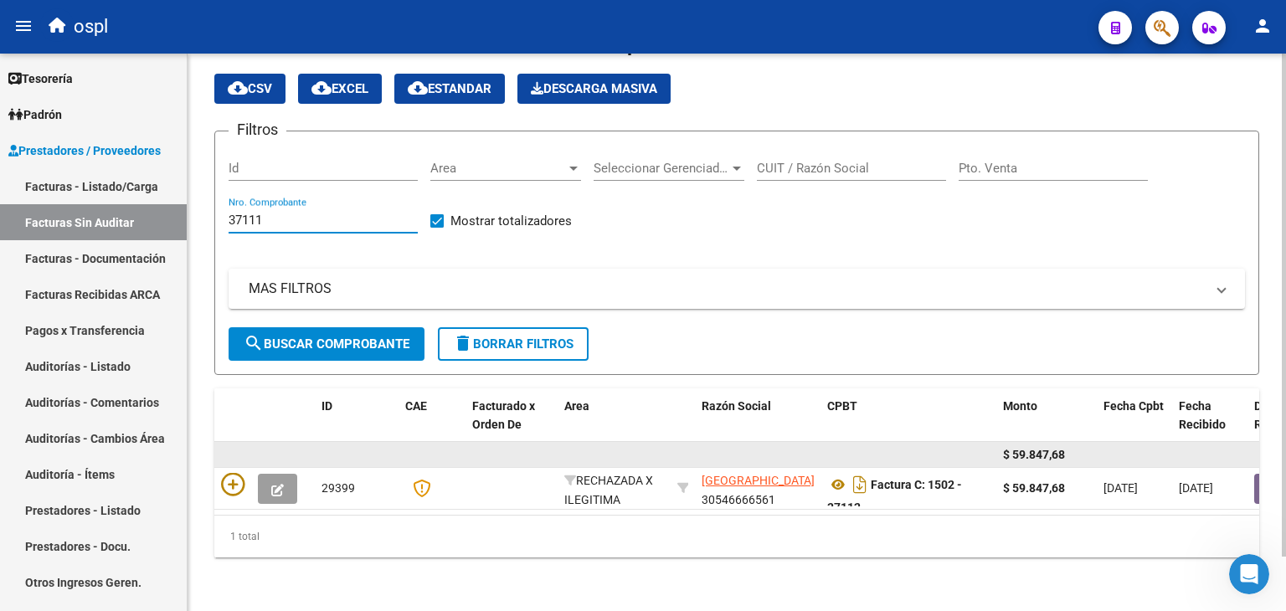
scroll to position [60, 0]
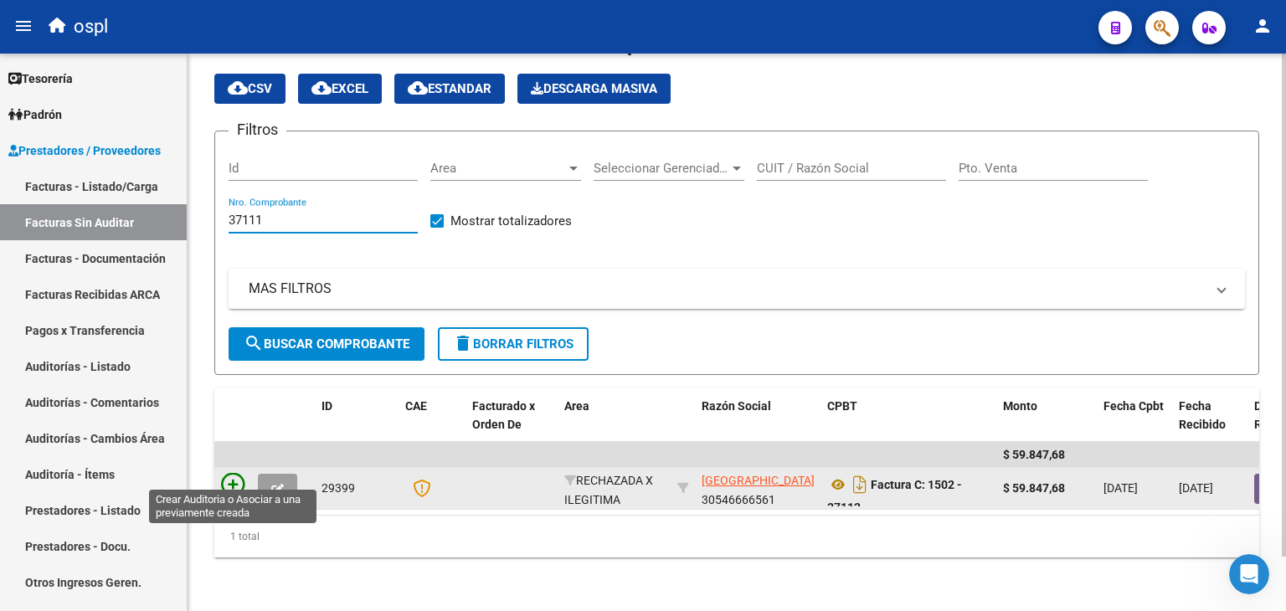
type input "37111"
click at [228, 483] on icon at bounding box center [232, 484] width 23 height 23
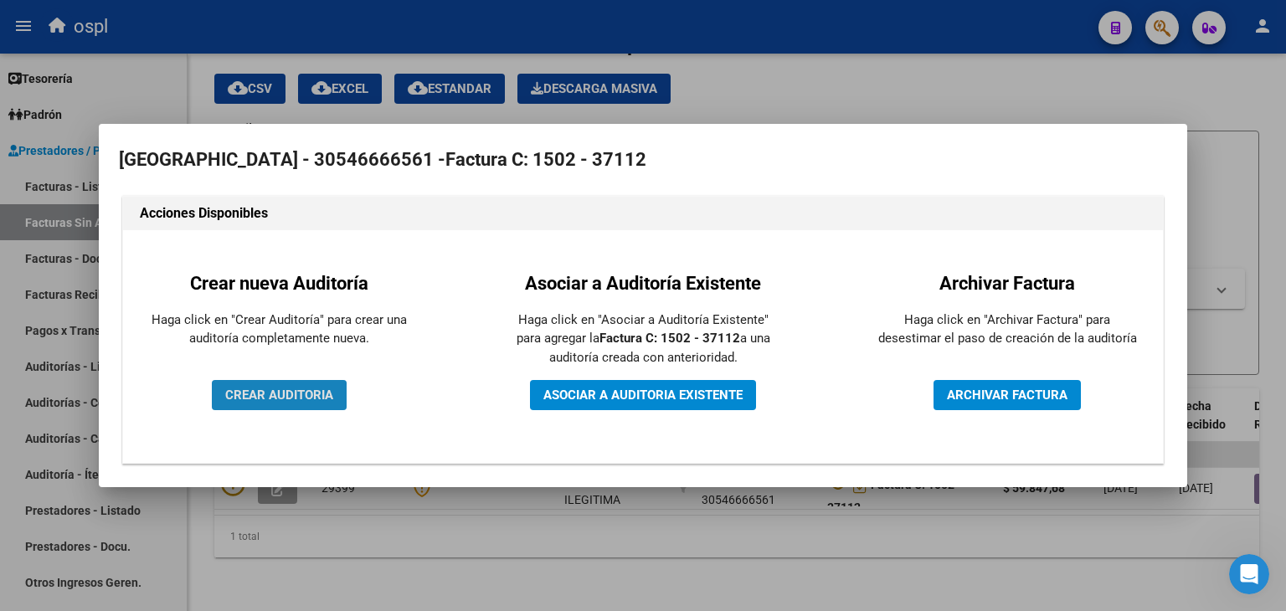
click at [266, 396] on span "CREAR AUDITORIA" at bounding box center [279, 395] width 108 height 15
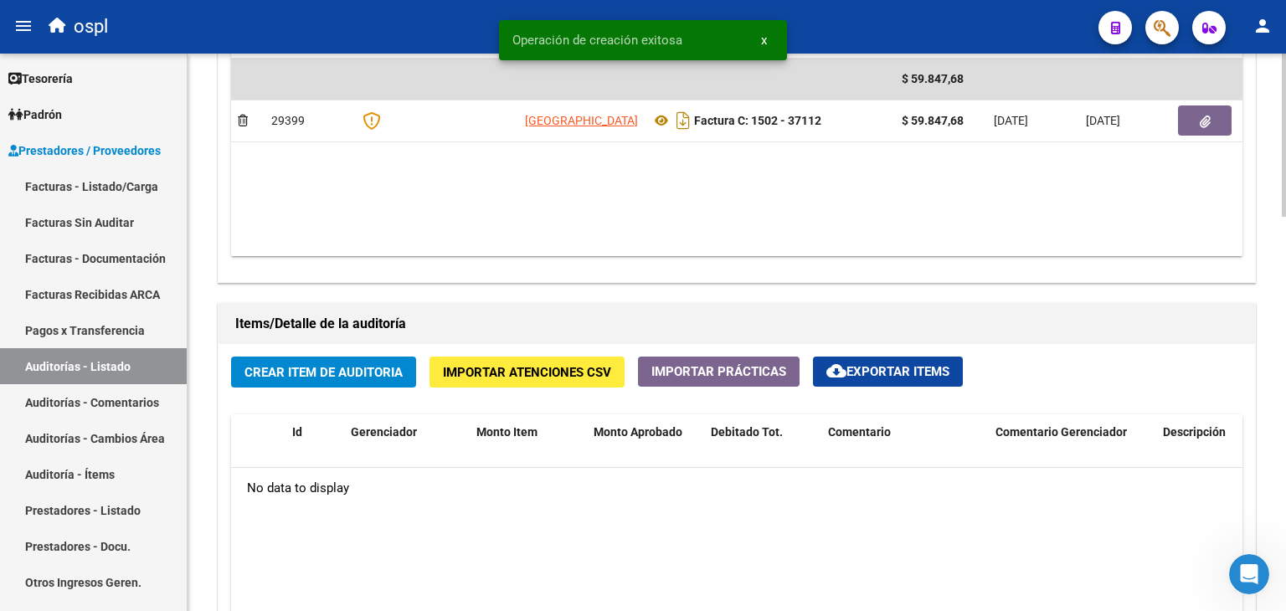
scroll to position [1005, 0]
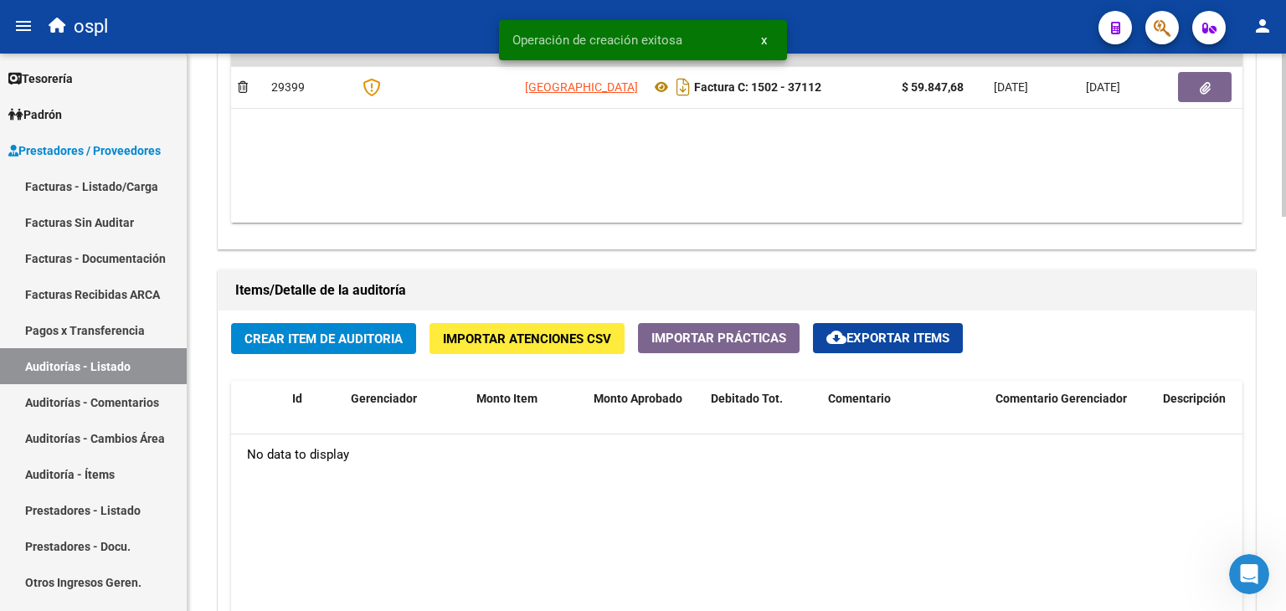
click at [306, 339] on span "Crear Item de Auditoria" at bounding box center [323, 338] width 158 height 15
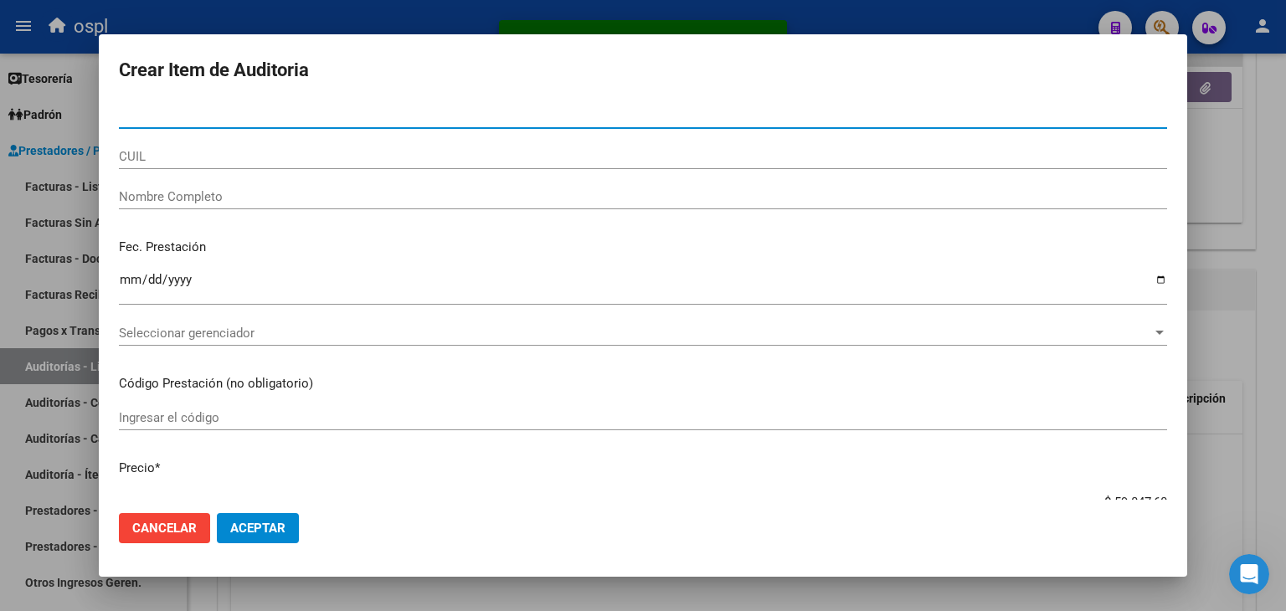
click at [362, 198] on input "Nombre Completo" at bounding box center [643, 196] width 1048 height 15
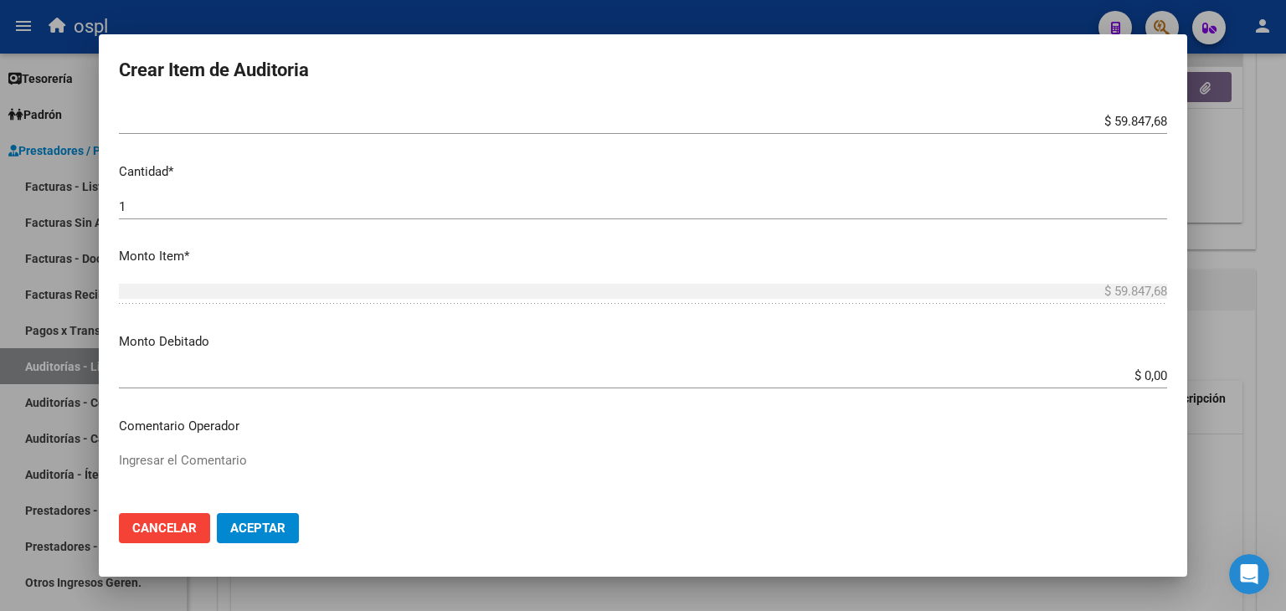
scroll to position [419, 0]
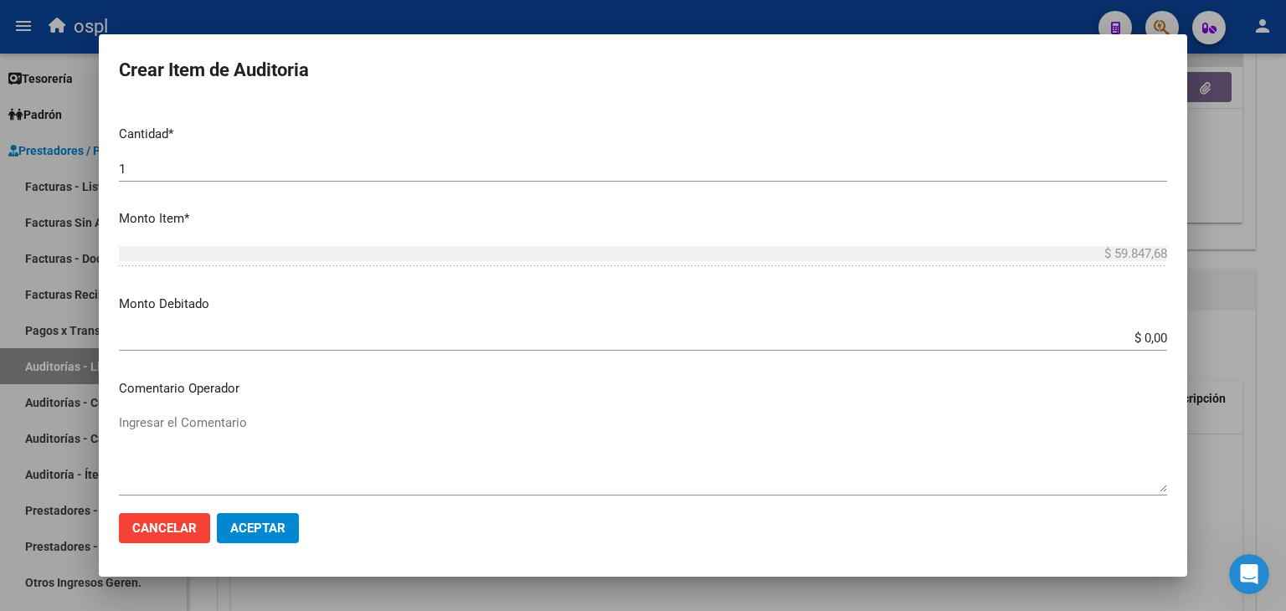
type input "TODOS"
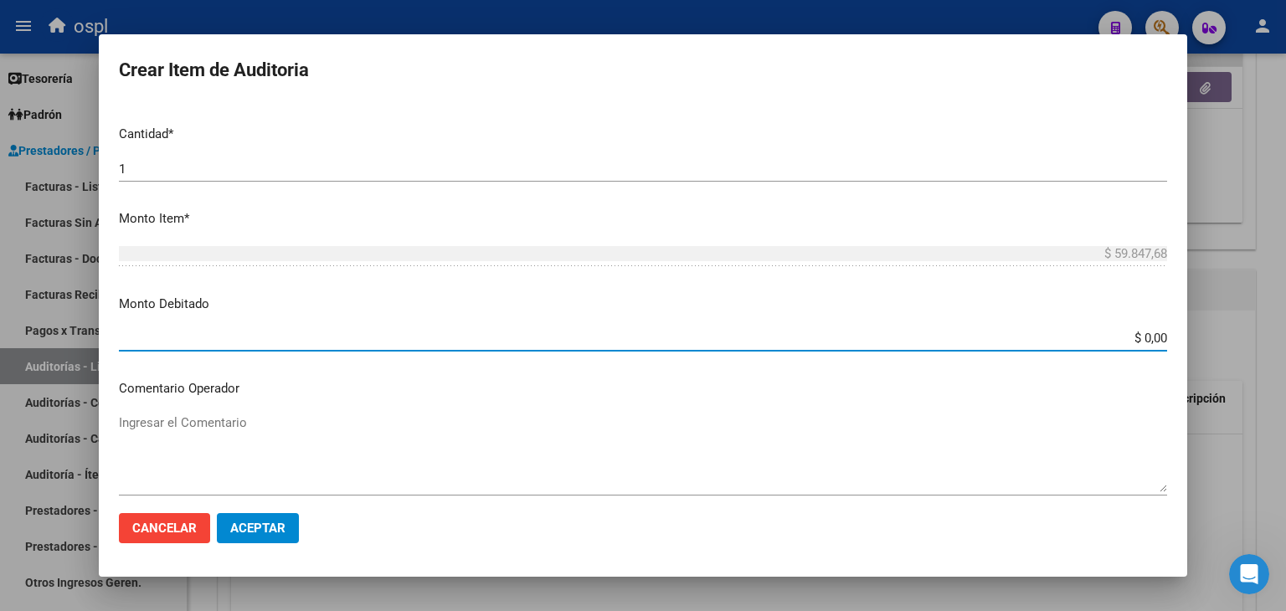
drag, startPoint x: 1122, startPoint y: 333, endPoint x: 1182, endPoint y: 336, distance: 60.3
click at [1182, 336] on mat-dialog-content "Nro Documento CUIL TODOS Nombre Completo Fec. Prestación Ingresar la fecha Sele…" at bounding box center [643, 302] width 1088 height 398
type input "$ 59.847,68"
click at [344, 460] on textarea "Ingresar el Comentario" at bounding box center [643, 453] width 1048 height 79
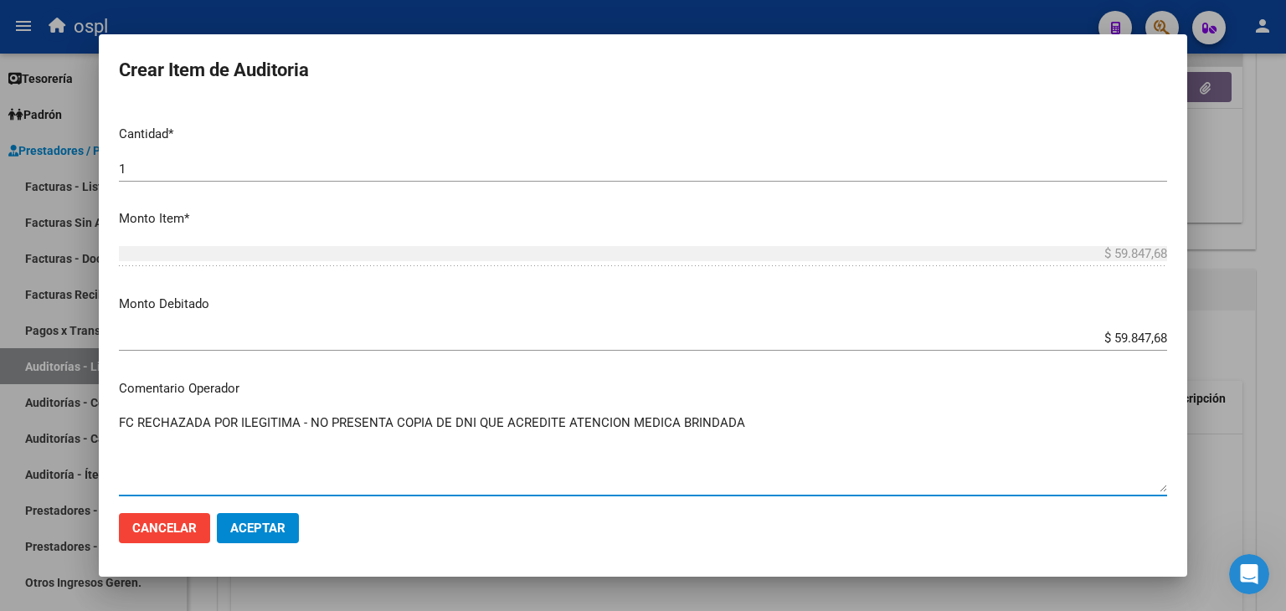
type textarea "FC RECHAZADA POR ILEGITIMA - NO PRESENTA COPIA DE DNI QUE ACREDITE ATENCION MED…"
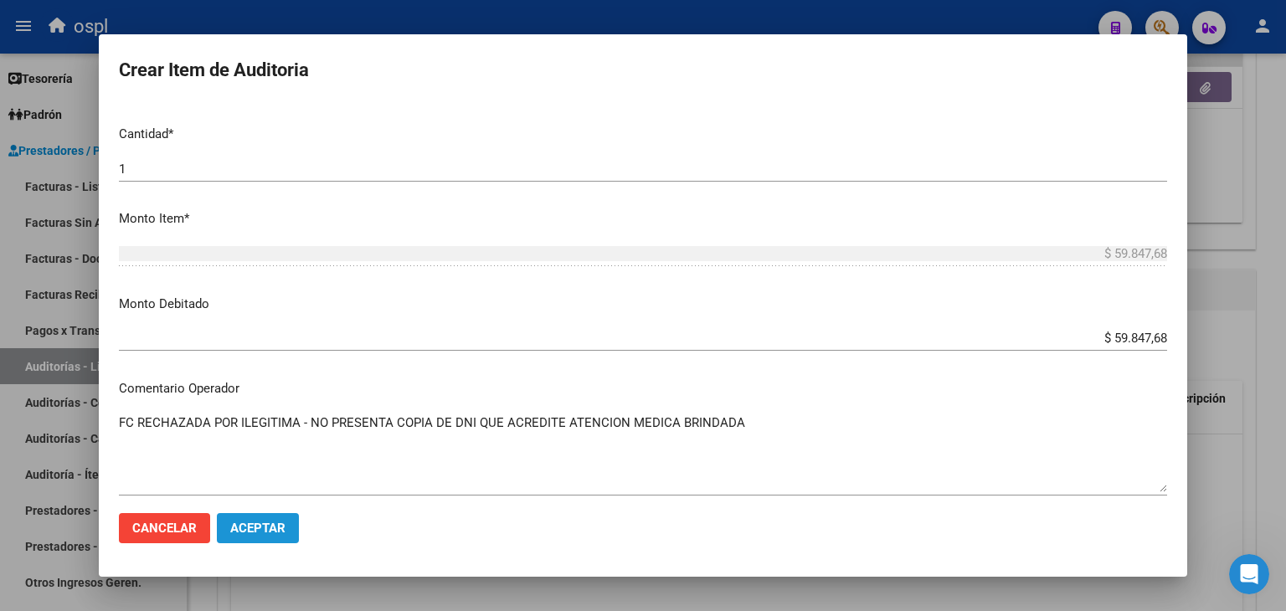
click at [254, 522] on span "Aceptar" at bounding box center [257, 528] width 55 height 15
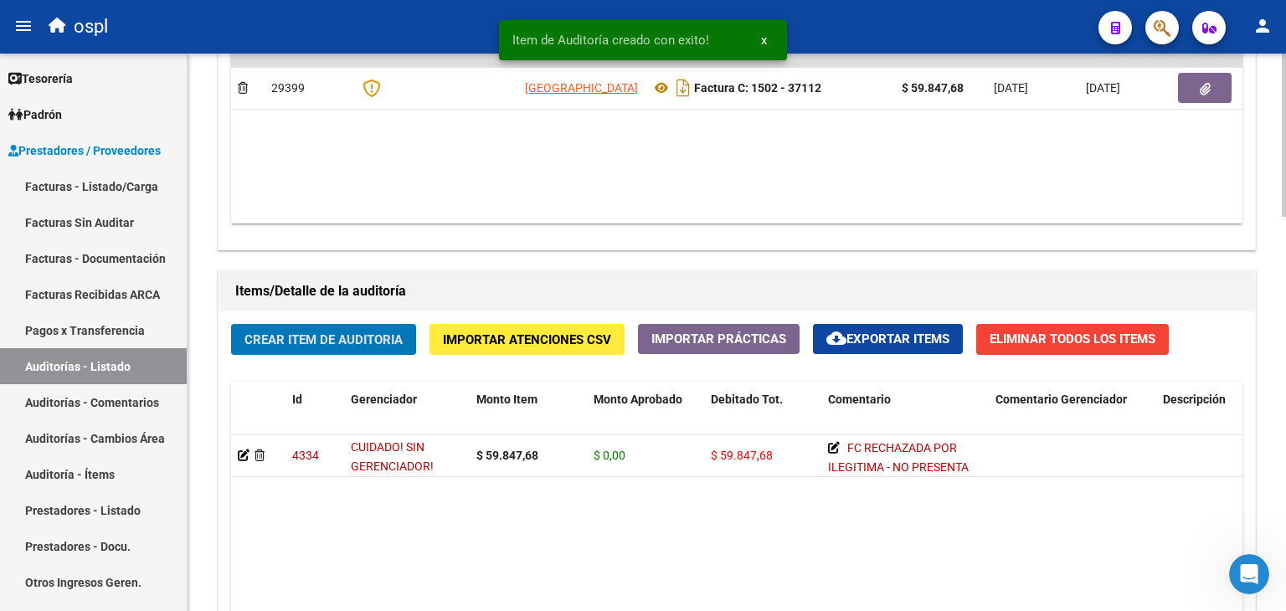
scroll to position [1005, 0]
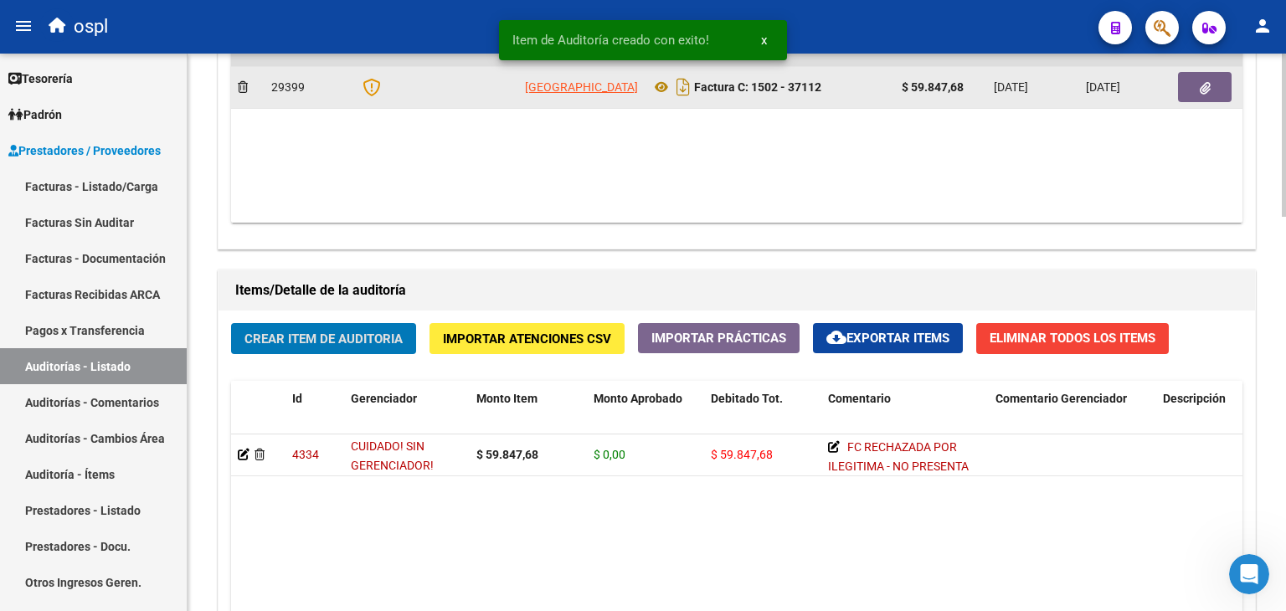
click at [1194, 90] on button "button" at bounding box center [1205, 87] width 54 height 30
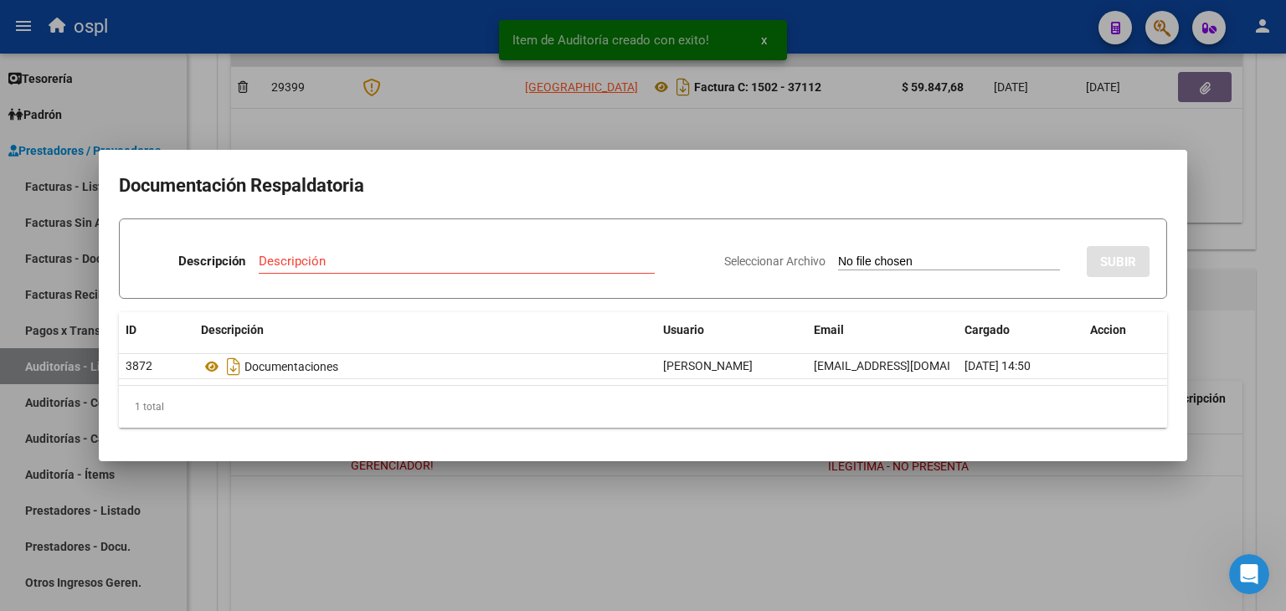
click at [854, 258] on input "Seleccionar Archivo" at bounding box center [949, 262] width 222 height 16
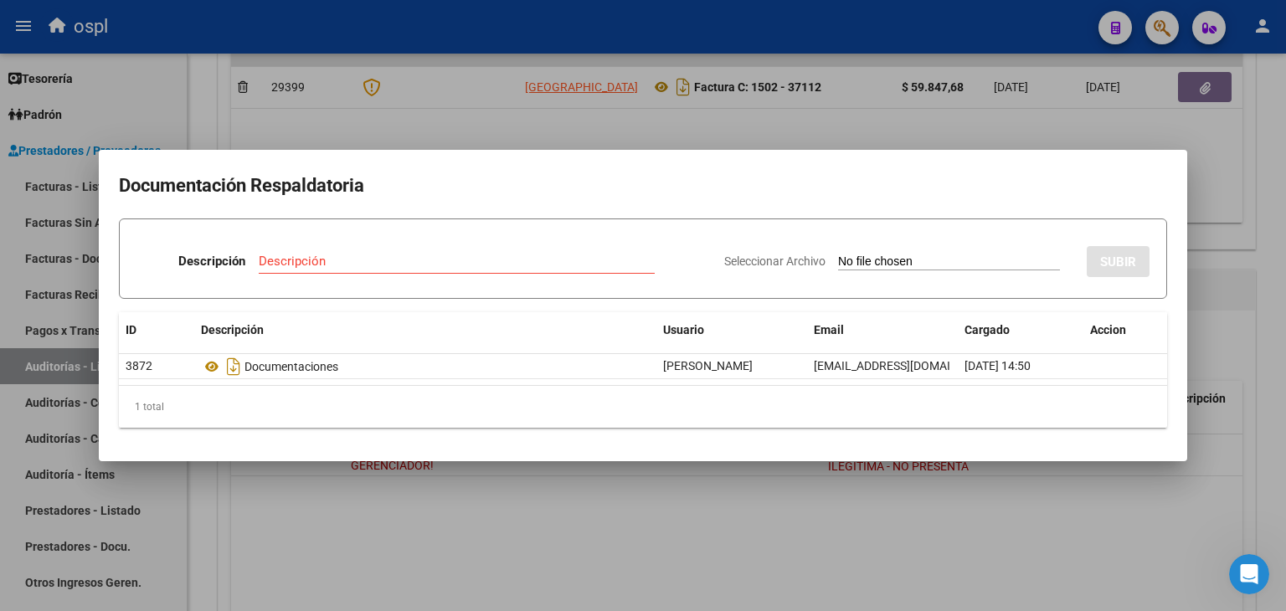
type input "C:\fakepath\RECHAZO X ILEGITIMA - FC 37112.pdf"
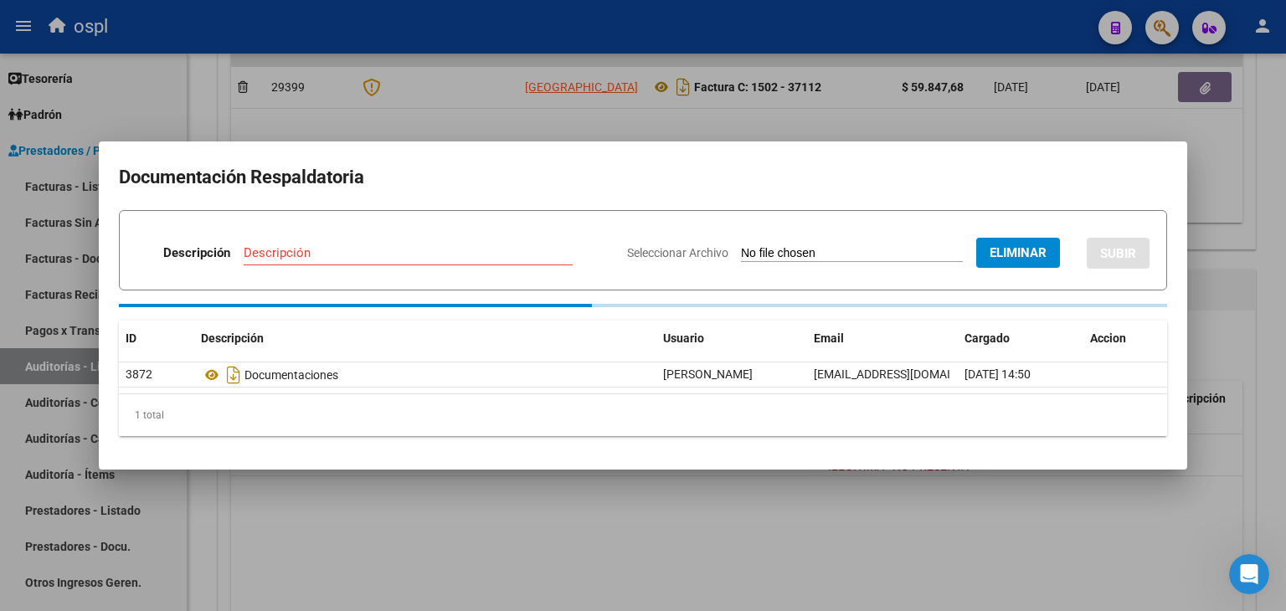
click at [392, 255] on input "Descripción" at bounding box center [408, 252] width 329 height 15
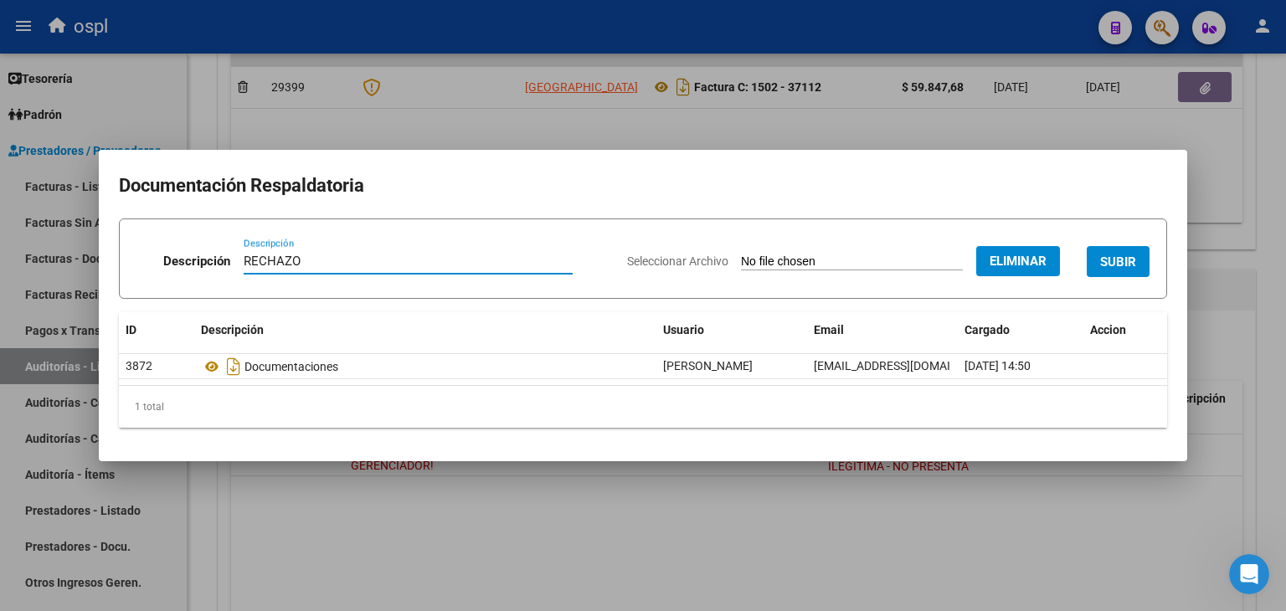
type input "RECHAZO"
click at [1128, 252] on button "SUBIR" at bounding box center [1118, 261] width 63 height 31
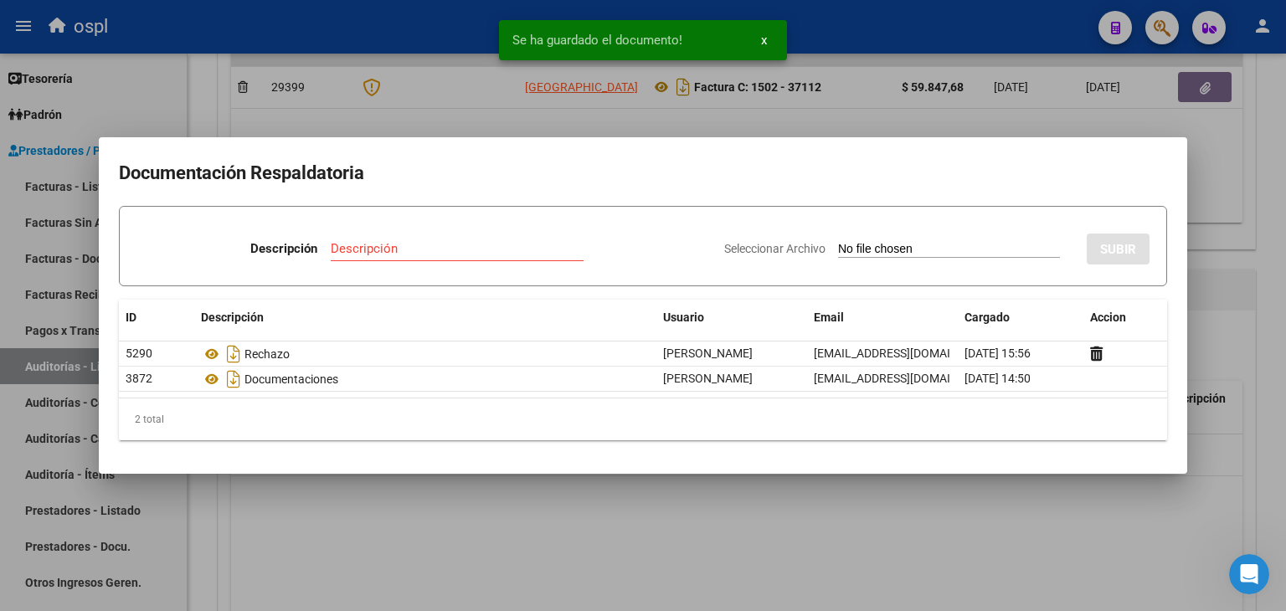
click at [734, 515] on div at bounding box center [643, 305] width 1286 height 611
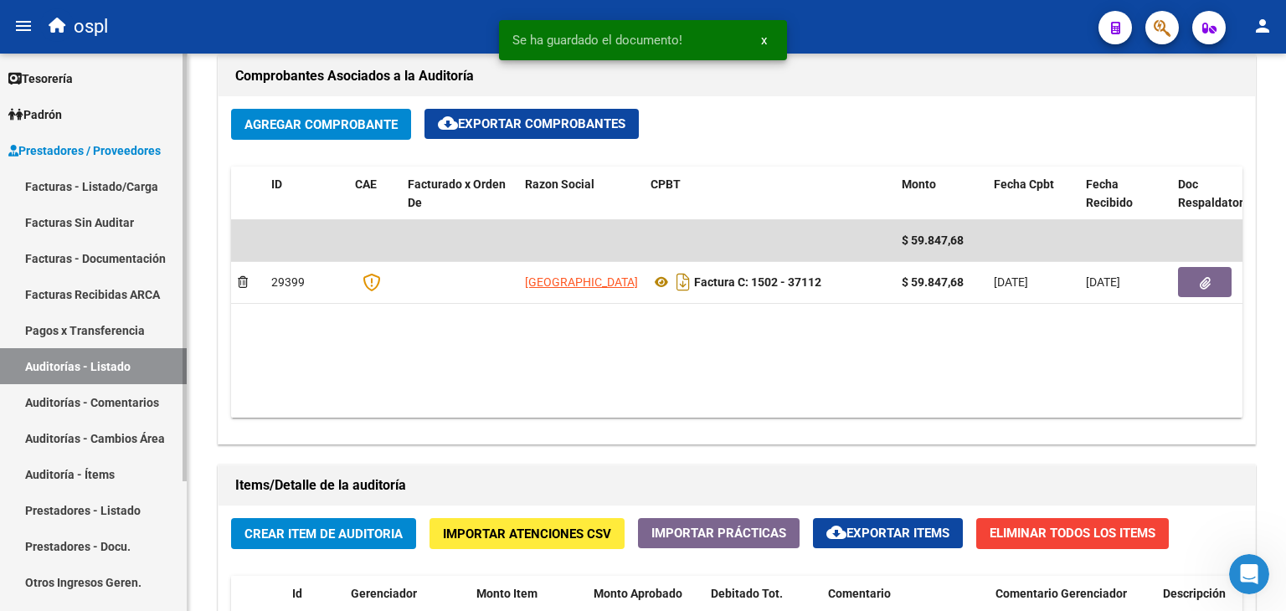
scroll to position [671, 0]
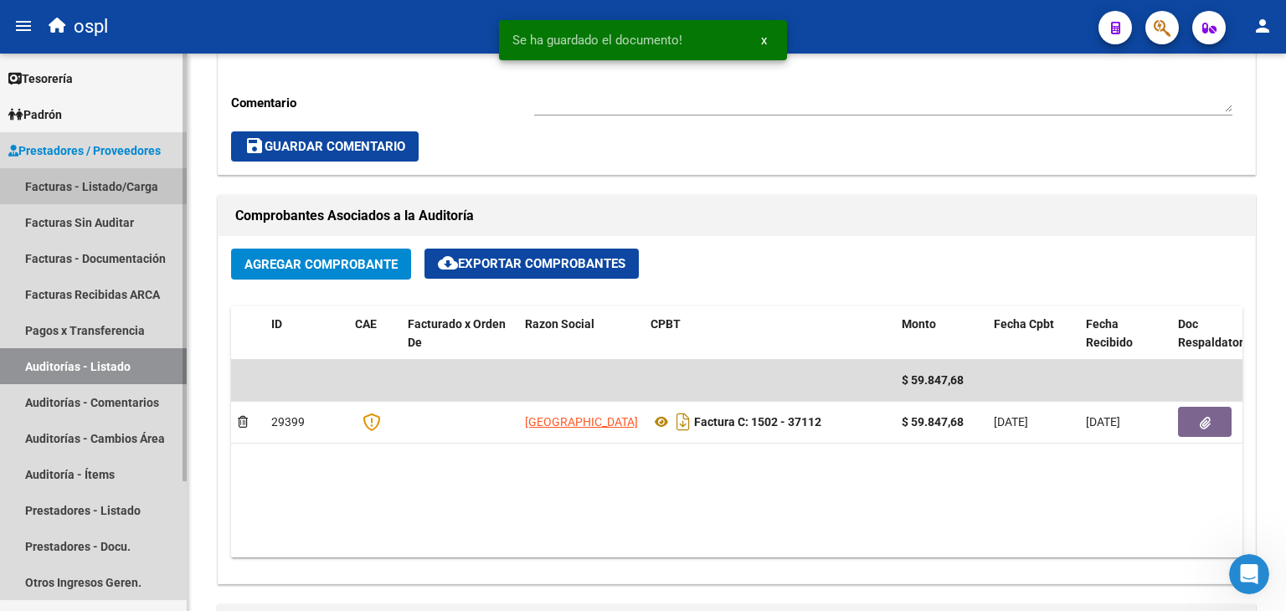
click at [117, 184] on link "Facturas - Listado/Carga" at bounding box center [93, 186] width 187 height 36
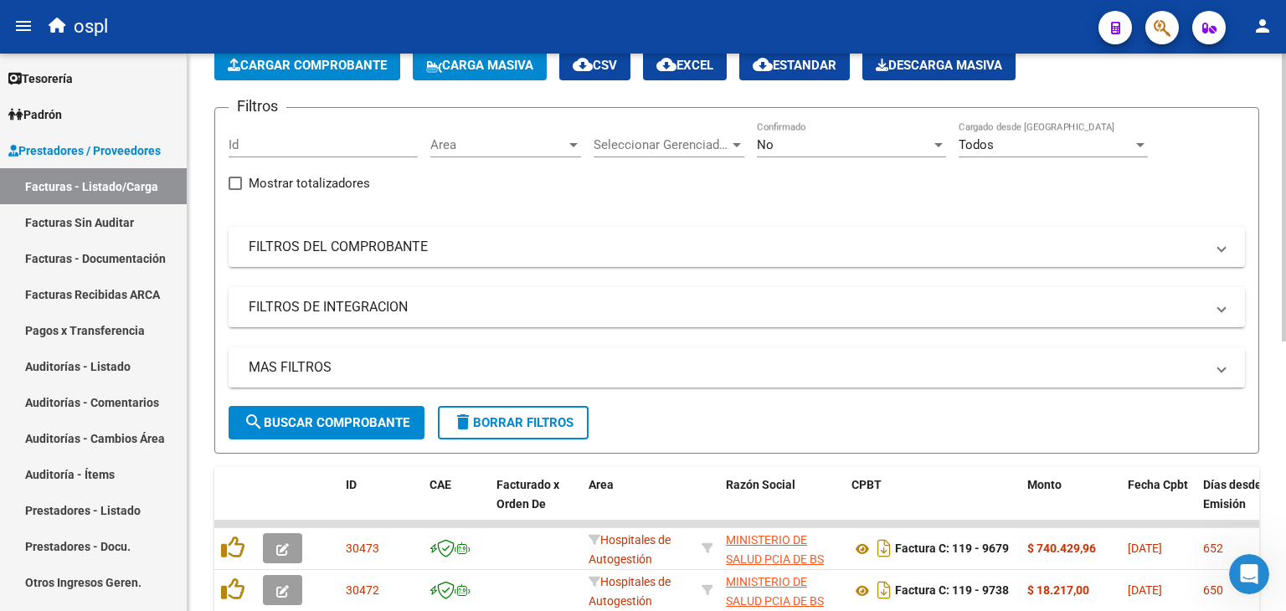
scroll to position [18, 0]
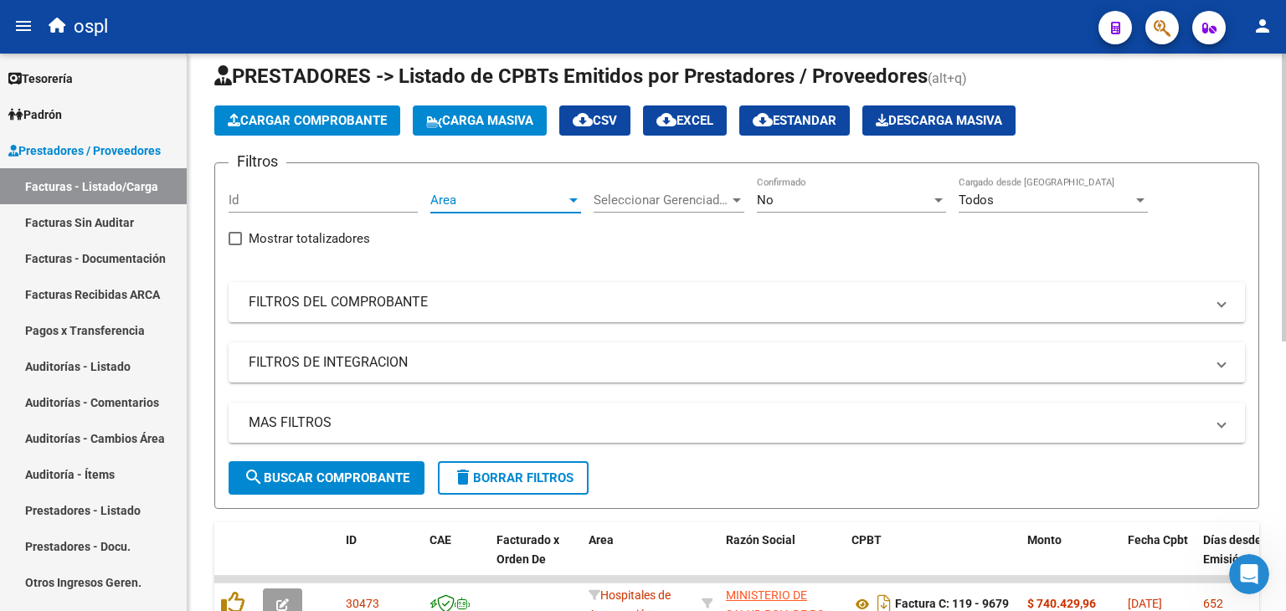
click at [462, 202] on span "Area" at bounding box center [498, 200] width 136 height 15
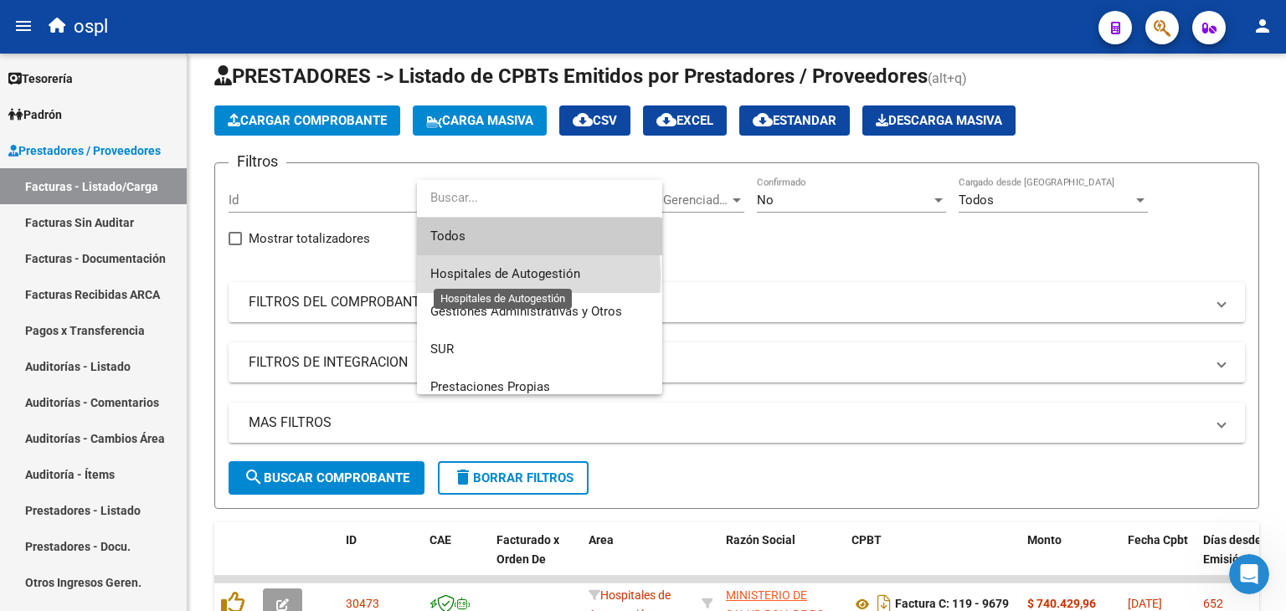
click at [470, 277] on span "Hospitales de Autogestión" at bounding box center [505, 273] width 150 height 15
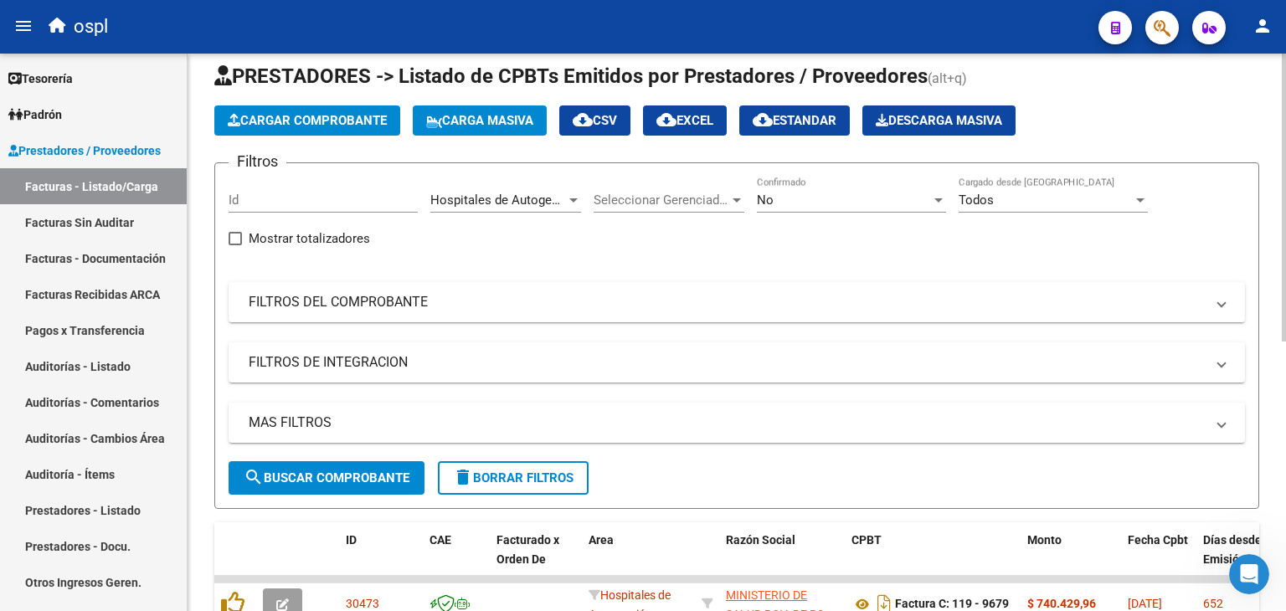
click at [389, 306] on mat-panel-title "FILTROS DEL COMPROBANTE" at bounding box center [727, 302] width 956 height 18
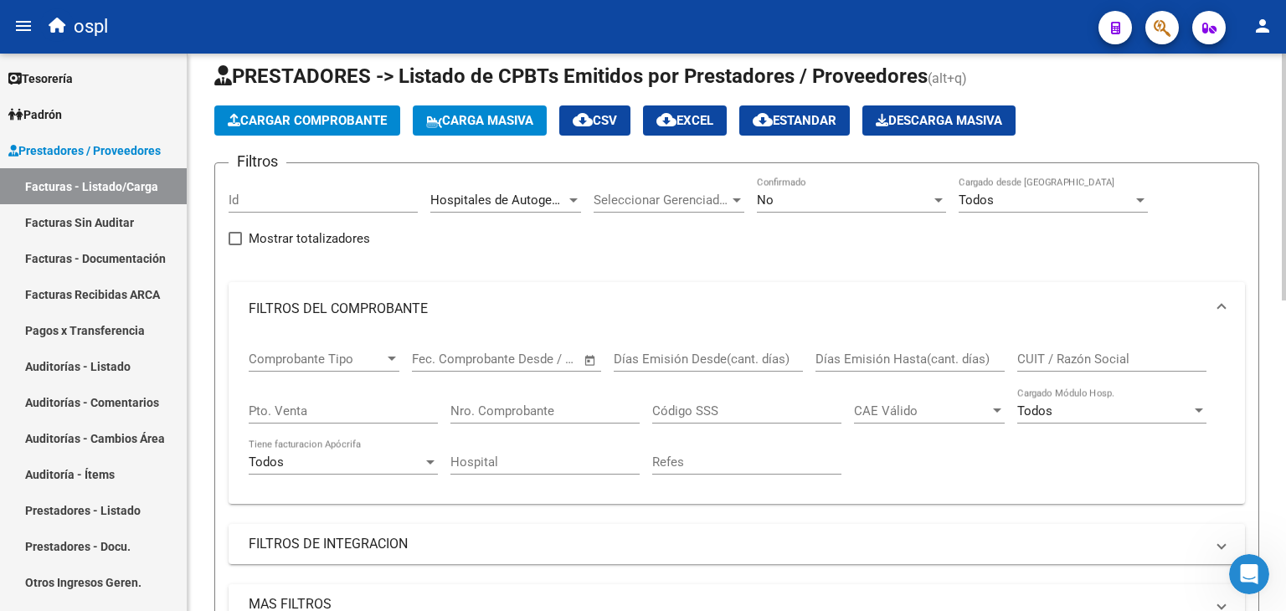
click at [587, 352] on span "Open calendar" at bounding box center [590, 360] width 40 height 40
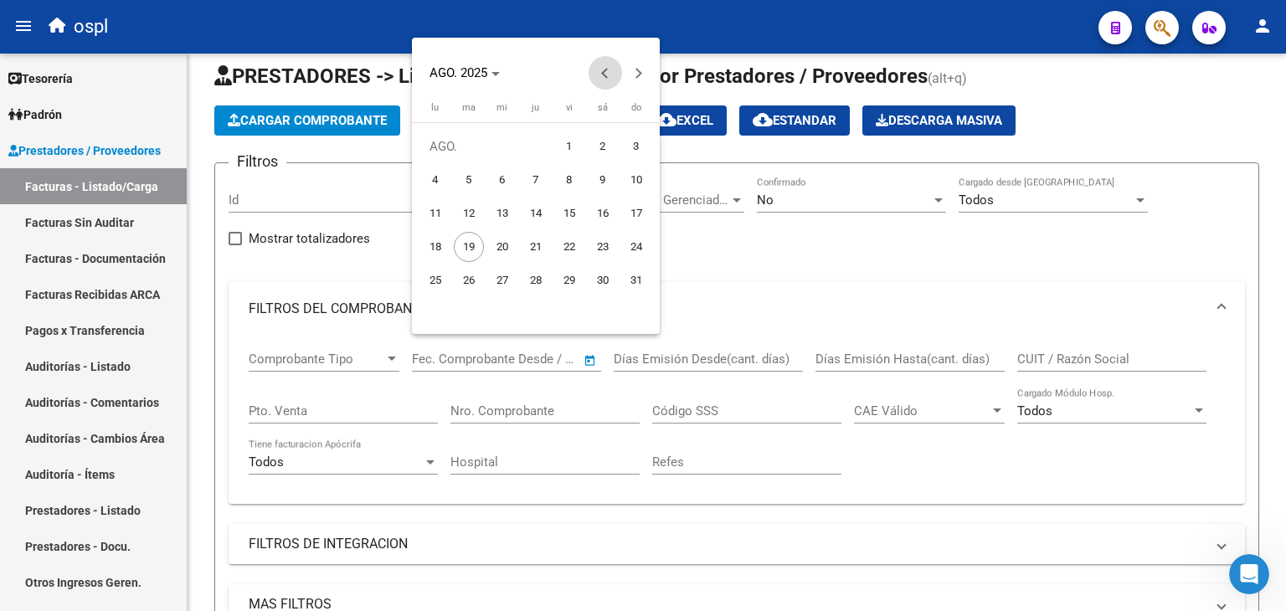
click at [595, 83] on span "Previous month" at bounding box center [604, 72] width 33 height 33
click at [596, 83] on span "Previous month" at bounding box center [604, 72] width 33 height 33
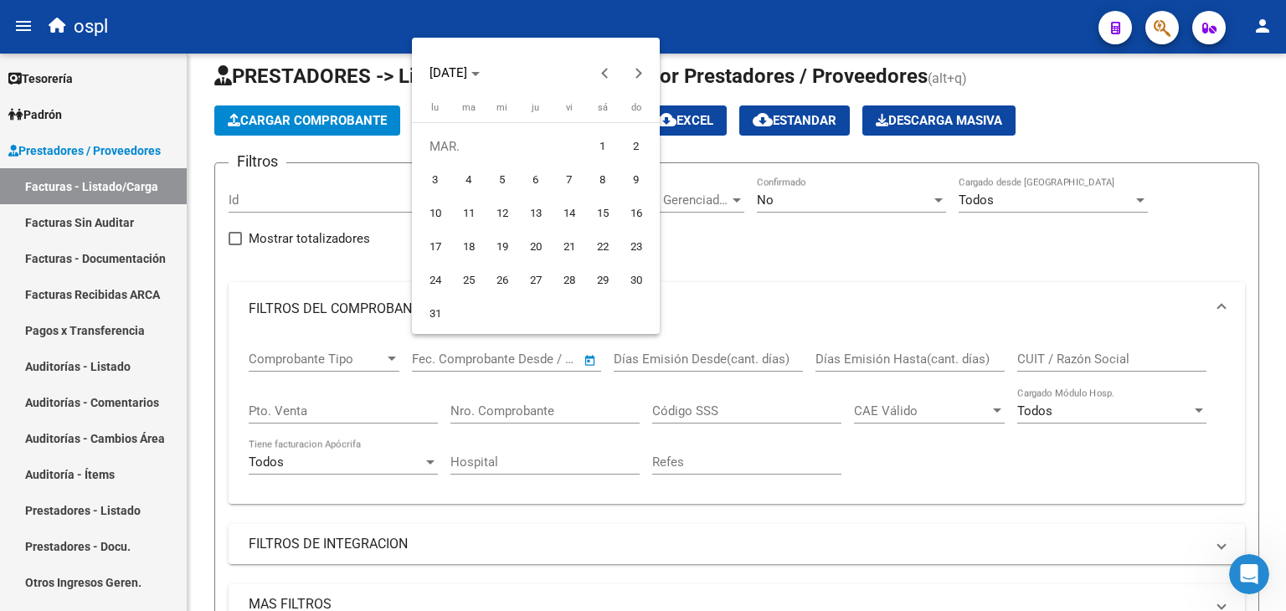
click at [604, 149] on span "1" at bounding box center [603, 146] width 30 height 30
type input "[DATE]"
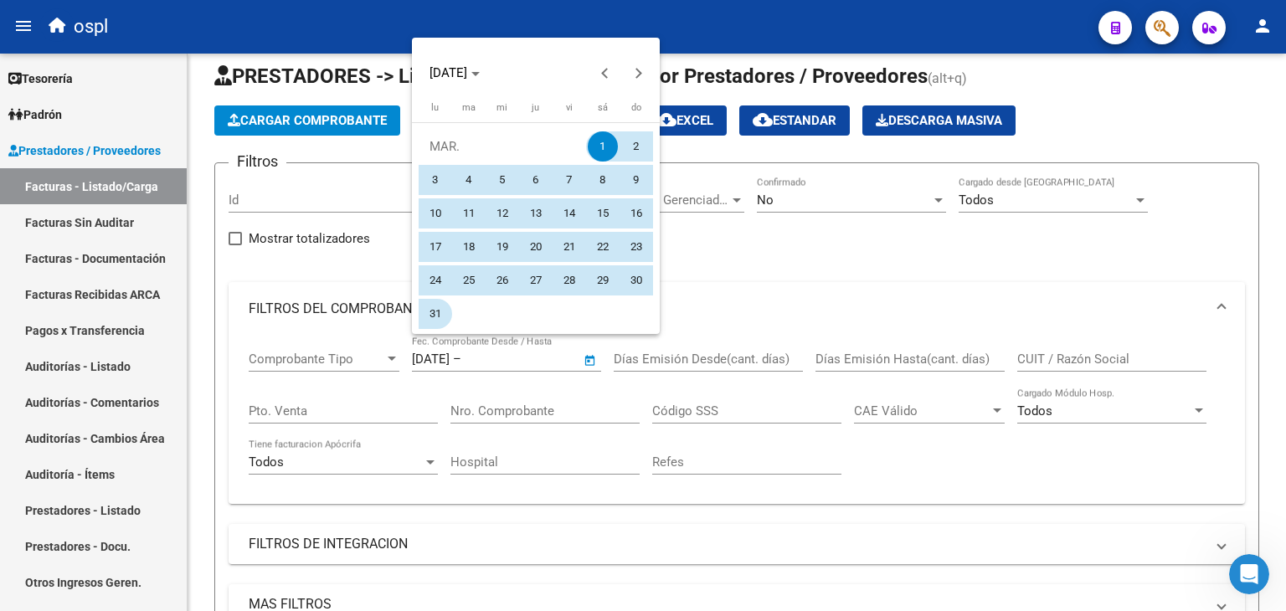
click at [435, 316] on span "31" at bounding box center [435, 314] width 30 height 30
type input "[DATE]"
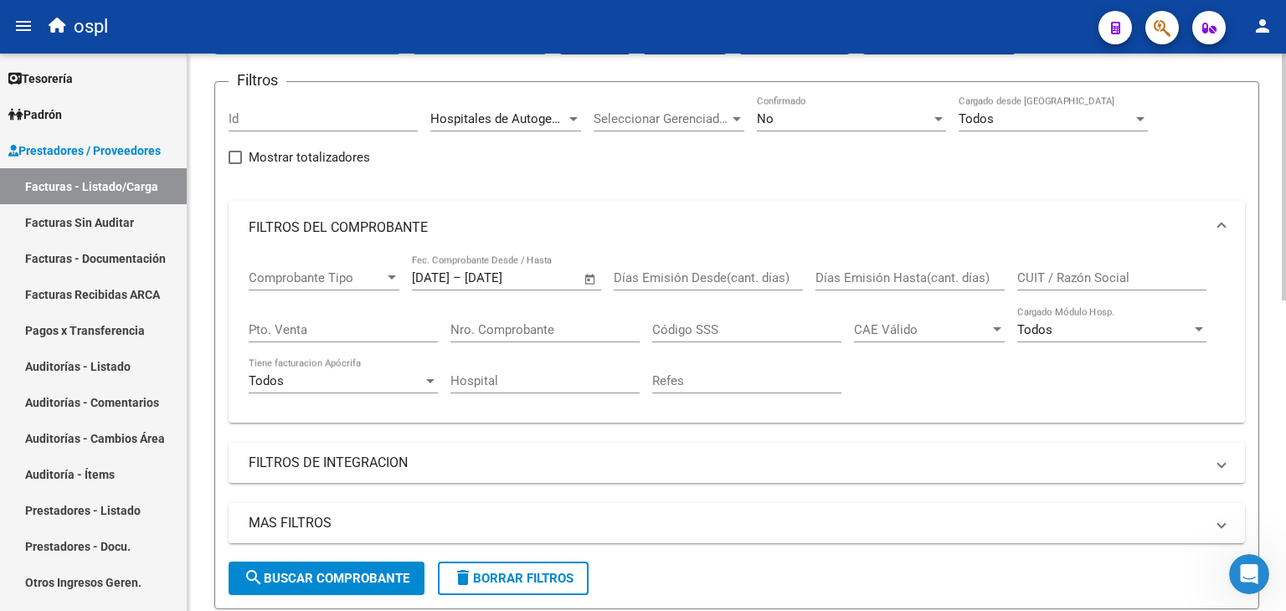
scroll to position [101, 0]
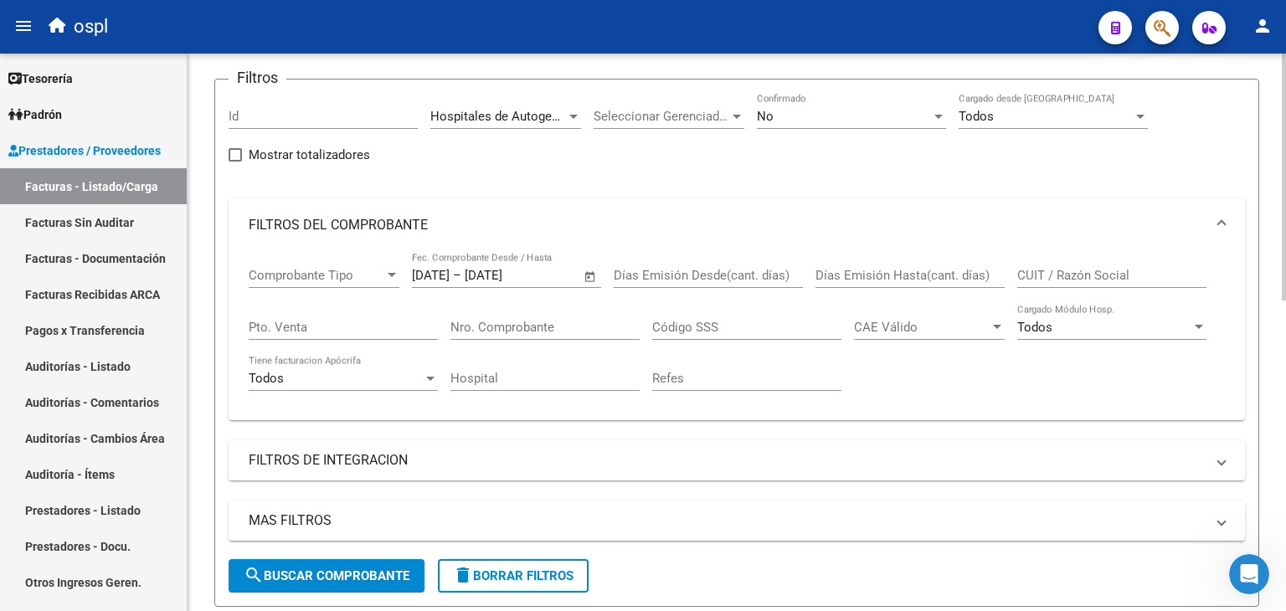
click at [340, 572] on span "search Buscar Comprobante" at bounding box center [327, 575] width 166 height 15
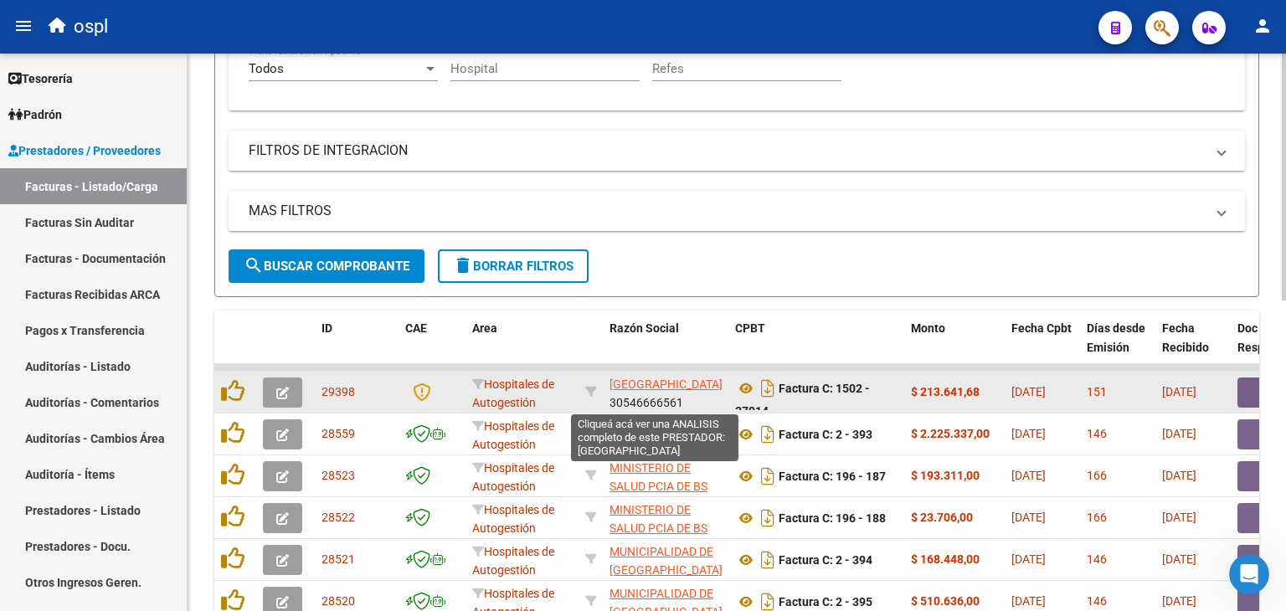
scroll to position [436, 0]
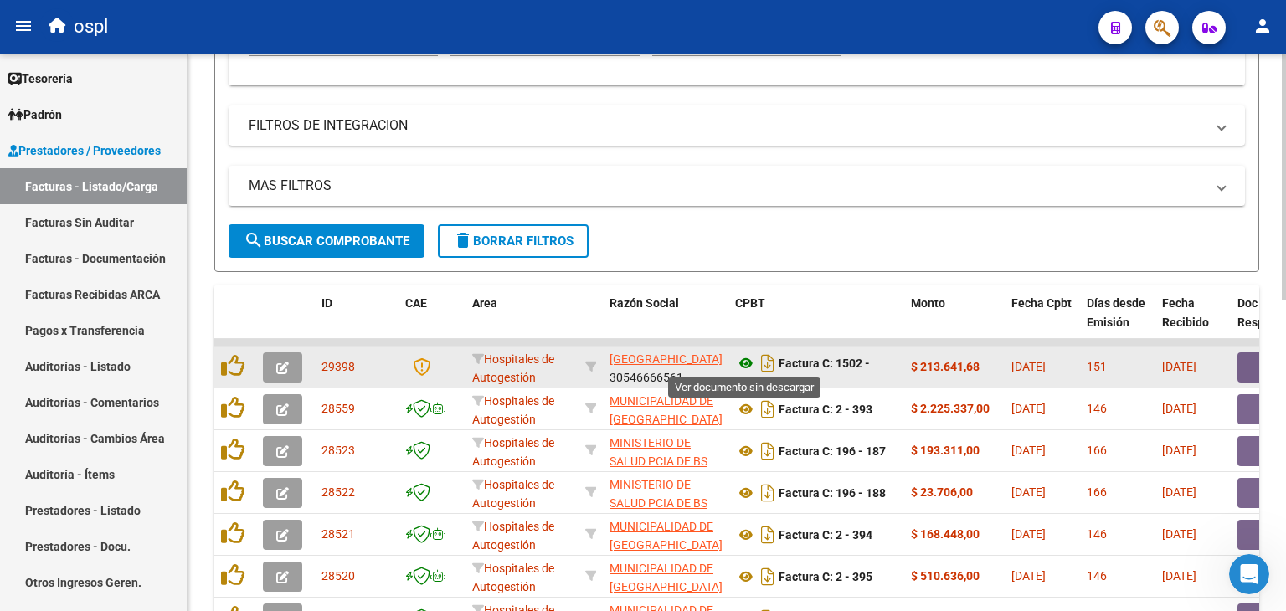
click at [753, 354] on icon at bounding box center [746, 363] width 22 height 20
click at [1243, 356] on button "button" at bounding box center [1264, 367] width 54 height 30
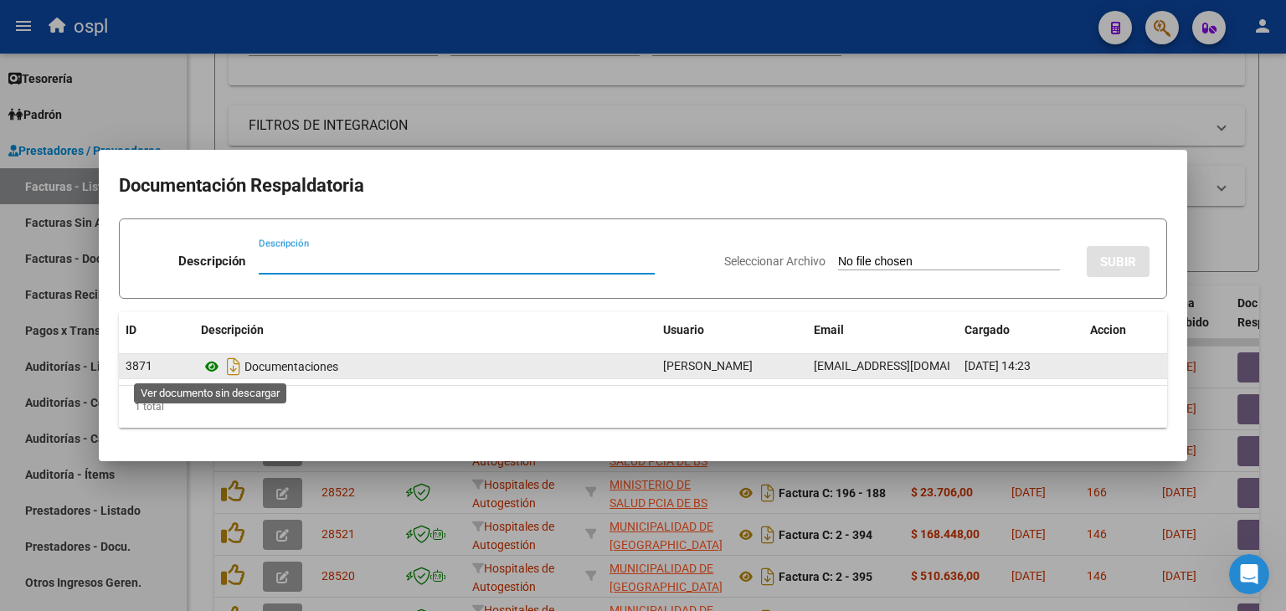
click at [212, 362] on icon at bounding box center [212, 367] width 22 height 20
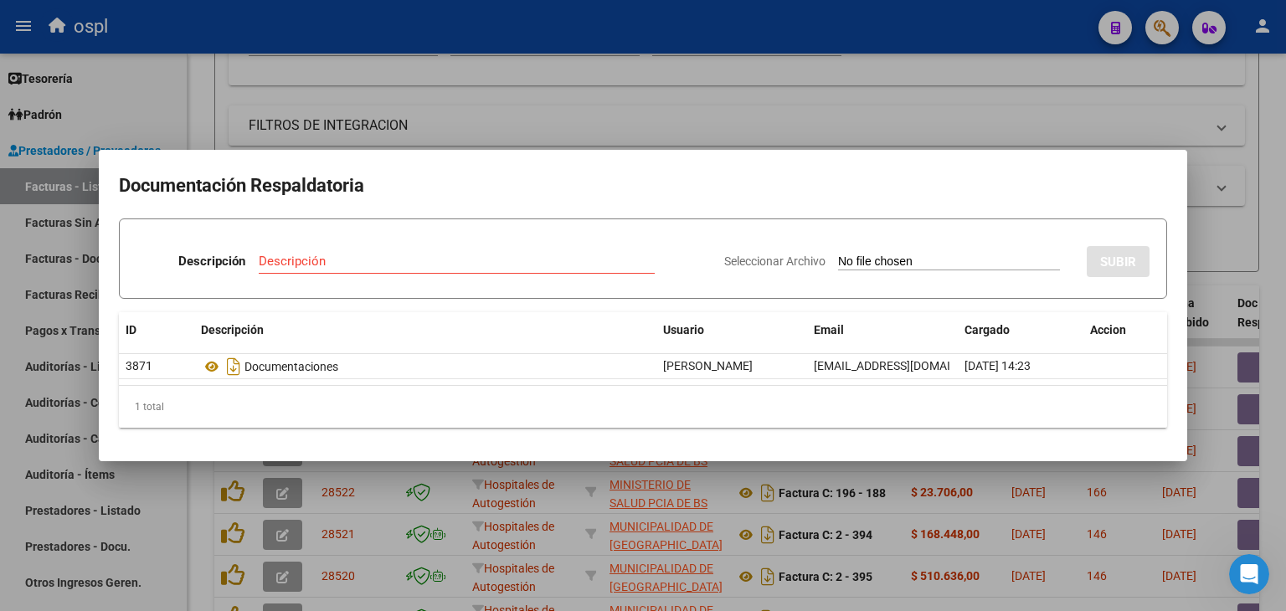
click at [799, 56] on div at bounding box center [643, 305] width 1286 height 611
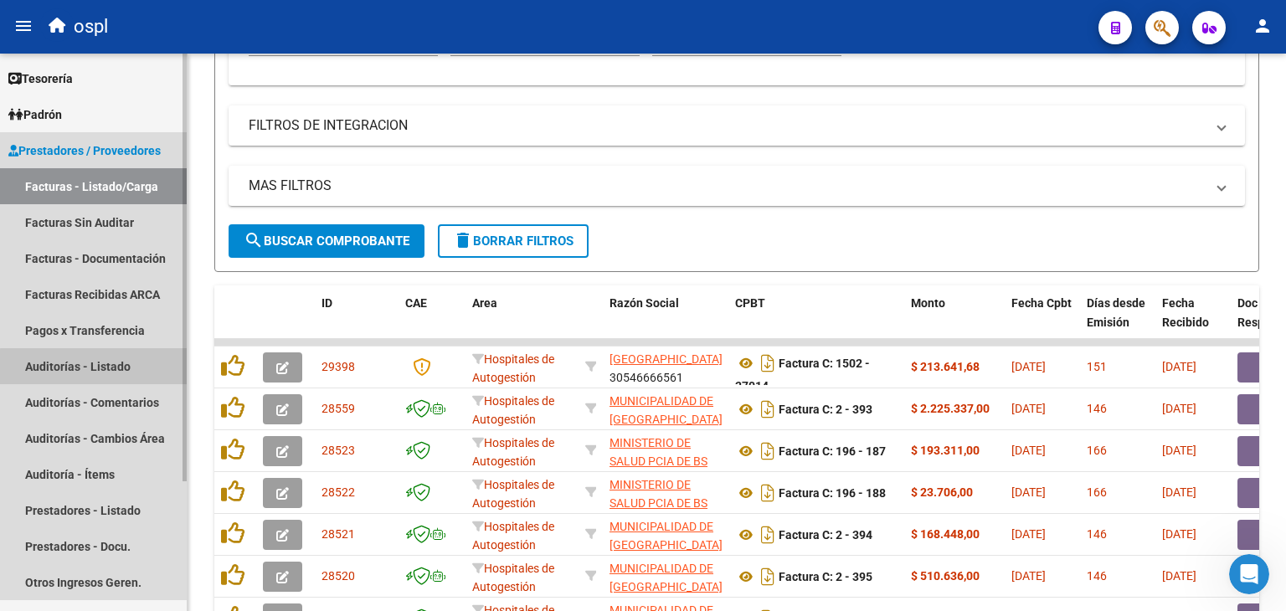
click at [119, 367] on link "Auditorías - Listado" at bounding box center [93, 366] width 187 height 36
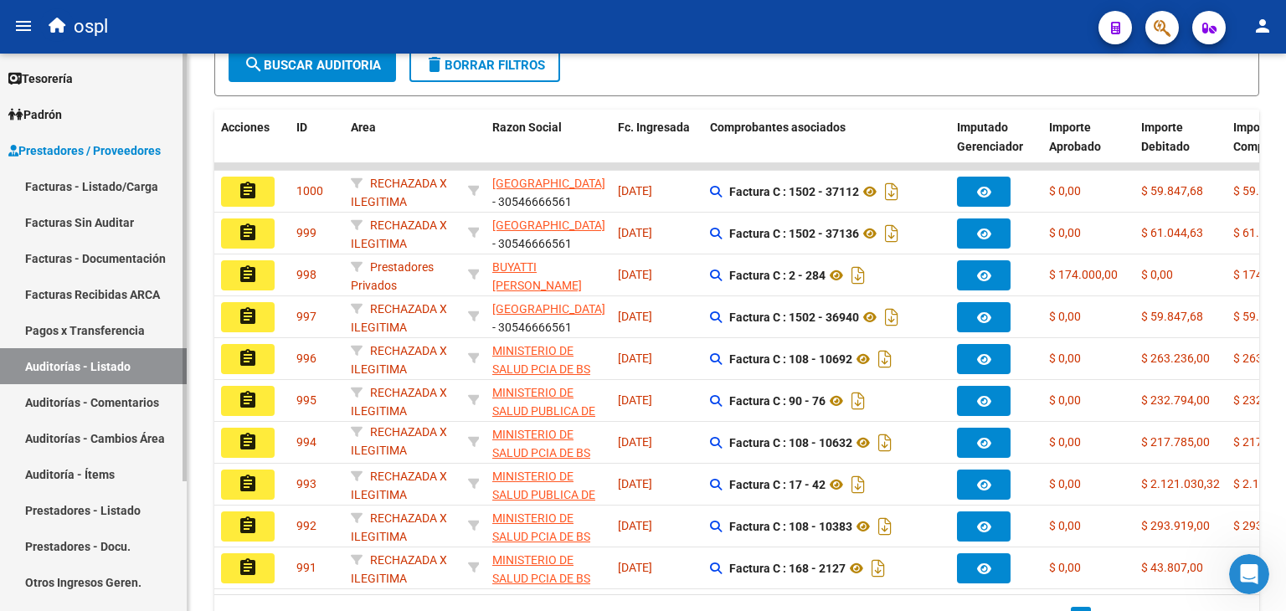
click at [95, 190] on link "Facturas - Listado/Carga" at bounding box center [93, 186] width 187 height 36
